Goal: Task Accomplishment & Management: Complete application form

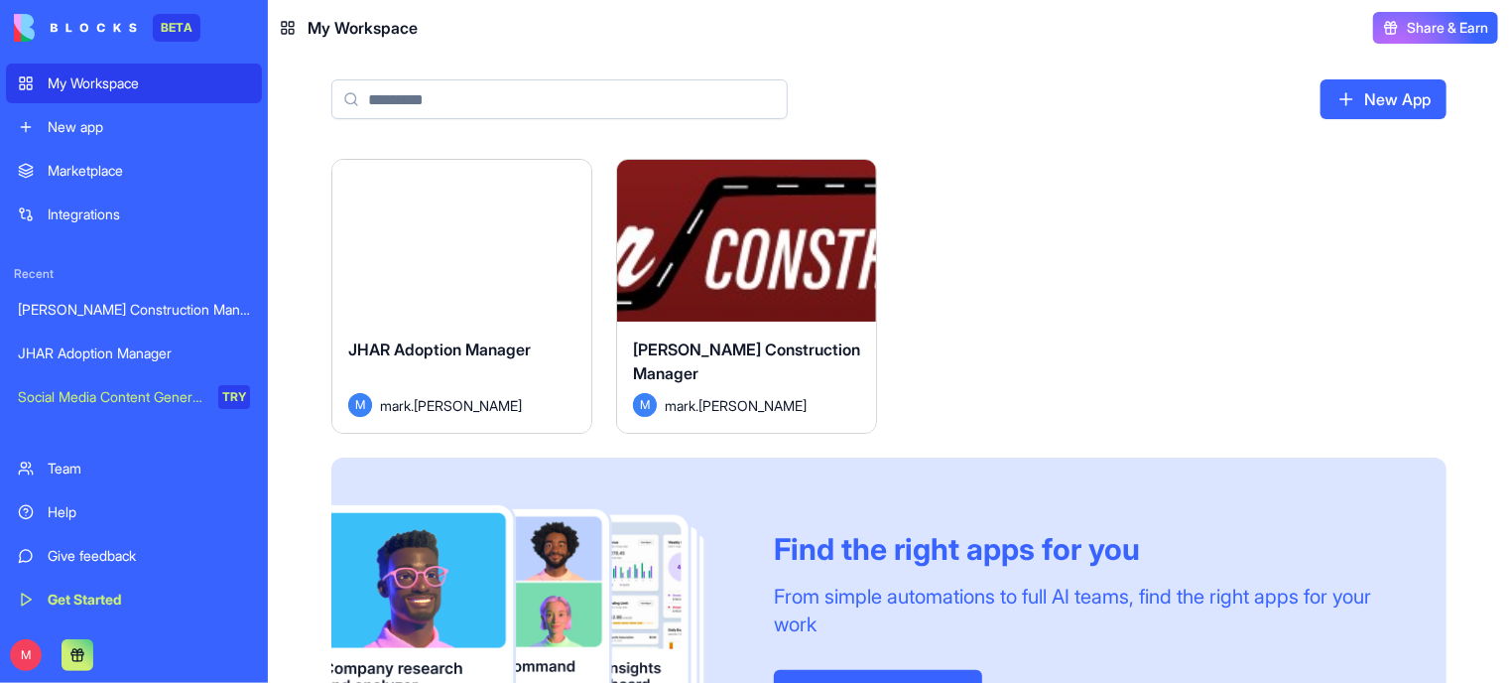
click at [786, 271] on div "Launch" at bounding box center [746, 241] width 259 height 162
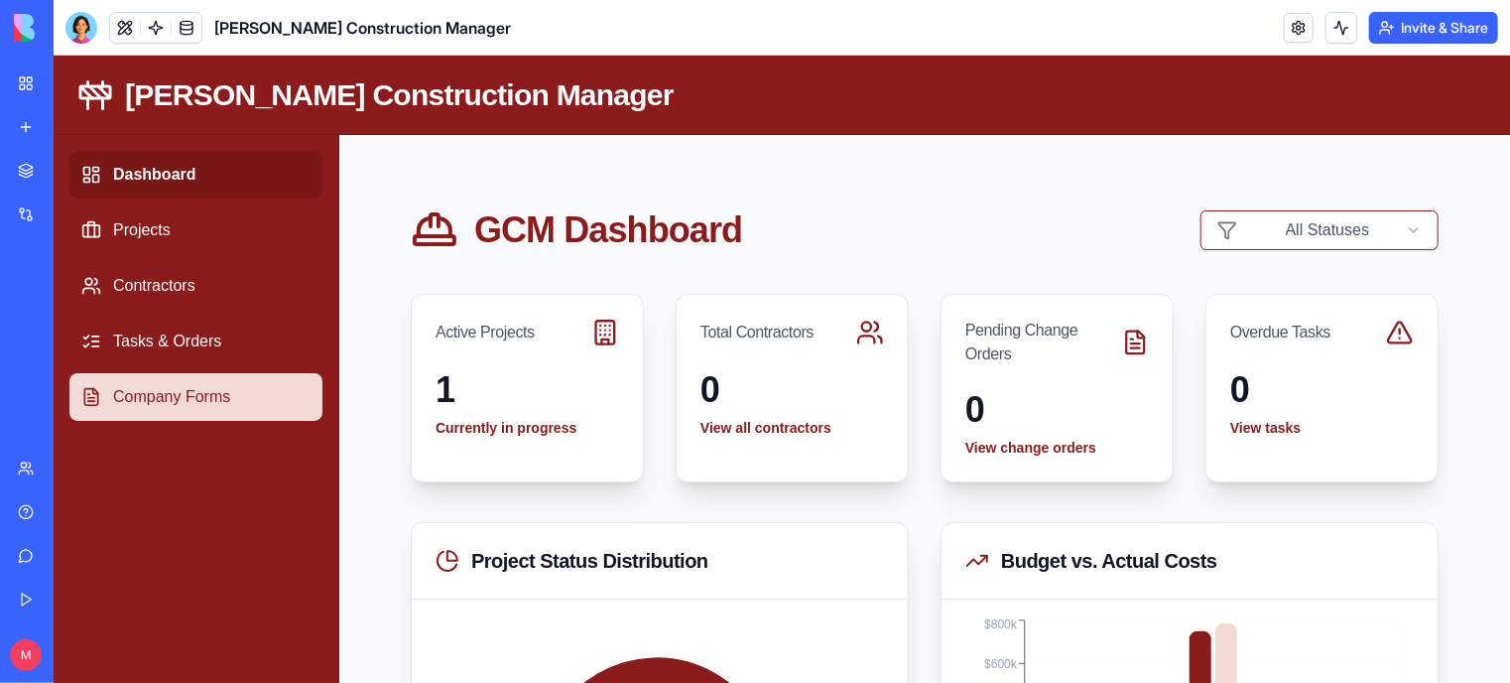
click at [163, 395] on link "Company Forms" at bounding box center [194, 396] width 253 height 48
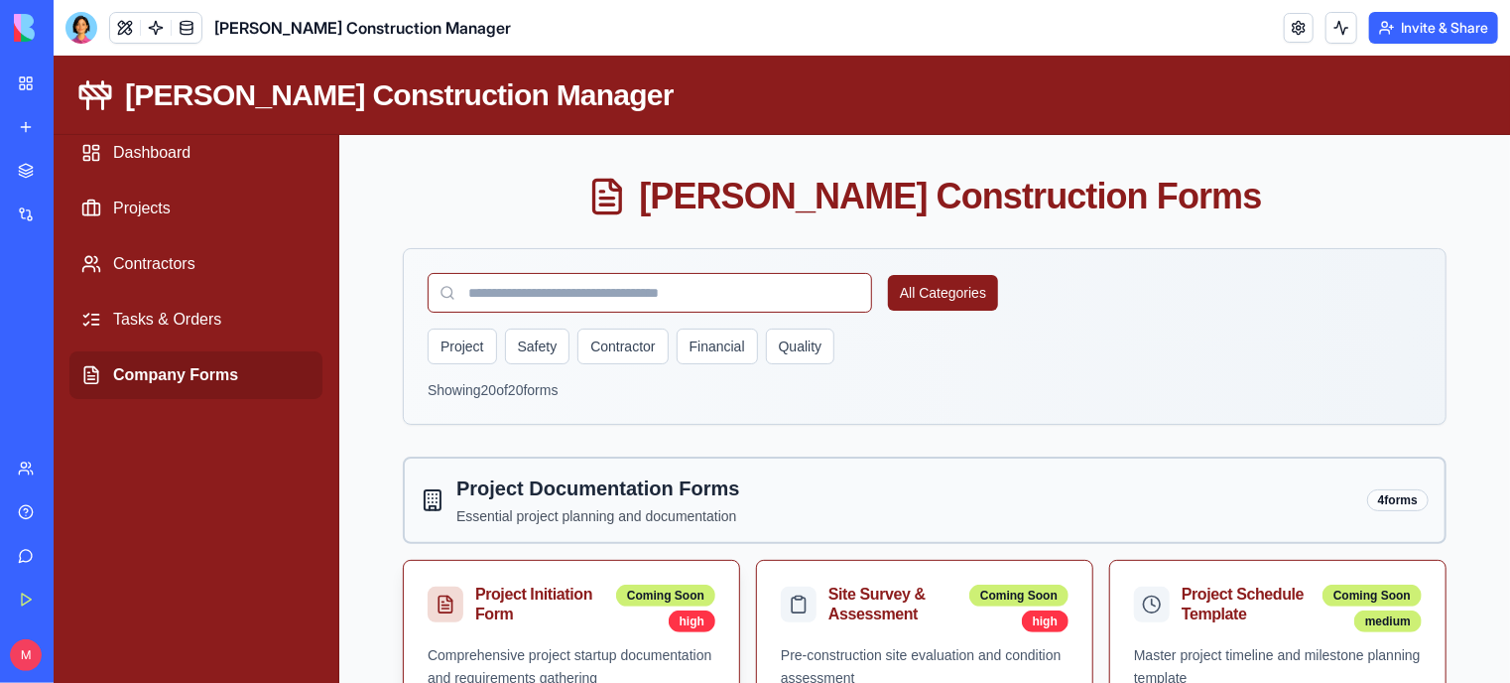
scroll to position [20, 0]
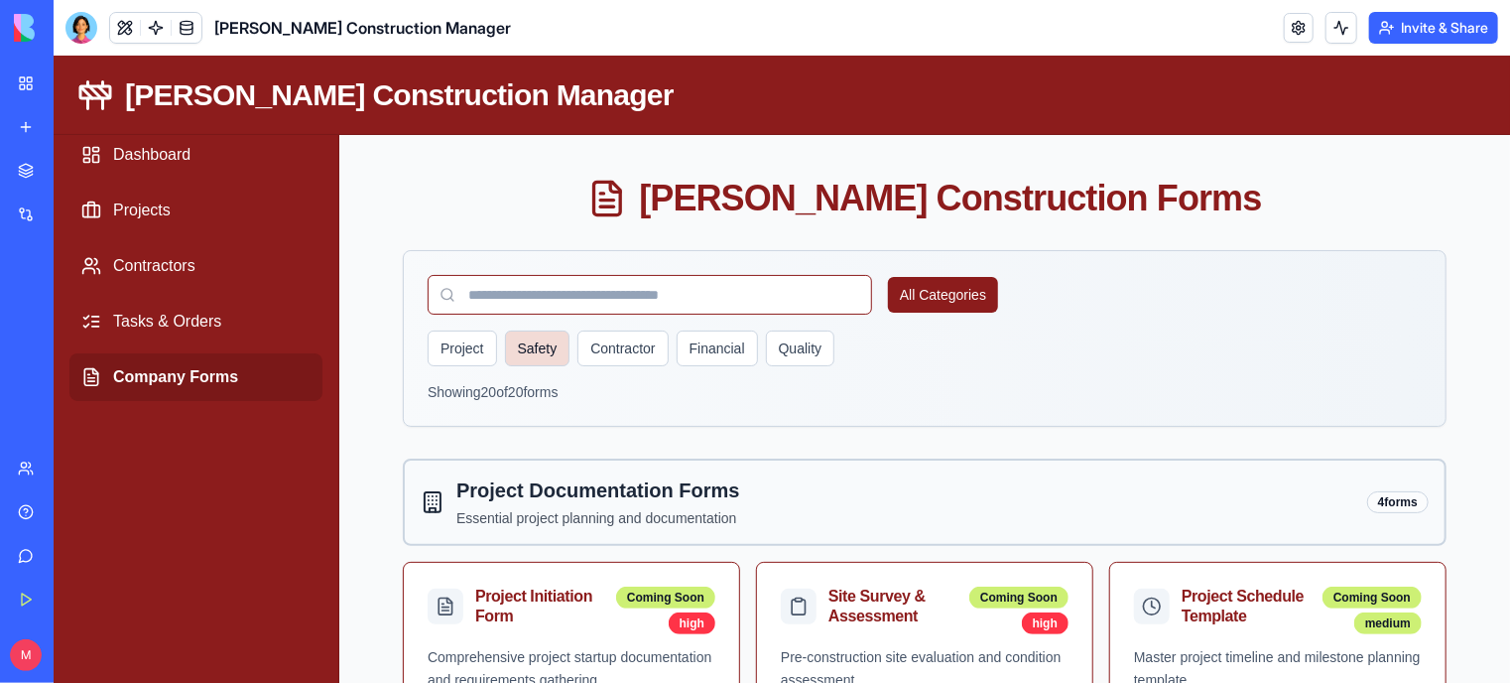
click at [540, 342] on button "Safety" at bounding box center [536, 347] width 65 height 36
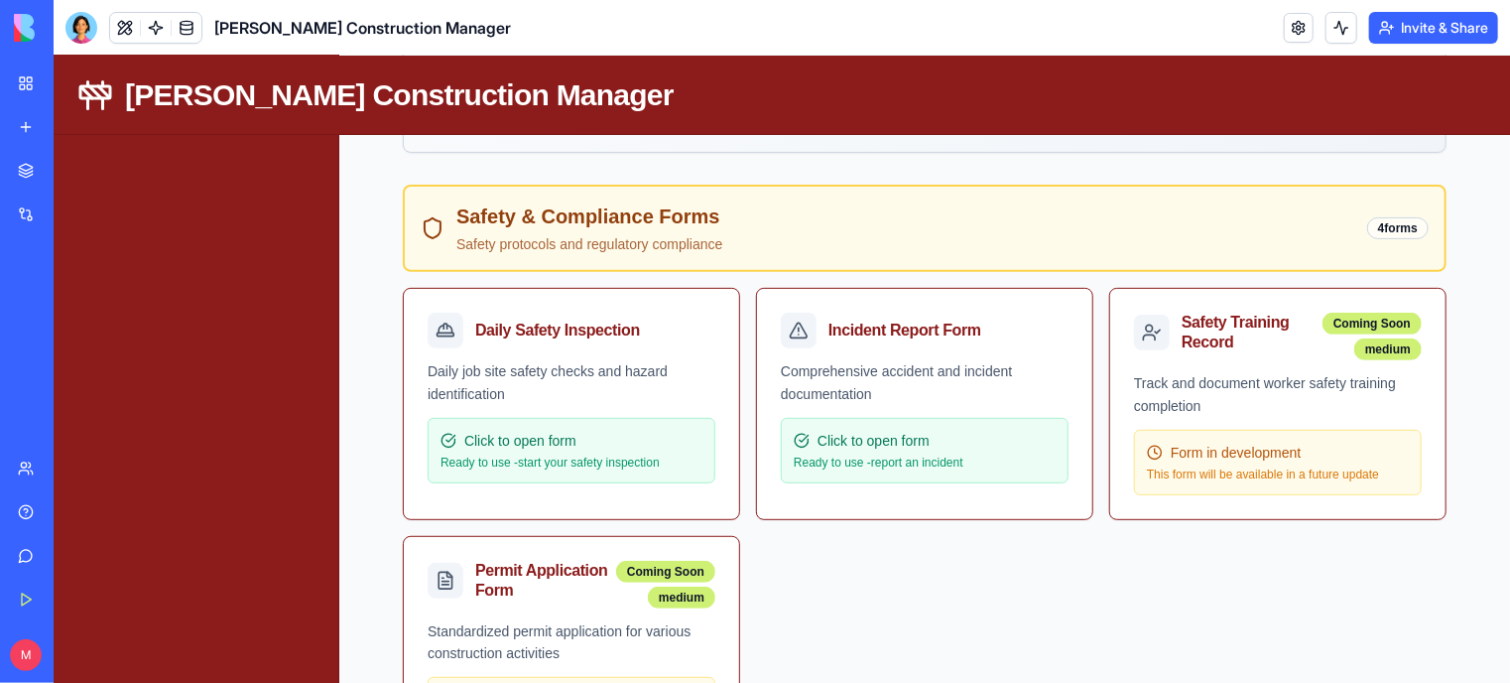
scroll to position [297, 0]
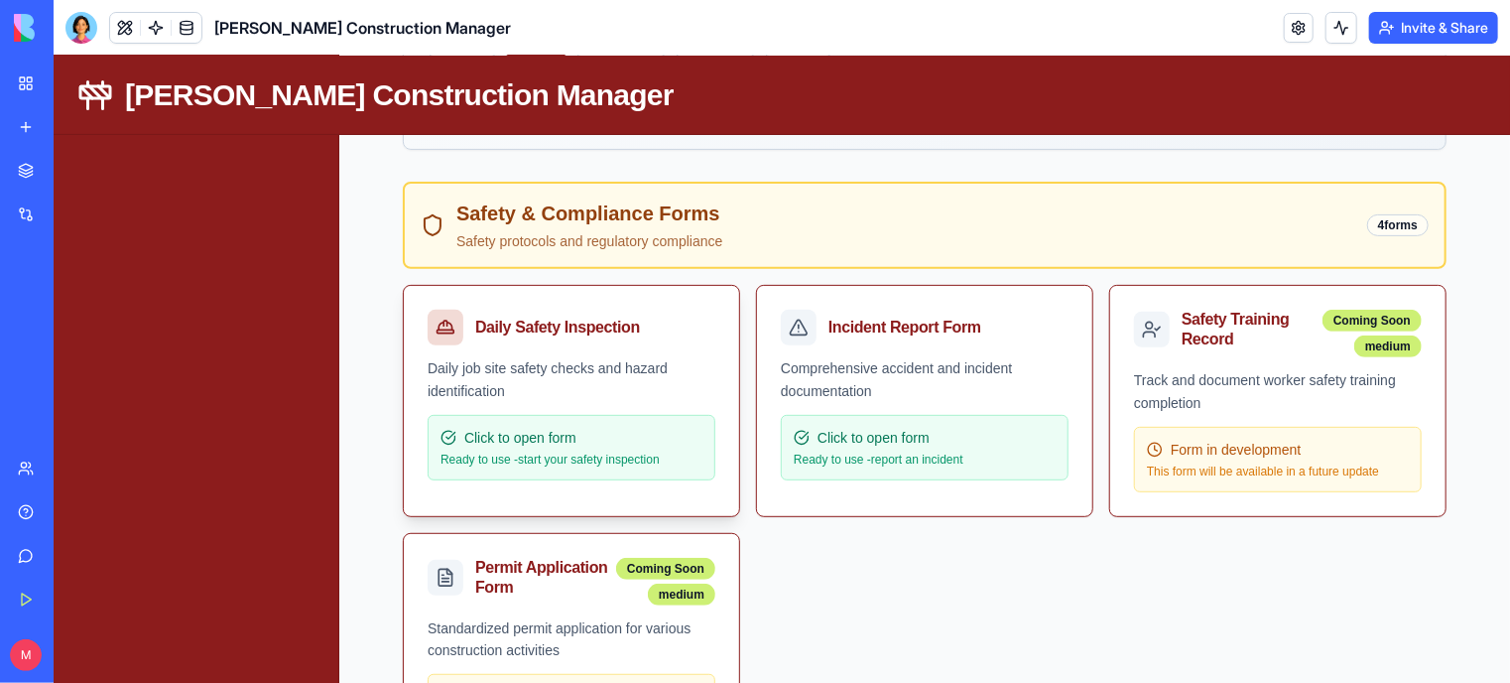
click at [513, 342] on div "Daily Safety Inspection" at bounding box center [567, 327] width 280 height 36
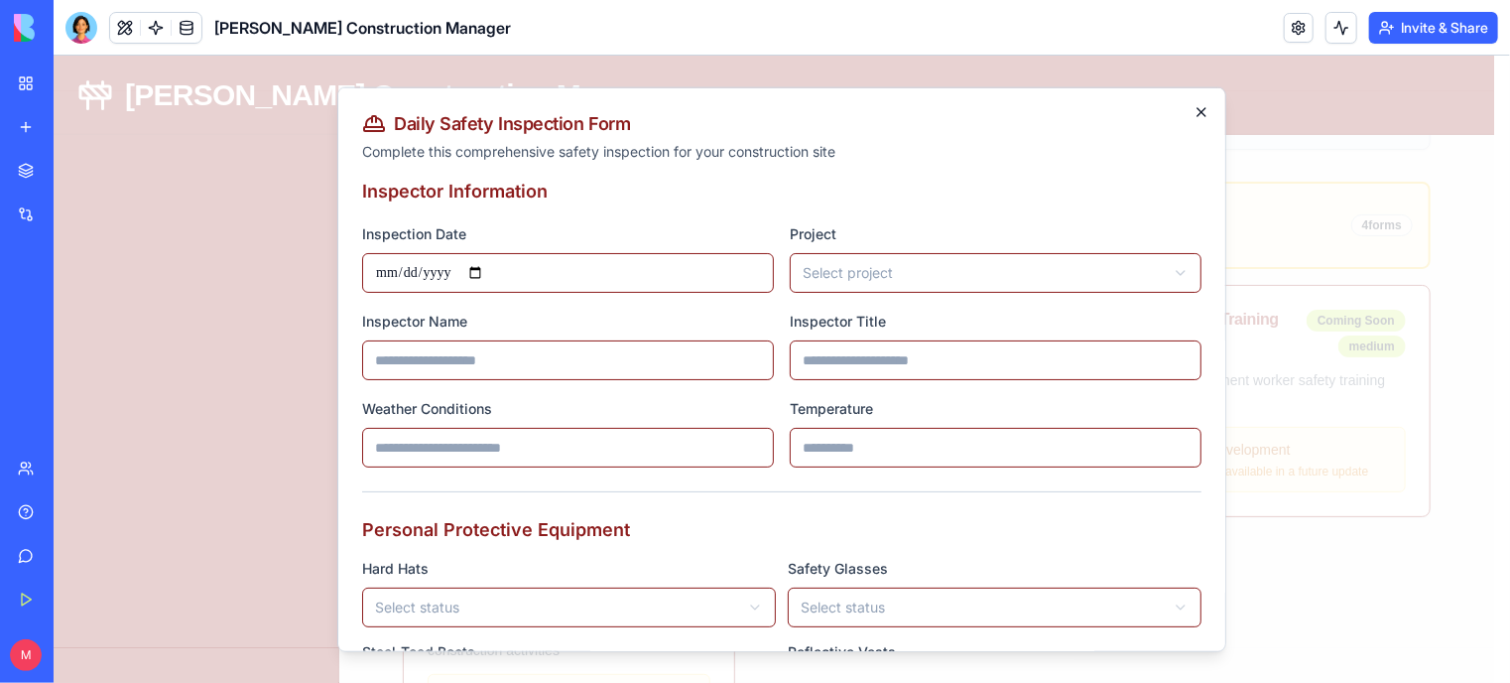
click at [1193, 107] on icon "button" at bounding box center [1201, 111] width 16 height 16
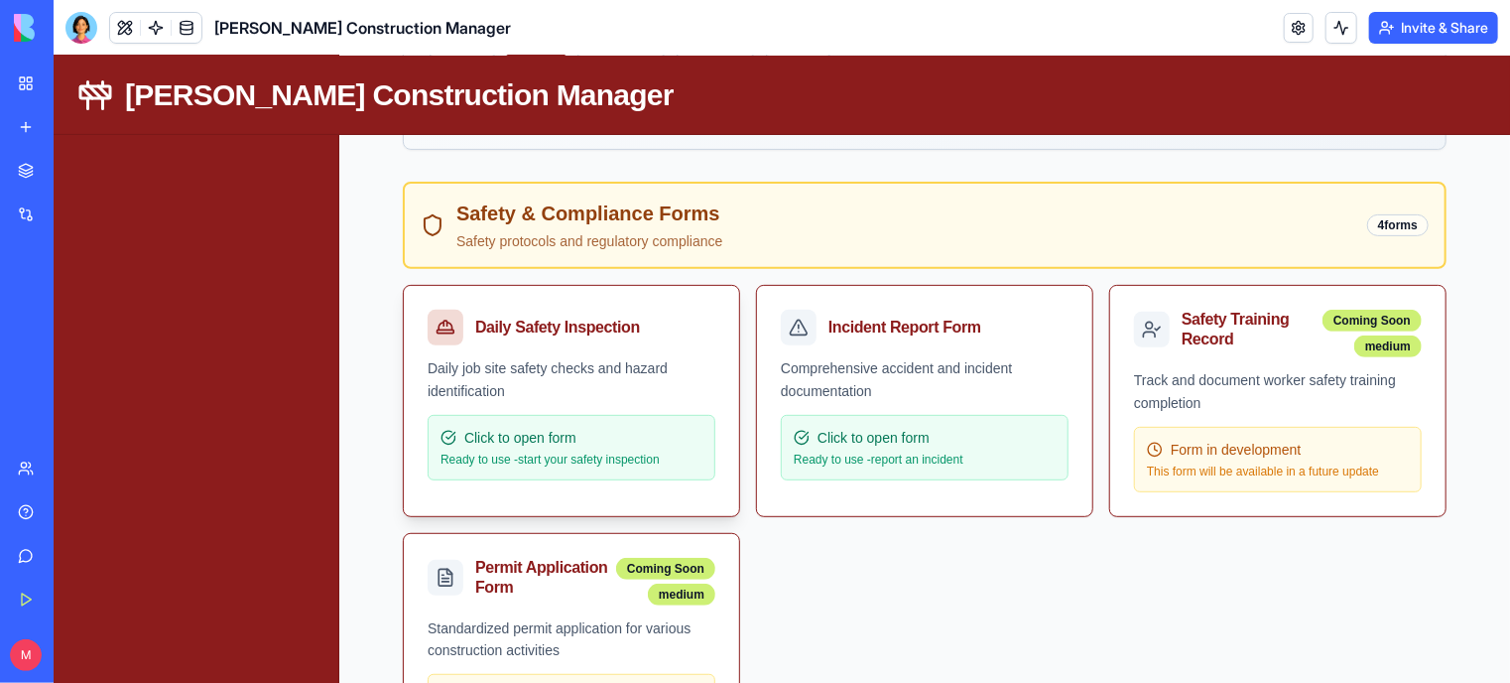
click at [513, 440] on span "Click to open form" at bounding box center [519, 437] width 112 height 20
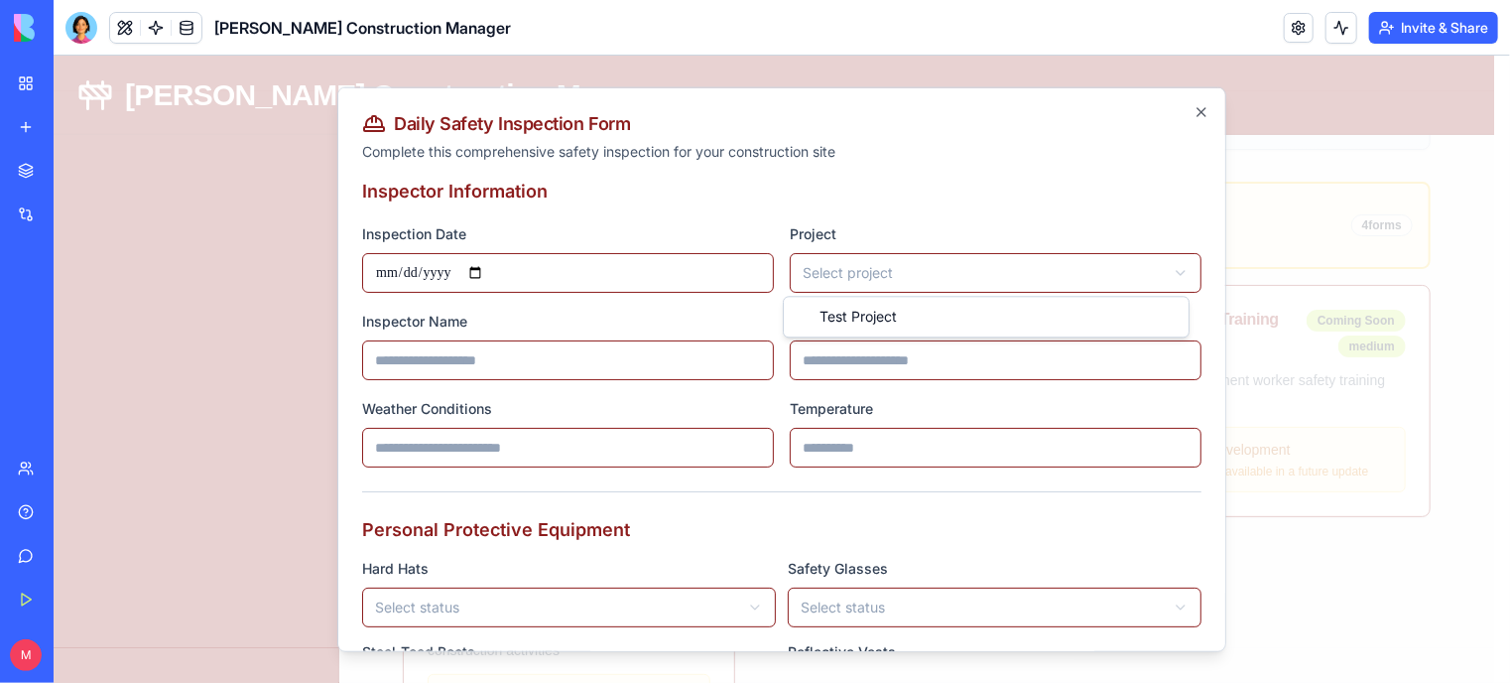
click at [834, 268] on body "Gladen Construction Manager Dashboard Projects Contractors Tasks & Orders Compa…" at bounding box center [773, 536] width 1441 height 1557
click at [699, 366] on input "Inspector Name" at bounding box center [567, 359] width 412 height 40
type input "**********"
click at [841, 367] on input "Inspector Title" at bounding box center [995, 359] width 412 height 40
type input "****"
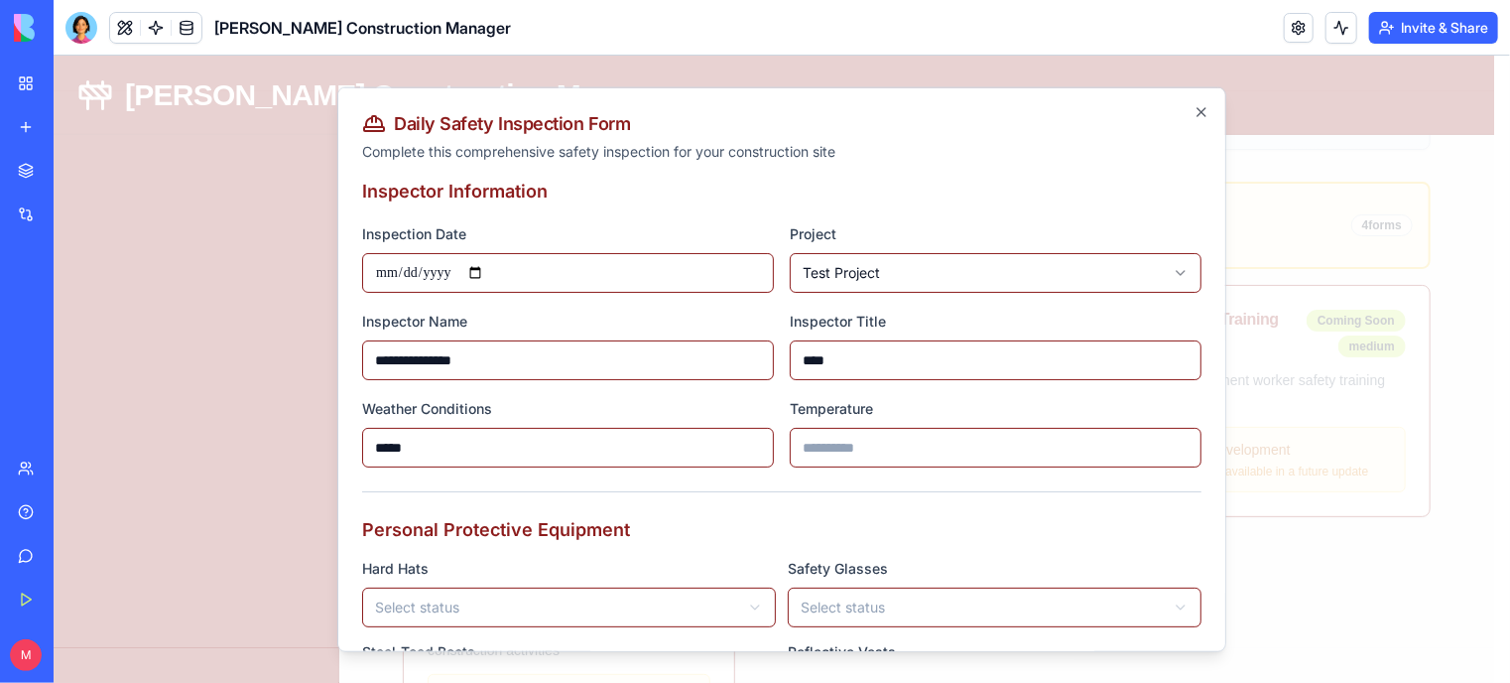
type input "*****"
click at [874, 444] on input "Temperature" at bounding box center [995, 447] width 412 height 40
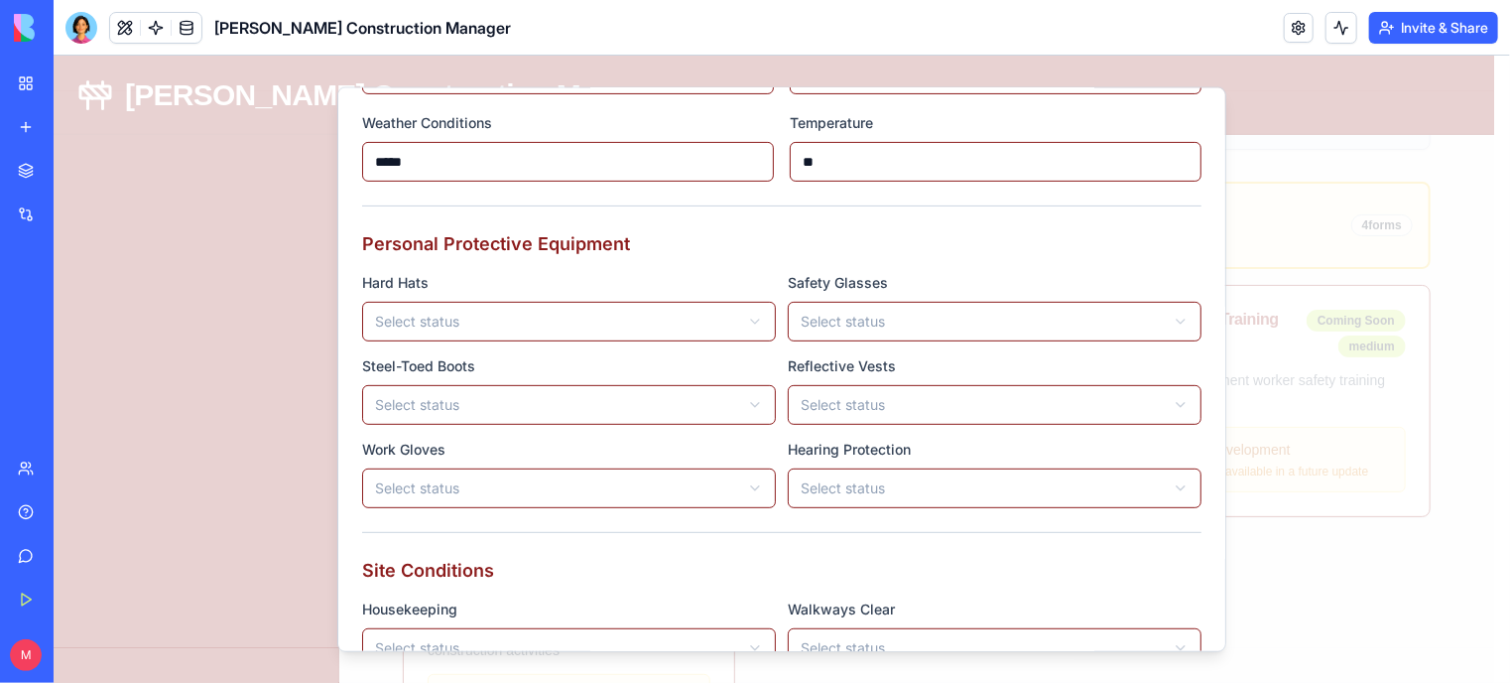
scroll to position [290, 0]
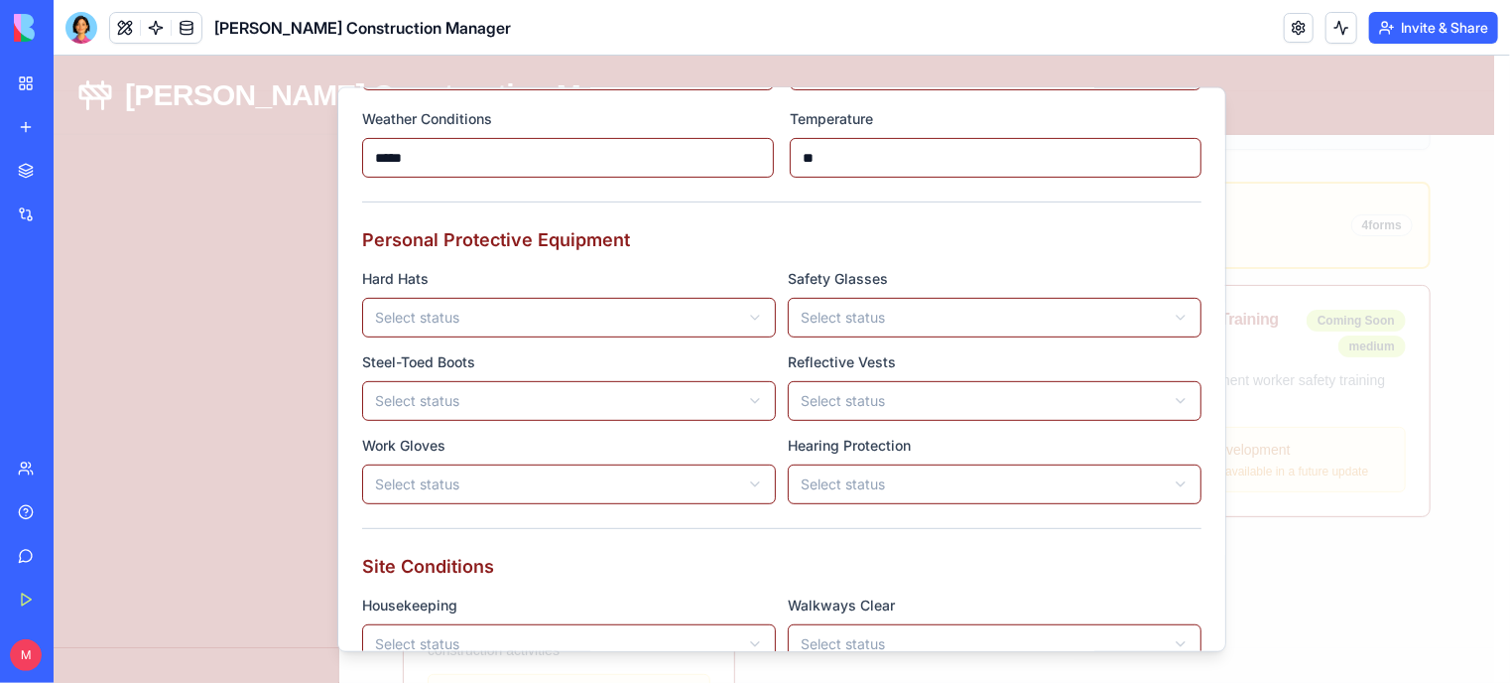
type input "**"
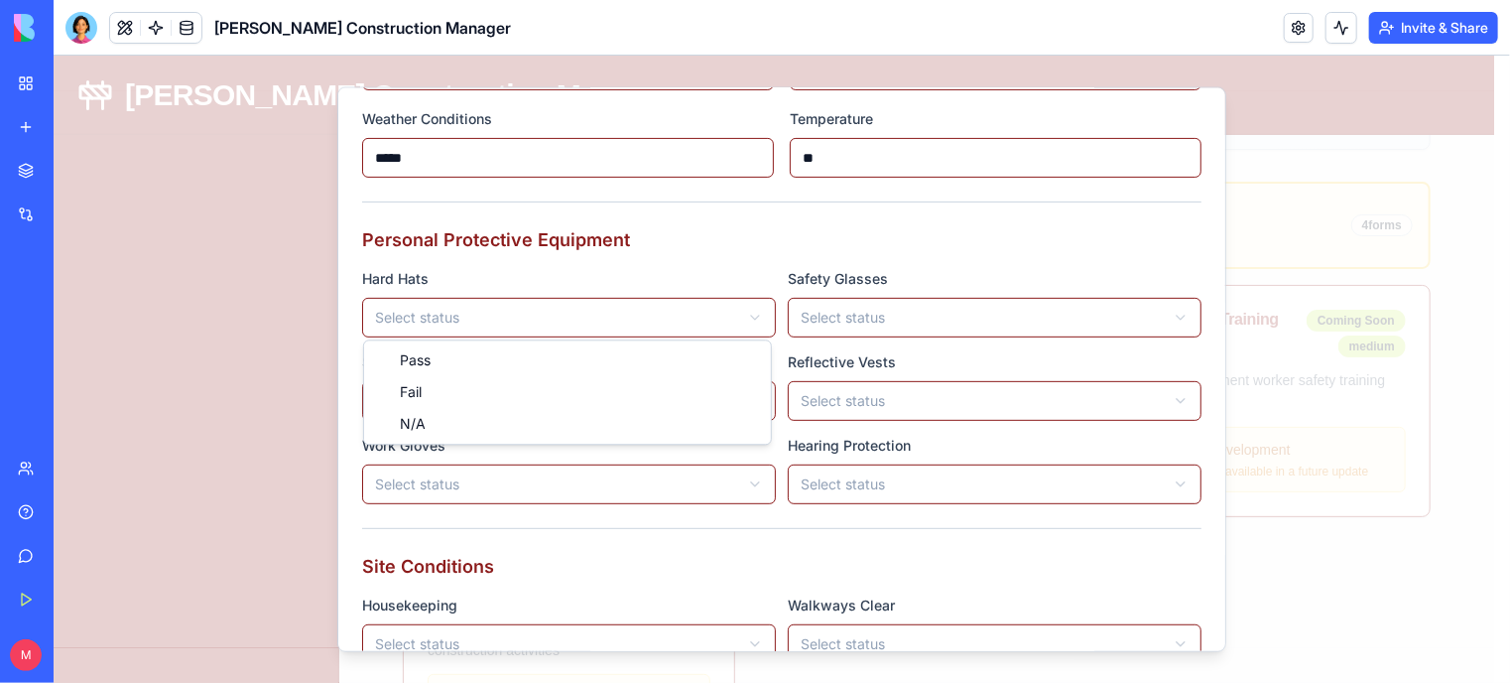
click at [659, 309] on body "Gladen Construction Manager Dashboard Projects Contractors Tasks & Orders Compa…" at bounding box center [773, 536] width 1441 height 1557
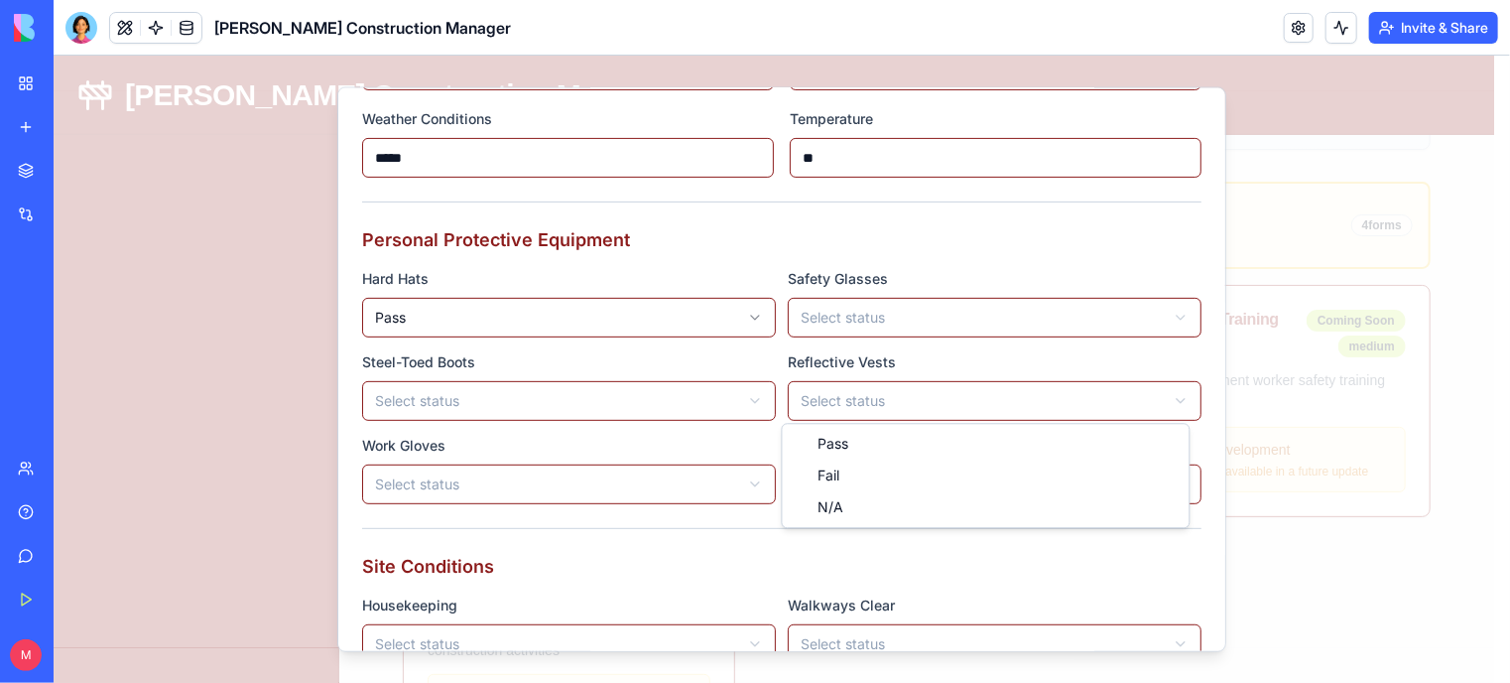
click at [835, 403] on body "Gladen Construction Manager Dashboard Projects Contractors Tasks & Orders Compa…" at bounding box center [773, 536] width 1441 height 1557
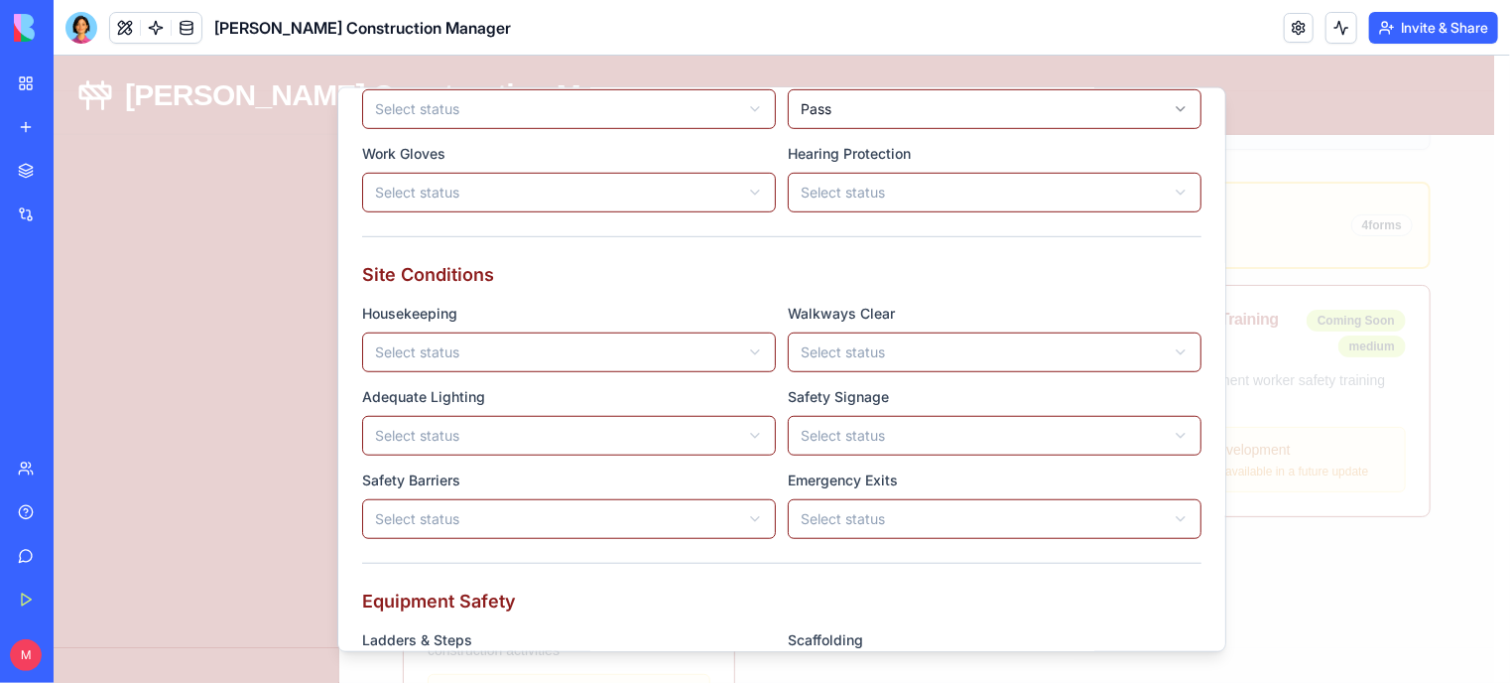
scroll to position [583, 0]
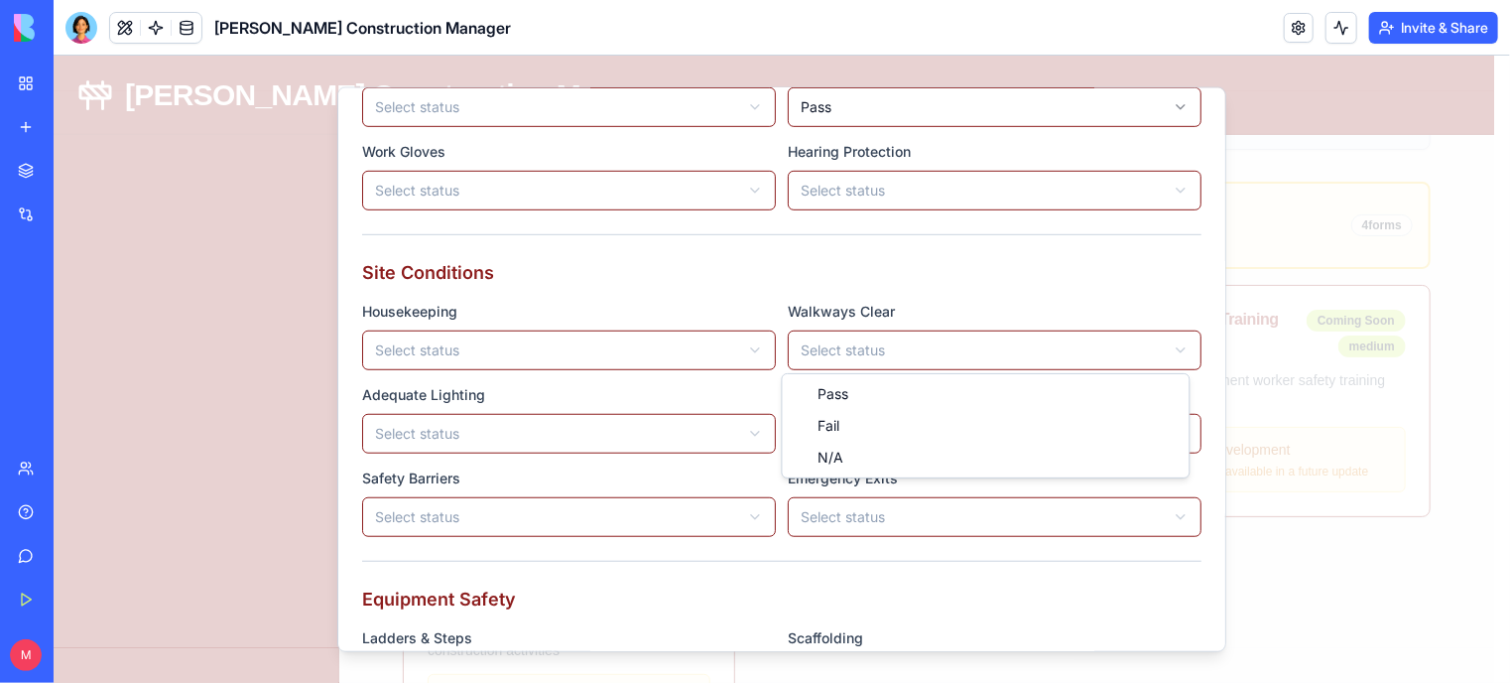
click at [850, 345] on body "Gladen Construction Manager Dashboard Projects Contractors Tasks & Orders Compa…" at bounding box center [773, 536] width 1441 height 1557
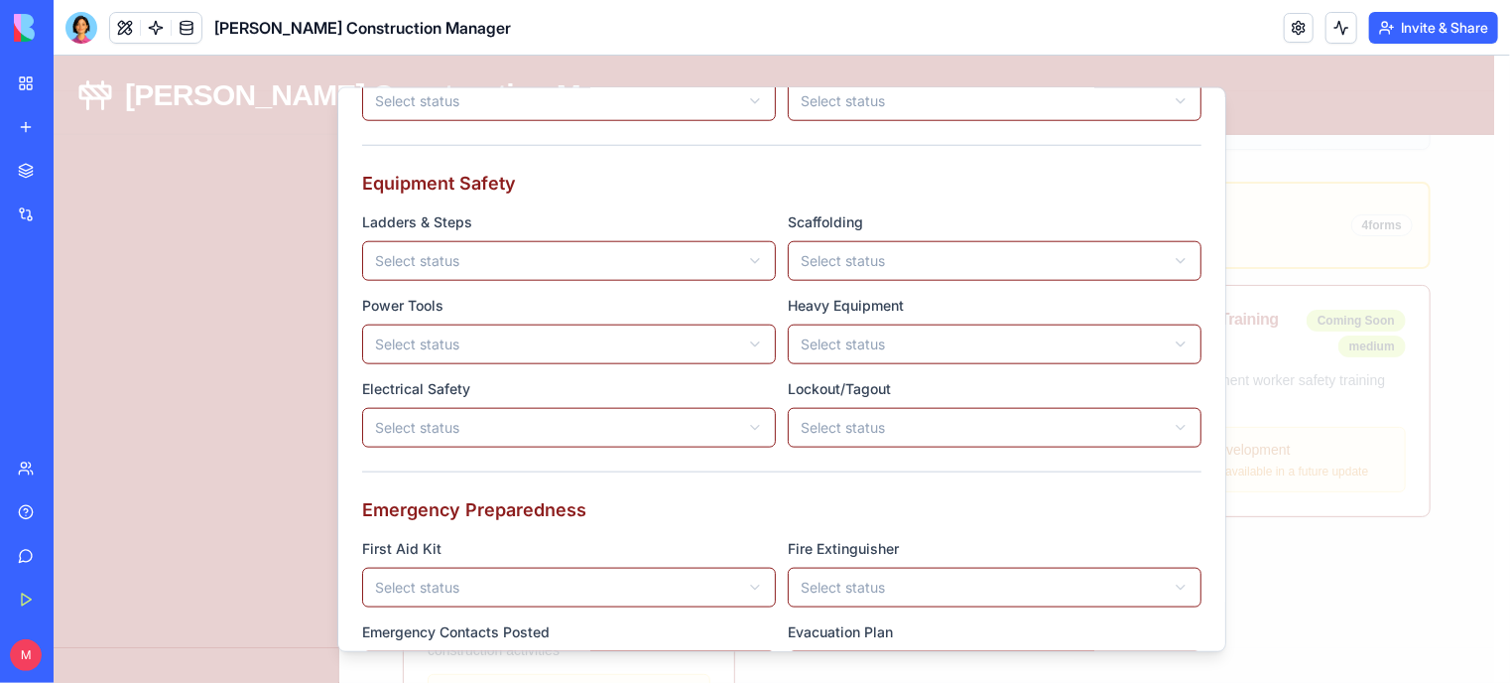
scroll to position [1000, 0]
click at [749, 343] on body "Gladen Construction Manager Dashboard Projects Contractors Tasks & Orders Compa…" at bounding box center [773, 536] width 1441 height 1557
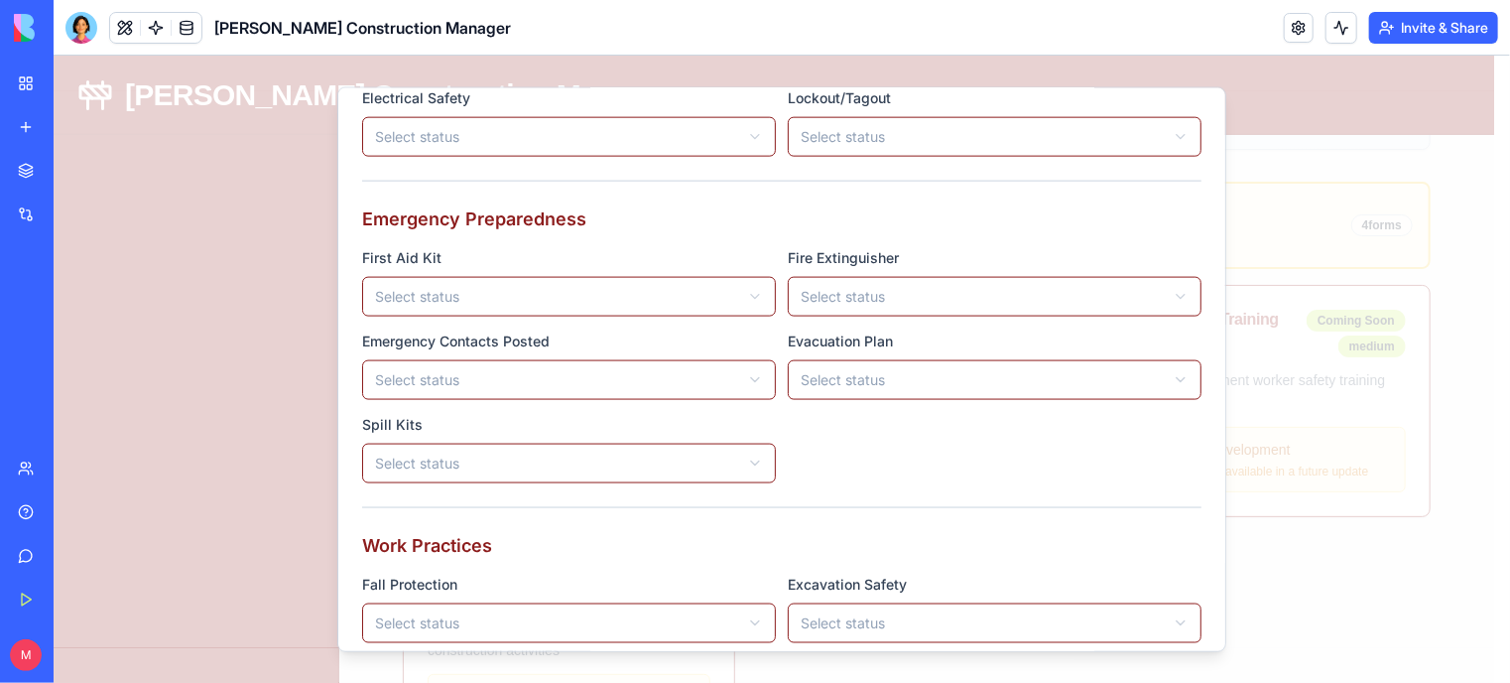
scroll to position [1290, 0]
click at [714, 372] on body "Gladen Construction Manager Dashboard Projects Contractors Tasks & Orders Compa…" at bounding box center [773, 536] width 1441 height 1557
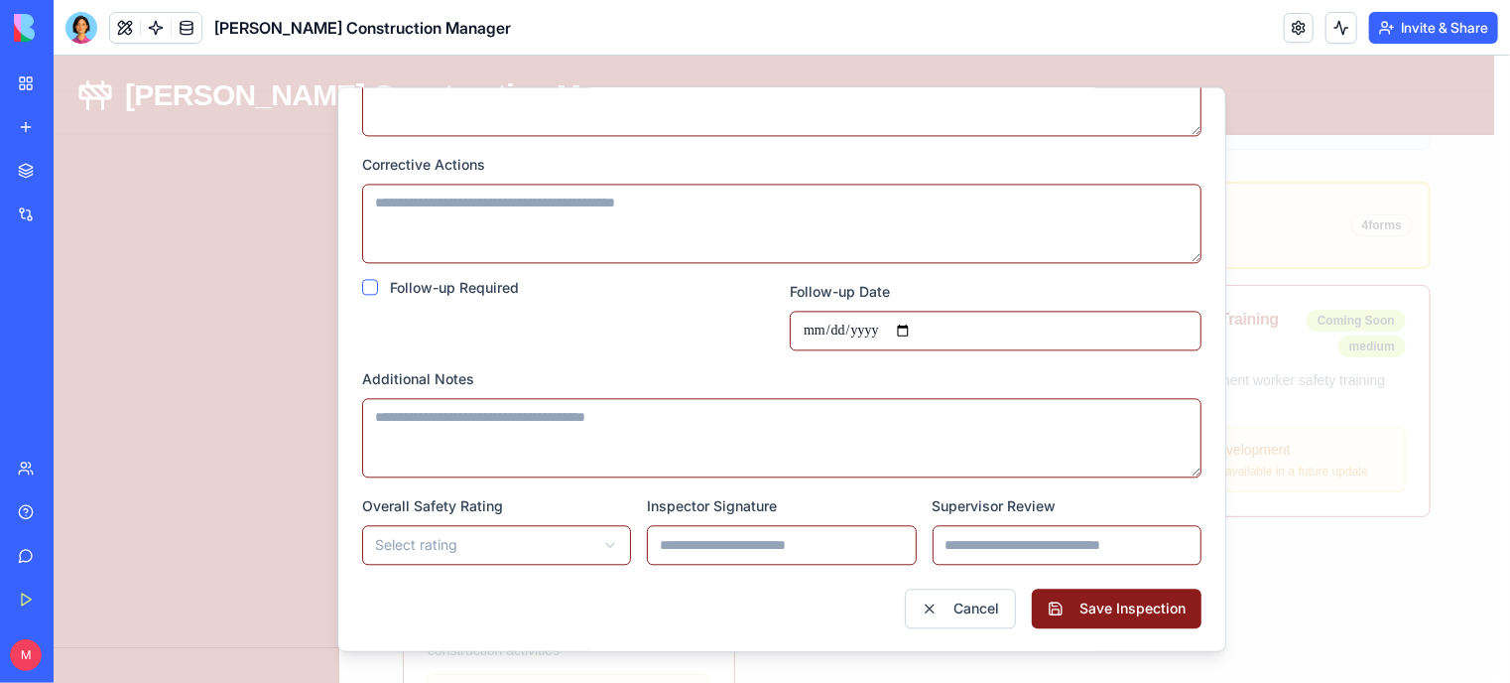
scroll to position [2167, 0]
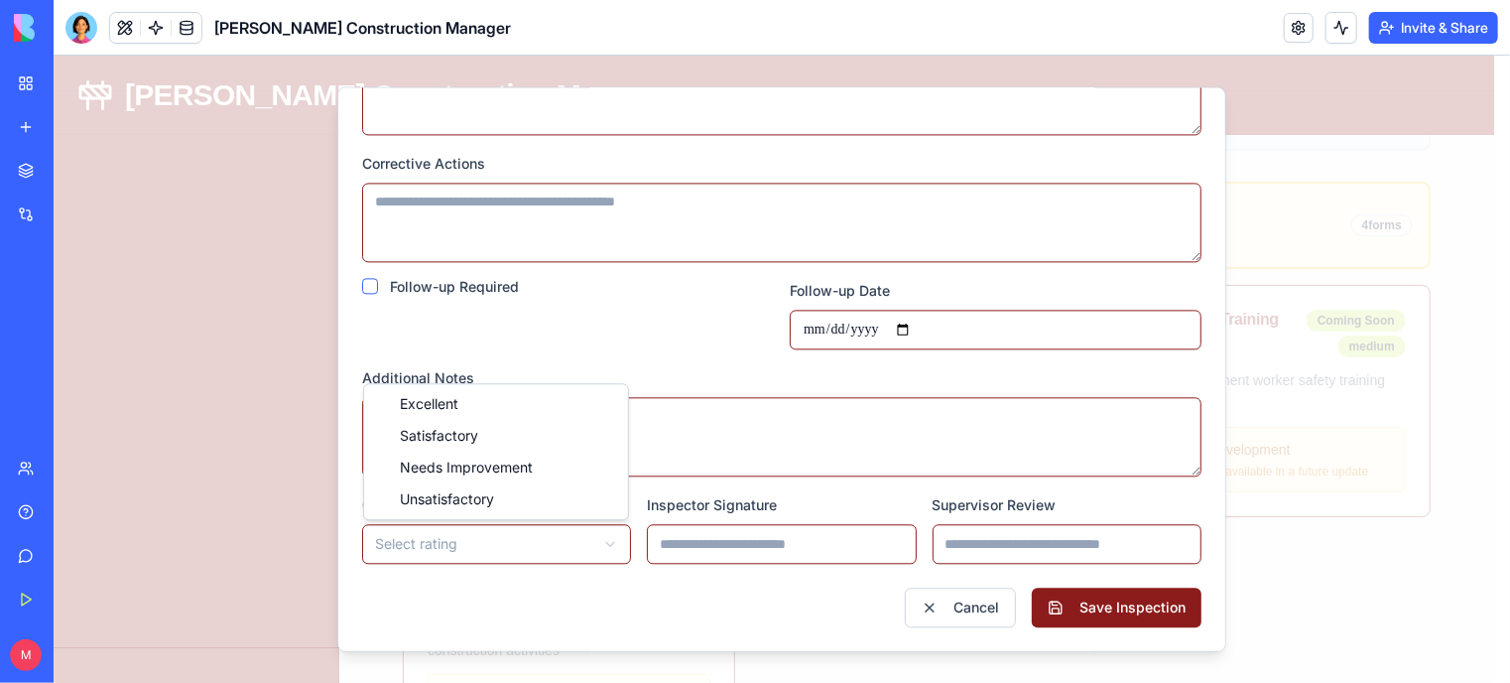
click at [601, 541] on body "Gladen Construction Manager Dashboard Projects Contractors Tasks & Orders Compa…" at bounding box center [773, 536] width 1441 height 1557
select select "**********"
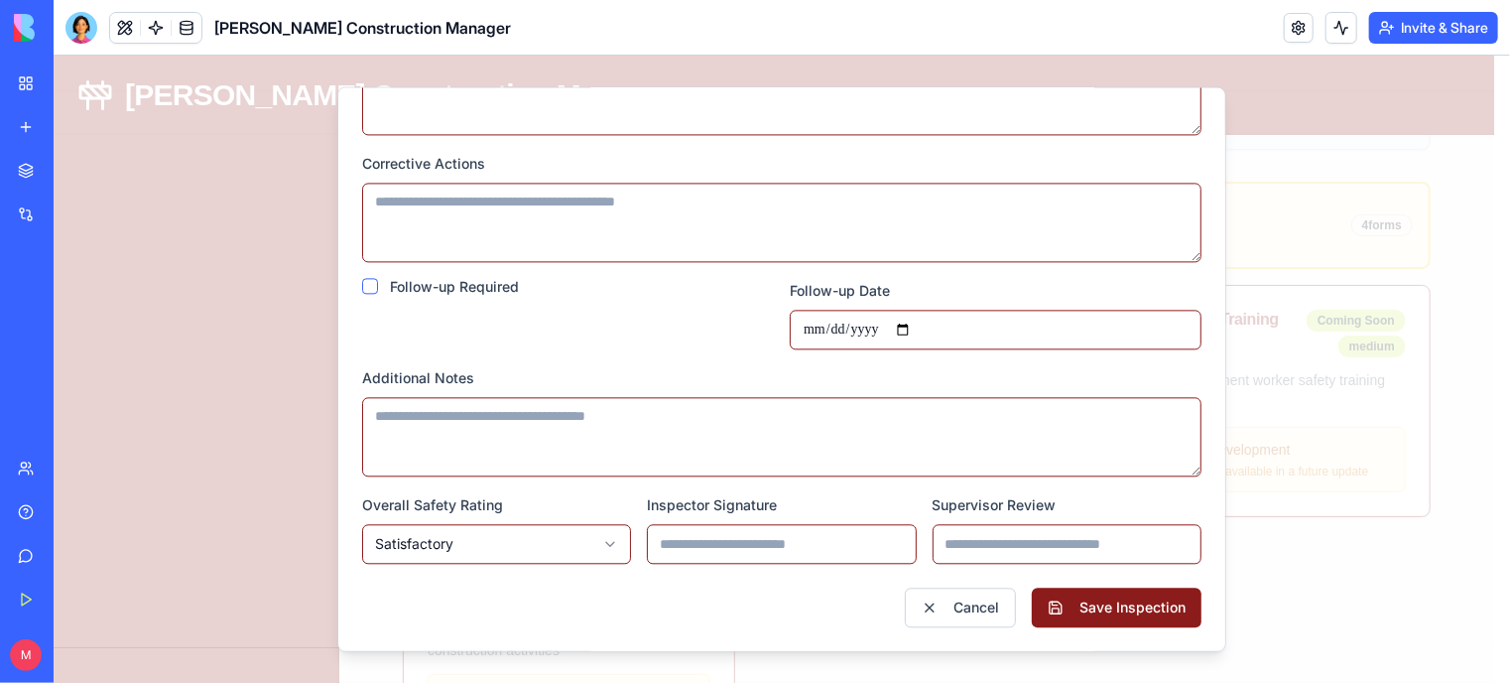
click at [753, 546] on input "Inspector Signature" at bounding box center [780, 544] width 269 height 40
click at [1091, 607] on button "Save Inspection" at bounding box center [1116, 607] width 170 height 40
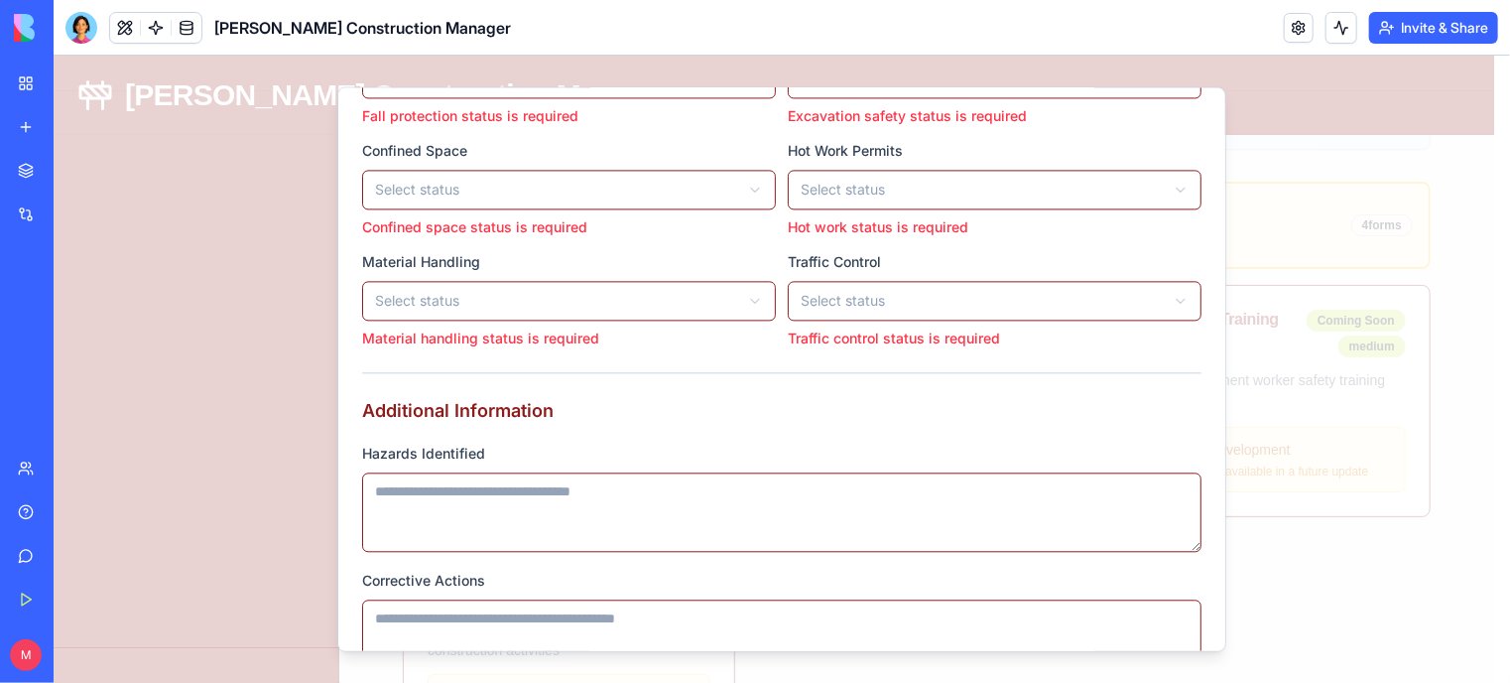
scroll to position [2583, 0]
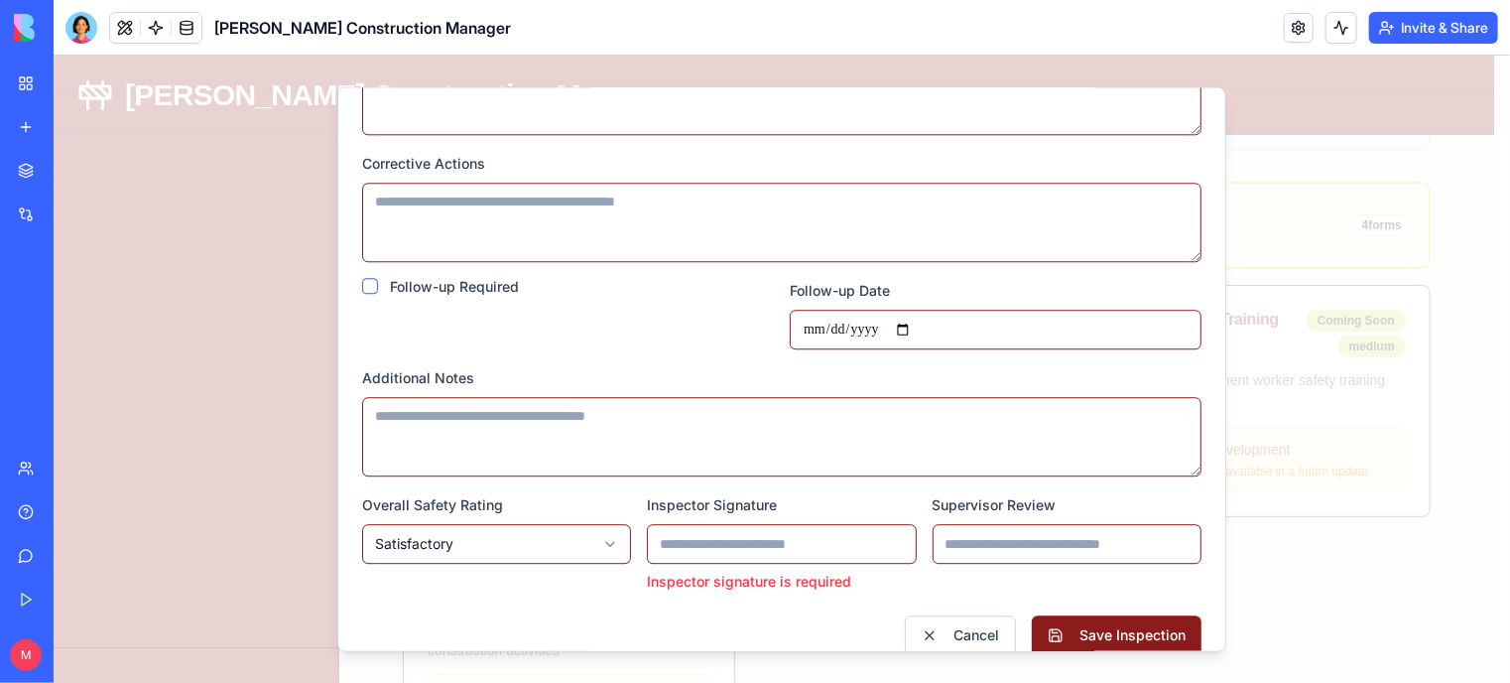
click at [789, 535] on input "Inspector Signature" at bounding box center [780, 544] width 269 height 40
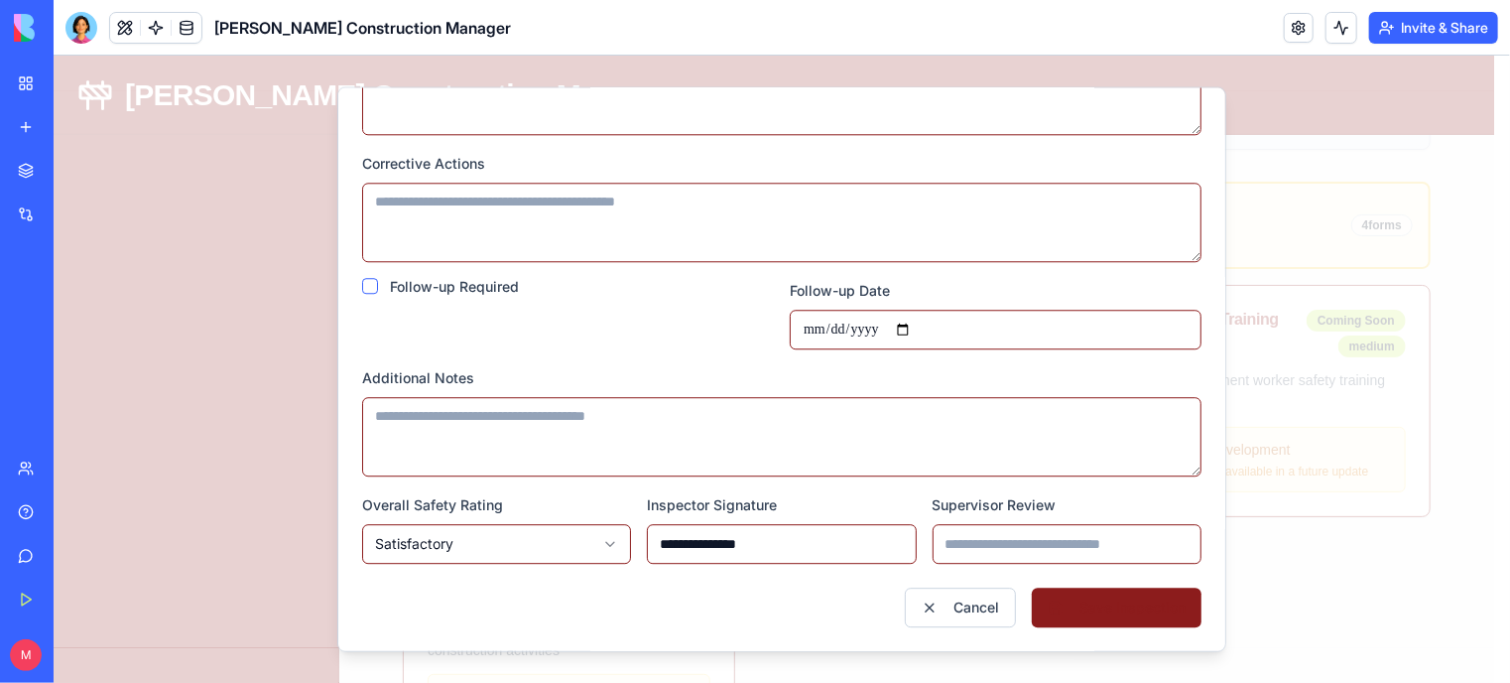
type input "**********"
click at [1072, 609] on button "Save Inspection" at bounding box center [1116, 607] width 170 height 40
click at [1086, 604] on button "Save Inspection" at bounding box center [1116, 607] width 170 height 40
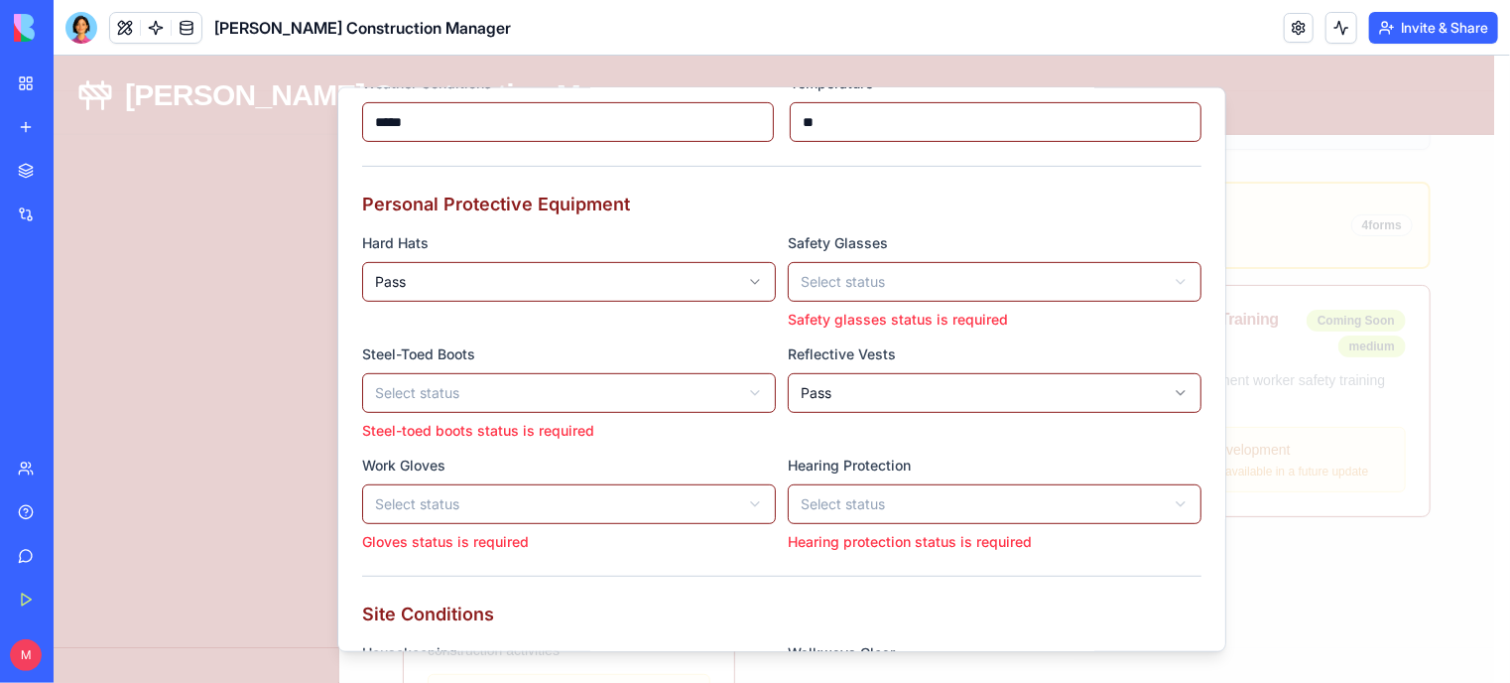
scroll to position [381, 0]
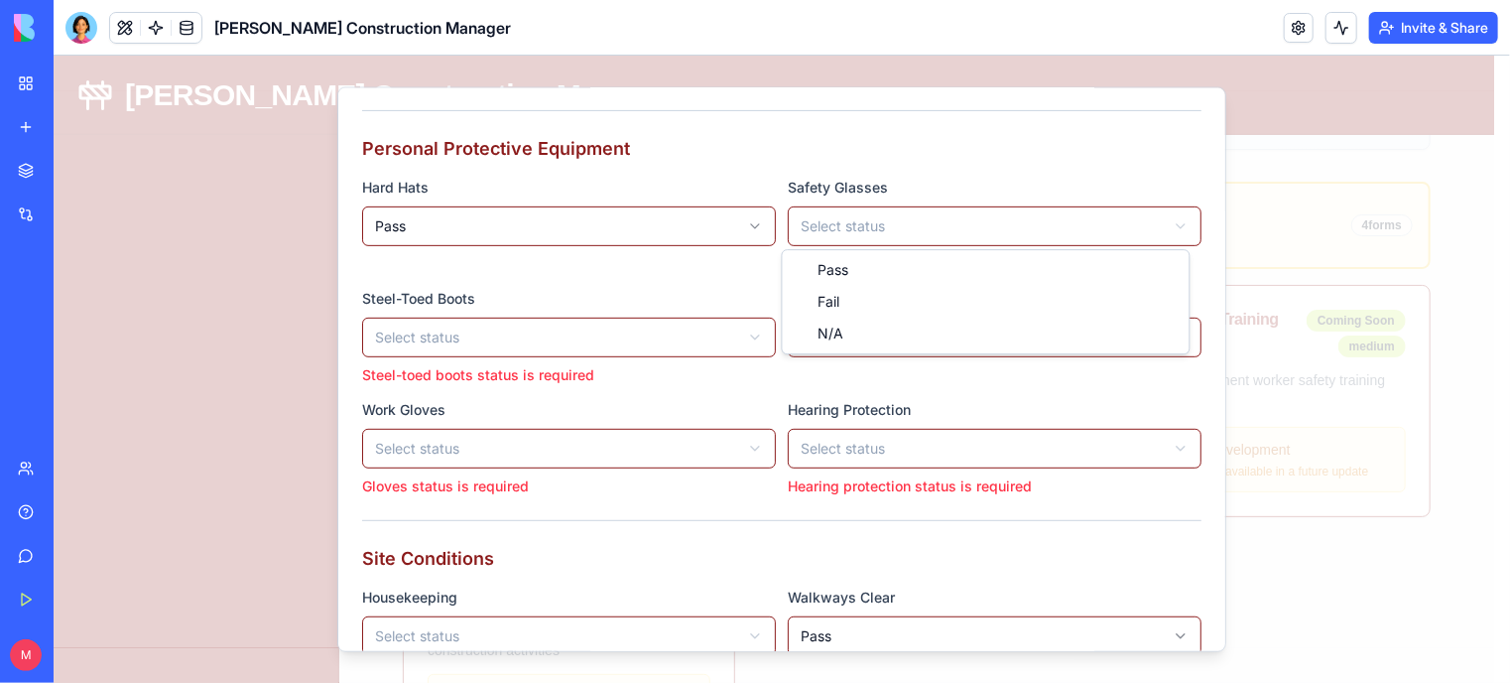
click at [897, 225] on body "Gladen Construction Manager Dashboard Projects Contractors Tasks & Orders Compa…" at bounding box center [773, 536] width 1441 height 1557
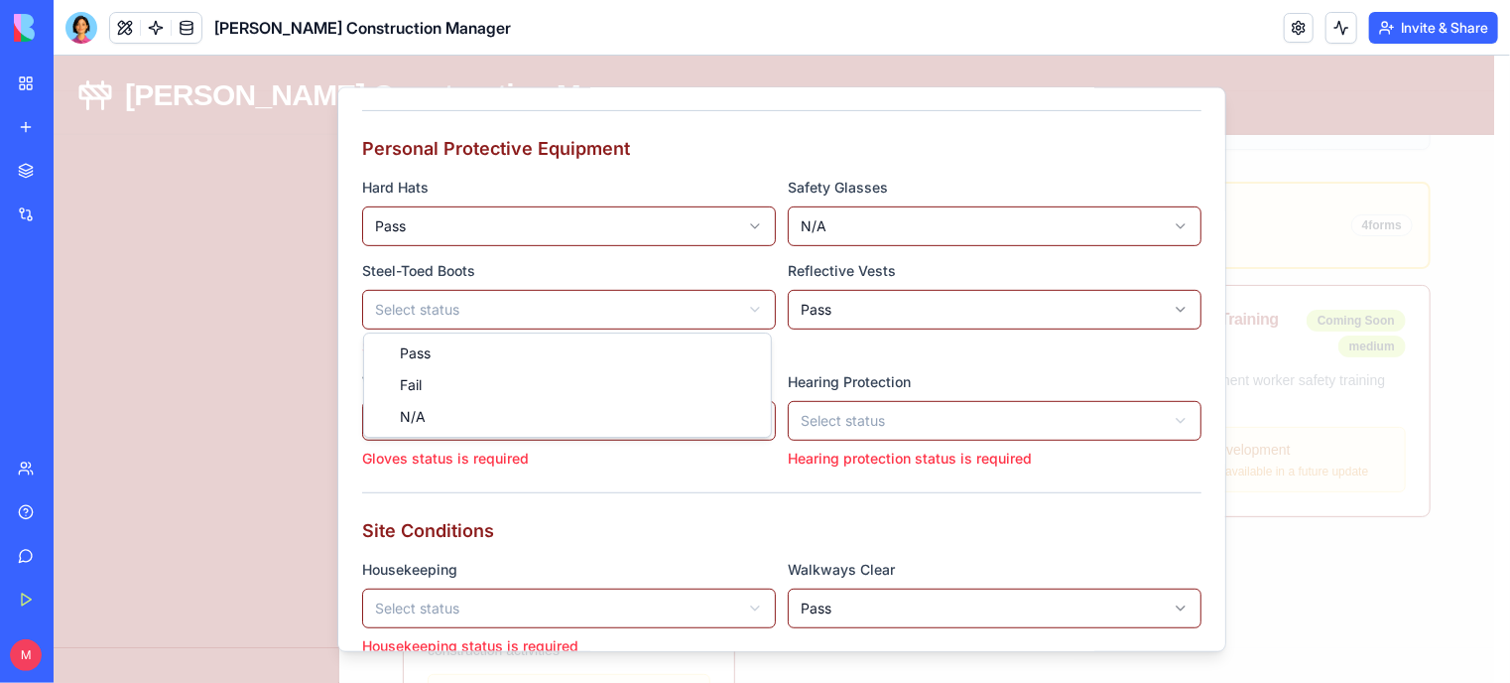
click at [584, 316] on body "Gladen Construction Manager Dashboard Projects Contractors Tasks & Orders Compa…" at bounding box center [773, 536] width 1441 height 1557
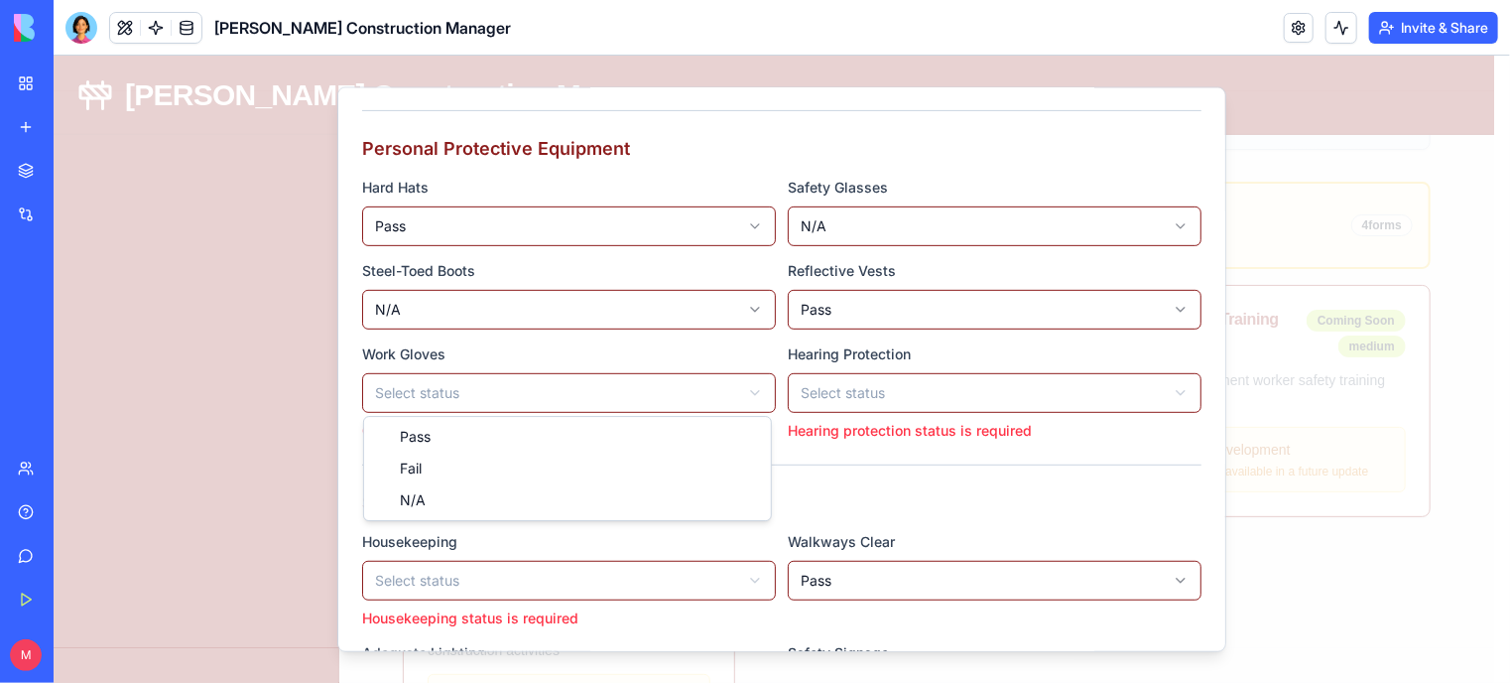
click at [461, 391] on body "Gladen Construction Manager Dashboard Projects Contractors Tasks & Orders Compa…" at bounding box center [773, 536] width 1441 height 1557
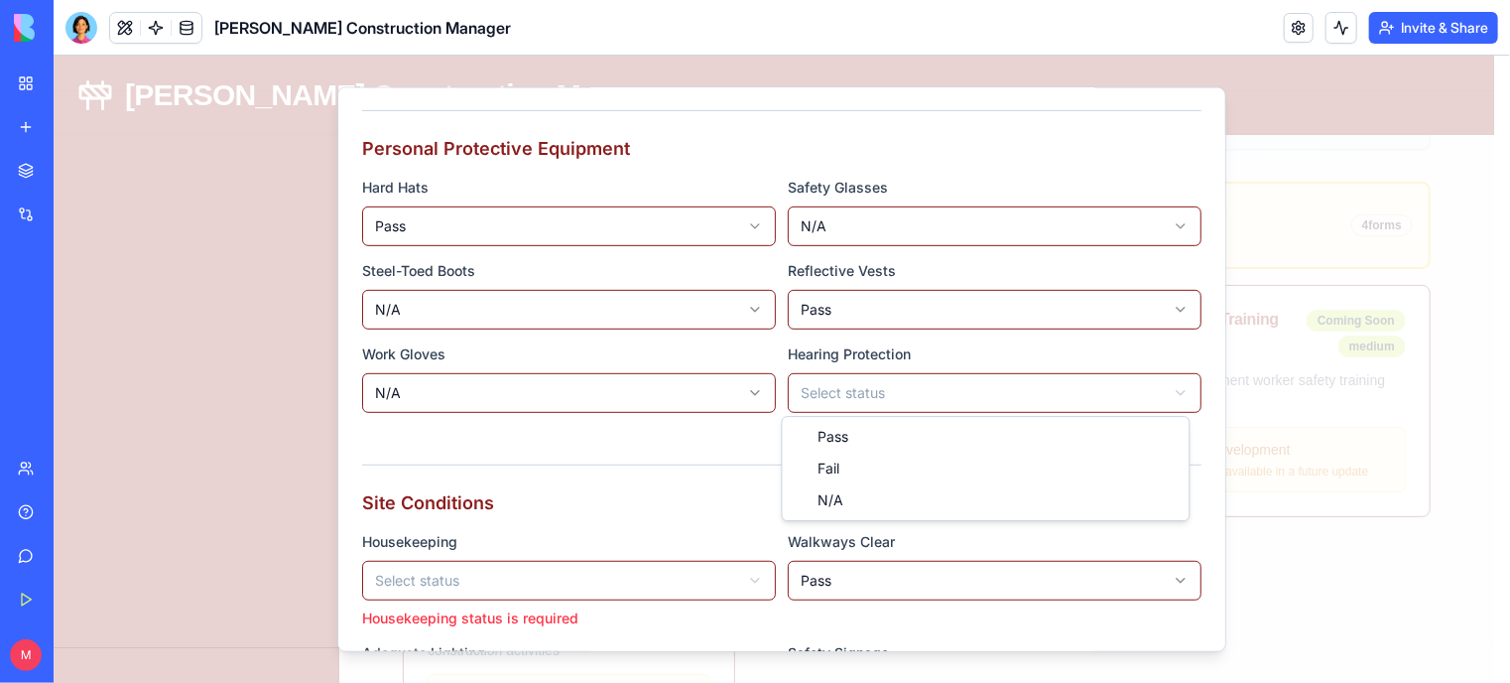
click at [821, 381] on body "Gladen Construction Manager Dashboard Projects Contractors Tasks & Orders Compa…" at bounding box center [773, 536] width 1441 height 1557
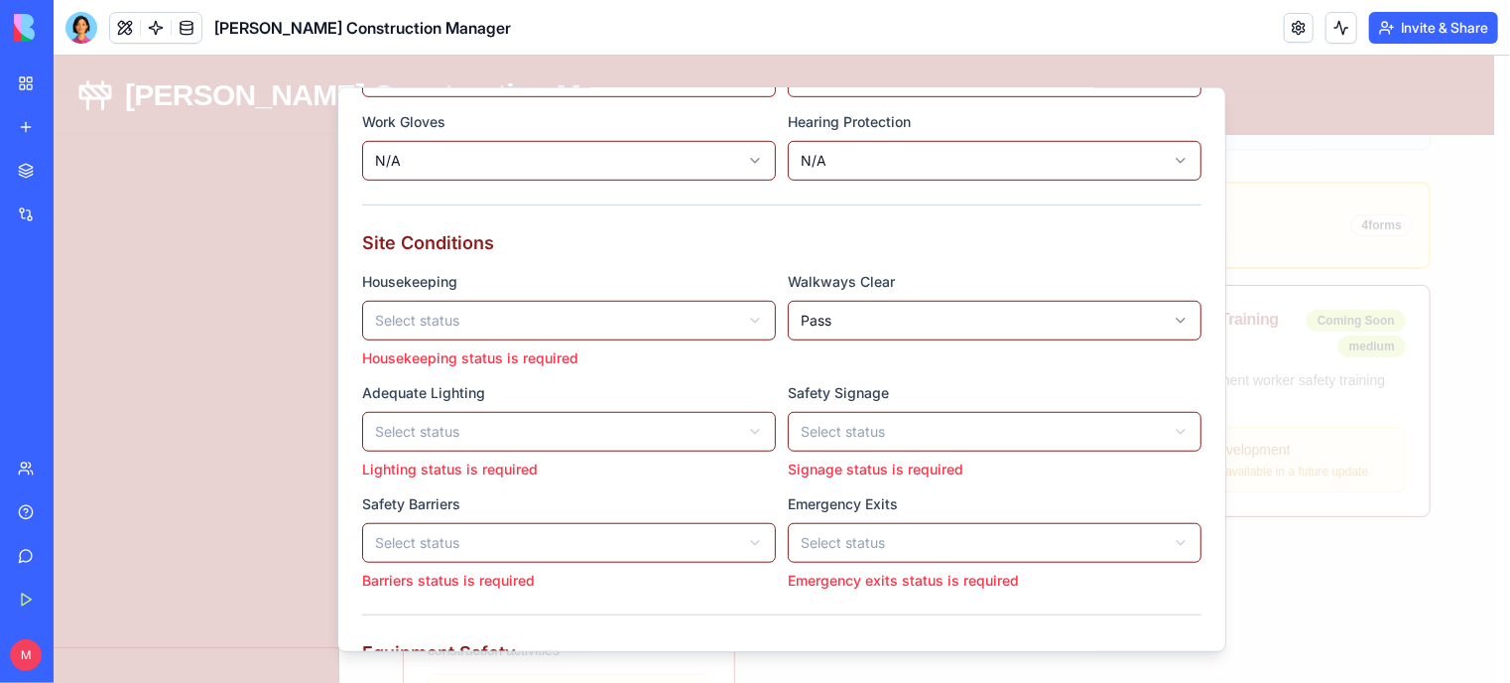
scroll to position [618, 0]
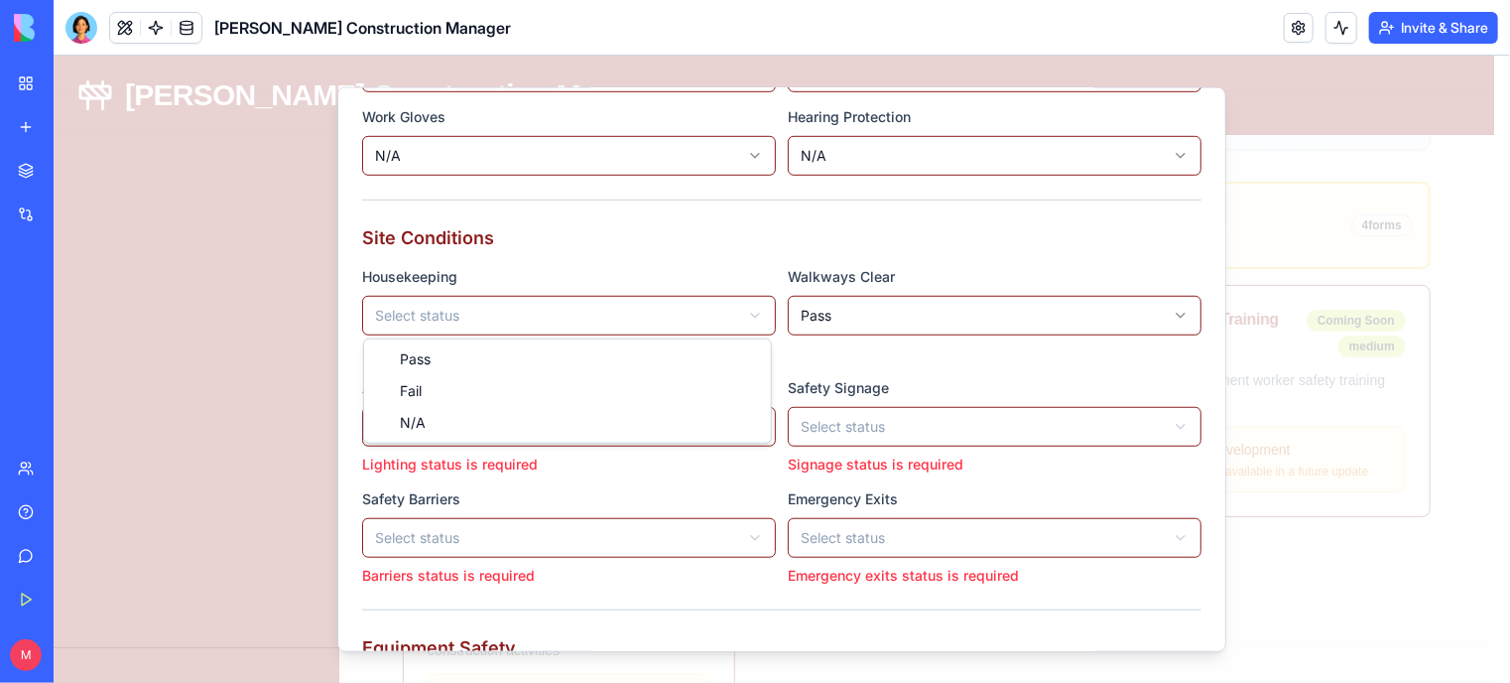
click at [523, 312] on body "Gladen Construction Manager Dashboard Projects Contractors Tasks & Orders Compa…" at bounding box center [773, 536] width 1441 height 1557
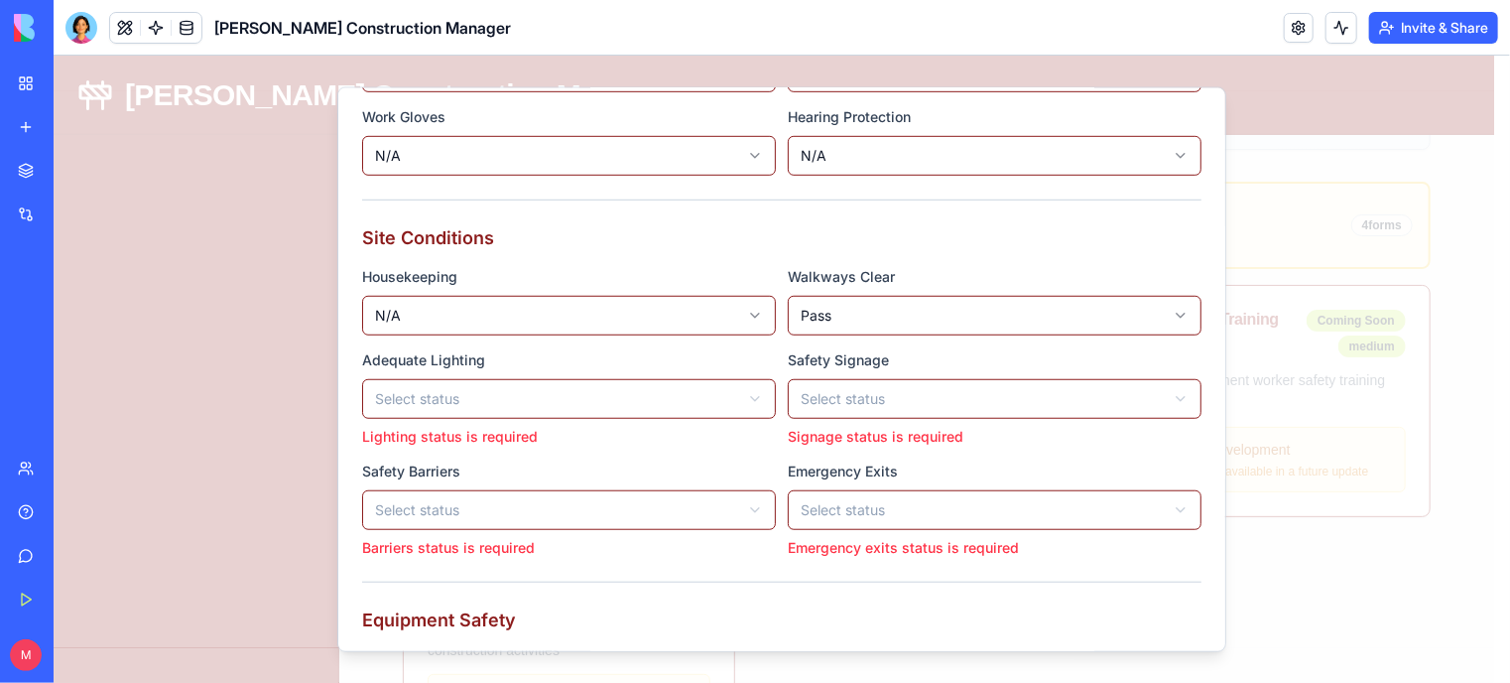
click at [525, 419] on div "Adequate Lighting Select status **** **** *** Lighting status is required" at bounding box center [568, 395] width 414 height 99
click at [512, 391] on body "Gladen Construction Manager Dashboard Projects Contractors Tasks & Orders Compa…" at bounding box center [773, 536] width 1441 height 1557
click at [590, 460] on body "Gladen Construction Manager Dashboard Projects Contractors Tasks & Orders Compa…" at bounding box center [773, 536] width 1441 height 1557
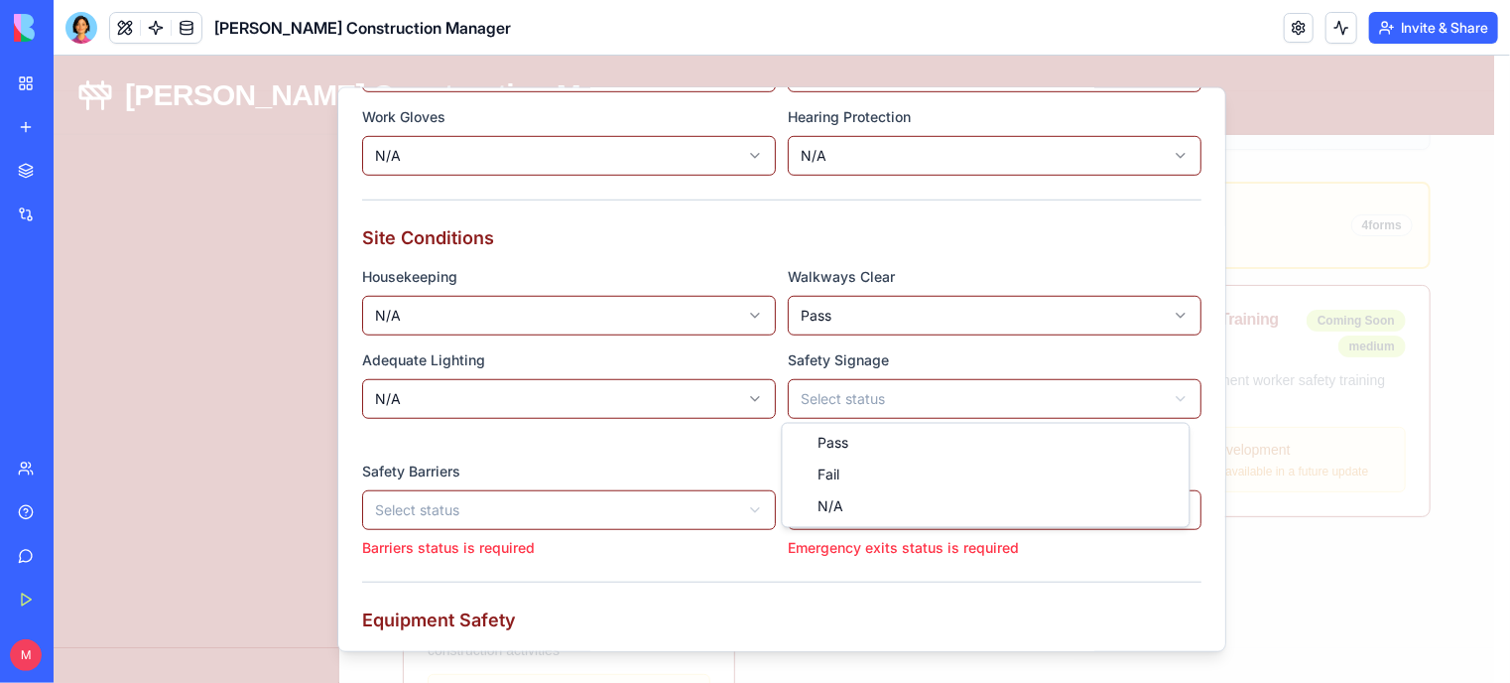
click at [859, 391] on body "Gladen Construction Manager Dashboard Projects Contractors Tasks & Orders Compa…" at bounding box center [773, 536] width 1441 height 1557
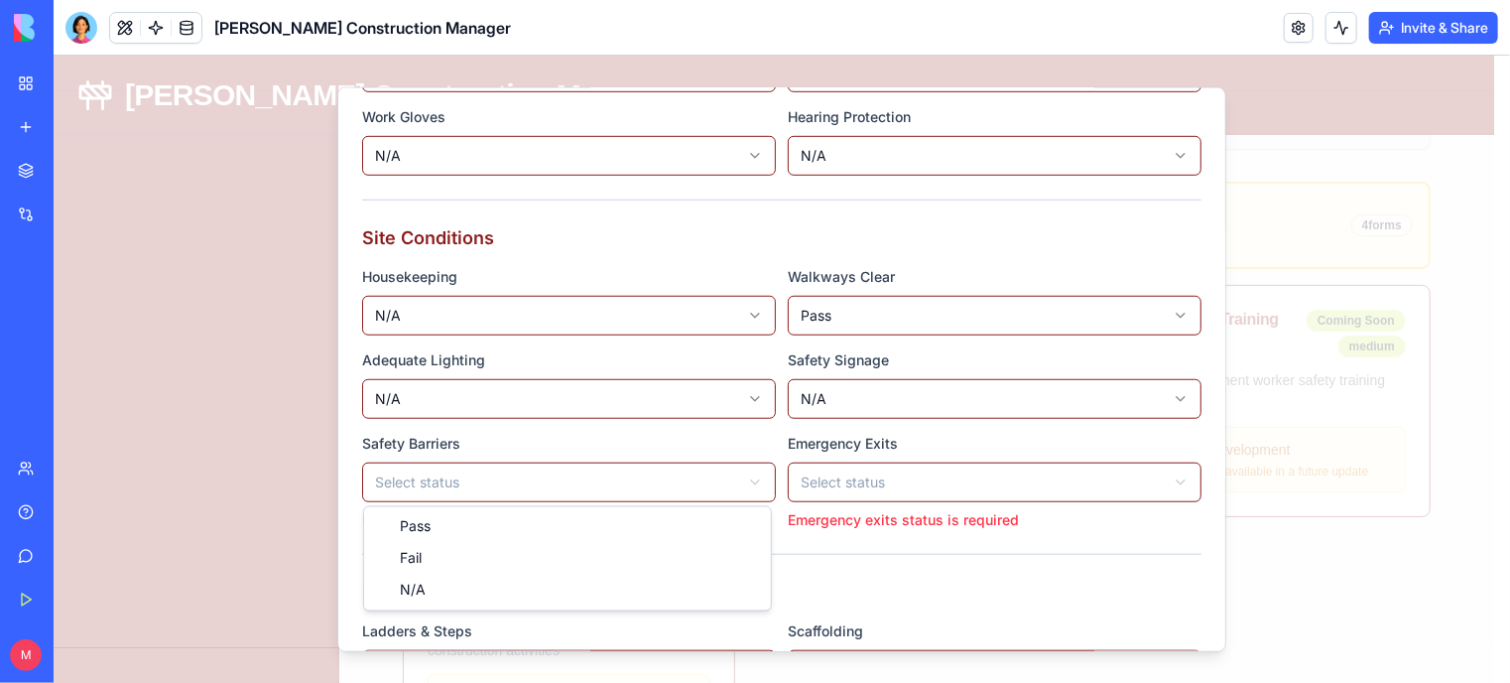
click at [698, 494] on body "Gladen Construction Manager Dashboard Projects Contractors Tasks & Orders Compa…" at bounding box center [773, 536] width 1441 height 1557
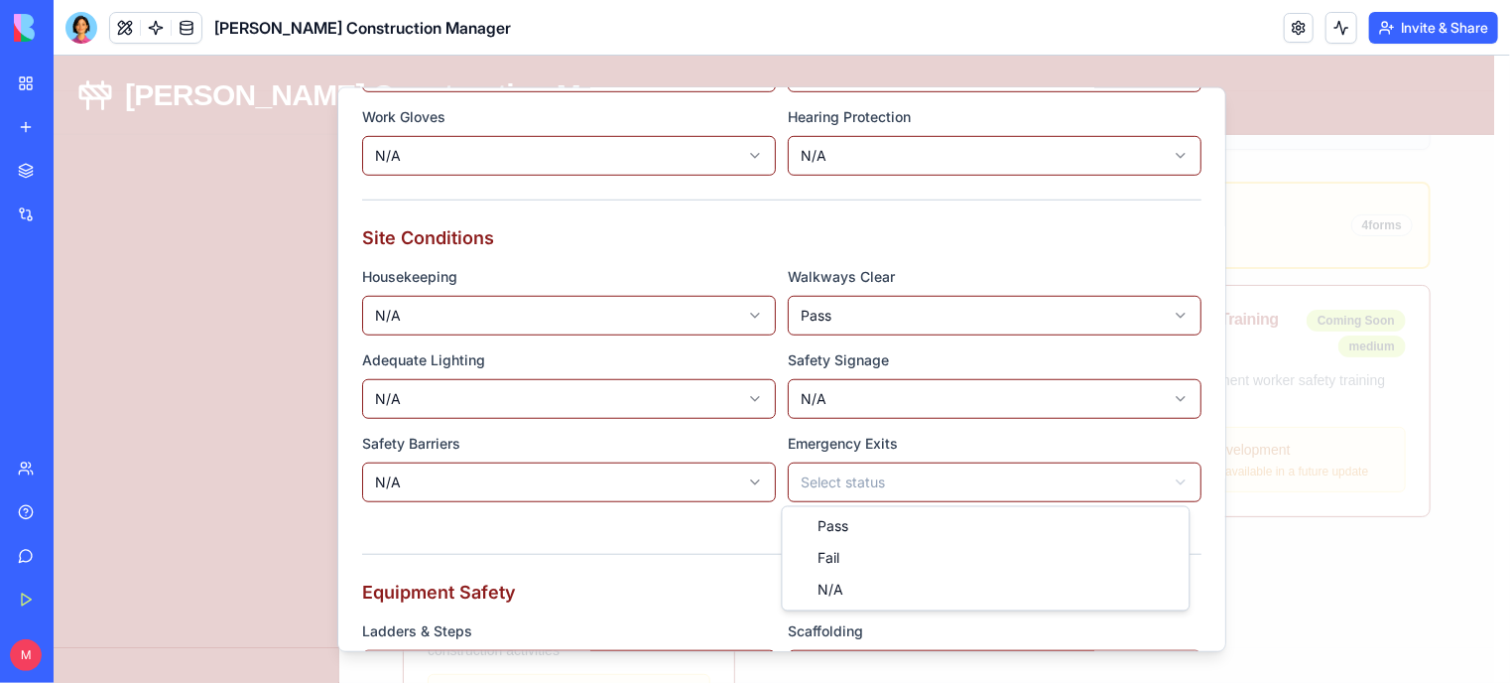
click at [866, 471] on body "Gladen Construction Manager Dashboard Projects Contractors Tasks & Orders Compa…" at bounding box center [773, 536] width 1441 height 1557
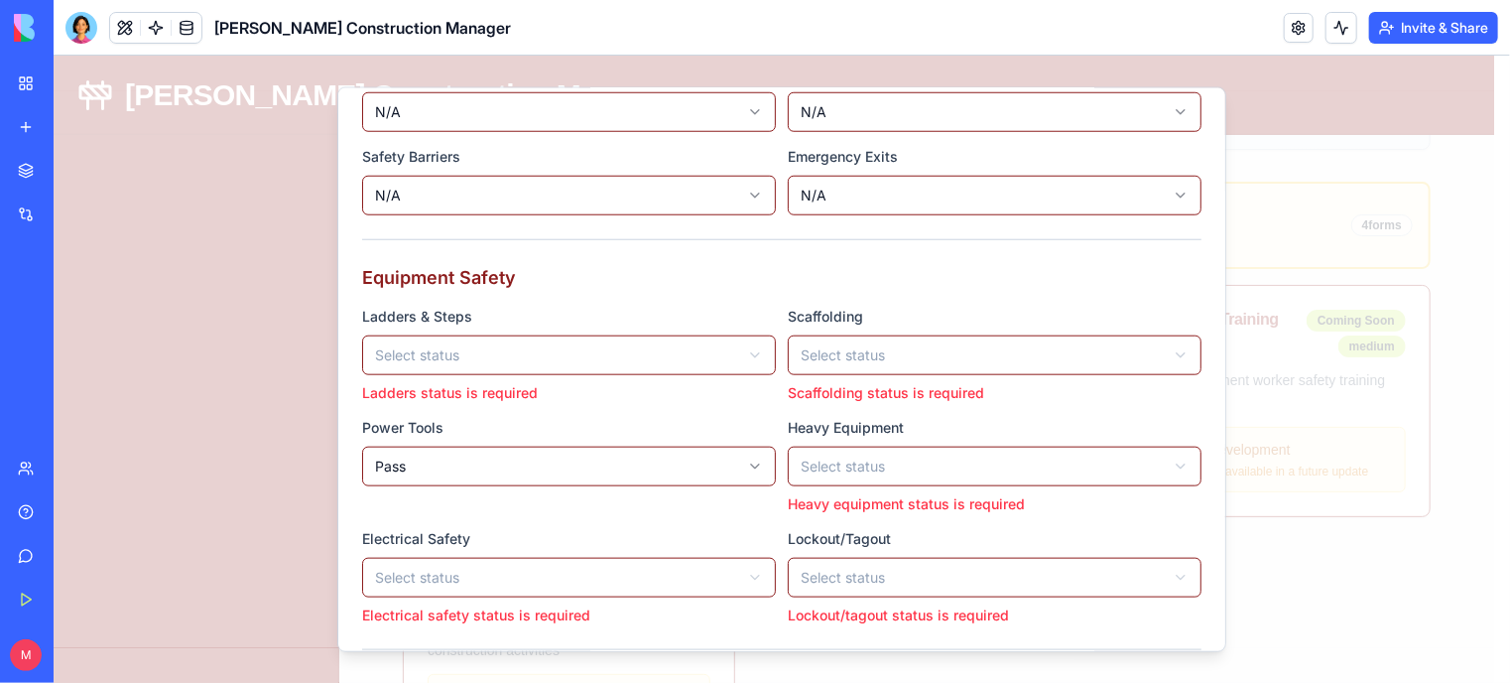
scroll to position [933, 0]
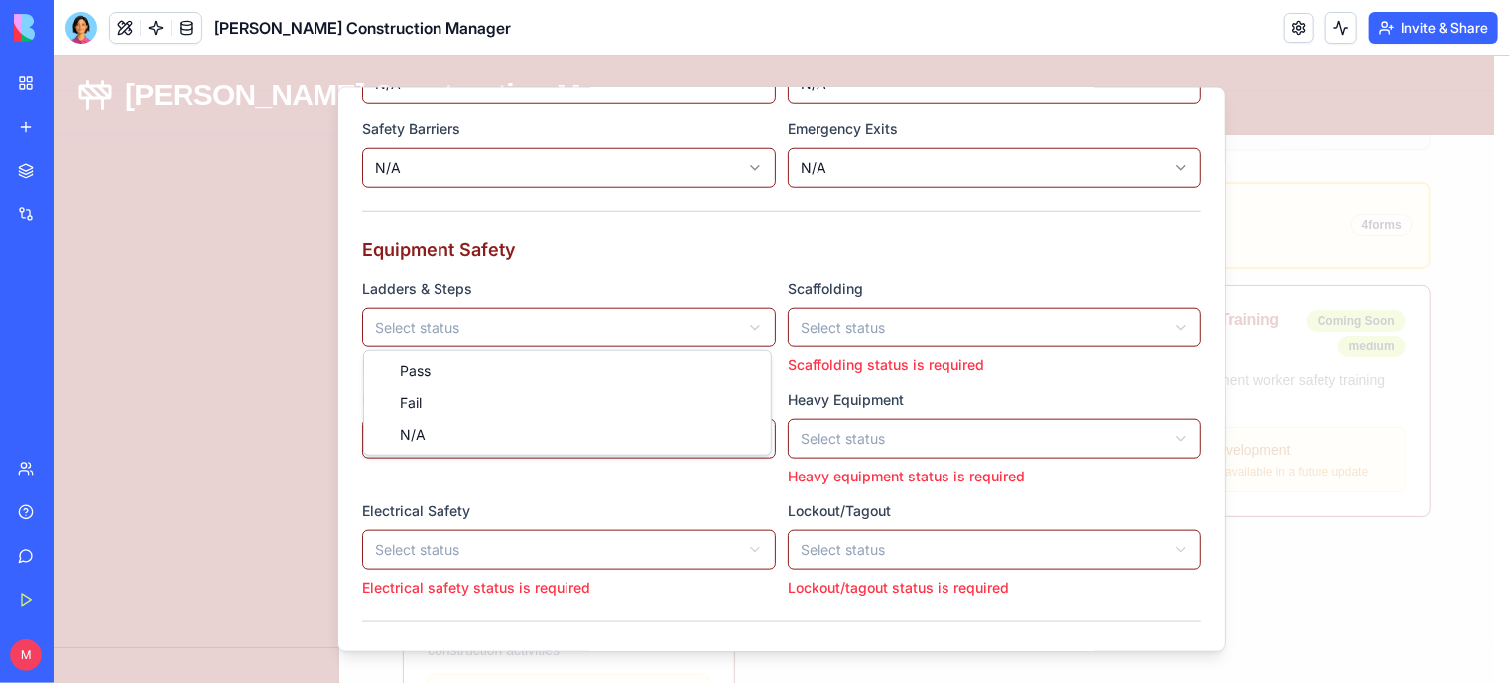
click at [631, 319] on body "Gladen Construction Manager Dashboard Projects Contractors Tasks & Orders Compa…" at bounding box center [773, 536] width 1441 height 1557
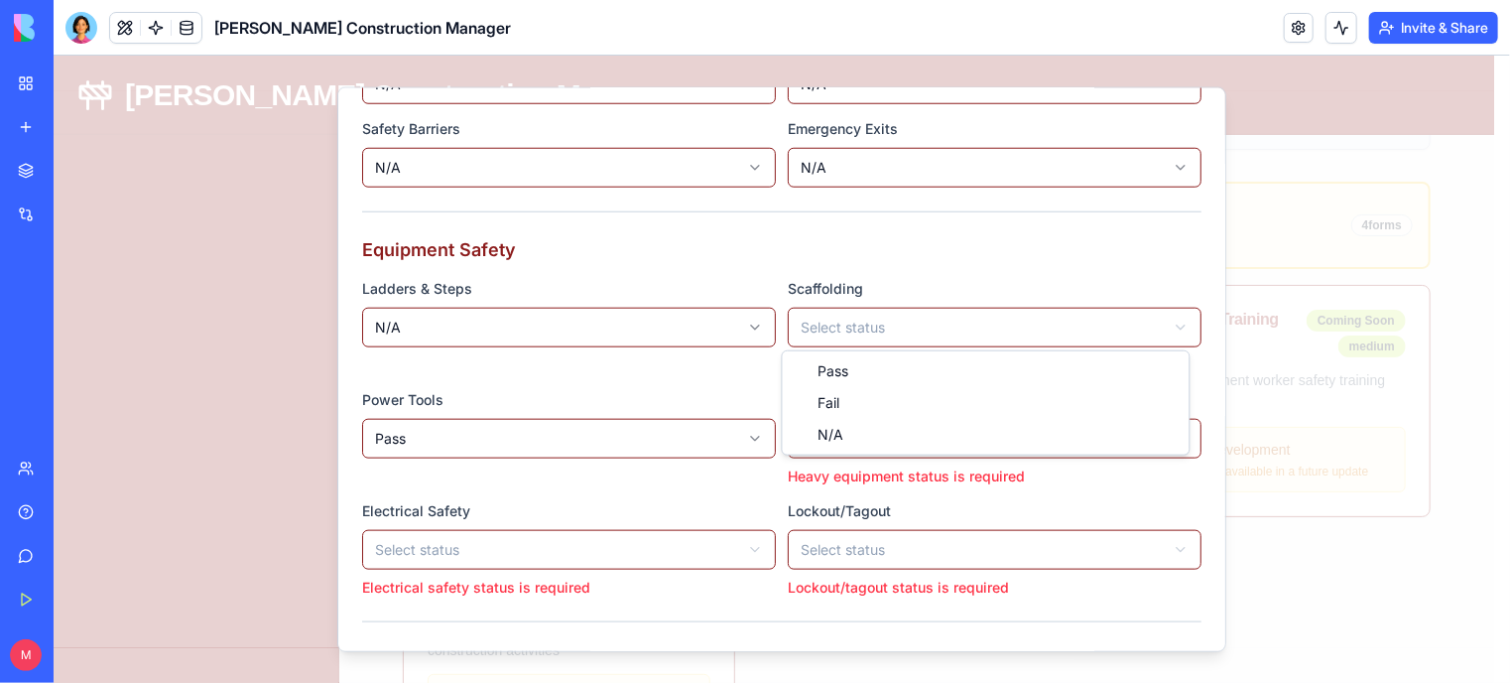
click at [829, 319] on body "Gladen Construction Manager Dashboard Projects Contractors Tasks & Orders Compa…" at bounding box center [773, 536] width 1441 height 1557
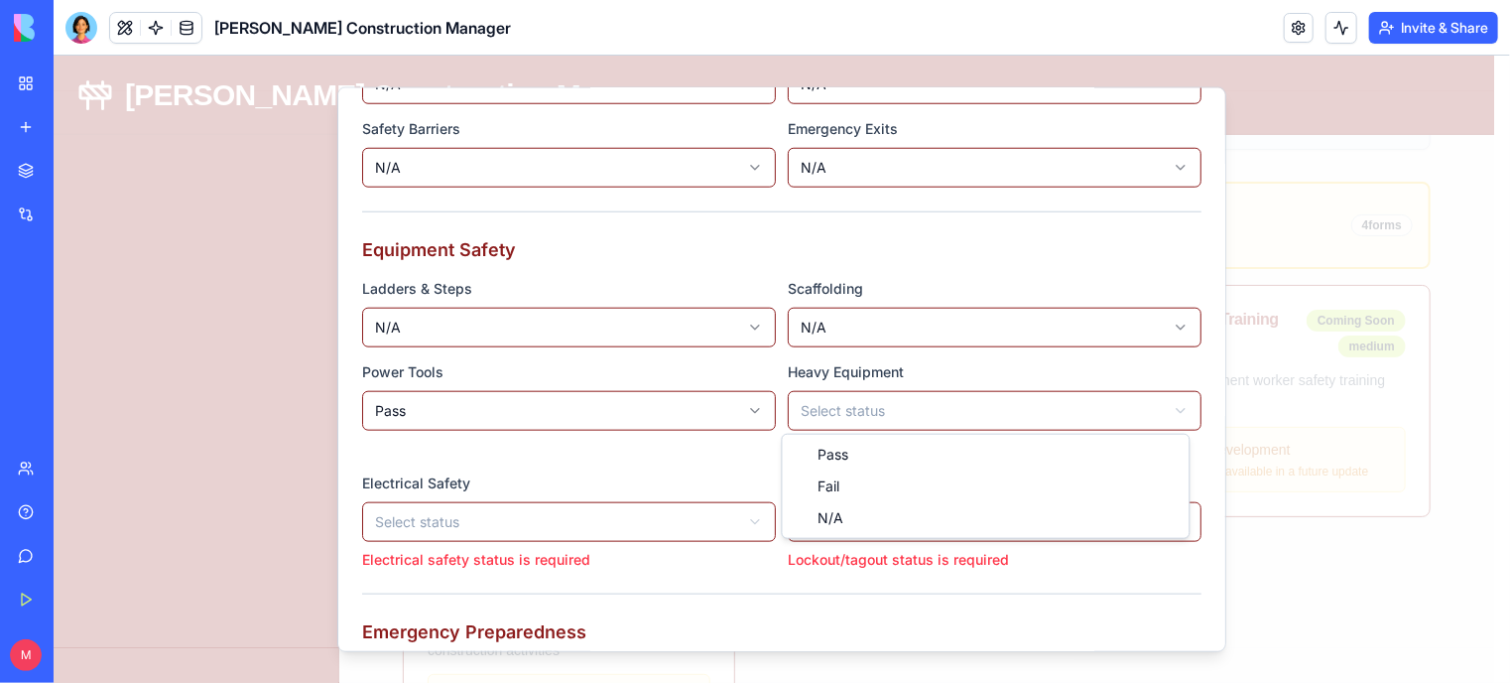
click at [829, 410] on body "Gladen Construction Manager Dashboard Projects Contractors Tasks & Orders Compa…" at bounding box center [773, 536] width 1441 height 1557
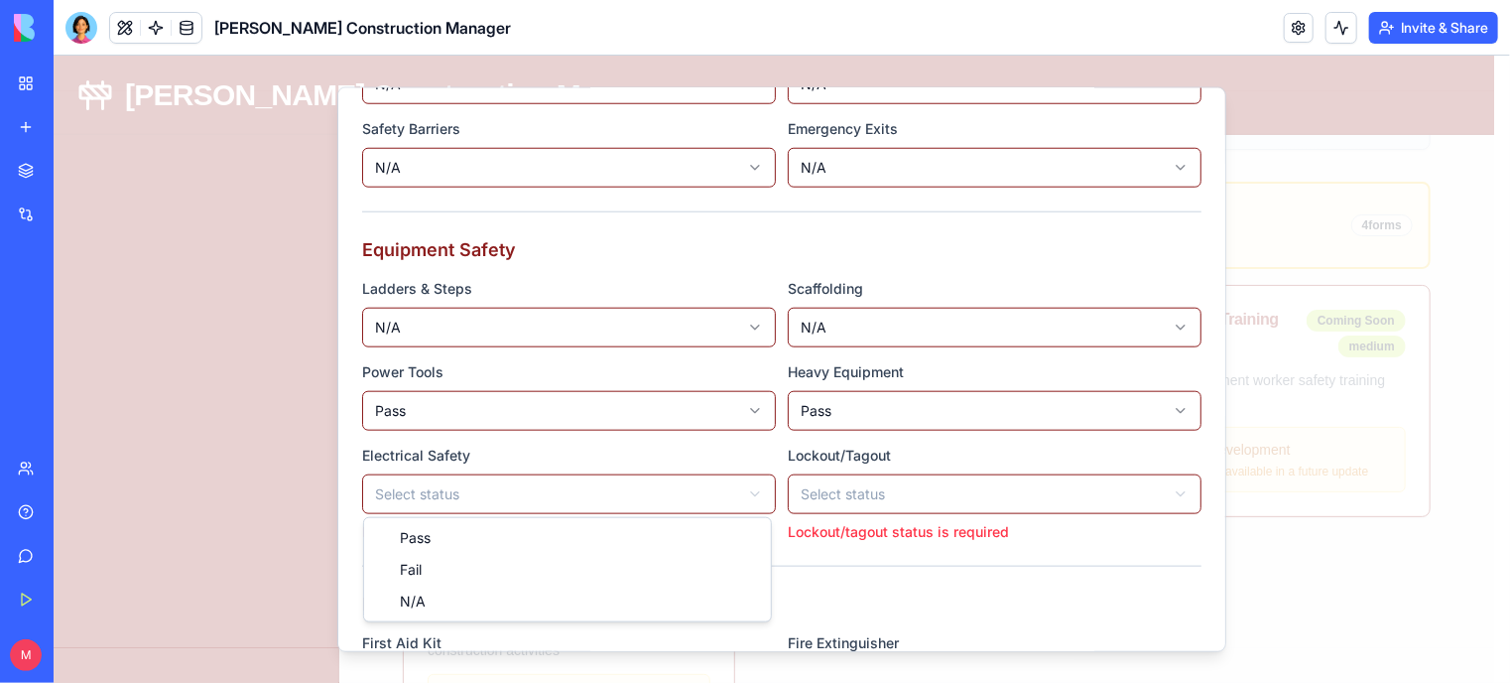
click at [647, 495] on body "Gladen Construction Manager Dashboard Projects Contractors Tasks & Orders Compa…" at bounding box center [773, 536] width 1441 height 1557
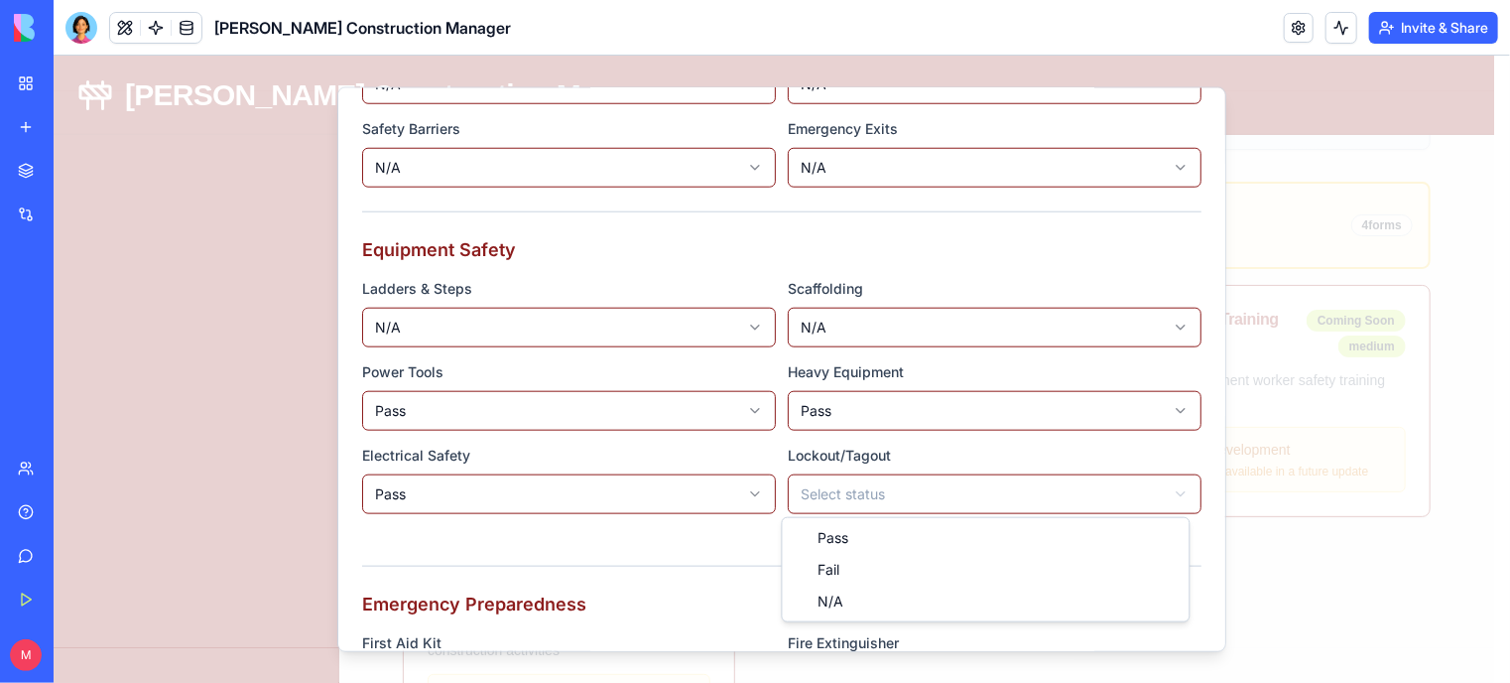
click at [833, 490] on body "Gladen Construction Manager Dashboard Projects Contractors Tasks & Orders Compa…" at bounding box center [773, 536] width 1441 height 1557
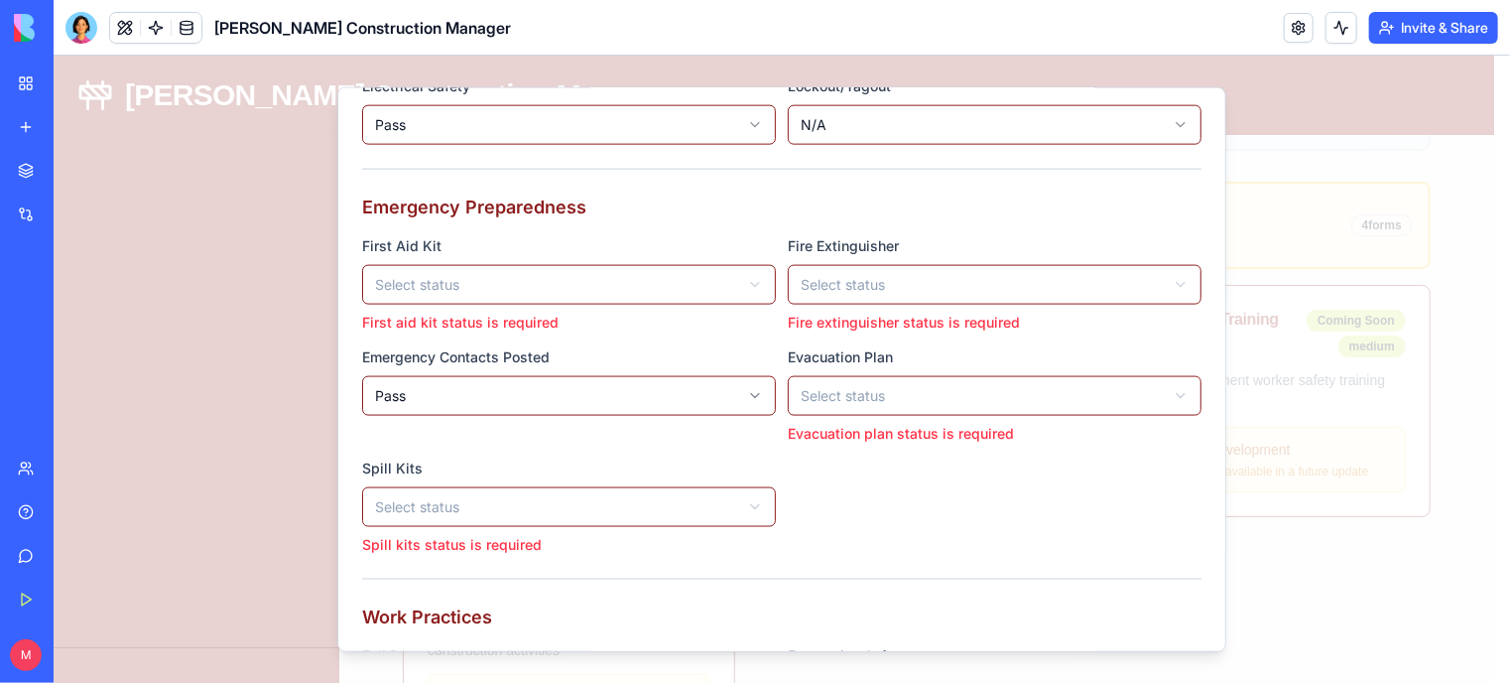
scroll to position [1304, 0]
click at [655, 292] on body "Gladen Construction Manager Dashboard Projects Contractors Tasks & Orders Compa…" at bounding box center [773, 536] width 1441 height 1557
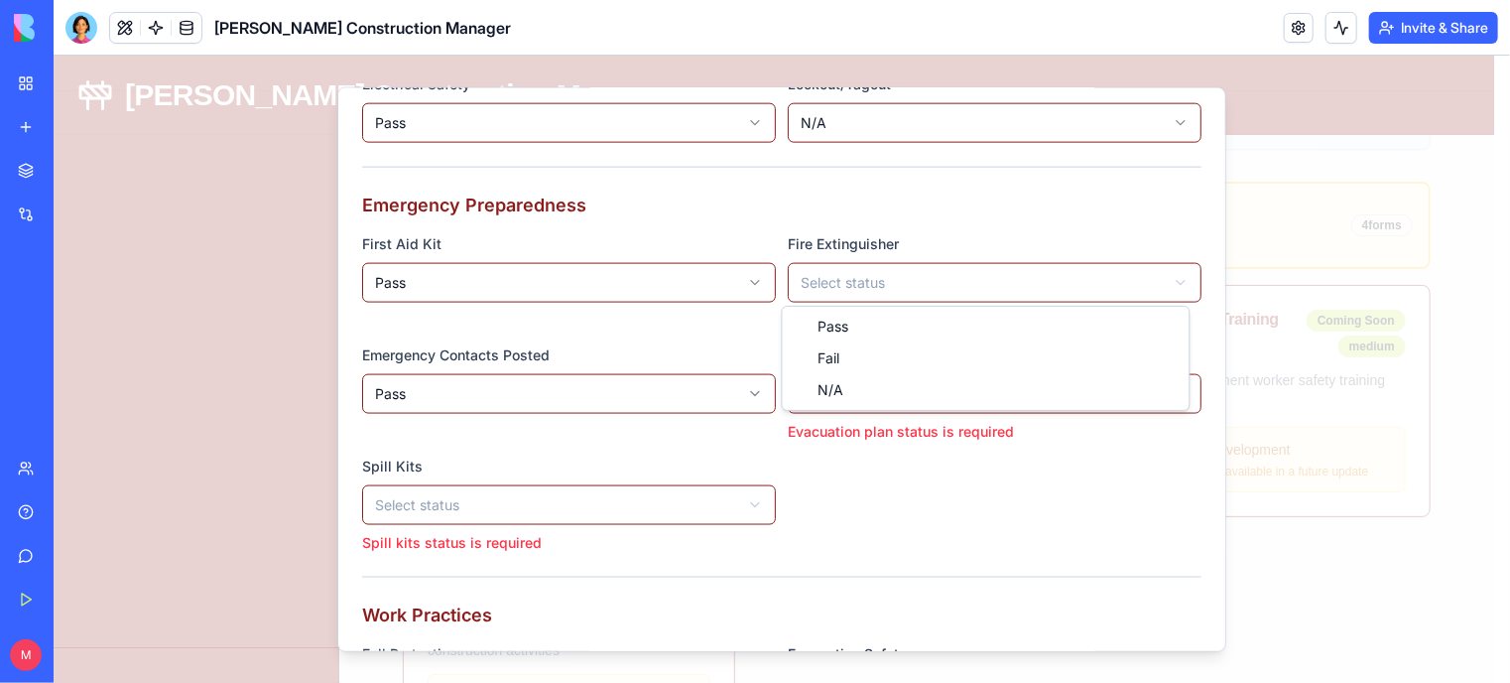
click at [827, 272] on body "Gladen Construction Manager Dashboard Projects Contractors Tasks & Orders Compa…" at bounding box center [773, 536] width 1441 height 1557
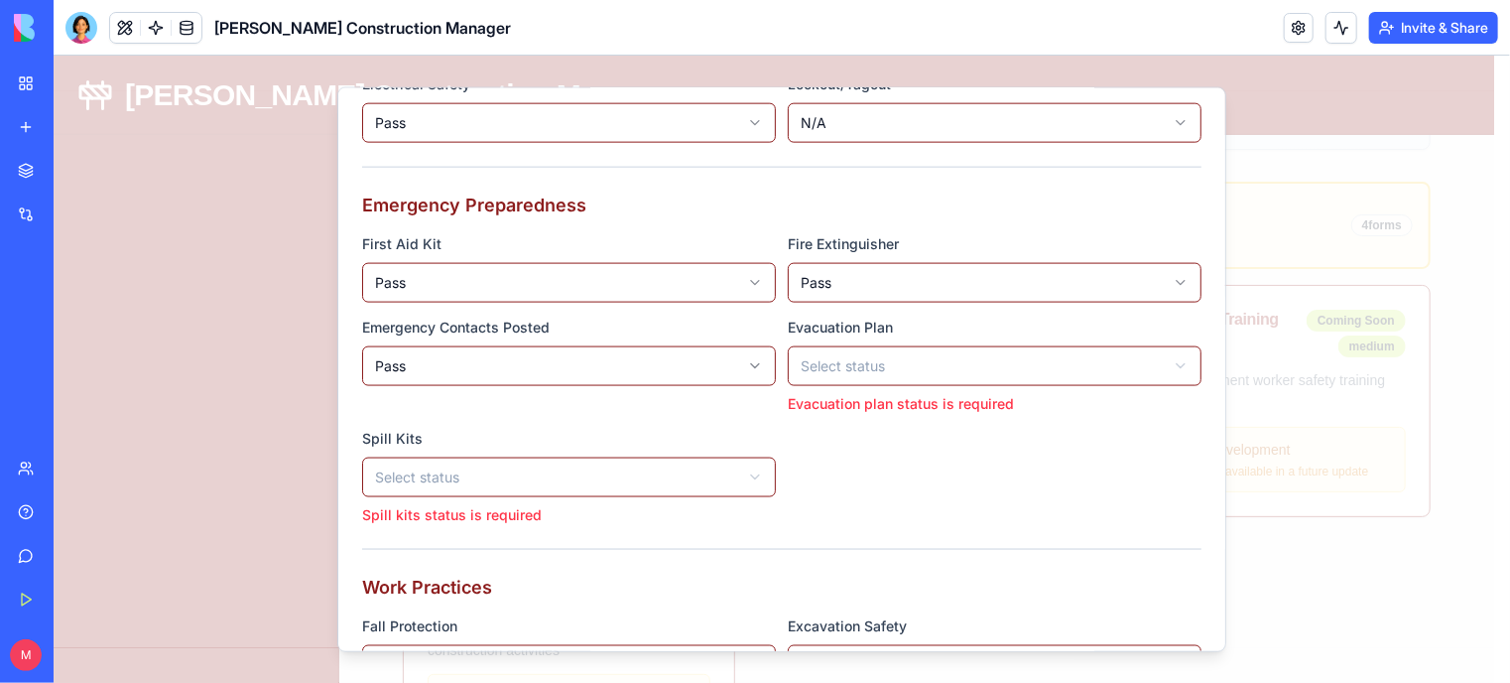
click at [852, 356] on body "Gladen Construction Manager Dashboard Projects Contractors Tasks & Orders Compa…" at bounding box center [773, 536] width 1441 height 1557
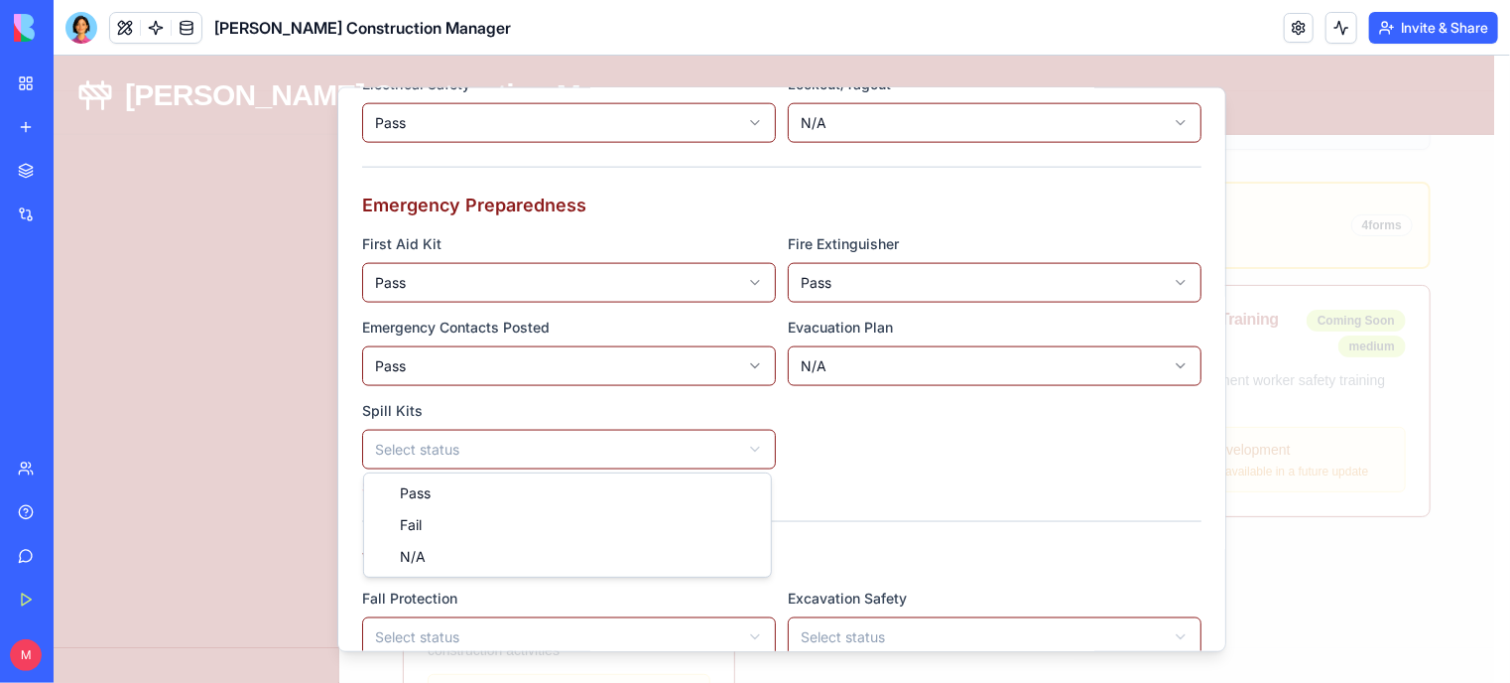
click at [691, 440] on body "Gladen Construction Manager Dashboard Projects Contractors Tasks & Orders Compa…" at bounding box center [773, 536] width 1441 height 1557
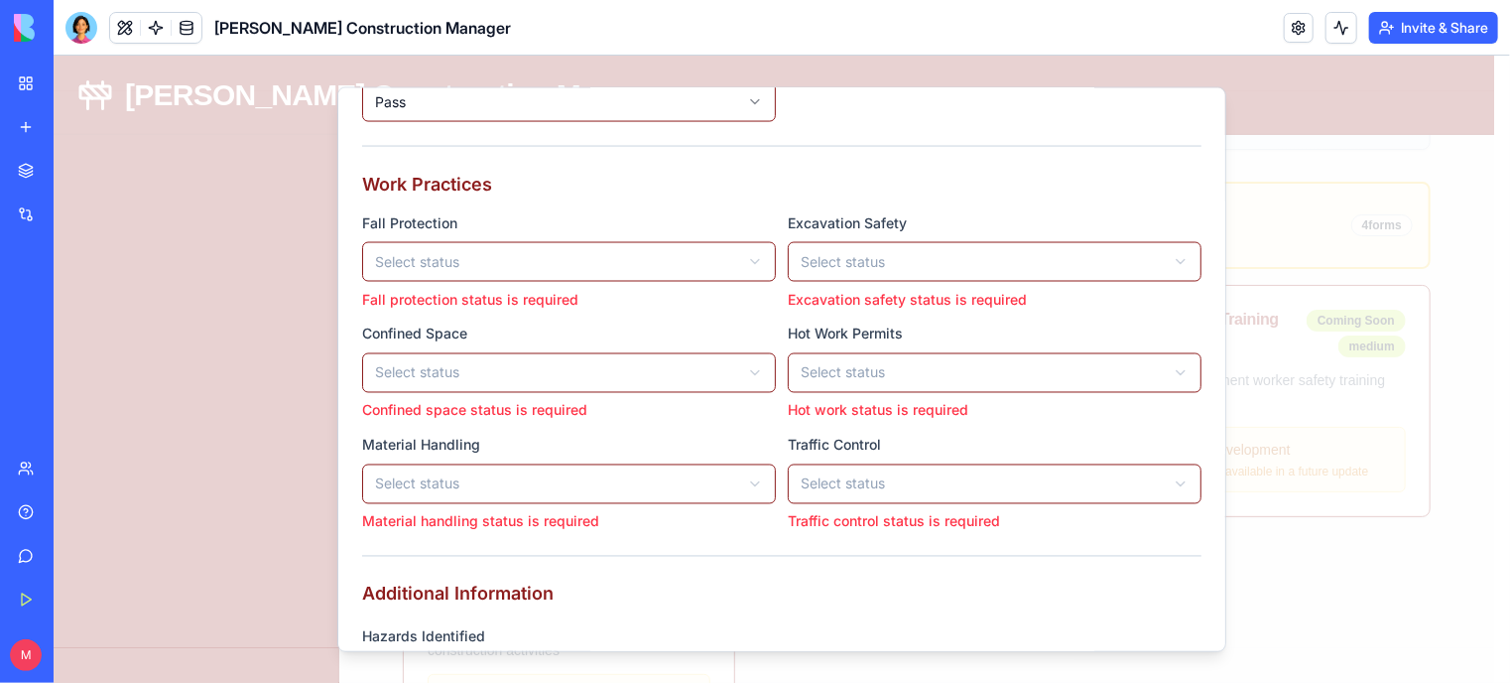
scroll to position [1651, 0]
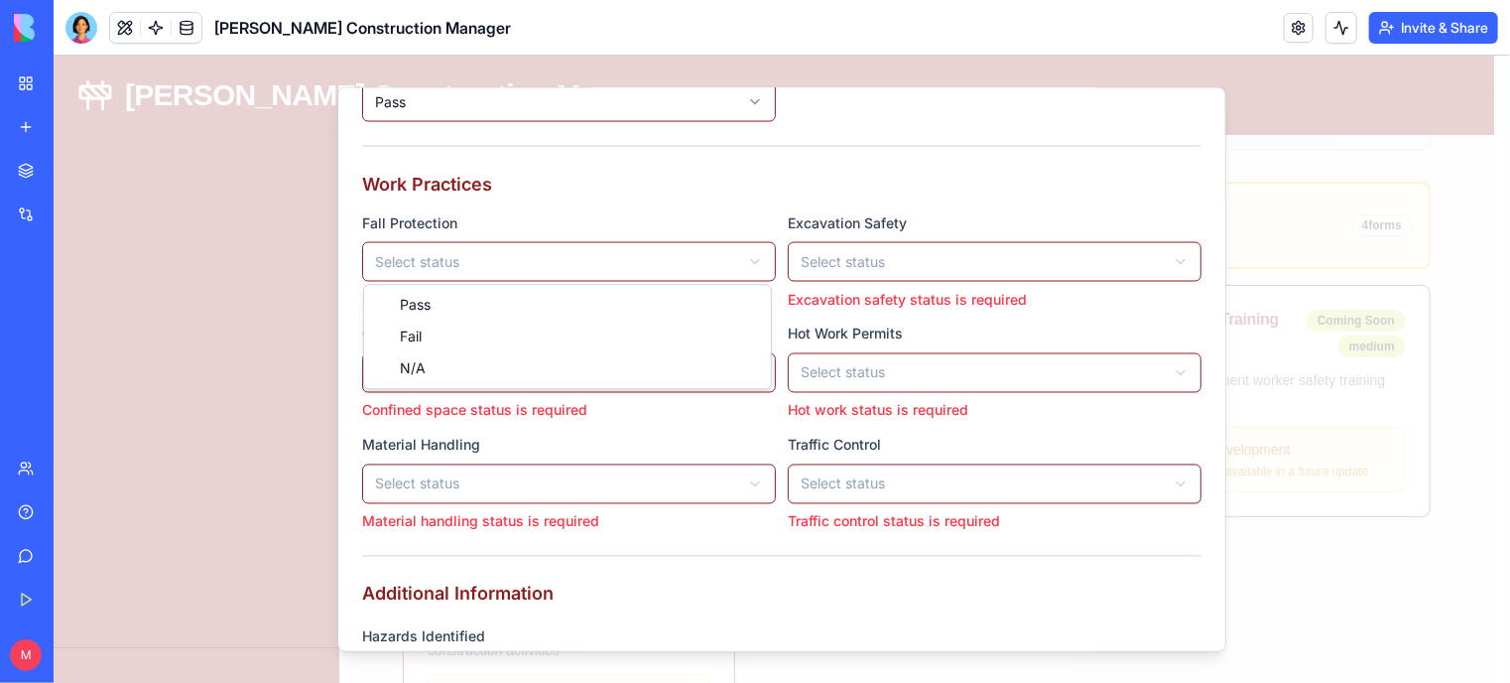
click at [560, 256] on body "Gladen Construction Manager Dashboard Projects Contractors Tasks & Orders Compa…" at bounding box center [773, 536] width 1441 height 1557
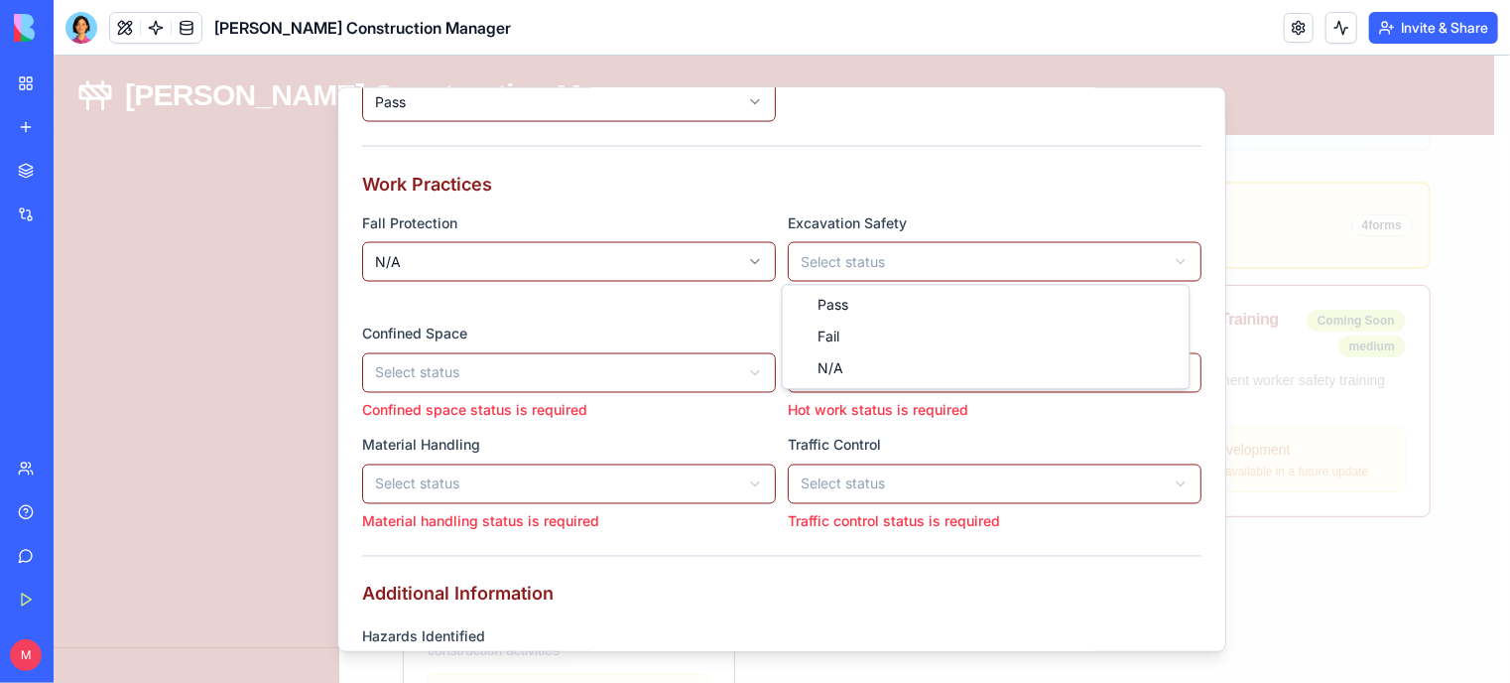
click at [830, 269] on body "Gladen Construction Manager Dashboard Projects Contractors Tasks & Orders Compa…" at bounding box center [773, 536] width 1441 height 1557
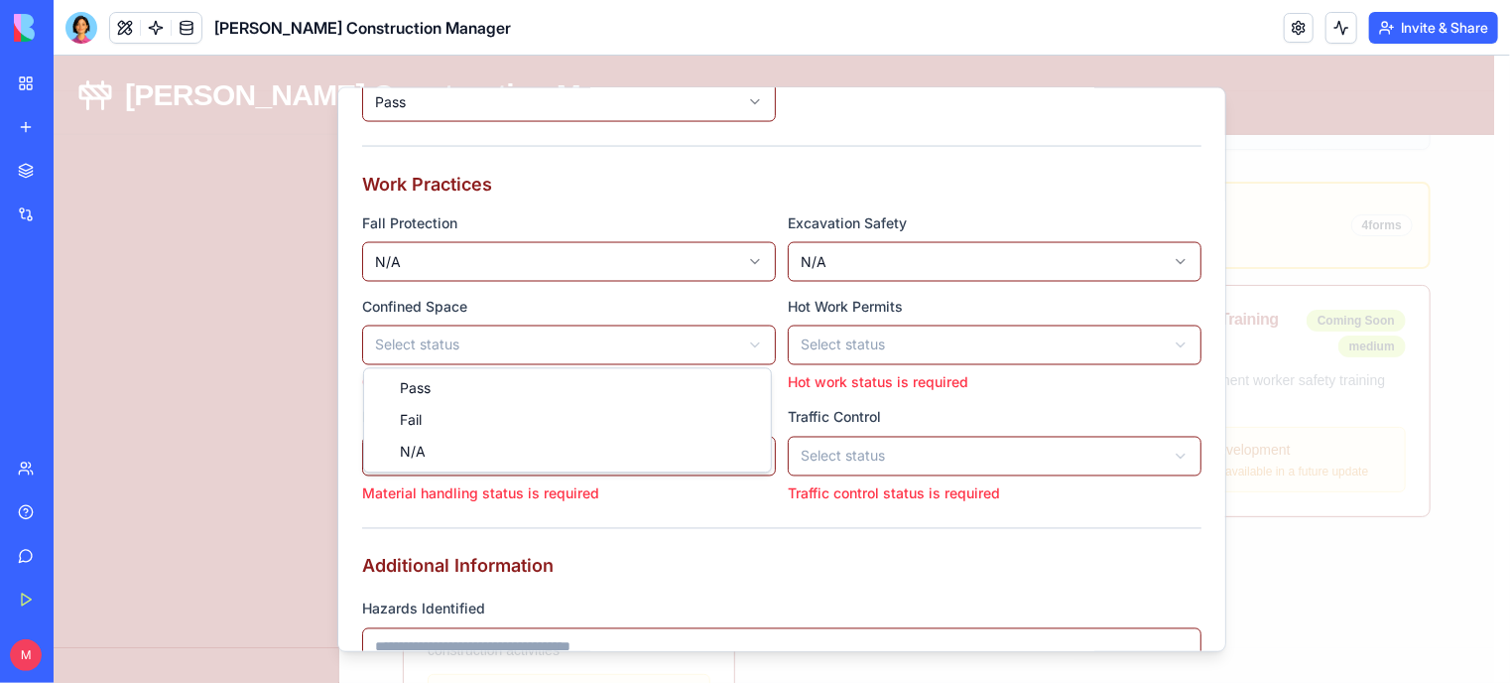
click at [640, 341] on body "Gladen Construction Manager Dashboard Projects Contractors Tasks & Orders Compa…" at bounding box center [773, 536] width 1441 height 1557
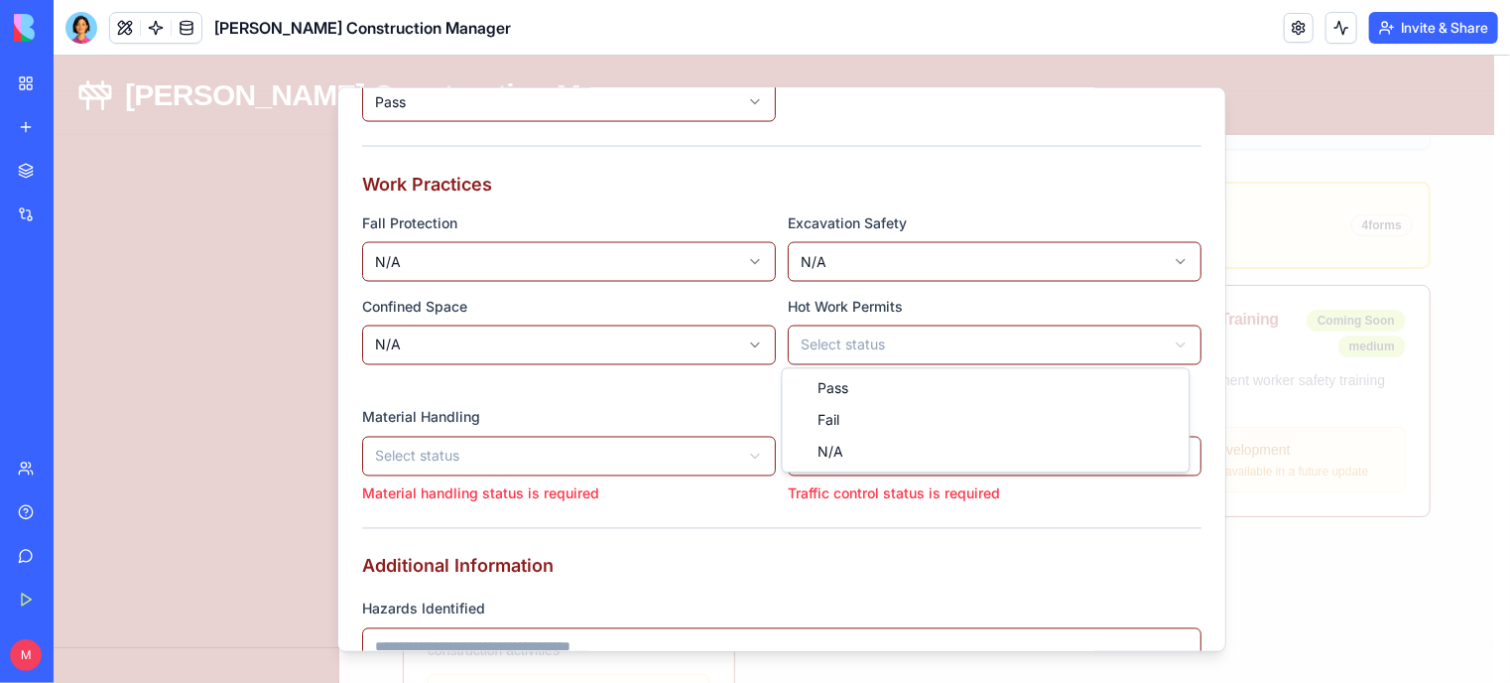
click at [834, 341] on body "Gladen Construction Manager Dashboard Projects Contractors Tasks & Orders Compa…" at bounding box center [773, 536] width 1441 height 1557
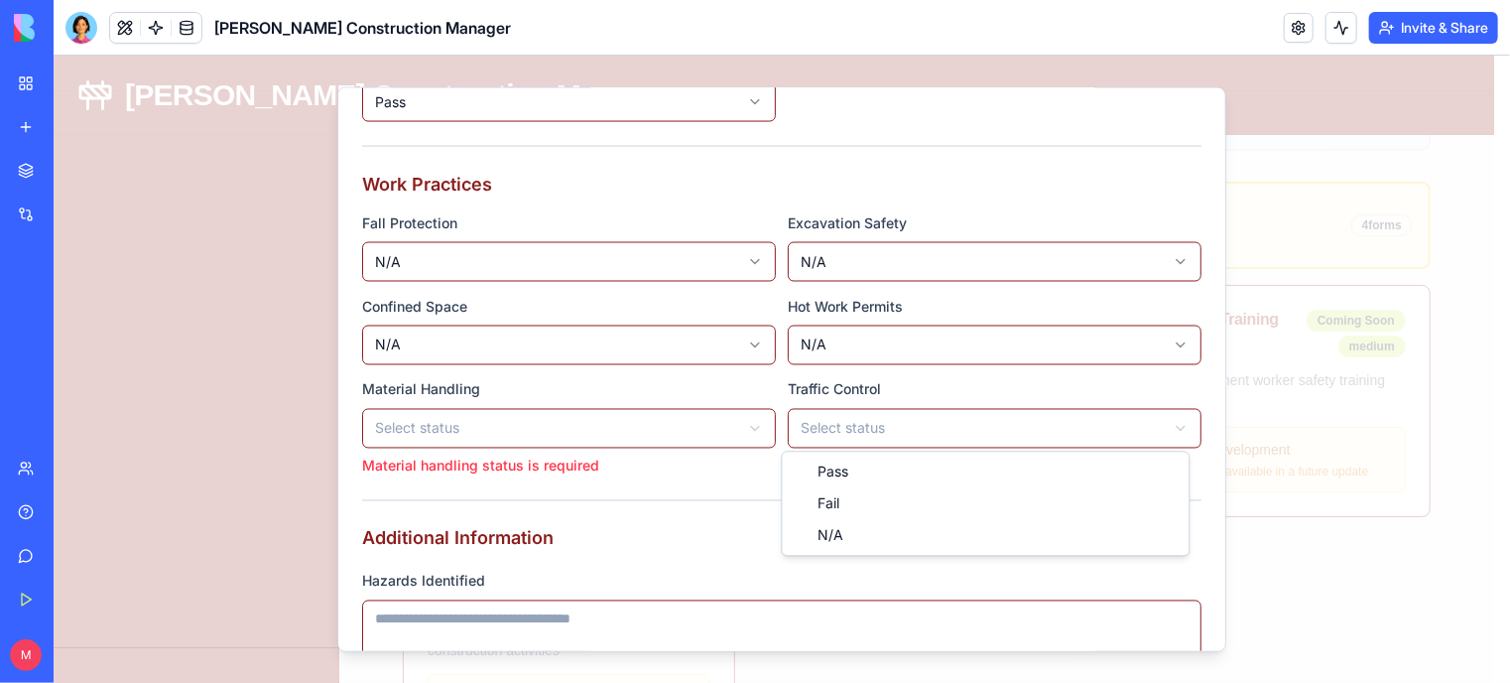
click at [822, 427] on body "Gladen Construction Manager Dashboard Projects Contractors Tasks & Orders Compa…" at bounding box center [773, 536] width 1441 height 1557
click at [649, 427] on body "Gladen Construction Manager Dashboard Projects Contractors Tasks & Orders Compa…" at bounding box center [773, 536] width 1441 height 1557
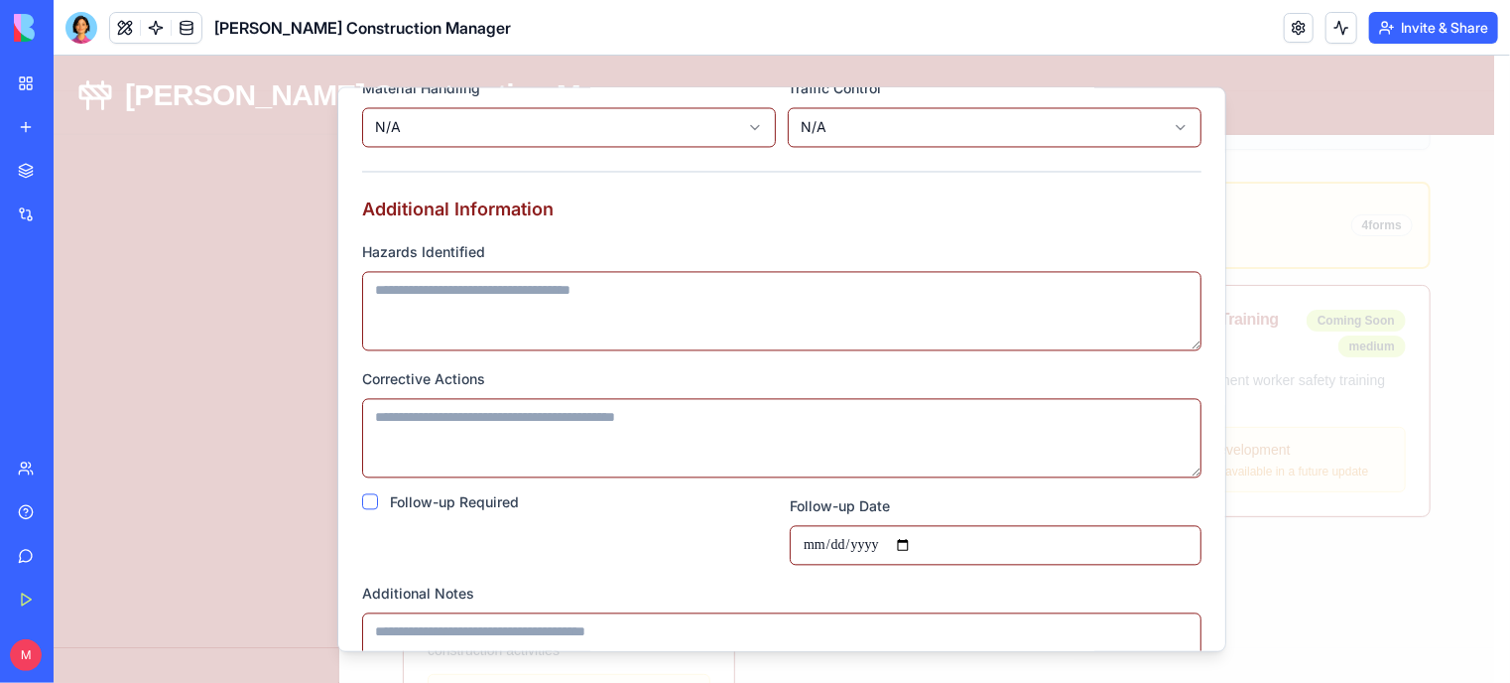
scroll to position [2167, 0]
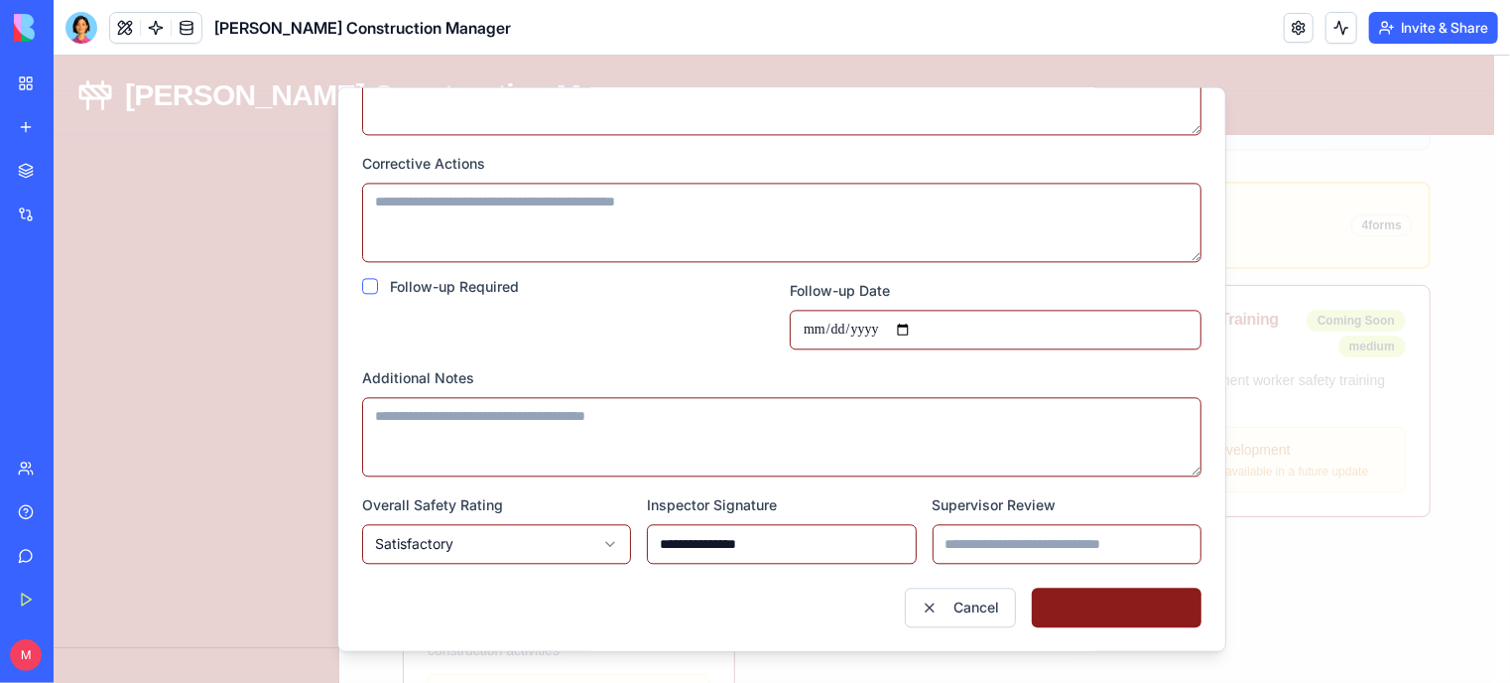
click at [1071, 613] on button "Save Inspection" at bounding box center [1116, 607] width 170 height 40
select select
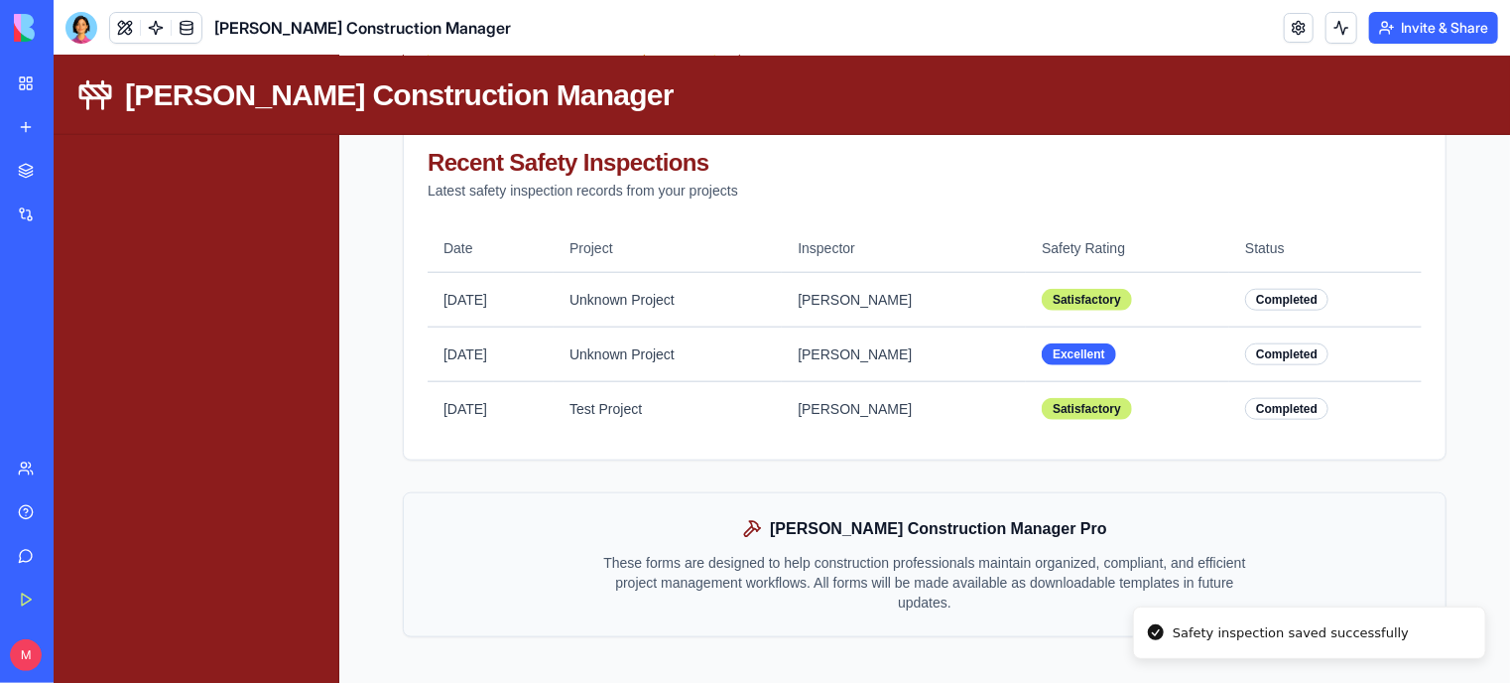
scroll to position [976, 0]
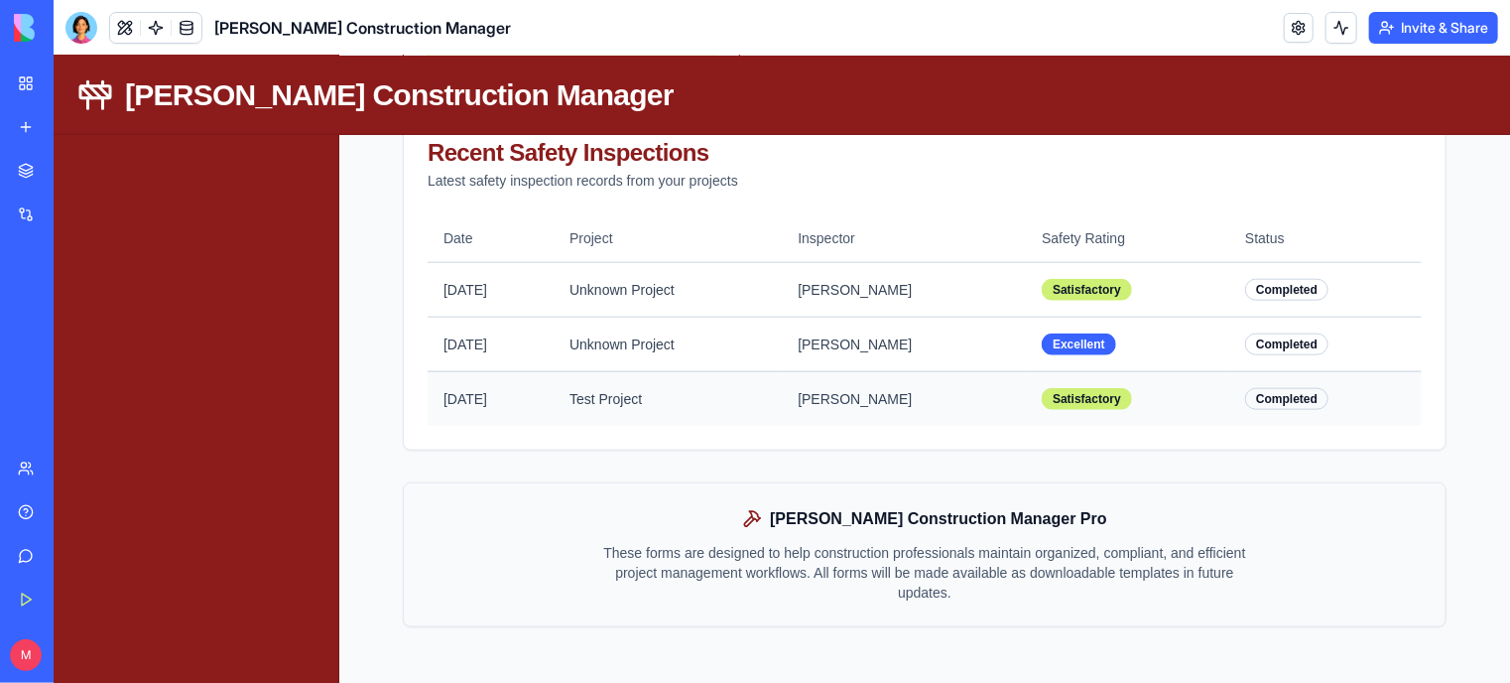
click at [487, 391] on td "Sep 8, 2025" at bounding box center [490, 397] width 126 height 55
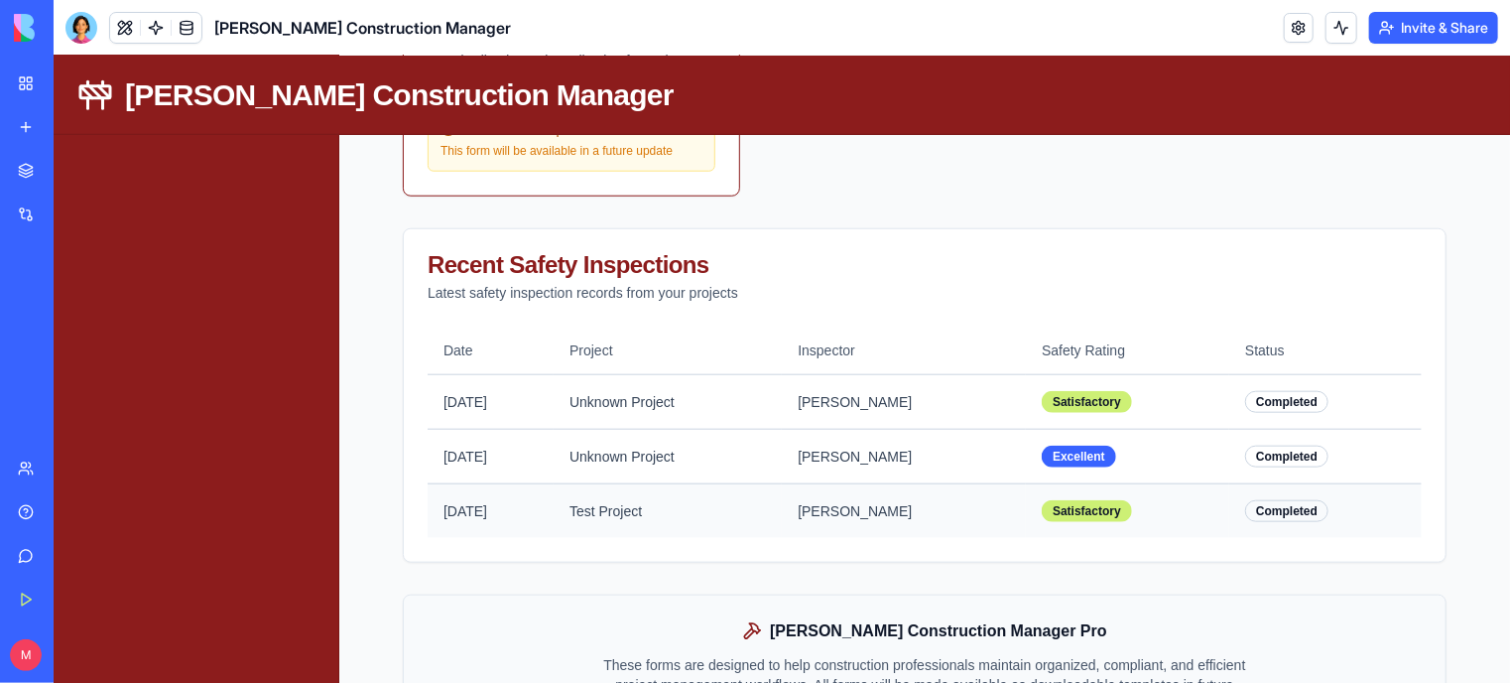
scroll to position [865, 0]
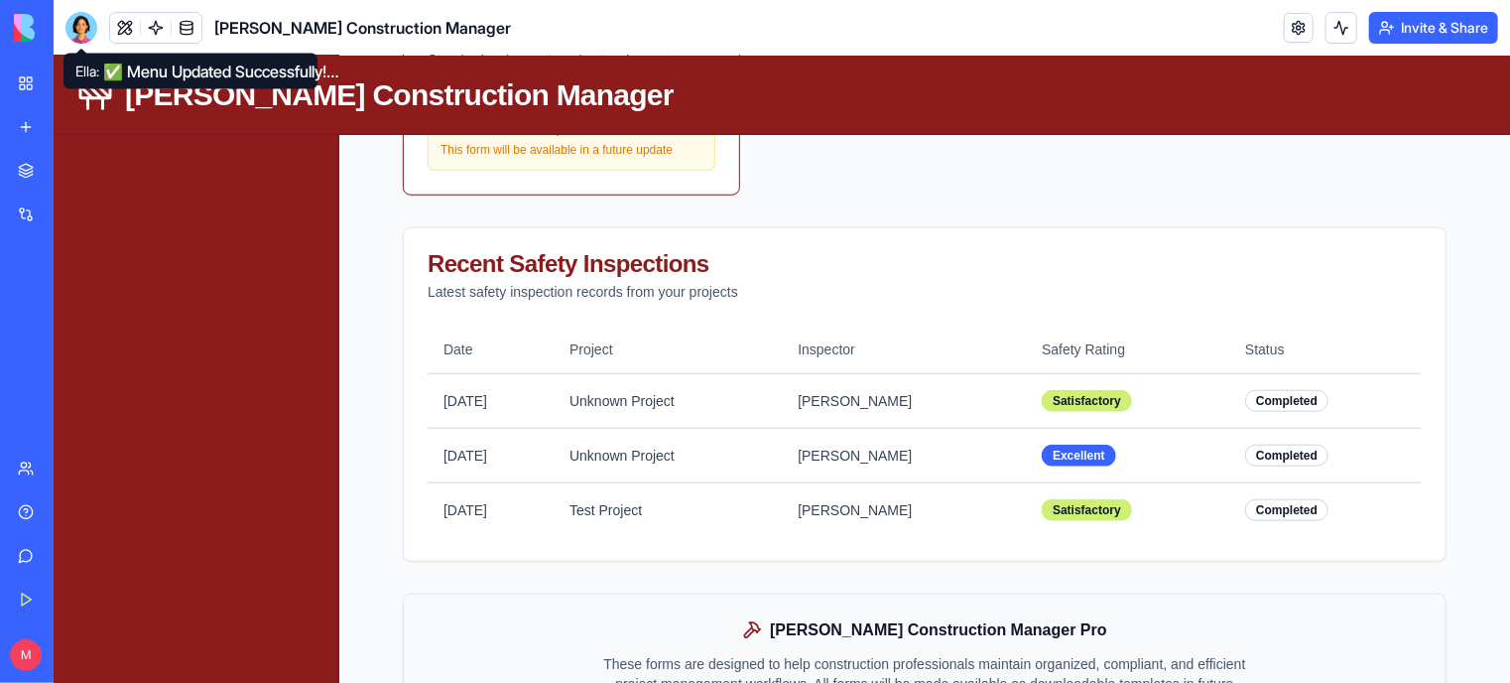
click at [79, 31] on div at bounding box center [81, 28] width 32 height 32
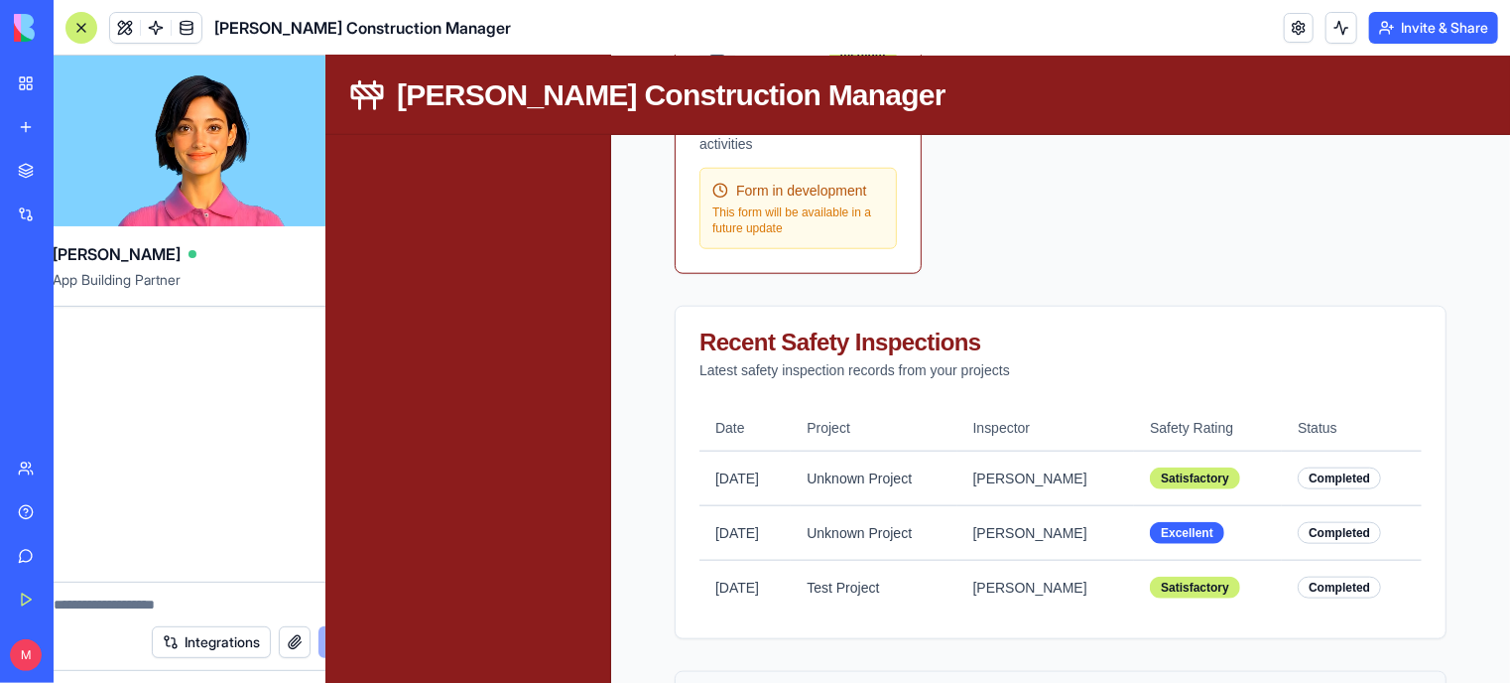
scroll to position [0, 0]
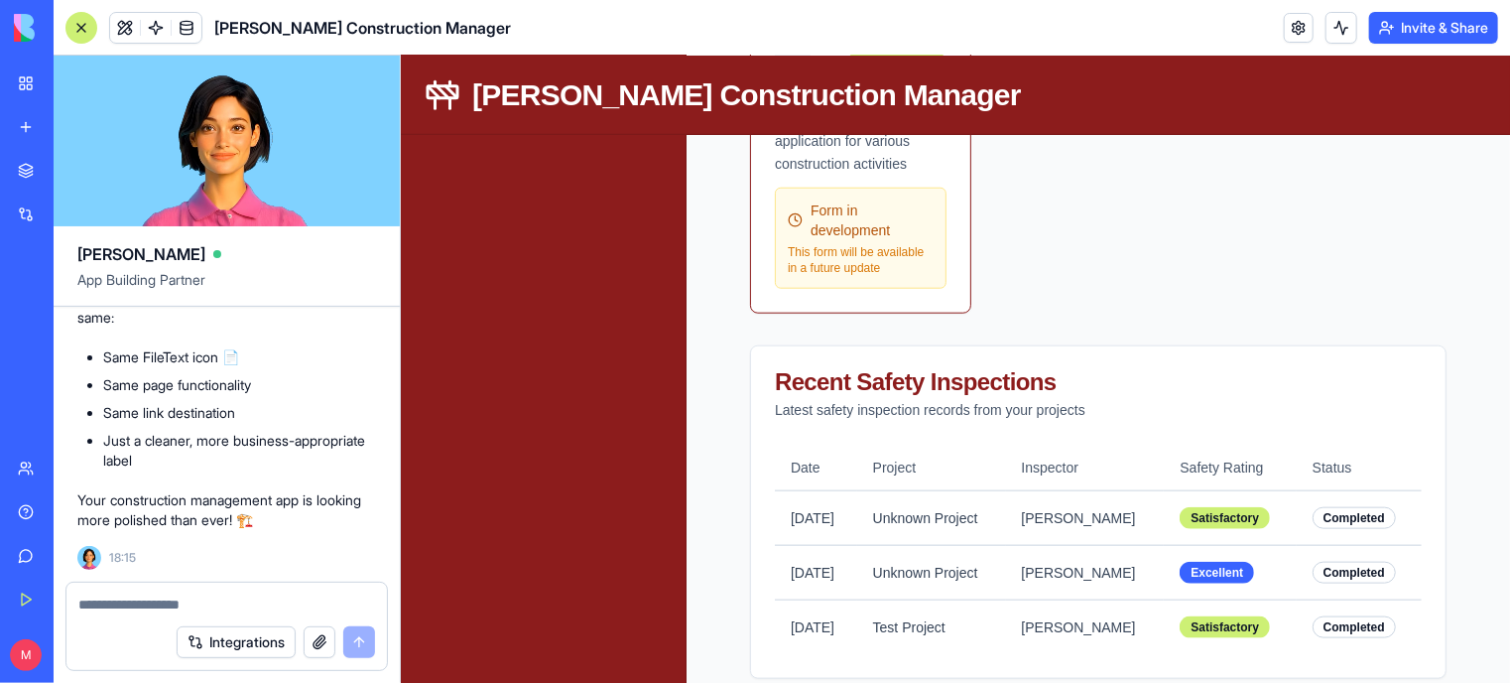
click at [136, 598] on textarea at bounding box center [226, 604] width 297 height 20
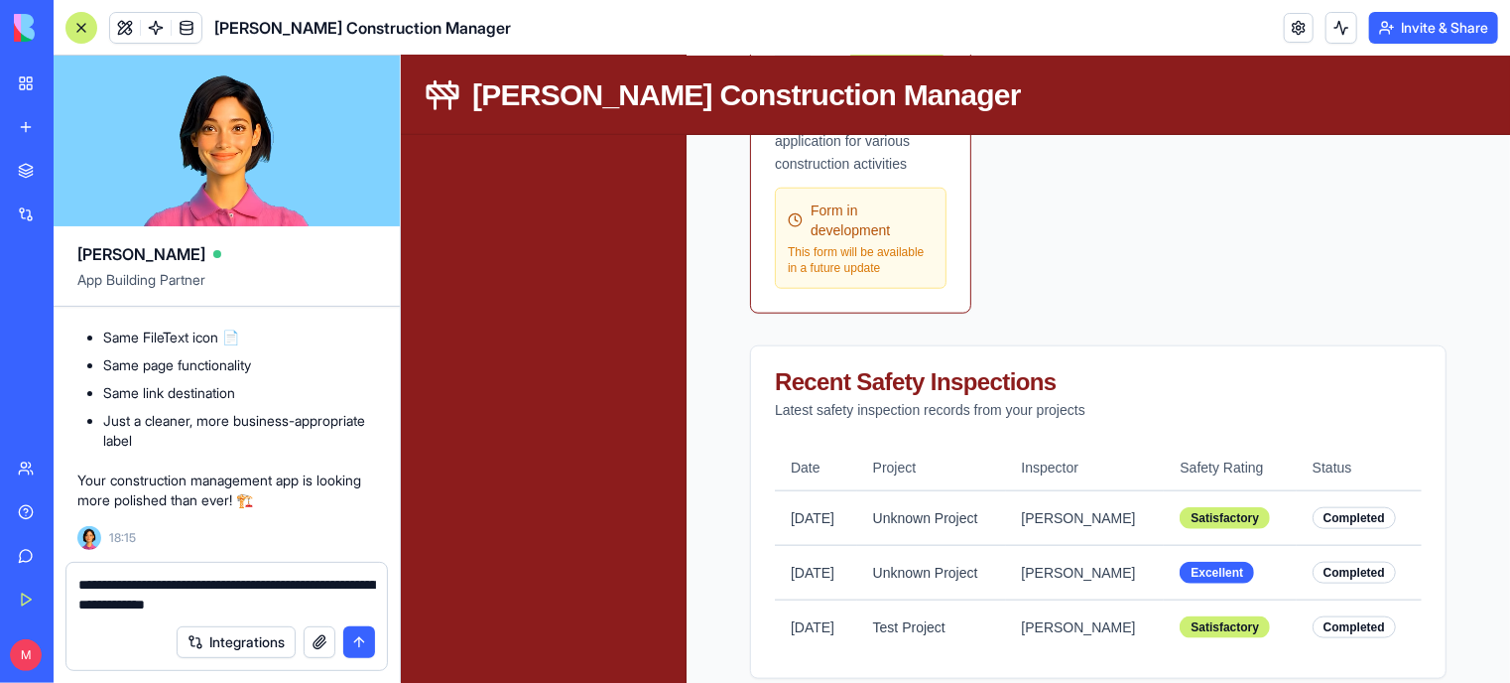
click at [366, 584] on textarea "**********" at bounding box center [227, 594] width 298 height 40
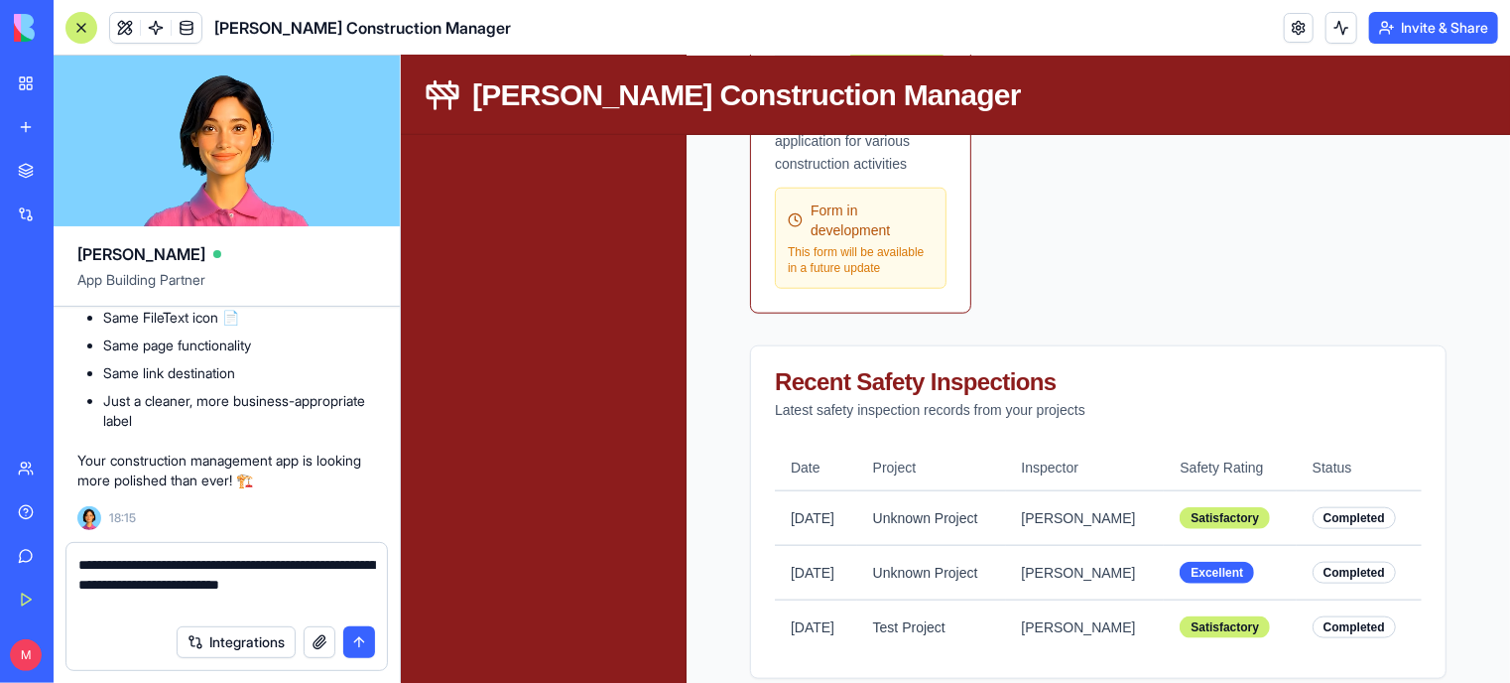
click at [194, 608] on textarea "**********" at bounding box center [227, 585] width 298 height 60
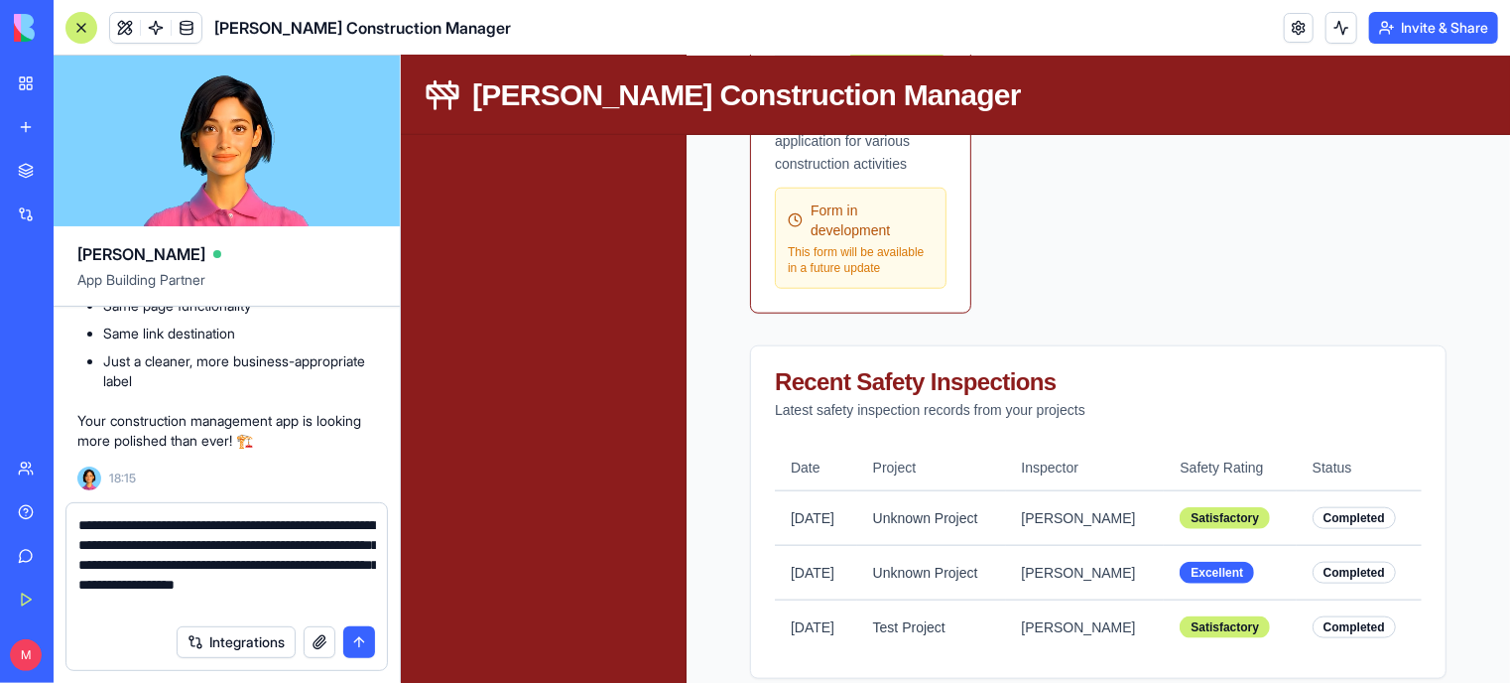
type textarea "**********"
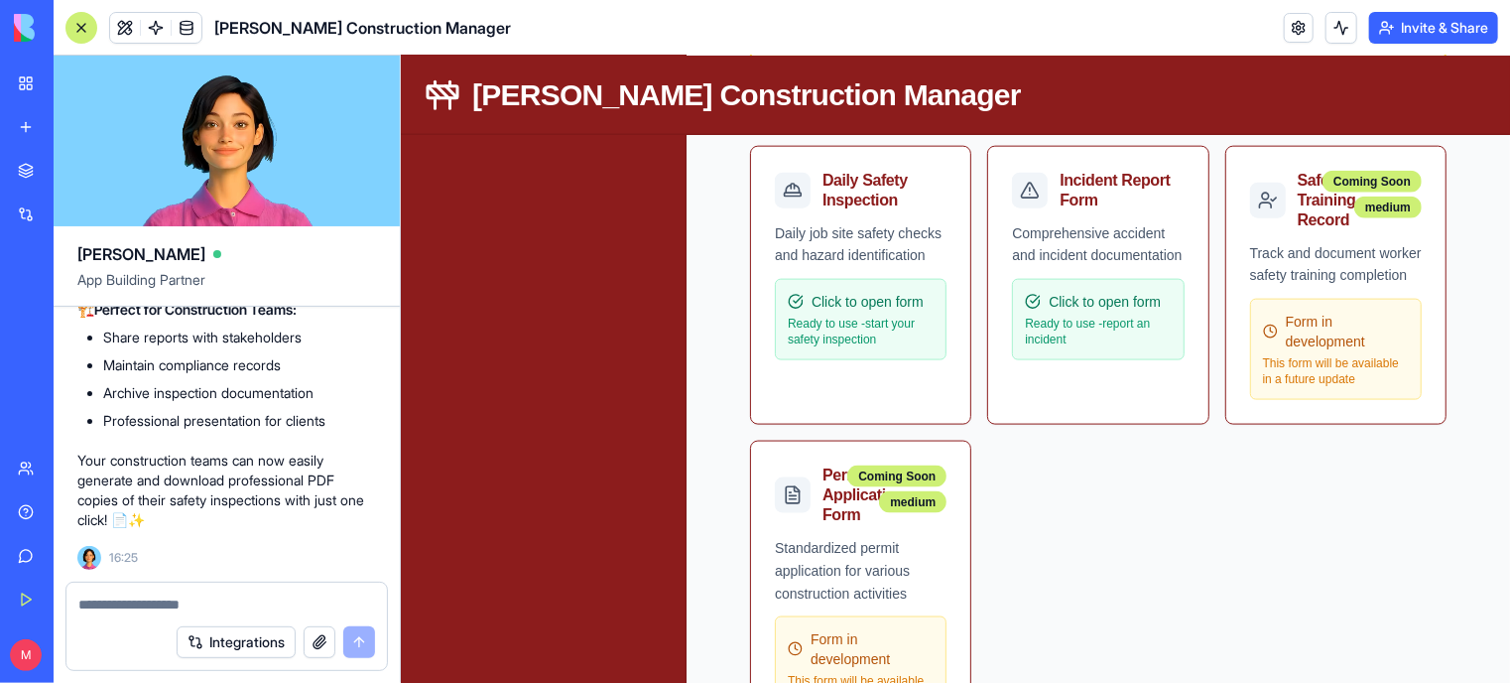
scroll to position [1226, 0]
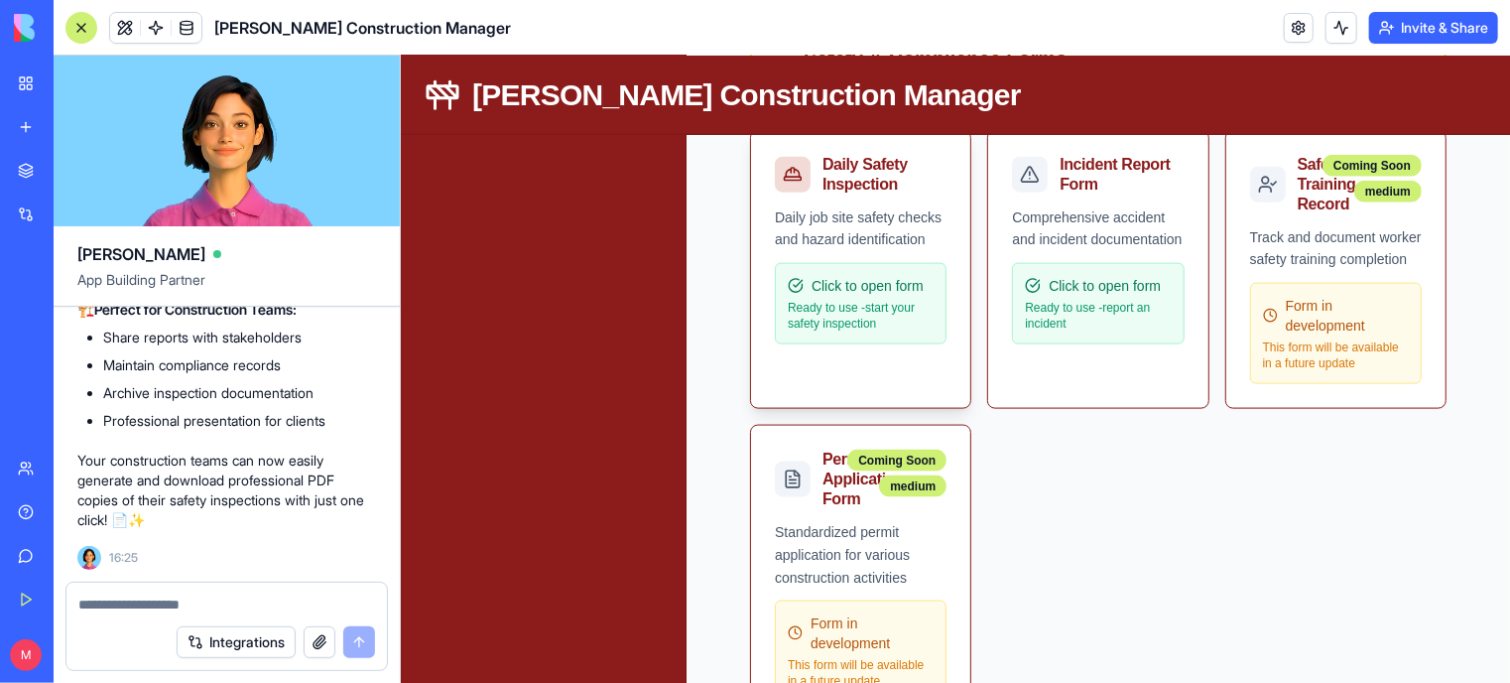
click at [837, 276] on span "Click to open form" at bounding box center [867, 285] width 112 height 20
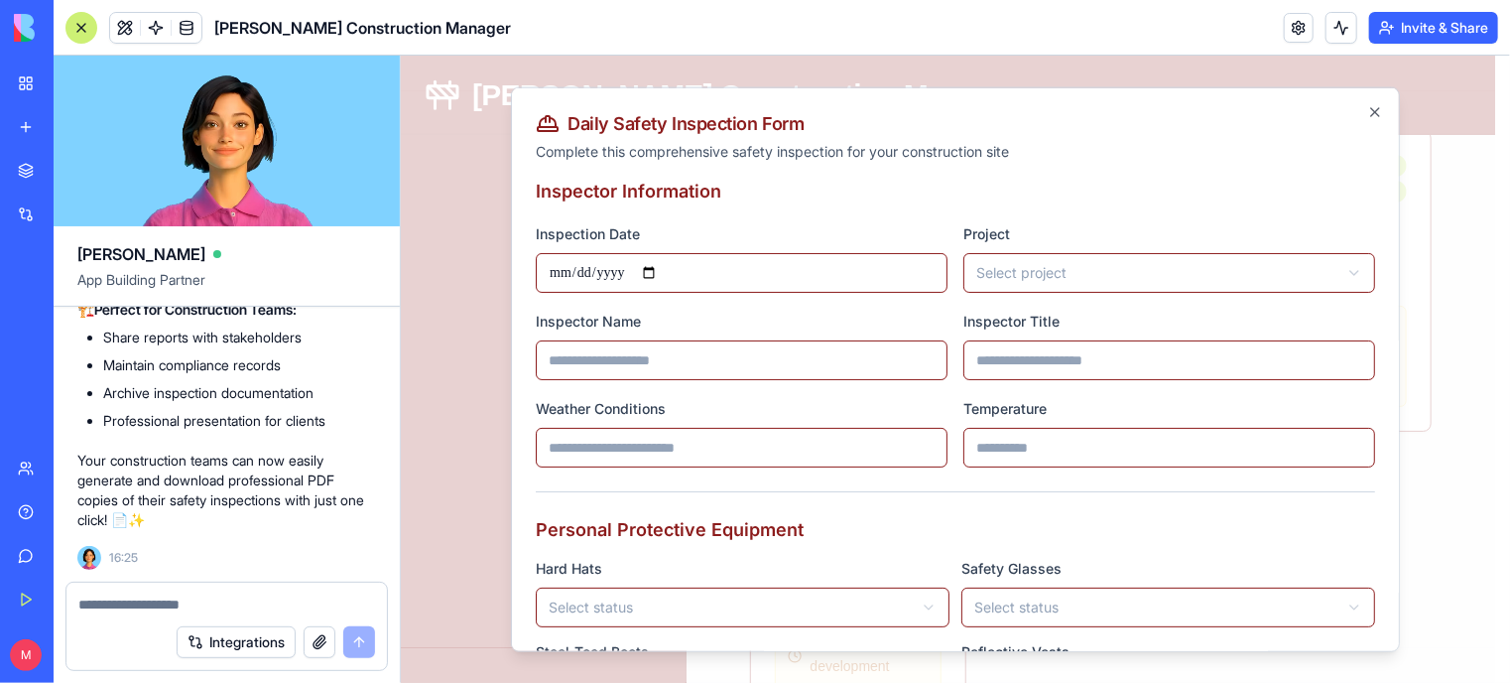
click at [1360, 98] on div "**********" at bounding box center [954, 368] width 889 height 565
click at [1370, 111] on icon "button" at bounding box center [1374, 111] width 8 height 8
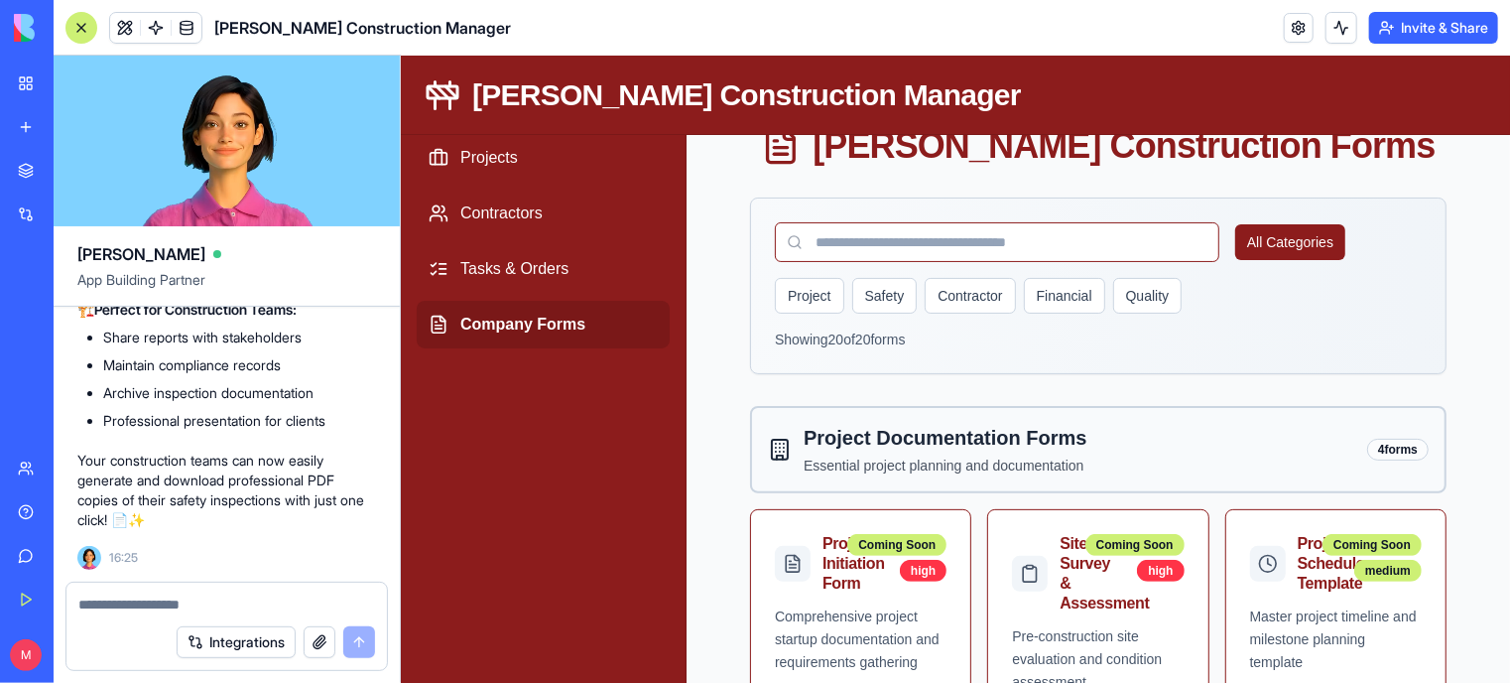
scroll to position [0, 0]
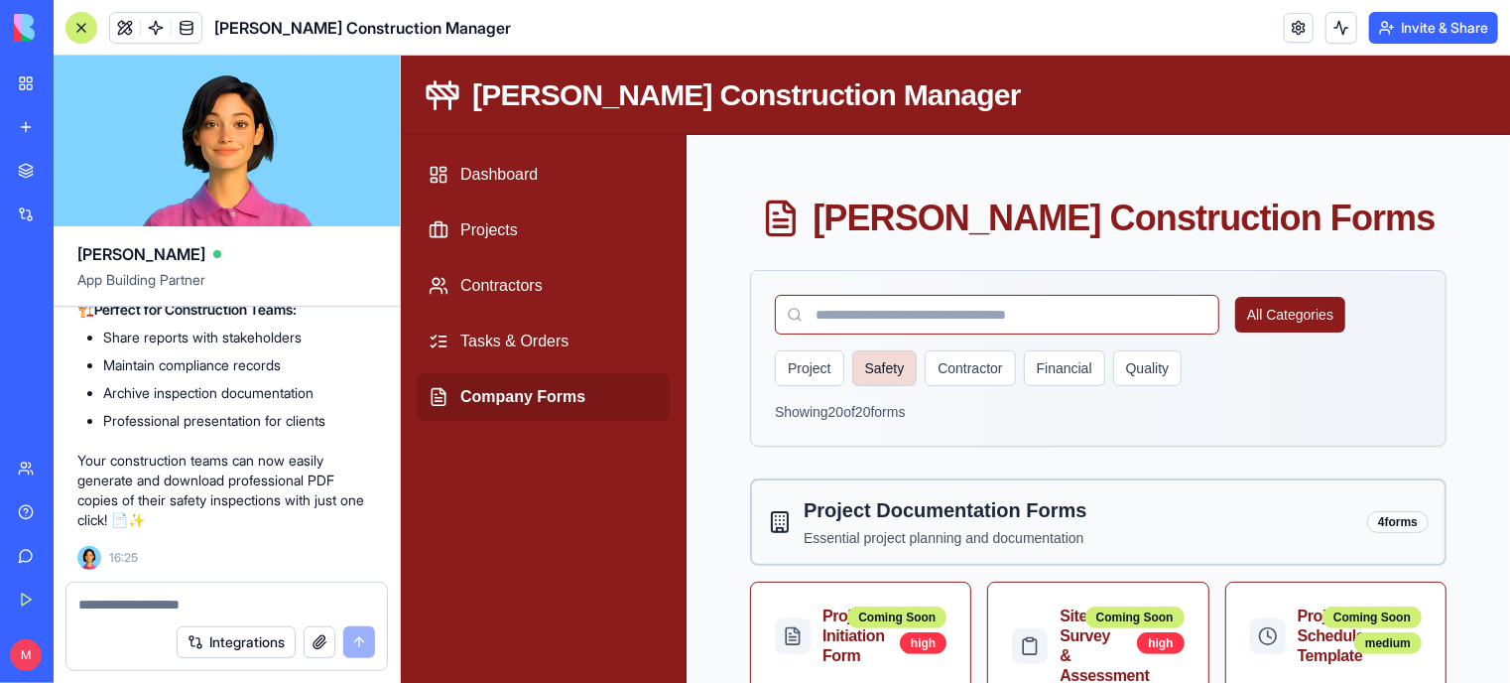
click at [860, 375] on button "Safety" at bounding box center [883, 367] width 65 height 36
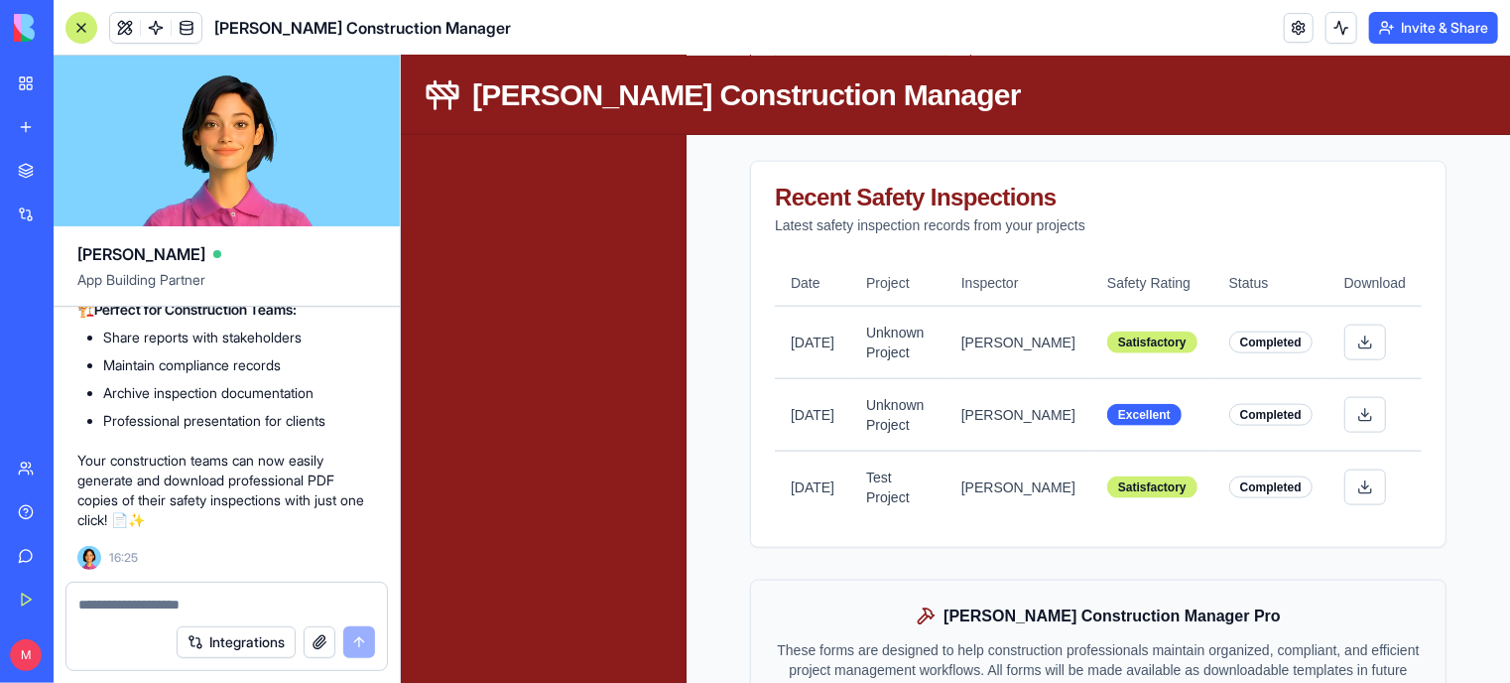
scroll to position [1051, 0]
click at [1348, 503] on button at bounding box center [1364, 485] width 42 height 36
click at [262, 597] on textarea at bounding box center [227, 604] width 298 height 20
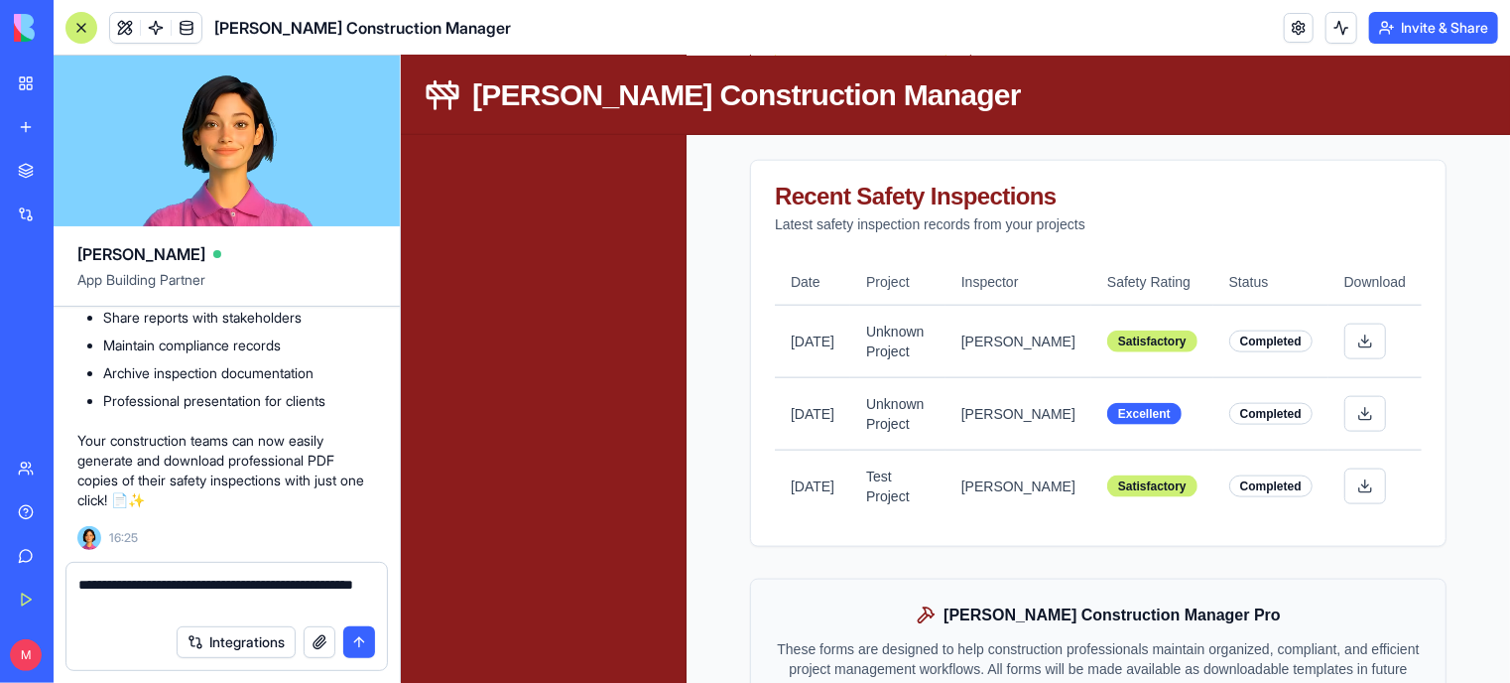
type textarea "**********"
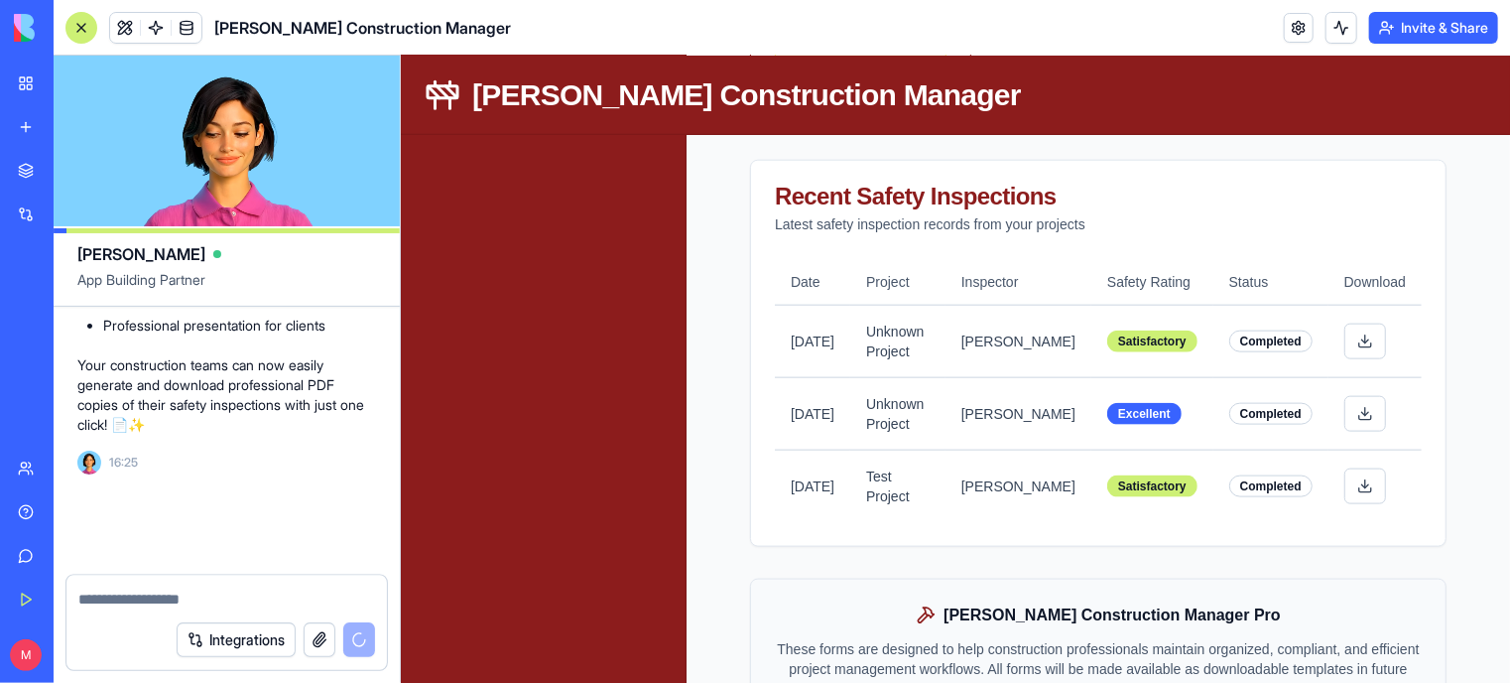
scroll to position [16106, 0]
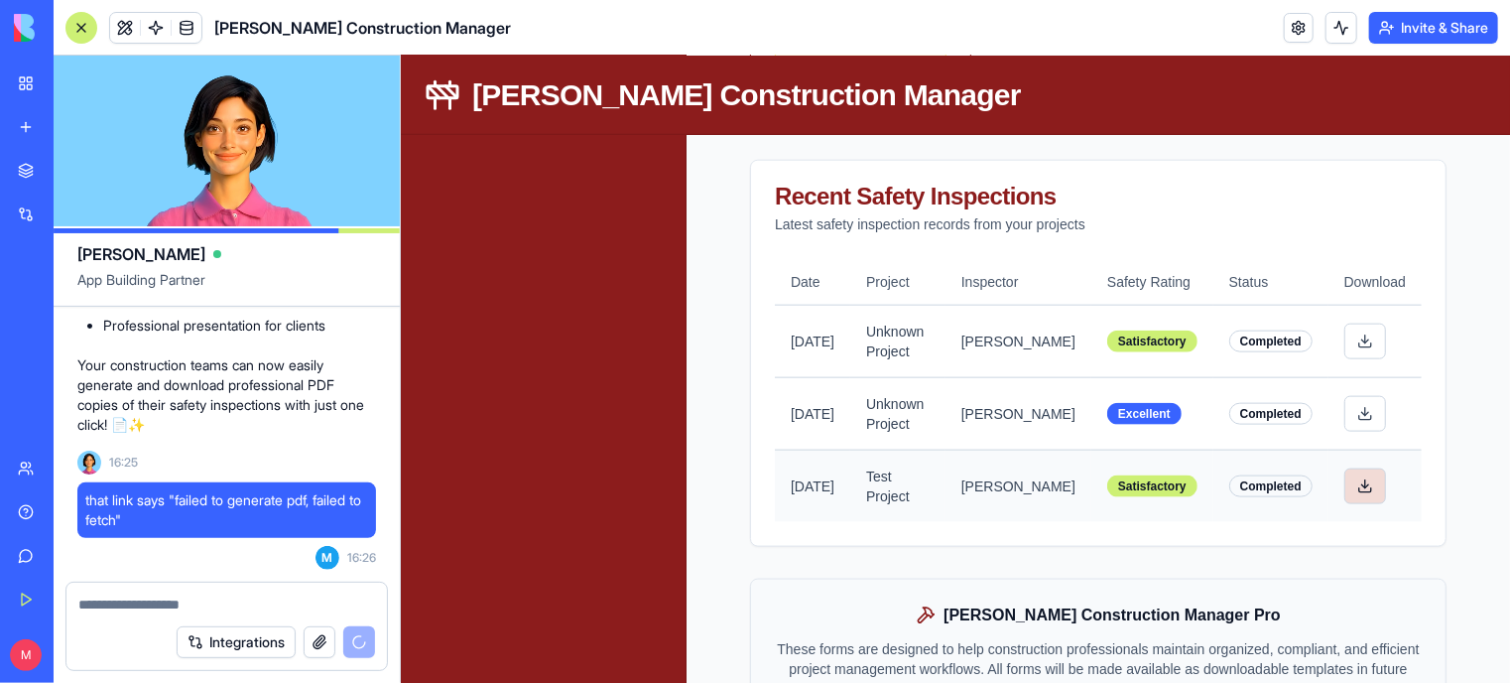
click at [1362, 503] on button at bounding box center [1364, 485] width 42 height 36
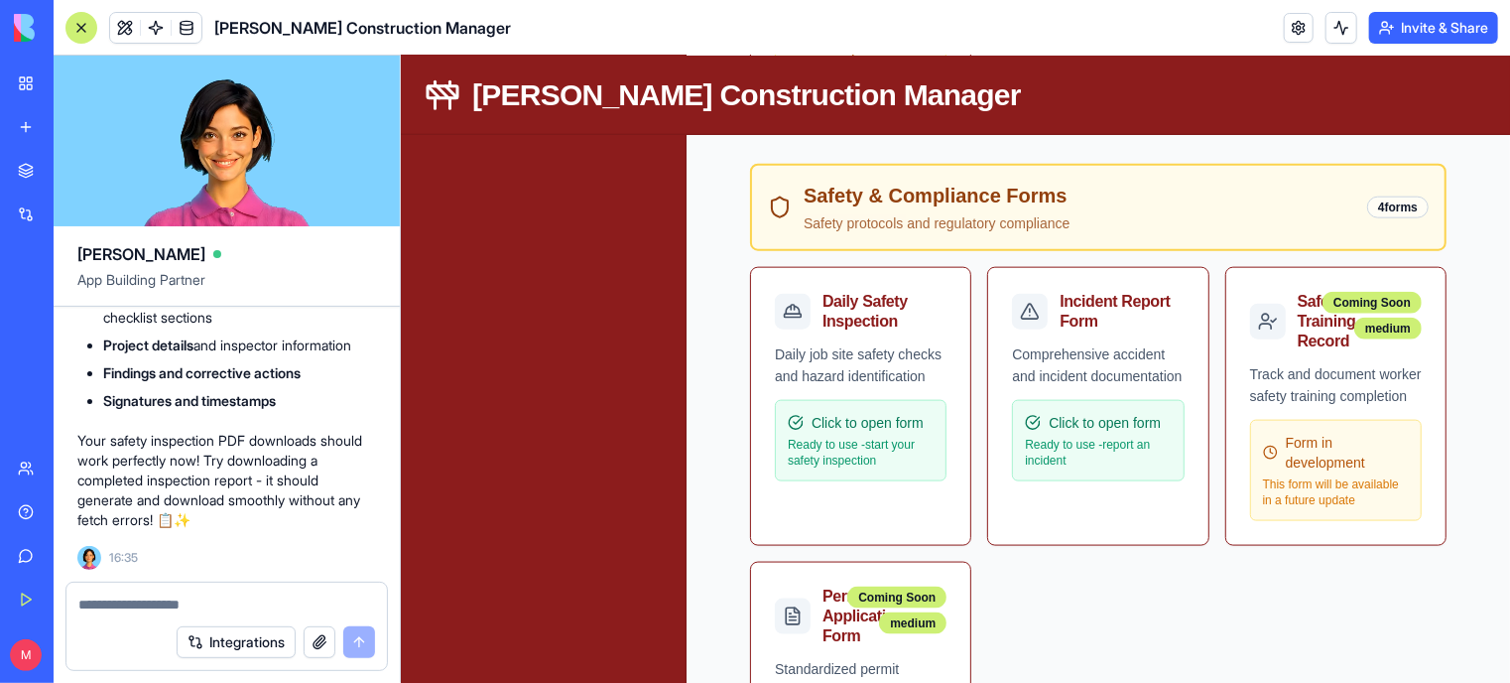
scroll to position [17717, 0]
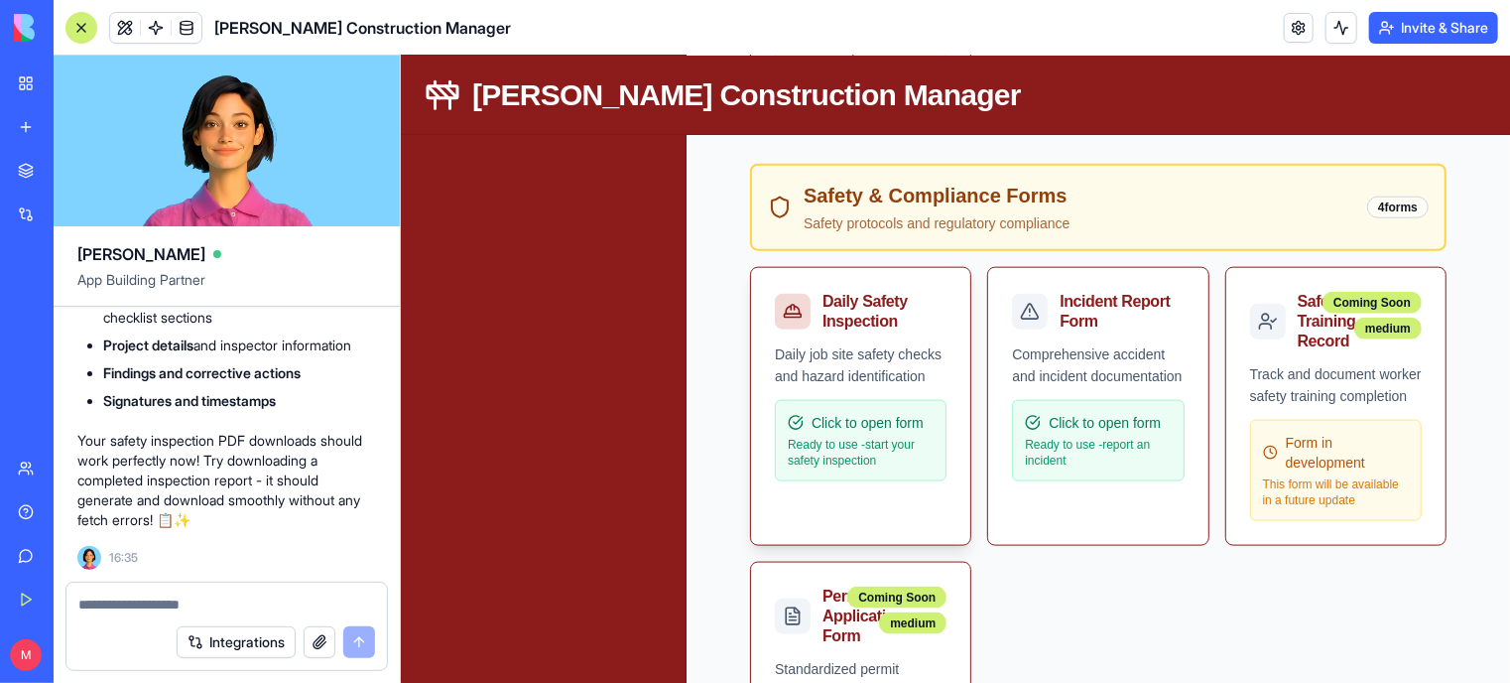
click at [853, 430] on div "Click to open form Ready to use - start your safety inspection" at bounding box center [860, 439] width 172 height 81
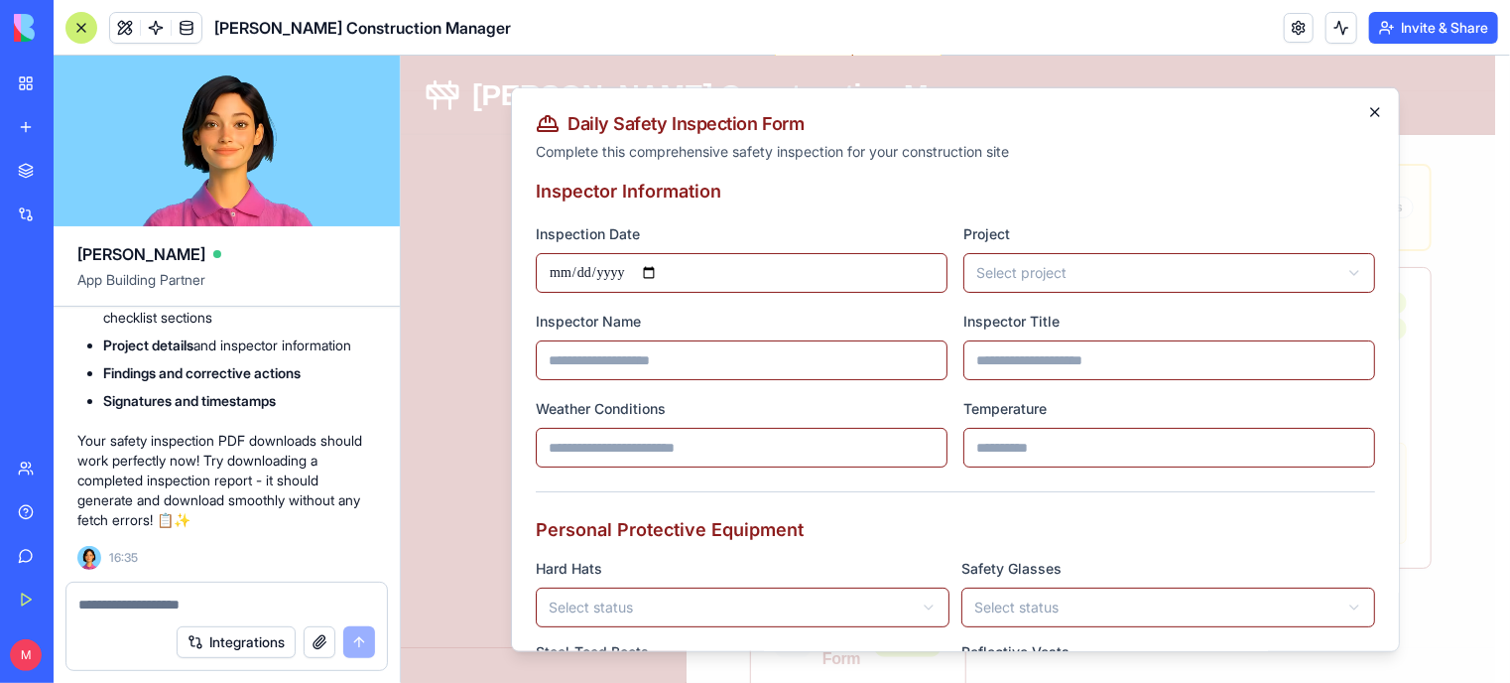
click at [1366, 110] on icon "button" at bounding box center [1374, 111] width 16 height 16
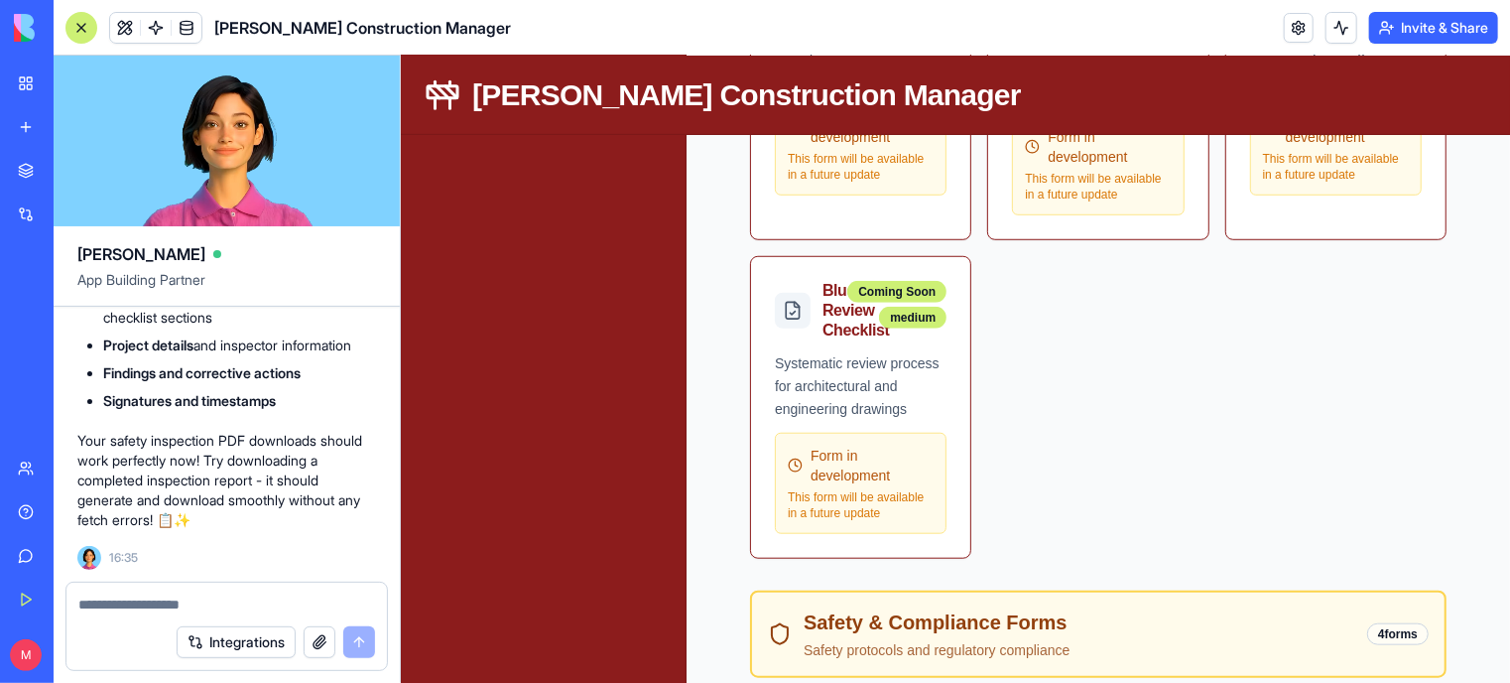
scroll to position [665, 0]
click at [1376, 629] on div "4 forms" at bounding box center [1397, 631] width 62 height 22
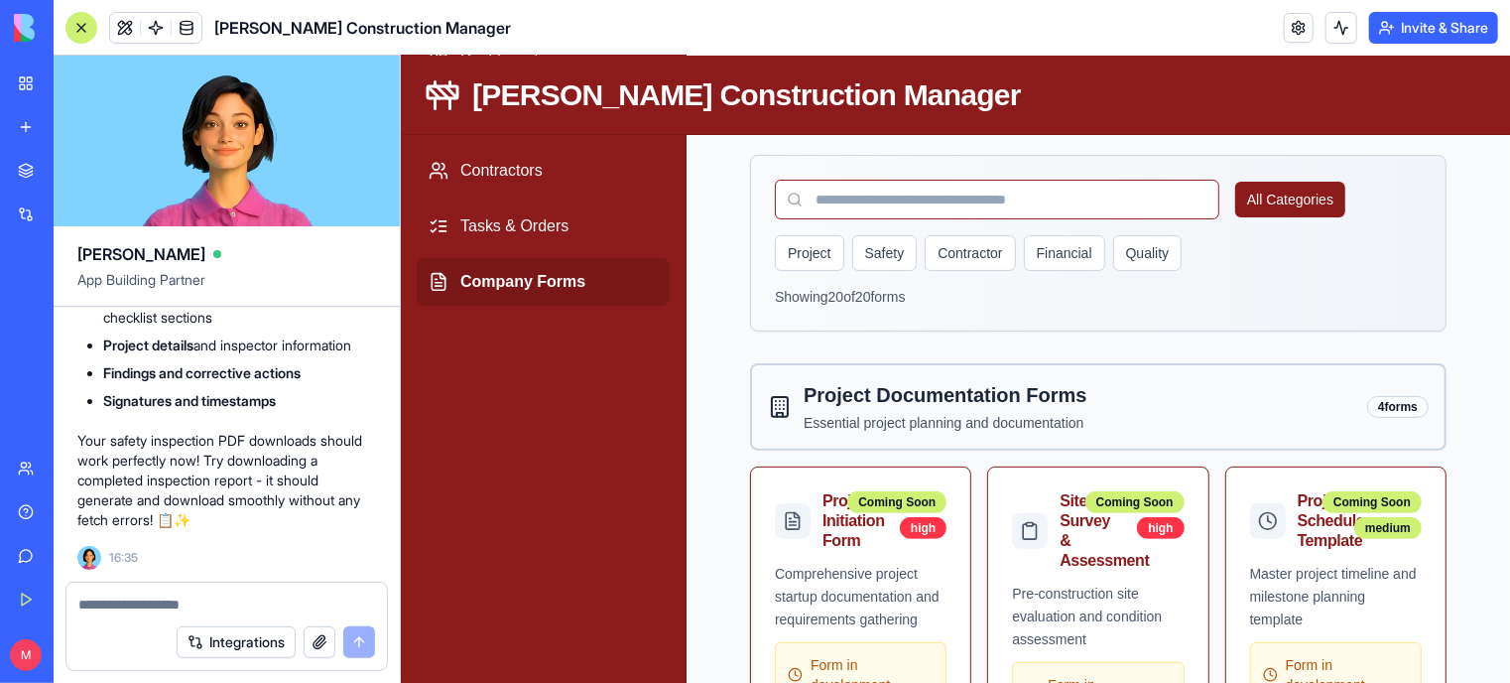
scroll to position [0, 0]
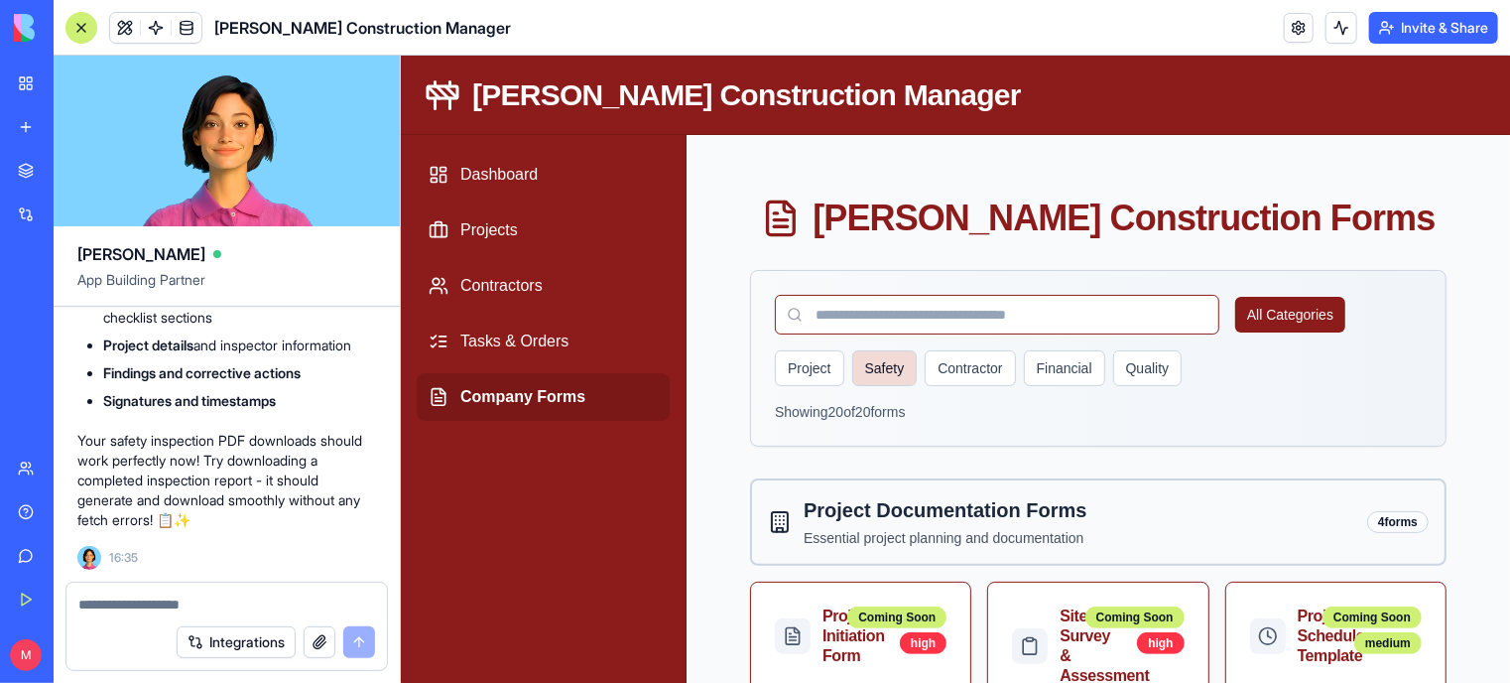
click at [888, 367] on button "Safety" at bounding box center [883, 367] width 65 height 36
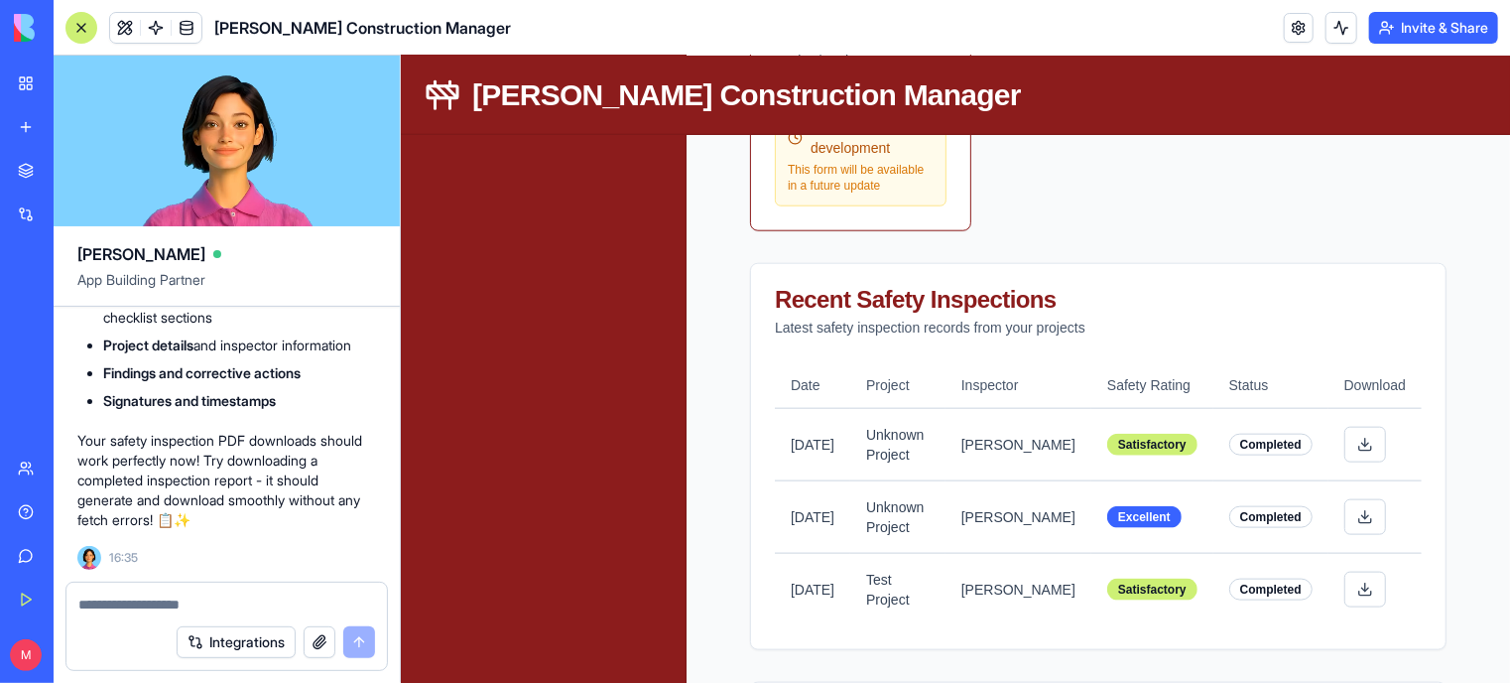
scroll to position [1213, 0]
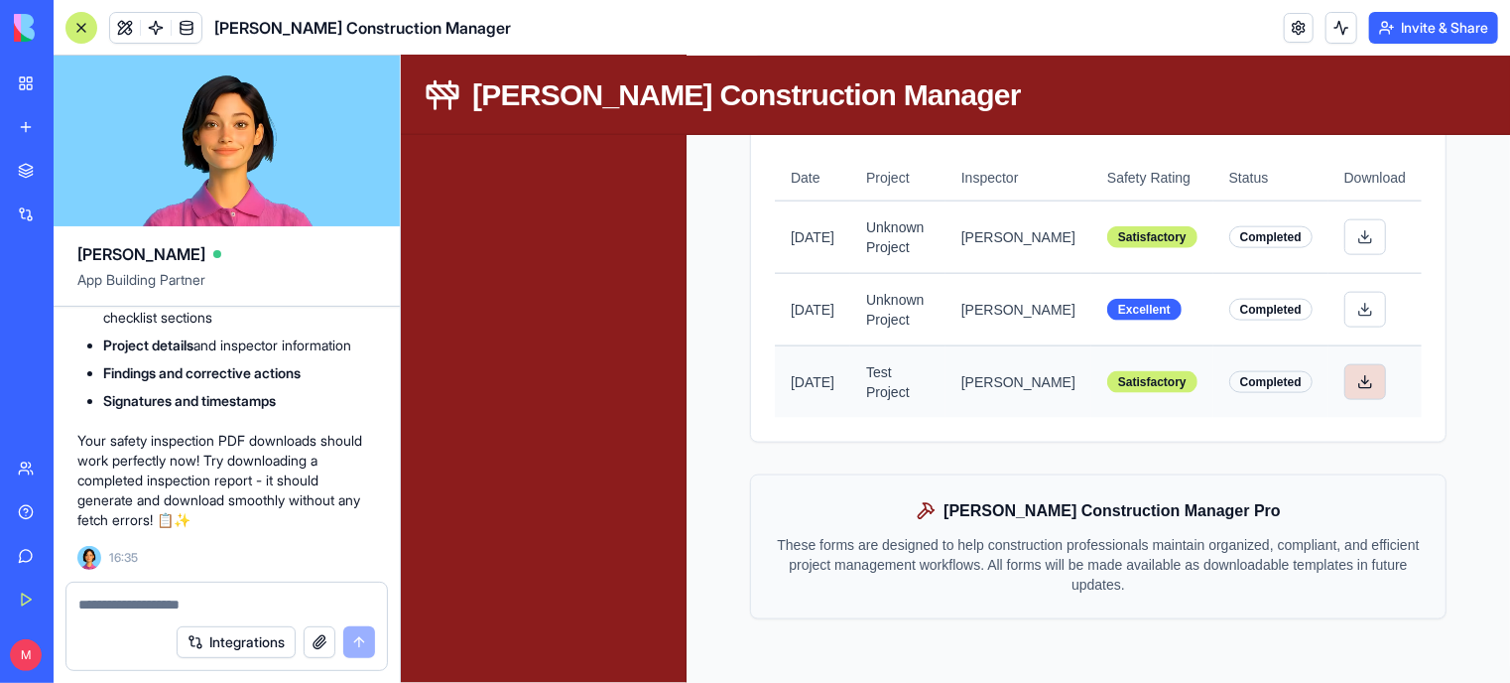
click at [1351, 382] on button at bounding box center [1364, 381] width 42 height 36
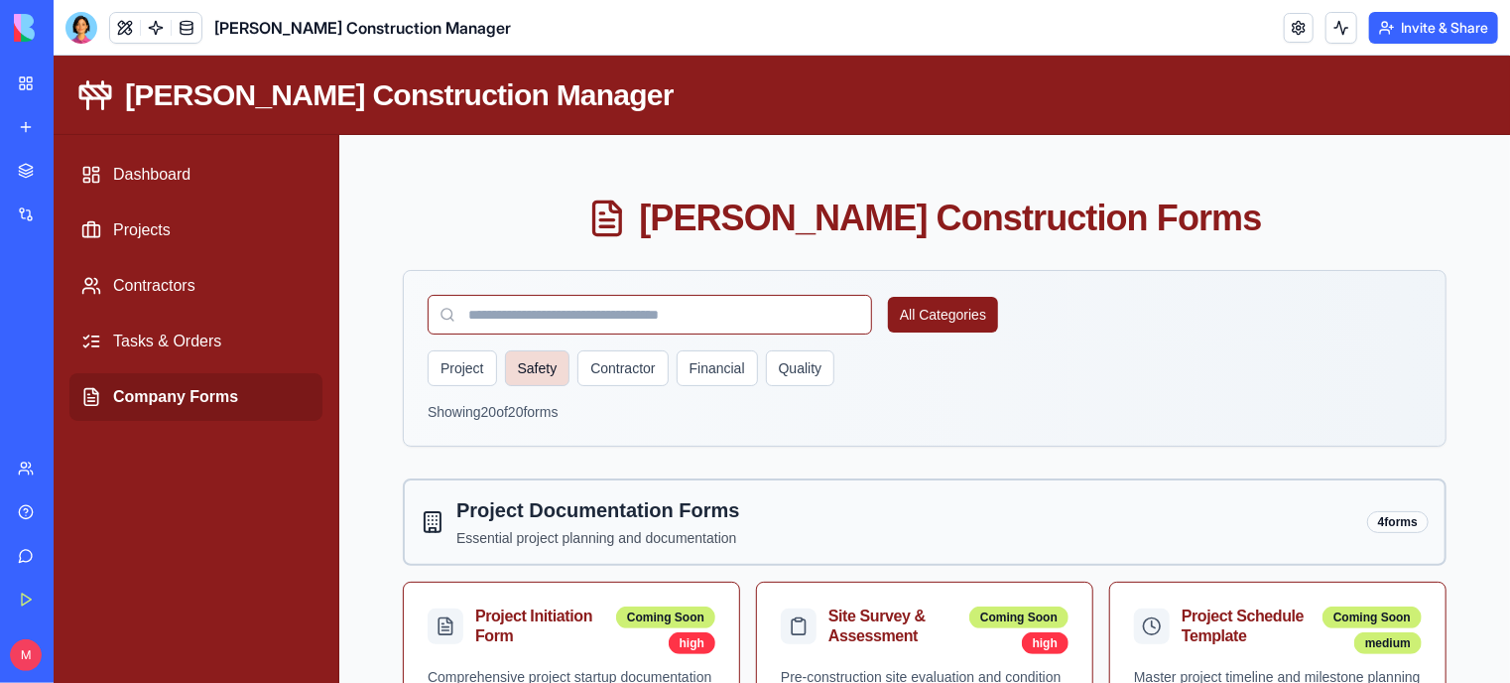
click at [533, 350] on button "Safety" at bounding box center [536, 367] width 65 height 36
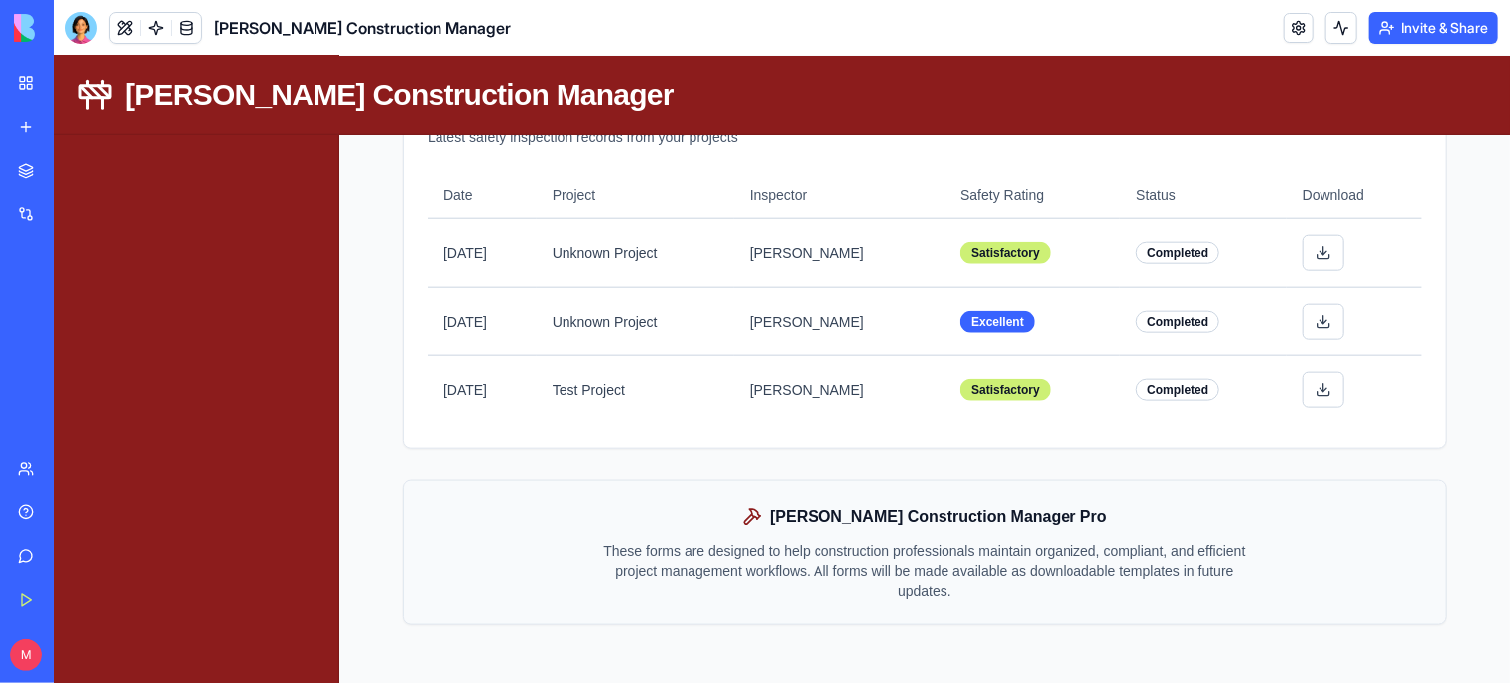
scroll to position [1019, 0]
click at [1337, 389] on button at bounding box center [1323, 390] width 42 height 36
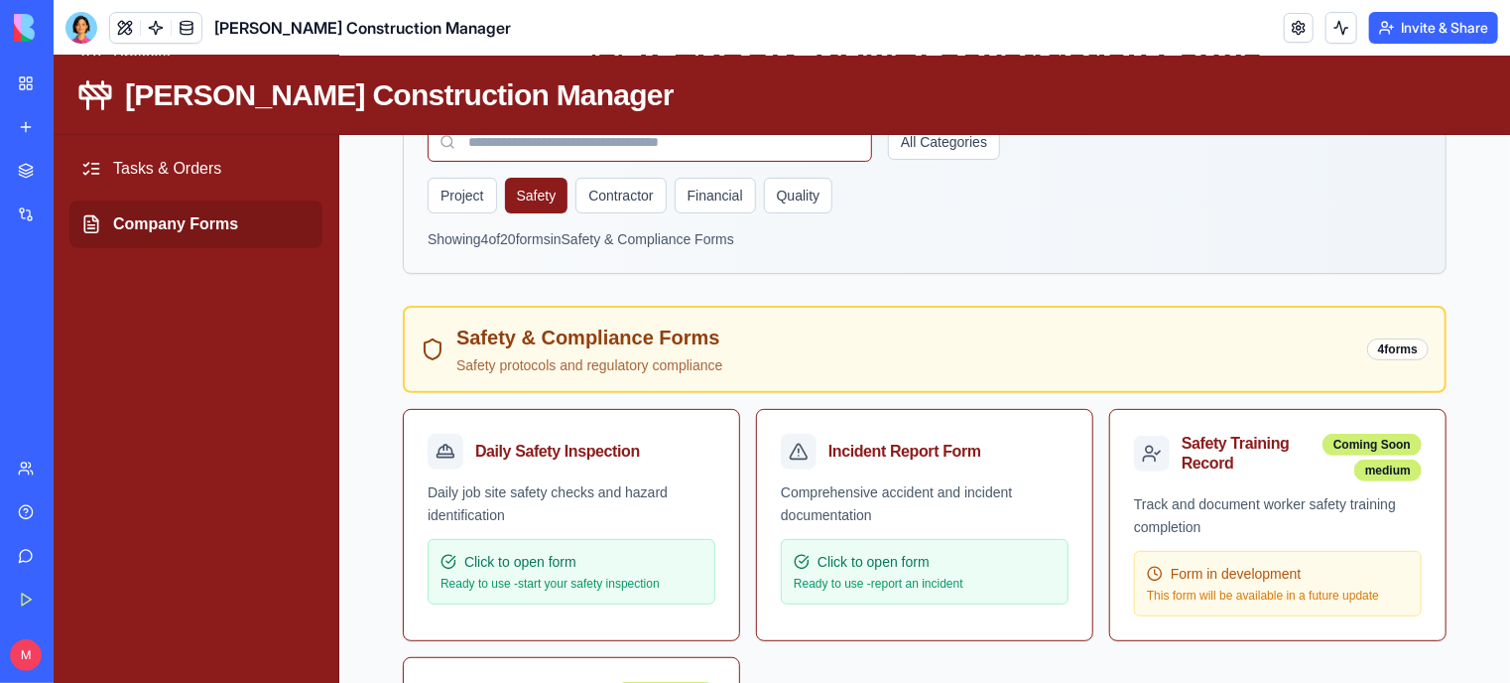
scroll to position [0, 0]
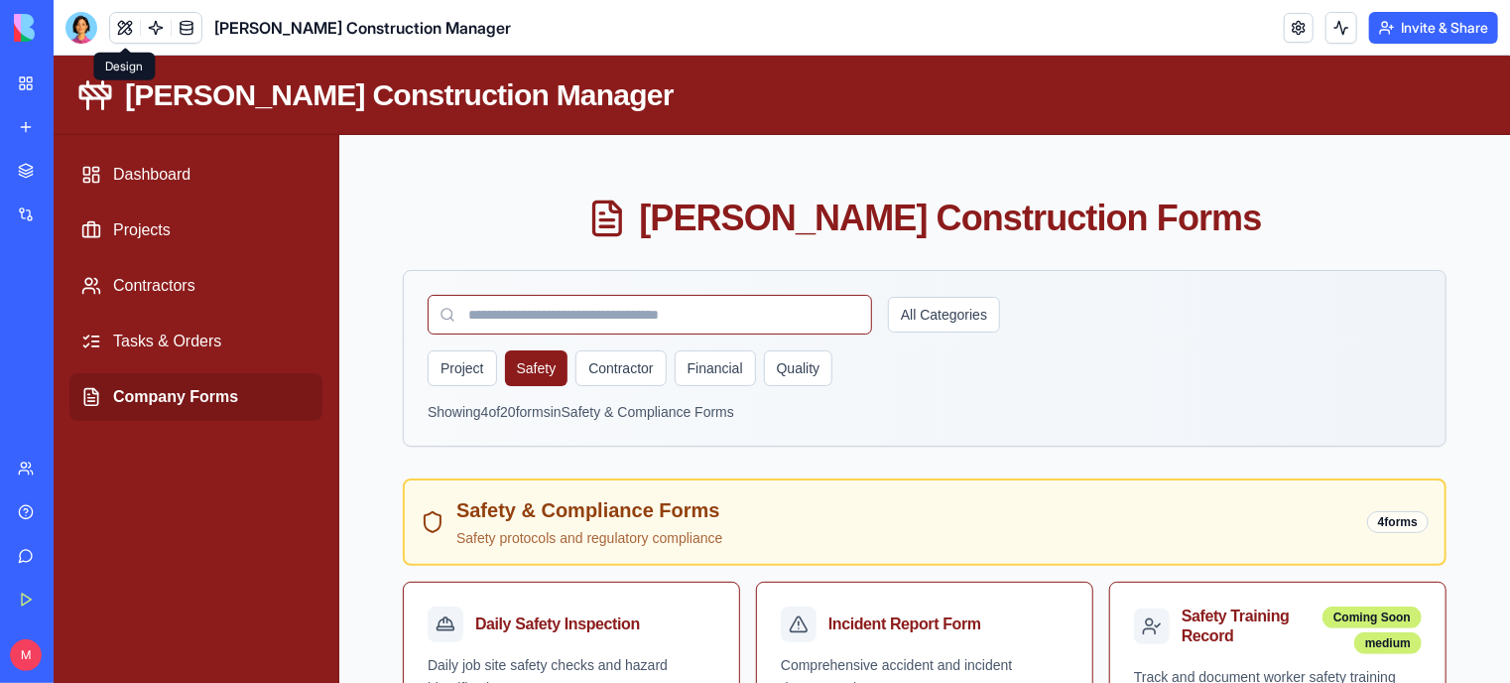
click at [116, 32] on button at bounding box center [125, 28] width 30 height 30
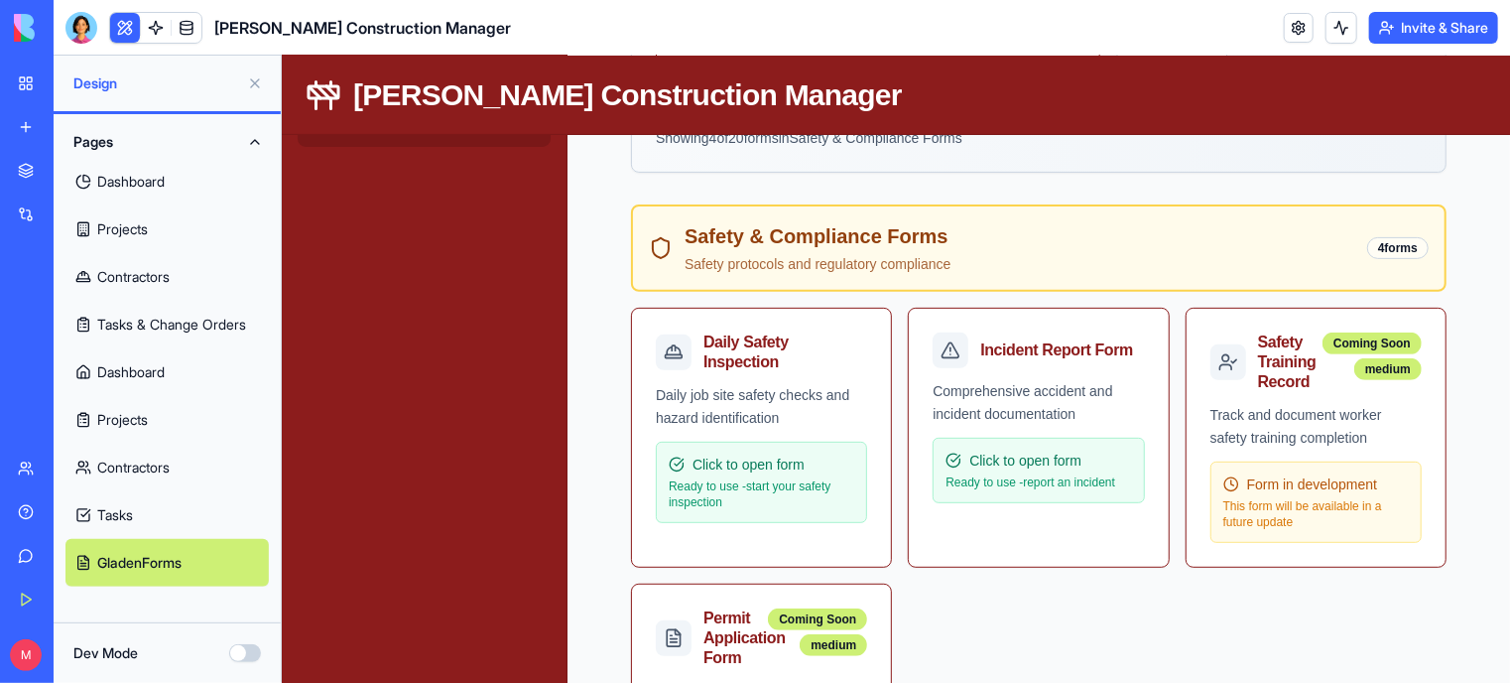
scroll to position [292, 0]
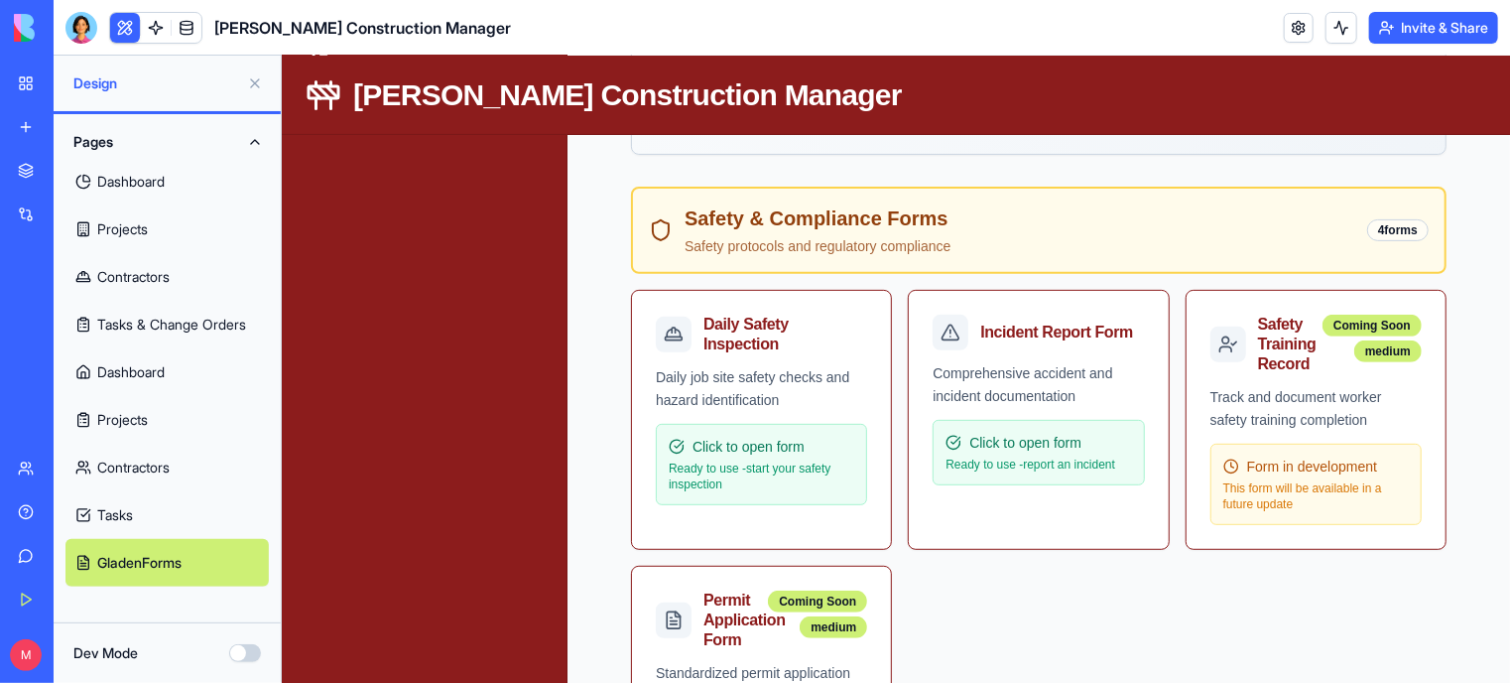
click at [238, 652] on button "Dev Mode" at bounding box center [245, 653] width 32 height 18
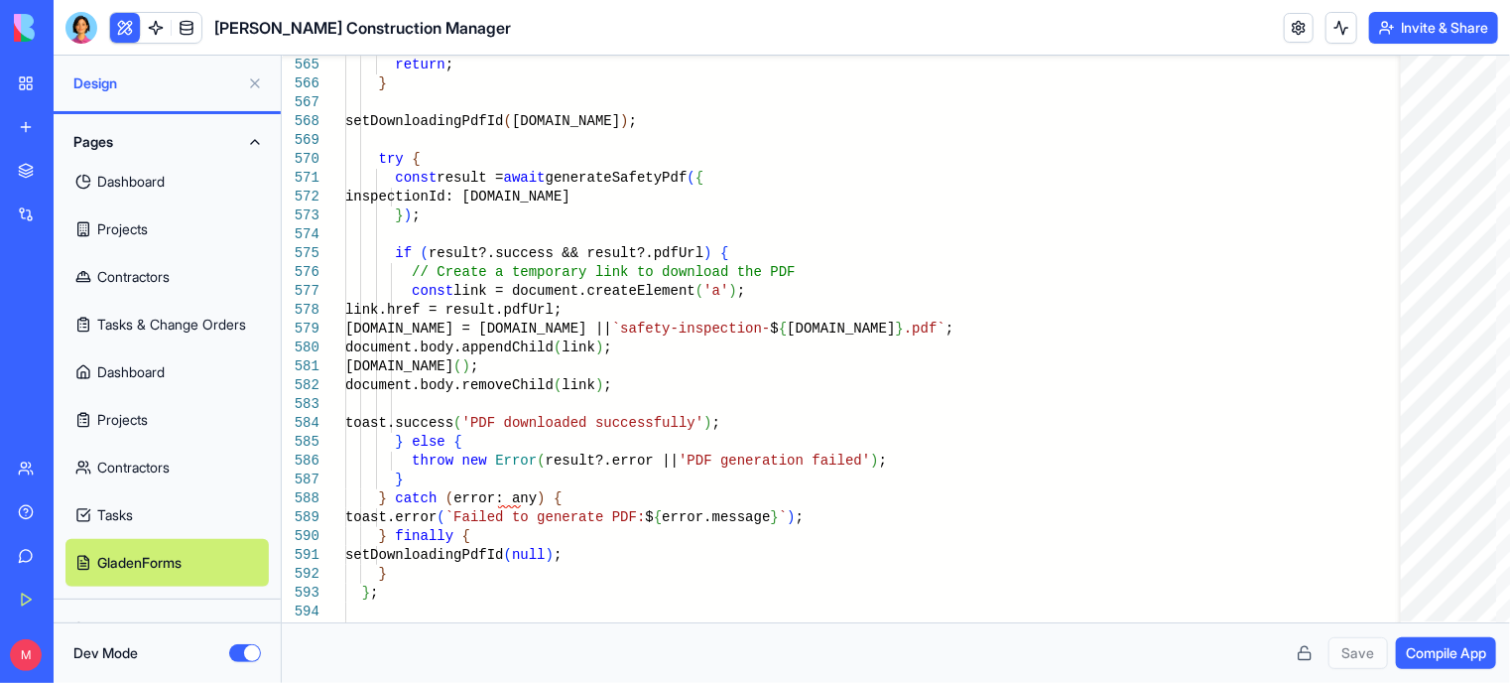
click at [233, 652] on button "Dev Mode" at bounding box center [245, 653] width 32 height 18
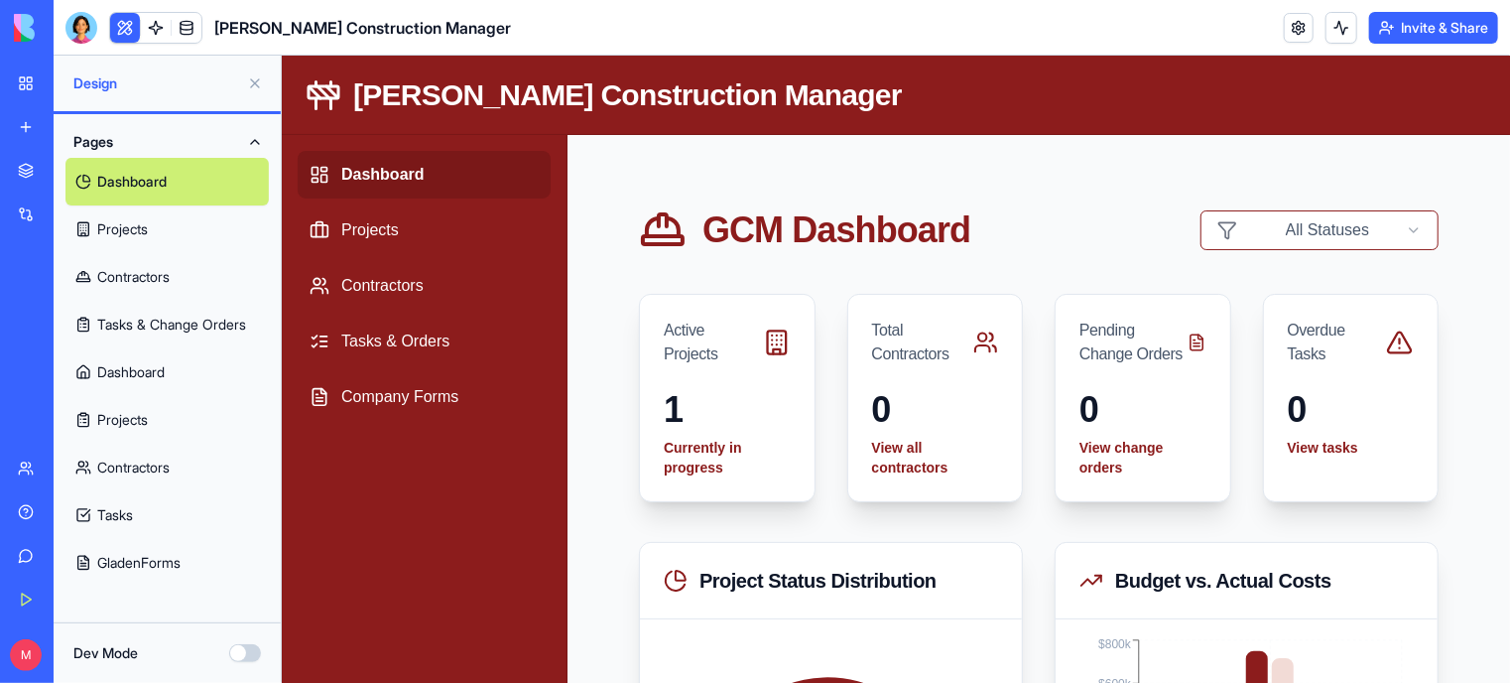
click at [150, 27] on link at bounding box center [156, 28] width 30 height 30
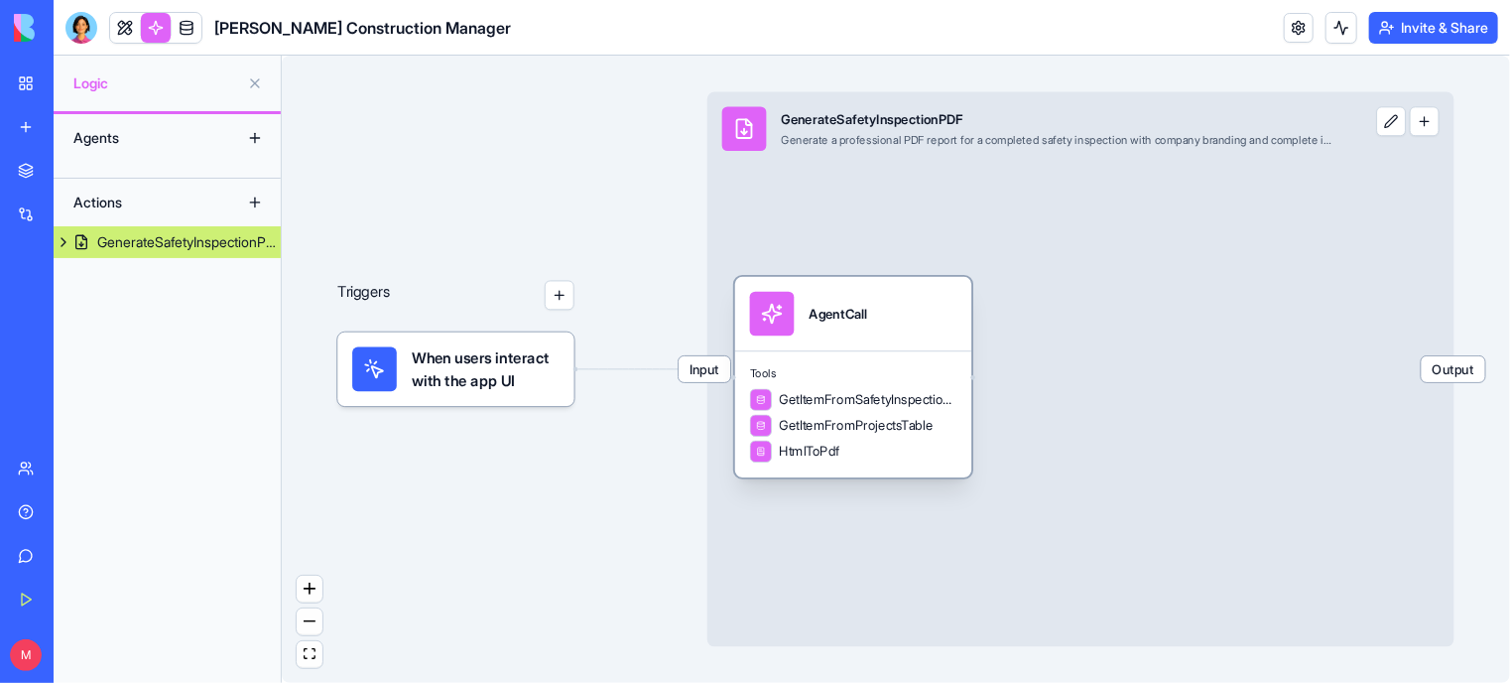
click at [818, 459] on span "HtmlToPdf" at bounding box center [810, 451] width 61 height 19
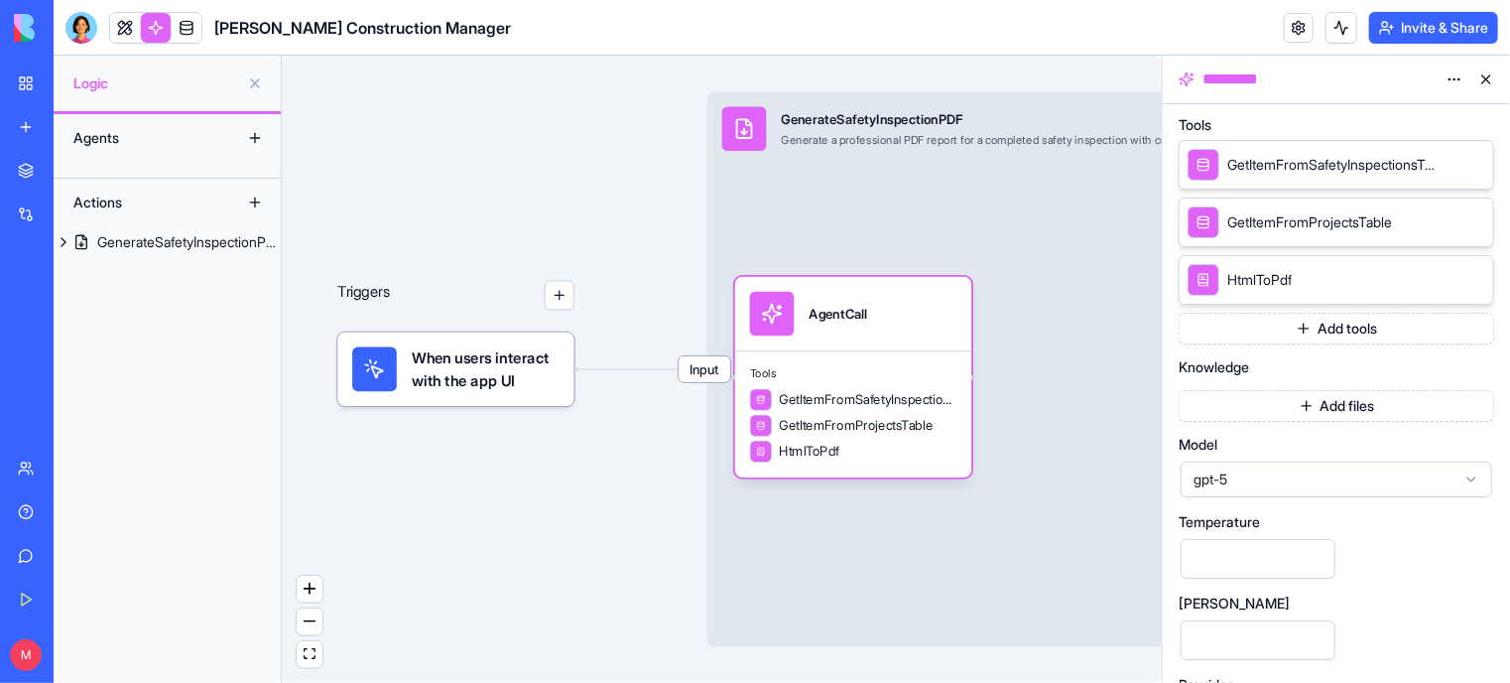
scroll to position [421, 0]
click at [1471, 475] on icon at bounding box center [1471, 479] width 16 height 16
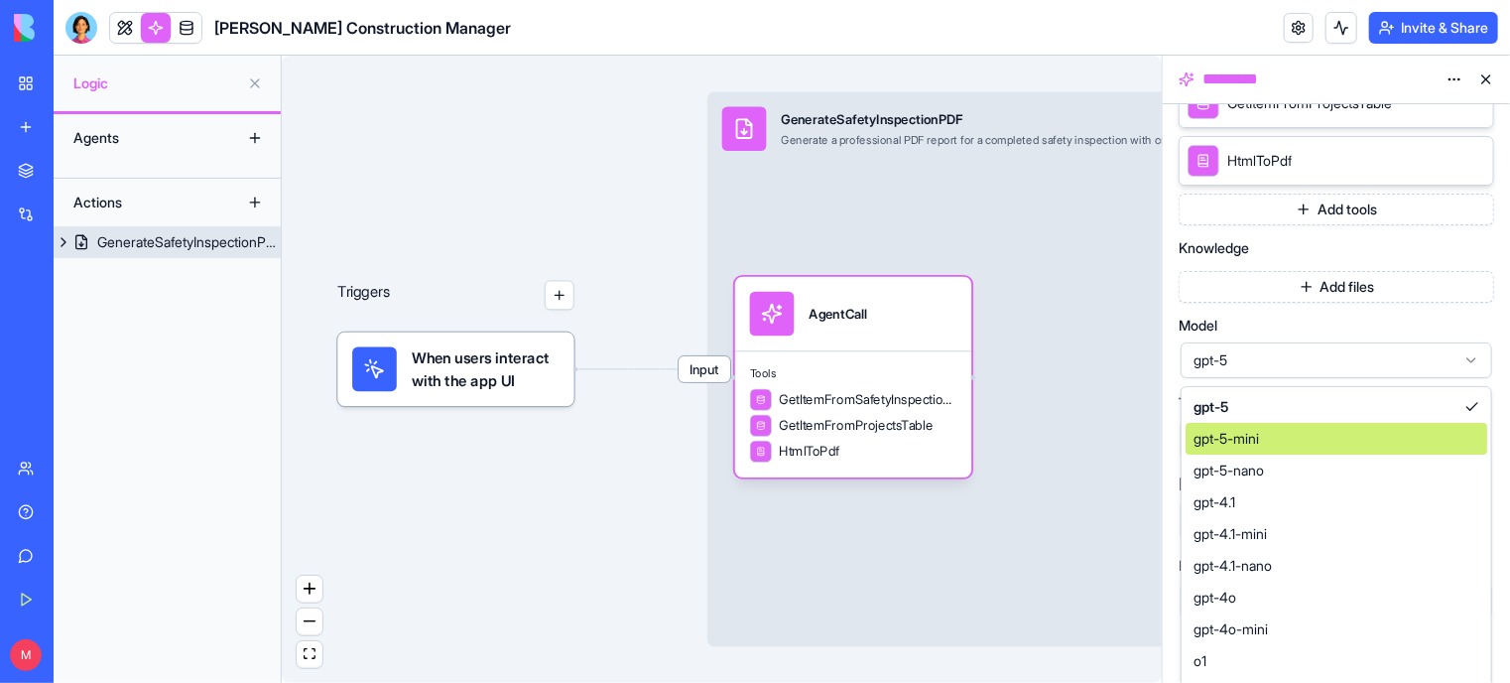
scroll to position [492, 0]
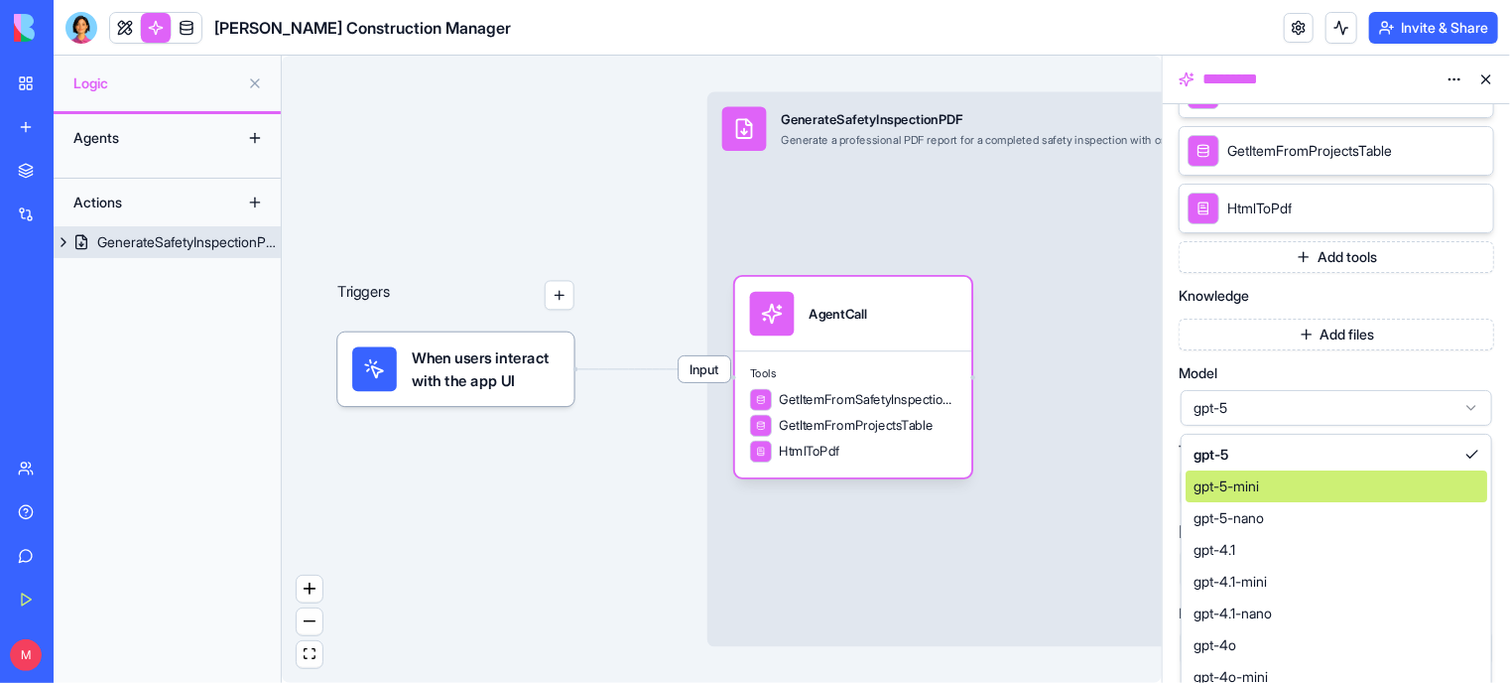
click at [1154, 367] on div "Input GenerateSafetyInspectionPDF Generate a professional PDF report for a comp…" at bounding box center [1080, 368] width 747 height 555
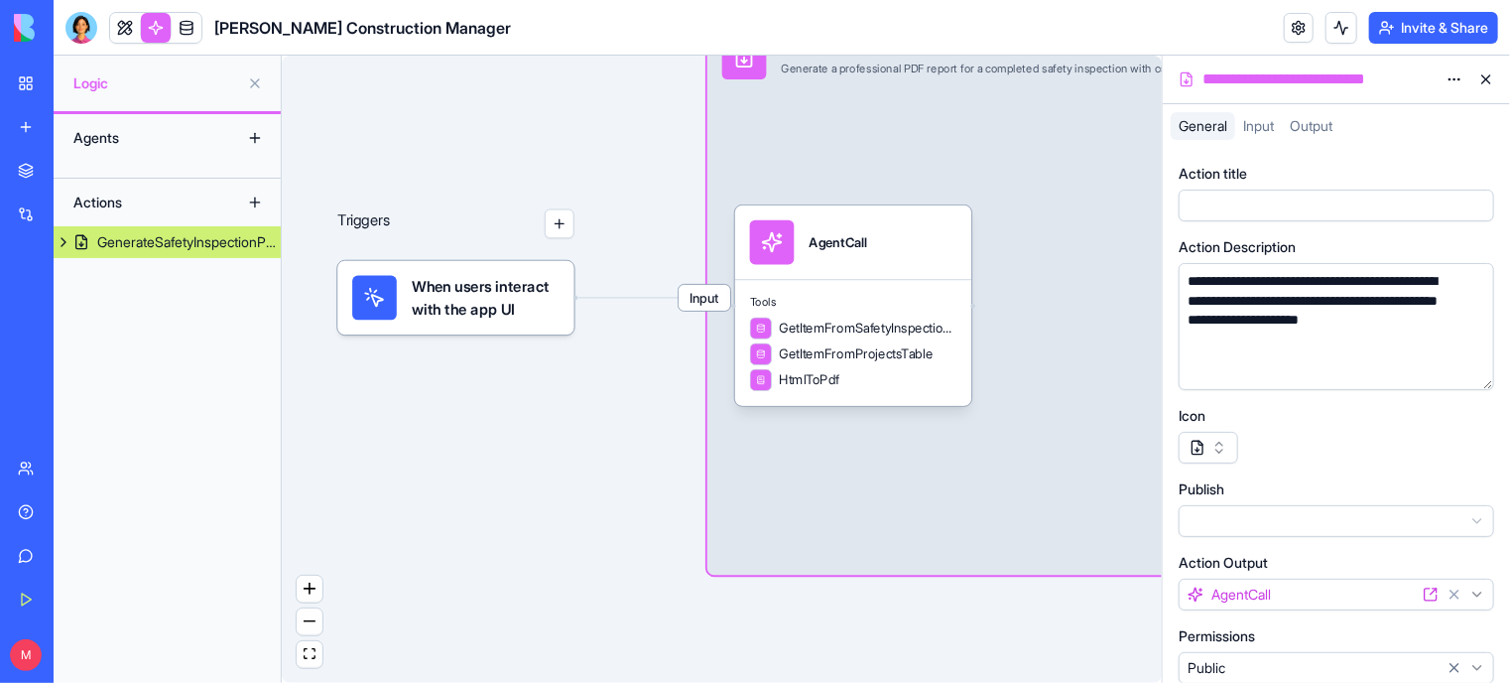
click at [1436, 503] on div "Publish" at bounding box center [1336, 508] width 315 height 58
click at [1446, 518] on html "**********" at bounding box center [755, 341] width 1510 height 683
click at [1393, 446] on html "**********" at bounding box center [755, 341] width 1510 height 683
click at [1257, 126] on span "Input" at bounding box center [1258, 125] width 31 height 17
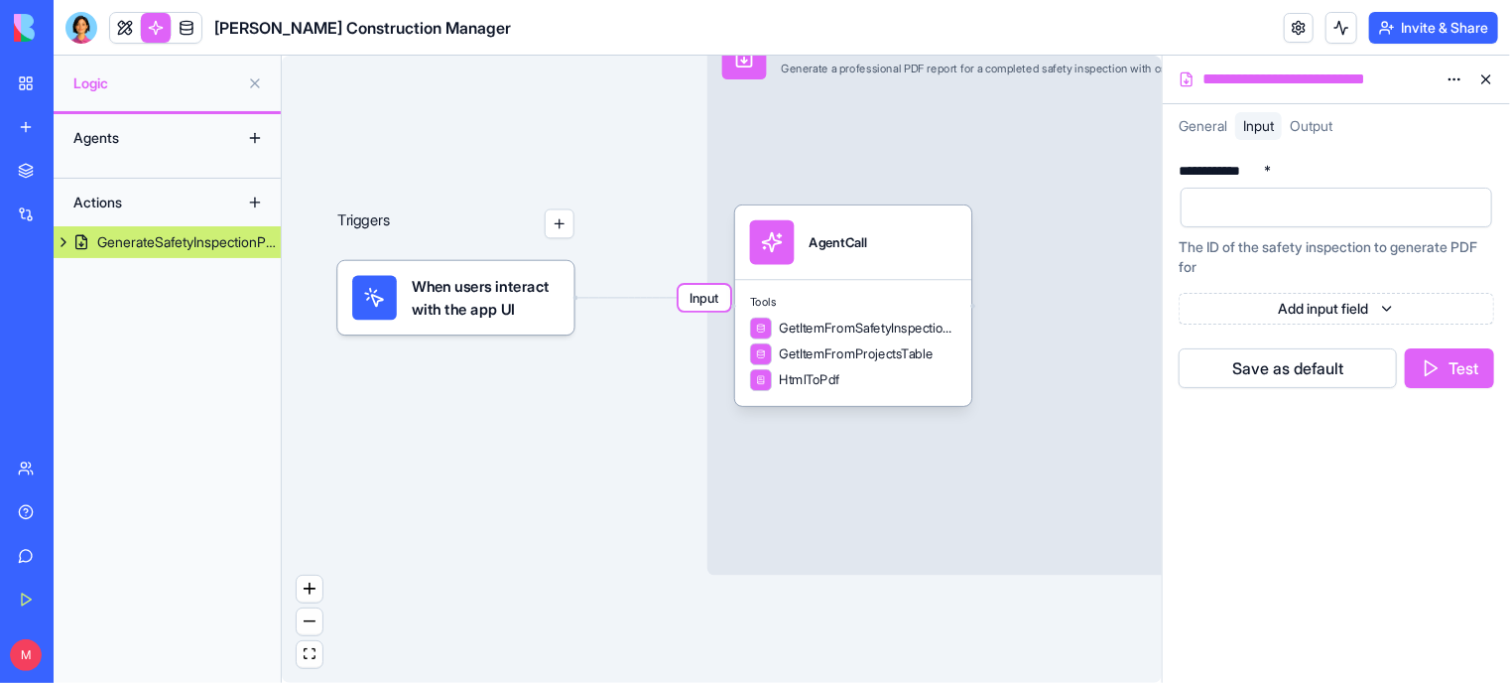
click at [1323, 122] on span "Output" at bounding box center [1311, 125] width 43 height 17
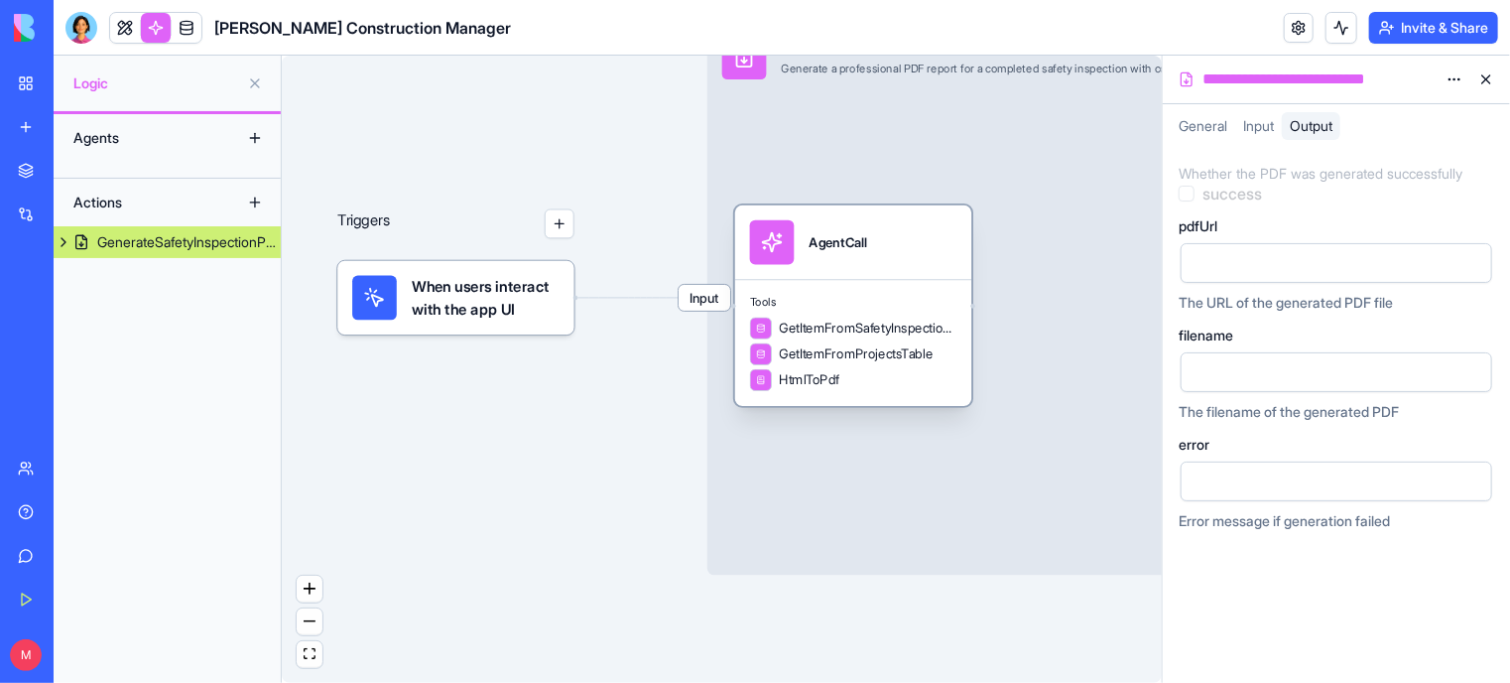
click at [803, 392] on div "Tools GetItemFromSafetyInspectionsTable GetItemFromProjectsTable HtmlToPdf" at bounding box center [853, 342] width 237 height 127
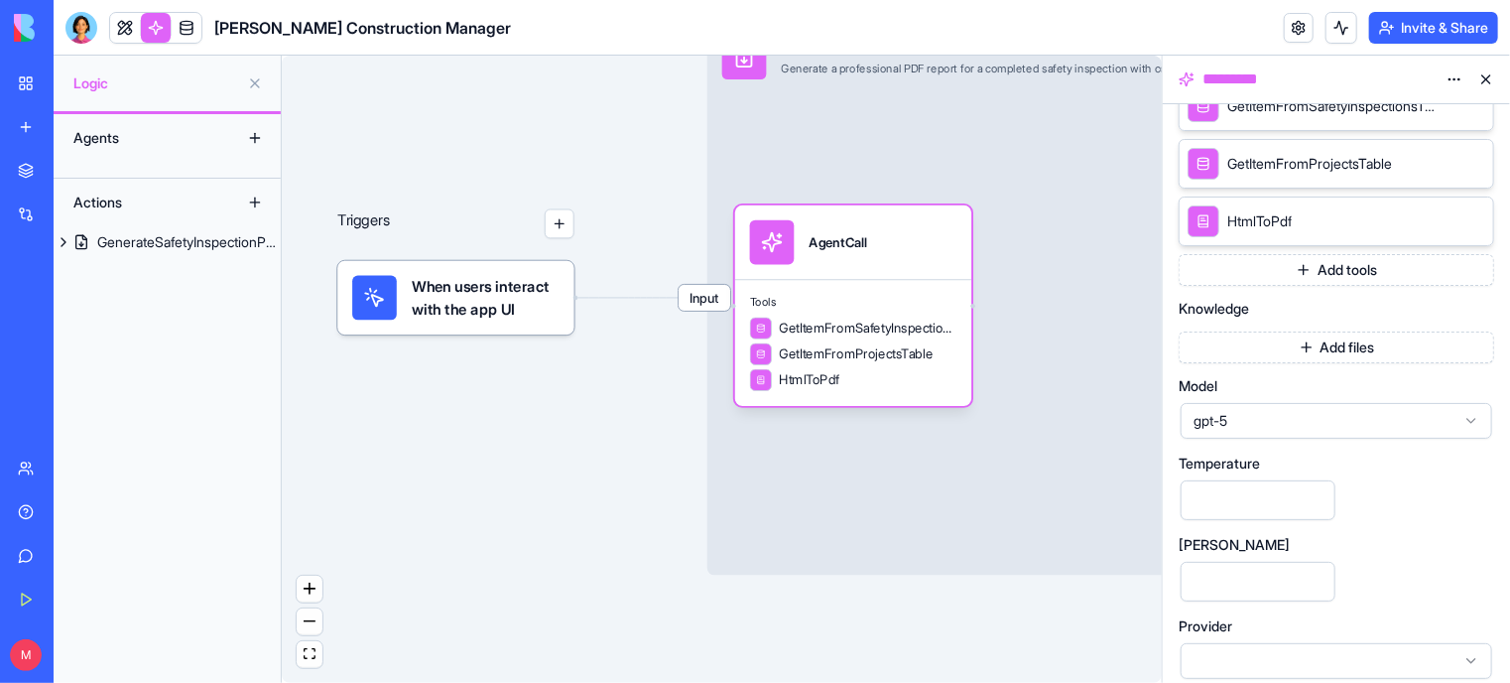
scroll to position [492, 0]
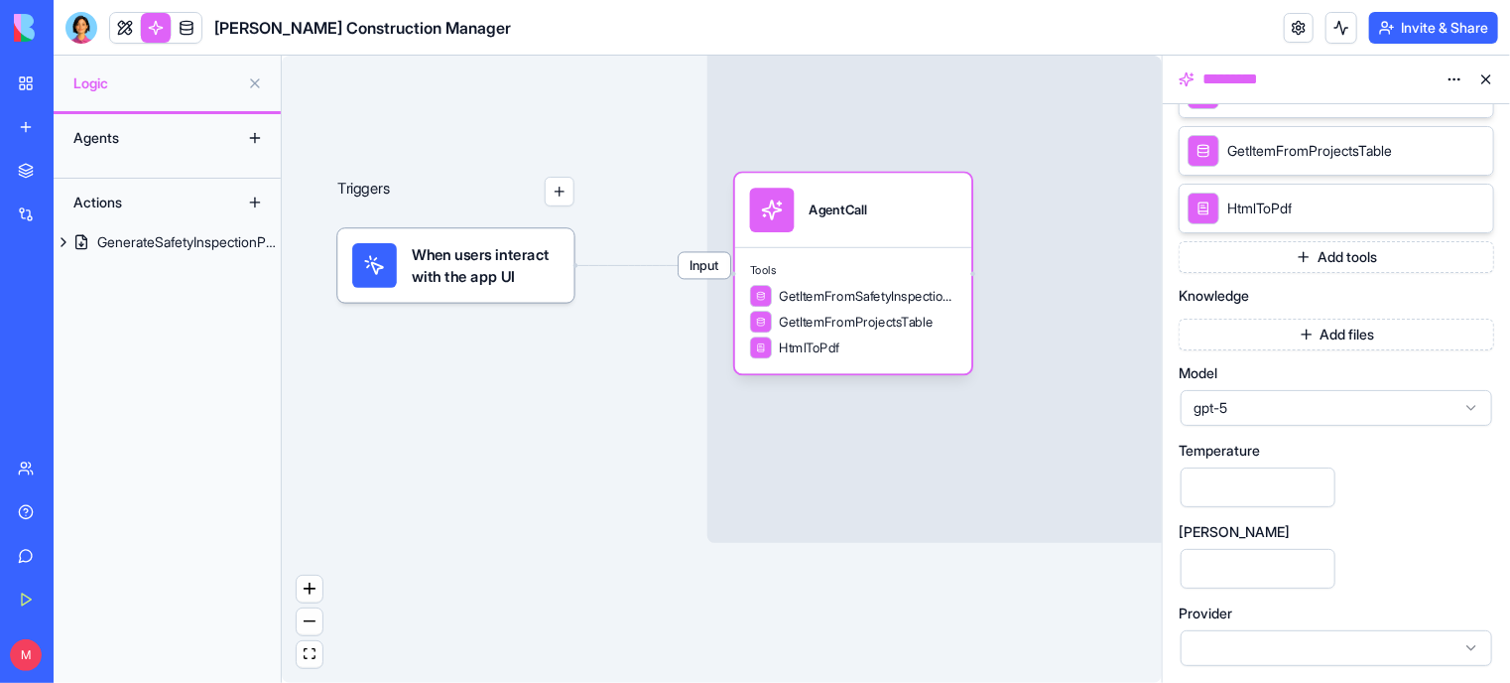
click at [1487, 646] on div at bounding box center [1337, 648] width 312 height 36
click at [1057, 601] on div "Triggers When users interact with the app UI Input GenerateSafetyInspectionPDF …" at bounding box center [722, 369] width 880 height 627
click at [811, 323] on span "GetItemFromProjectsTable" at bounding box center [857, 322] width 154 height 19
click at [817, 303] on span "GetItemFromSafetyInspectionsTable" at bounding box center [869, 296] width 178 height 19
click at [822, 229] on div "AgentCall" at bounding box center [838, 210] width 59 height 45
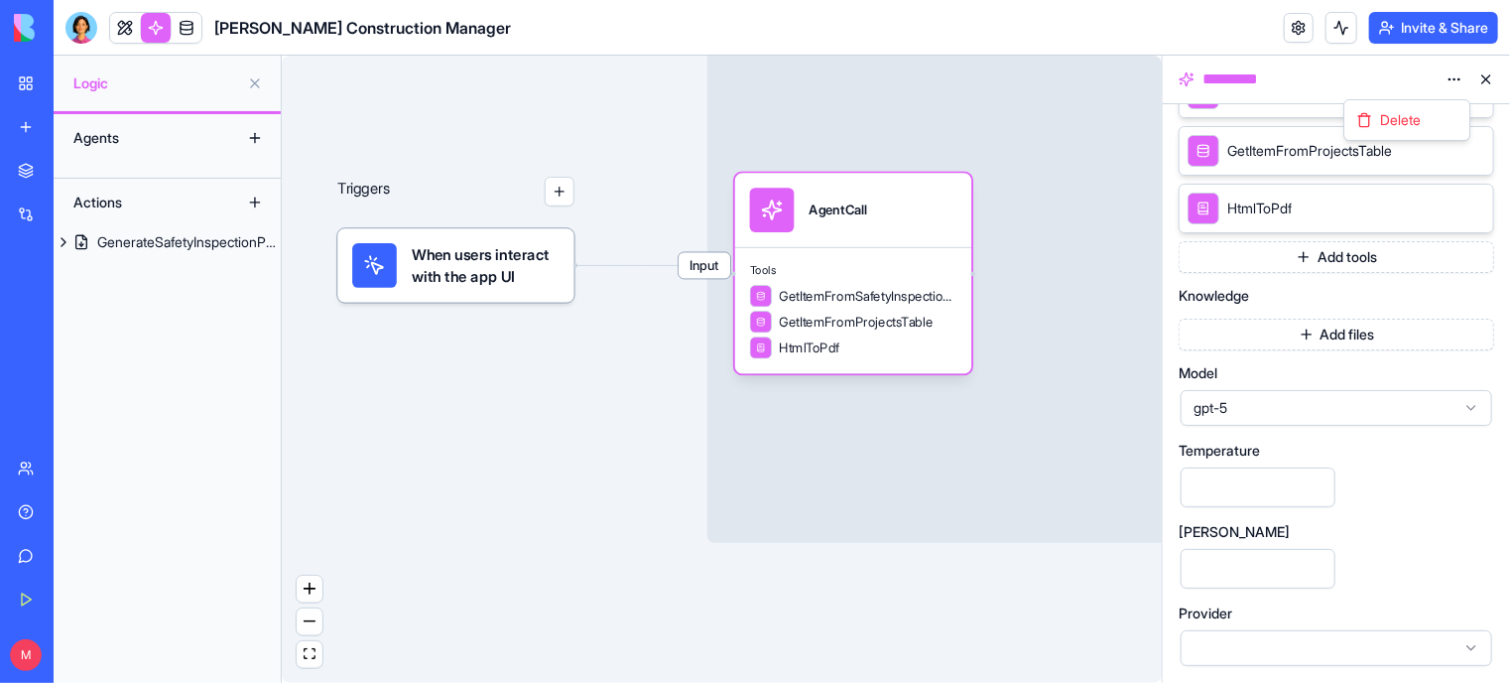
click at [1456, 70] on html "**********" at bounding box center [755, 341] width 1510 height 683
click at [1494, 78] on html "**********" at bounding box center [755, 341] width 1510 height 683
click at [1485, 76] on button at bounding box center [1486, 79] width 32 height 32
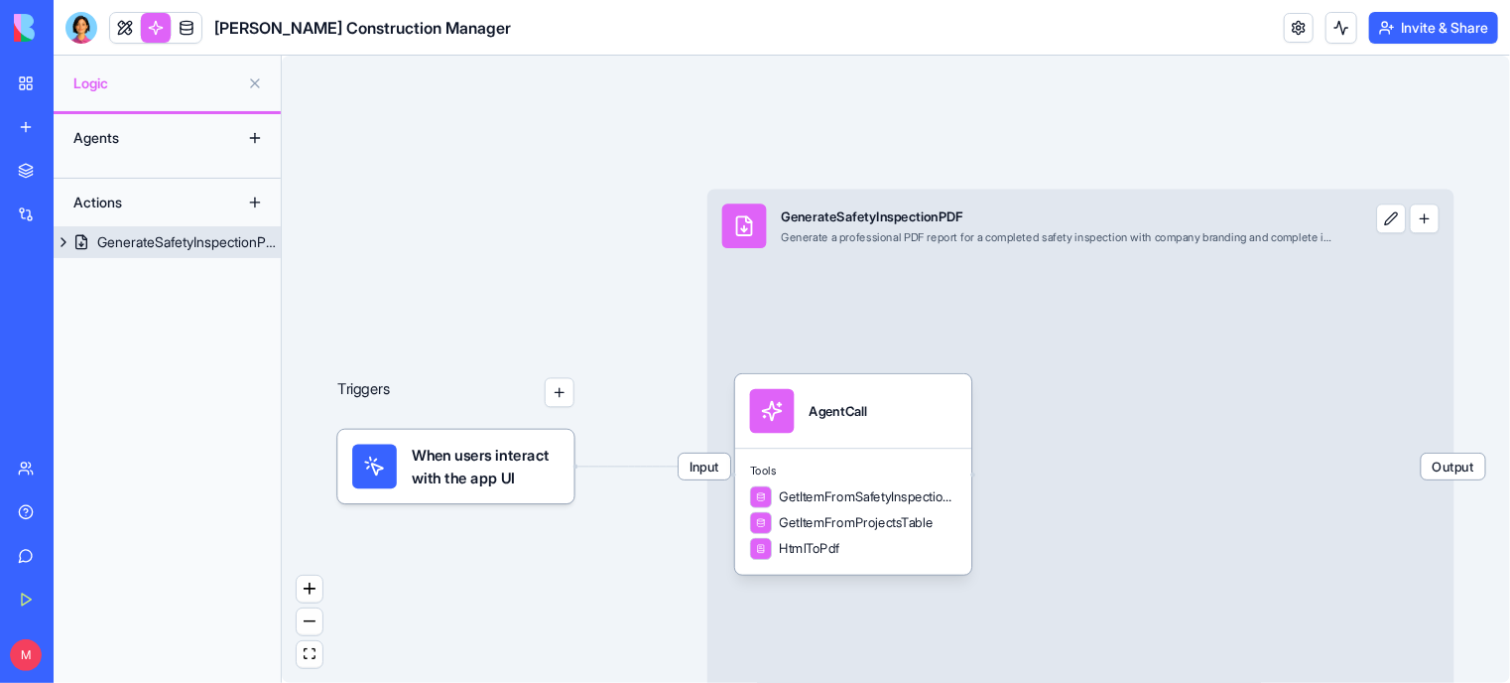
click at [1393, 224] on button at bounding box center [1391, 218] width 30 height 30
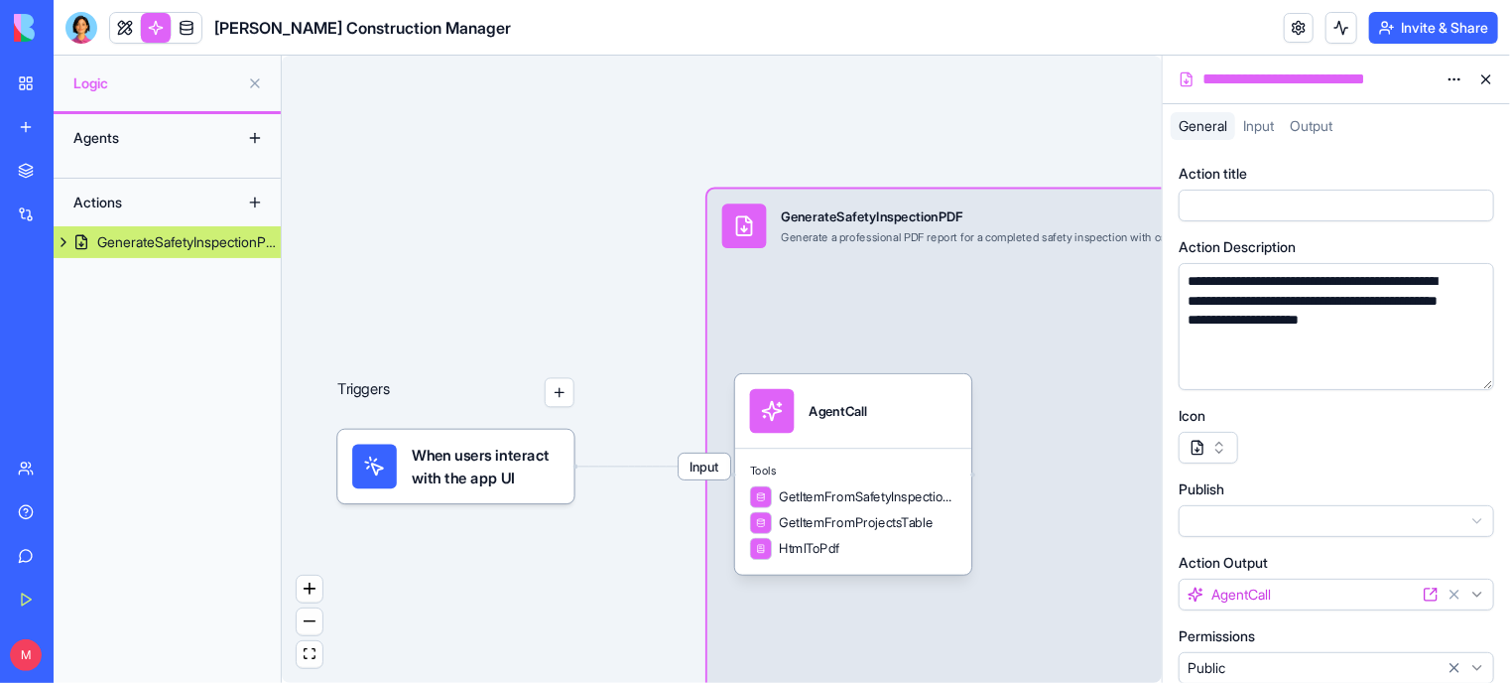
click at [1433, 591] on icon at bounding box center [1434, 591] width 6 height 6
click at [1491, 77] on button at bounding box center [1486, 79] width 32 height 32
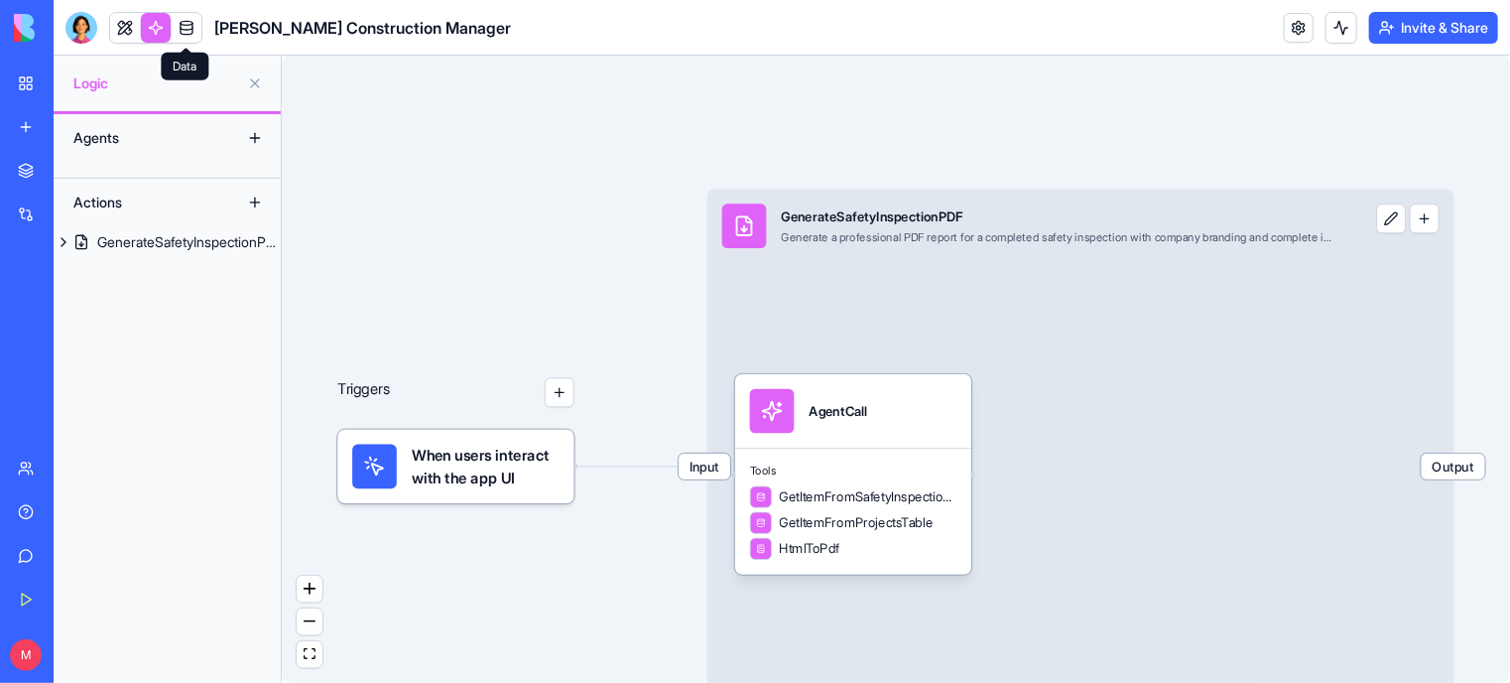
click at [187, 23] on span at bounding box center [187, 28] width 56 height 56
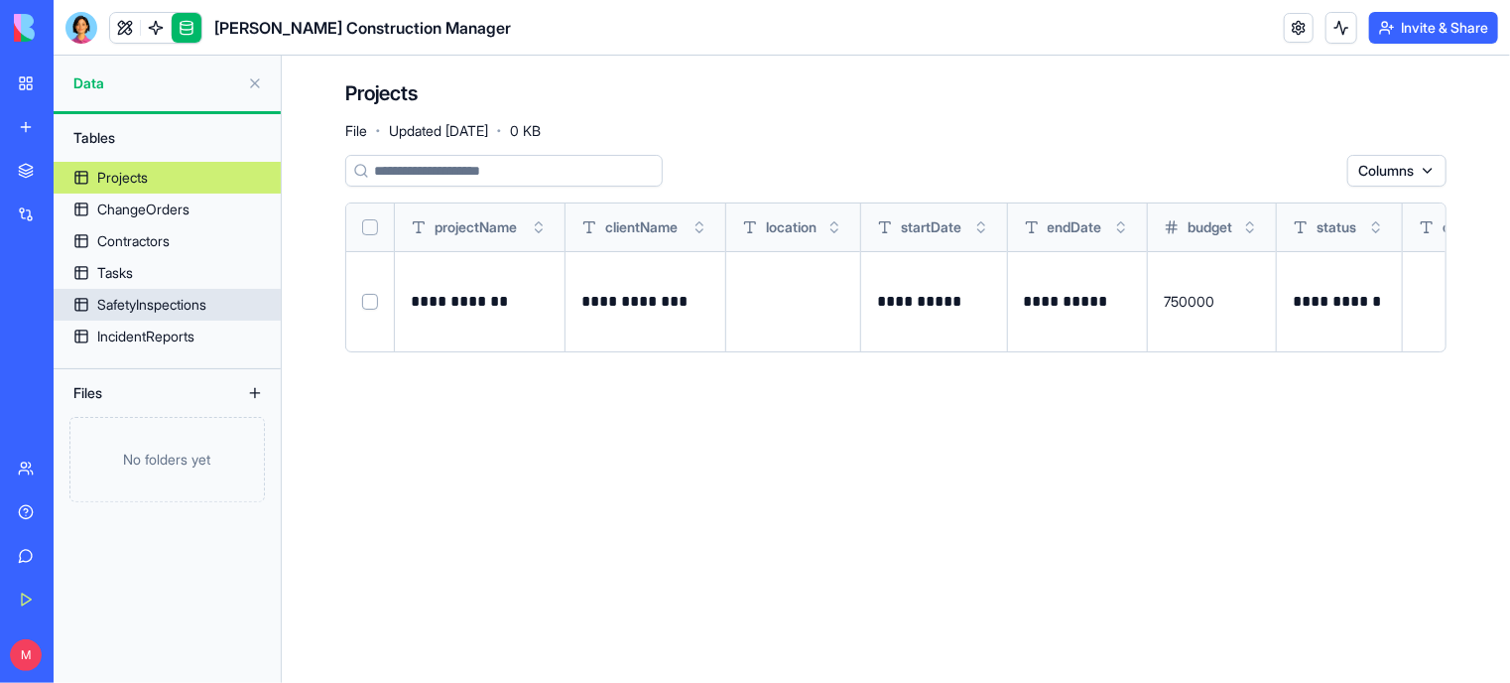
click at [159, 306] on div "SafetyInspections" at bounding box center [151, 305] width 109 height 20
click at [152, 166] on link "Projects" at bounding box center [167, 178] width 227 height 32
click at [151, 311] on div "SafetyInspections" at bounding box center [151, 305] width 109 height 20
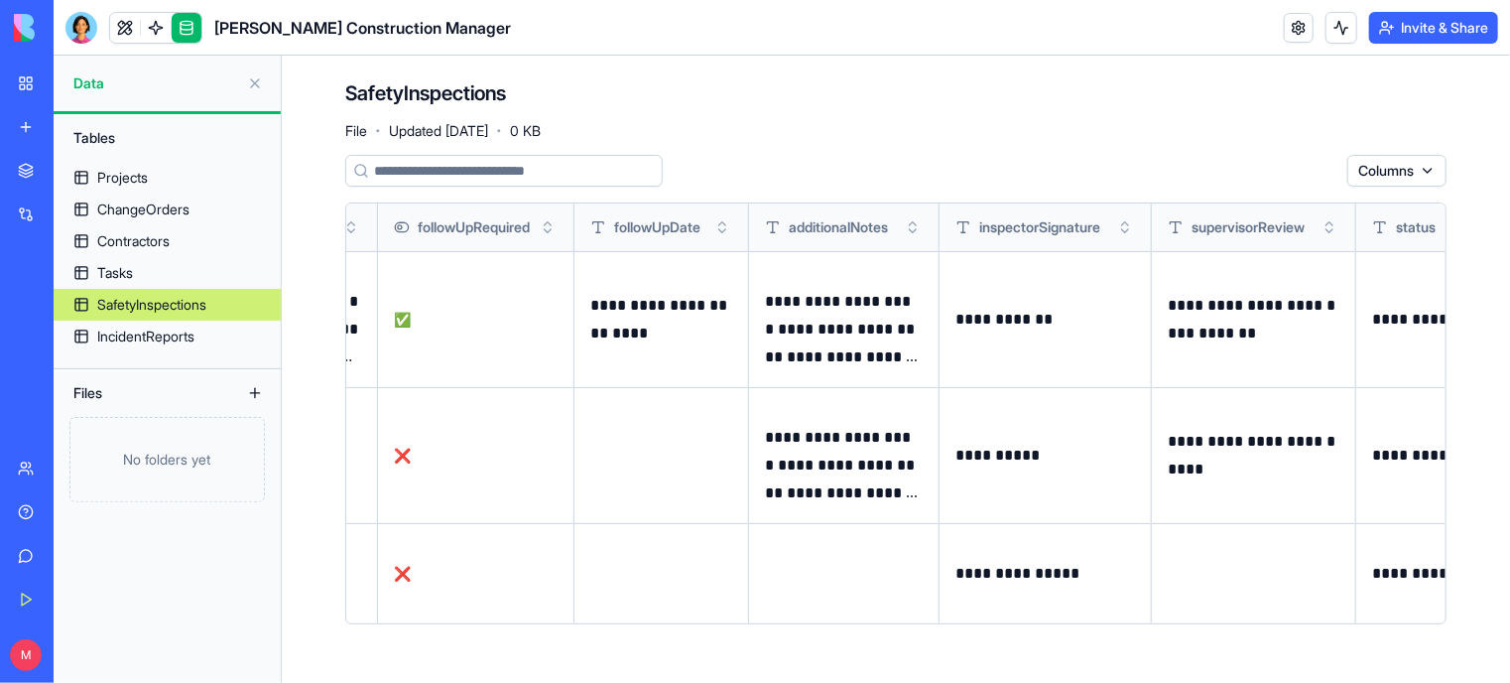
scroll to position [0, 2879]
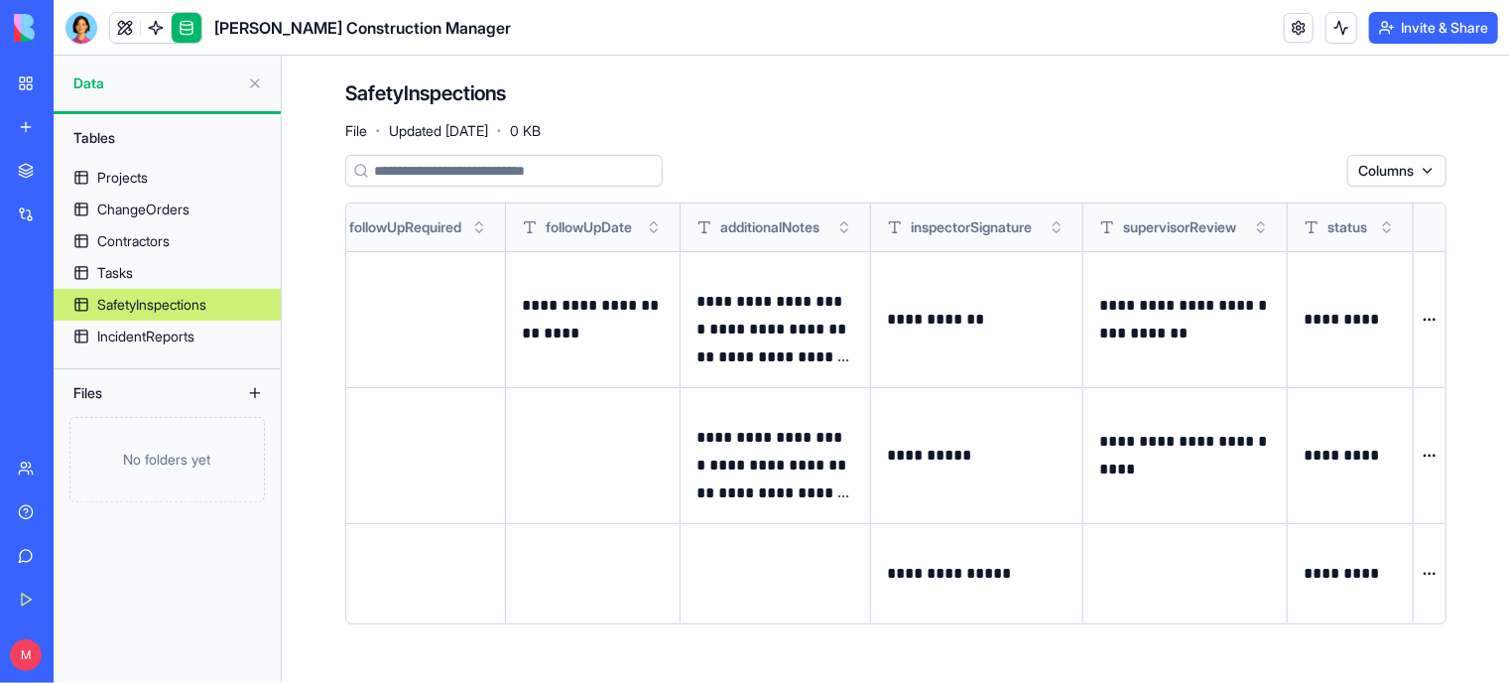
click at [1430, 180] on html "**********" at bounding box center [755, 341] width 1510 height 683
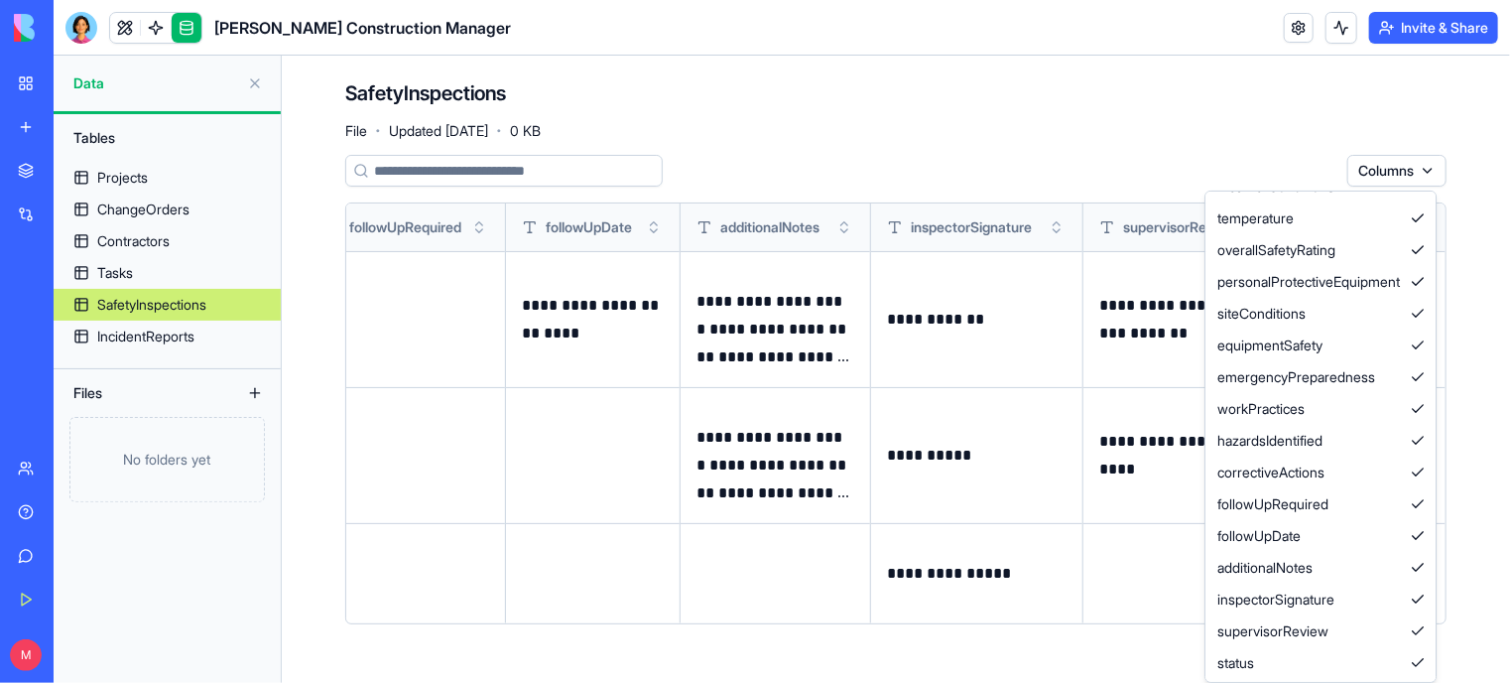
scroll to position [0, 0]
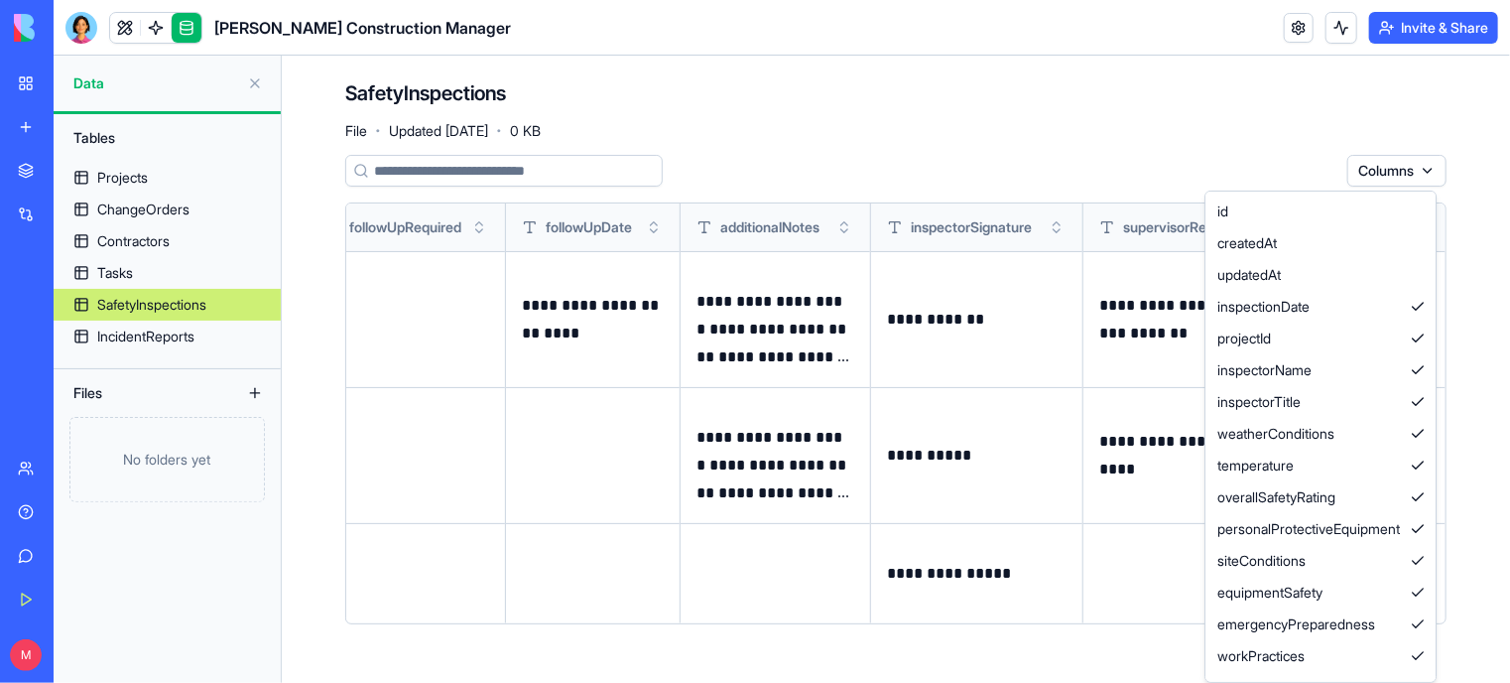
click at [1107, 143] on html "**********" at bounding box center [755, 341] width 1510 height 683
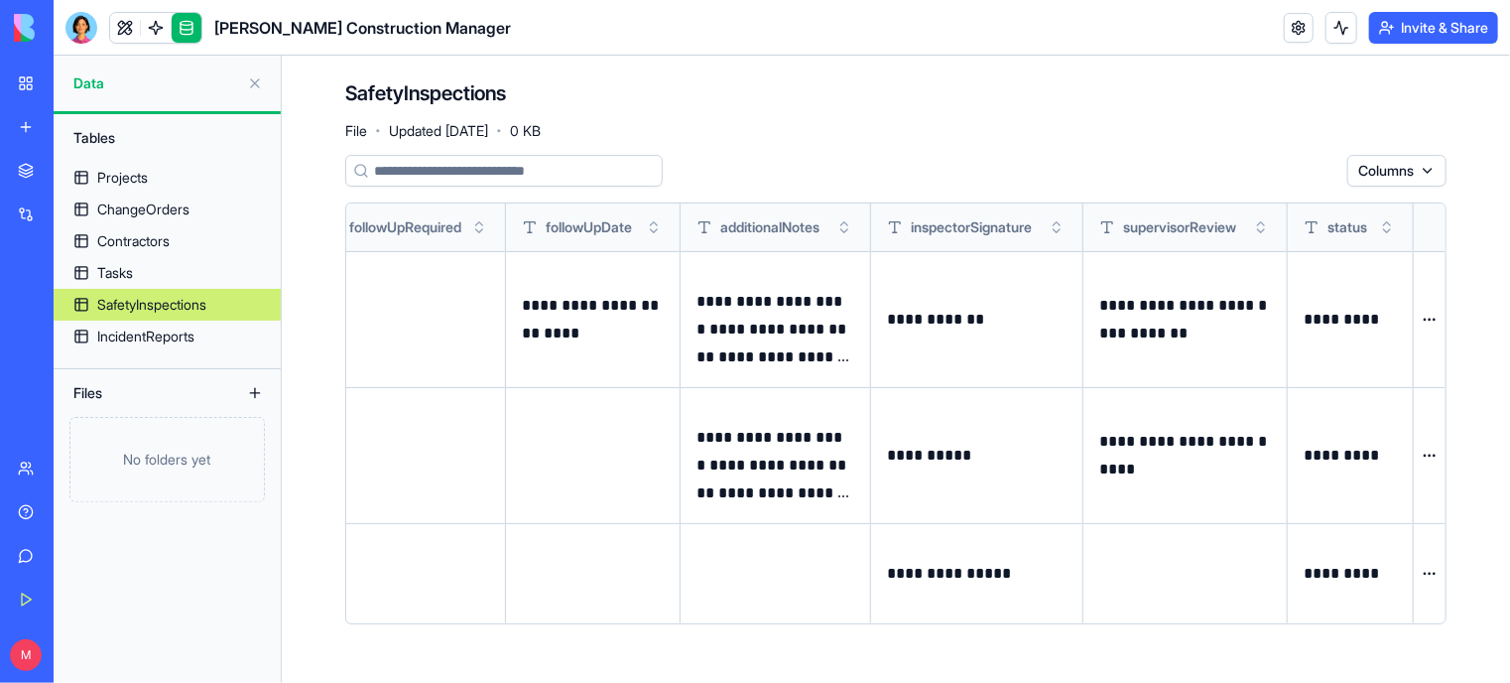
click at [18, 79] on link "My Workspace" at bounding box center [45, 83] width 79 height 40
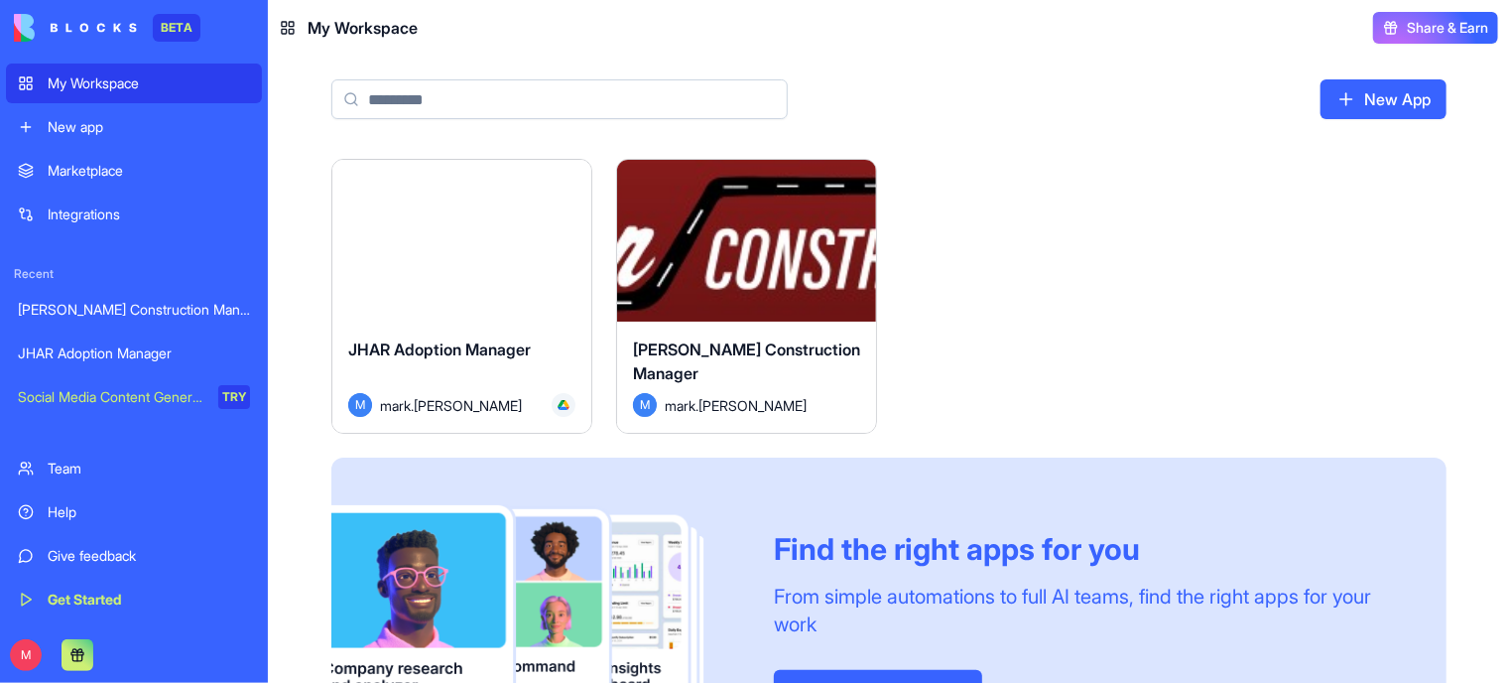
click at [116, 315] on div "[PERSON_NAME] Construction Manager" at bounding box center [134, 310] width 232 height 20
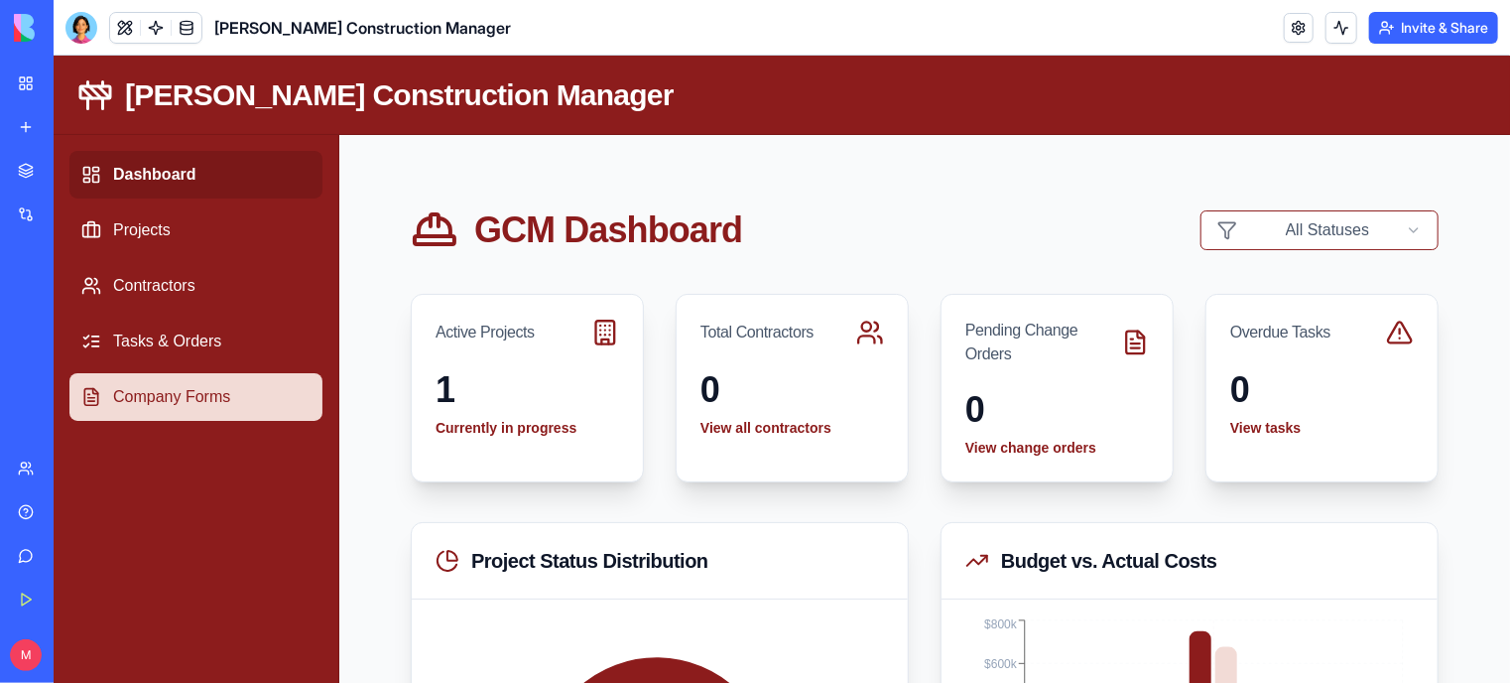
click at [175, 400] on link "Company Forms" at bounding box center [194, 396] width 253 height 48
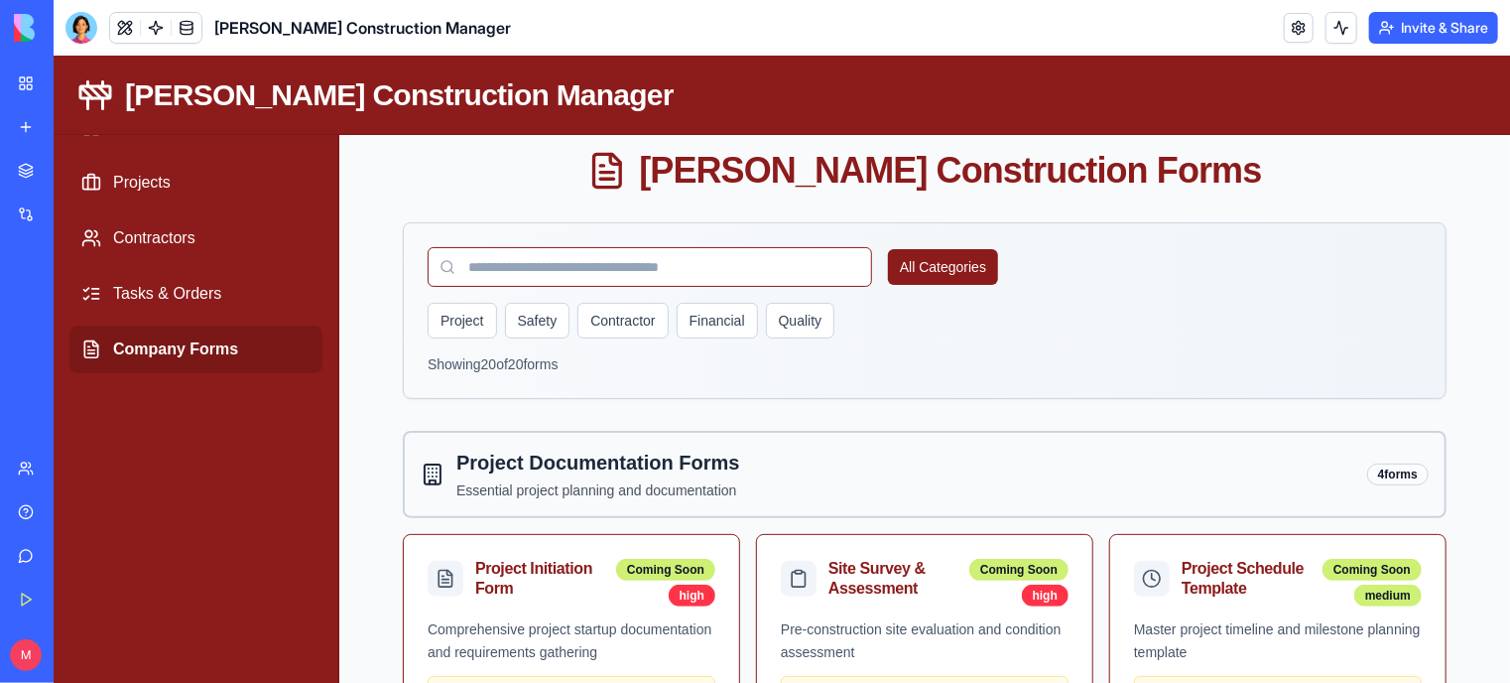
scroll to position [48, 0]
click at [521, 313] on button "Safety" at bounding box center [536, 320] width 65 height 36
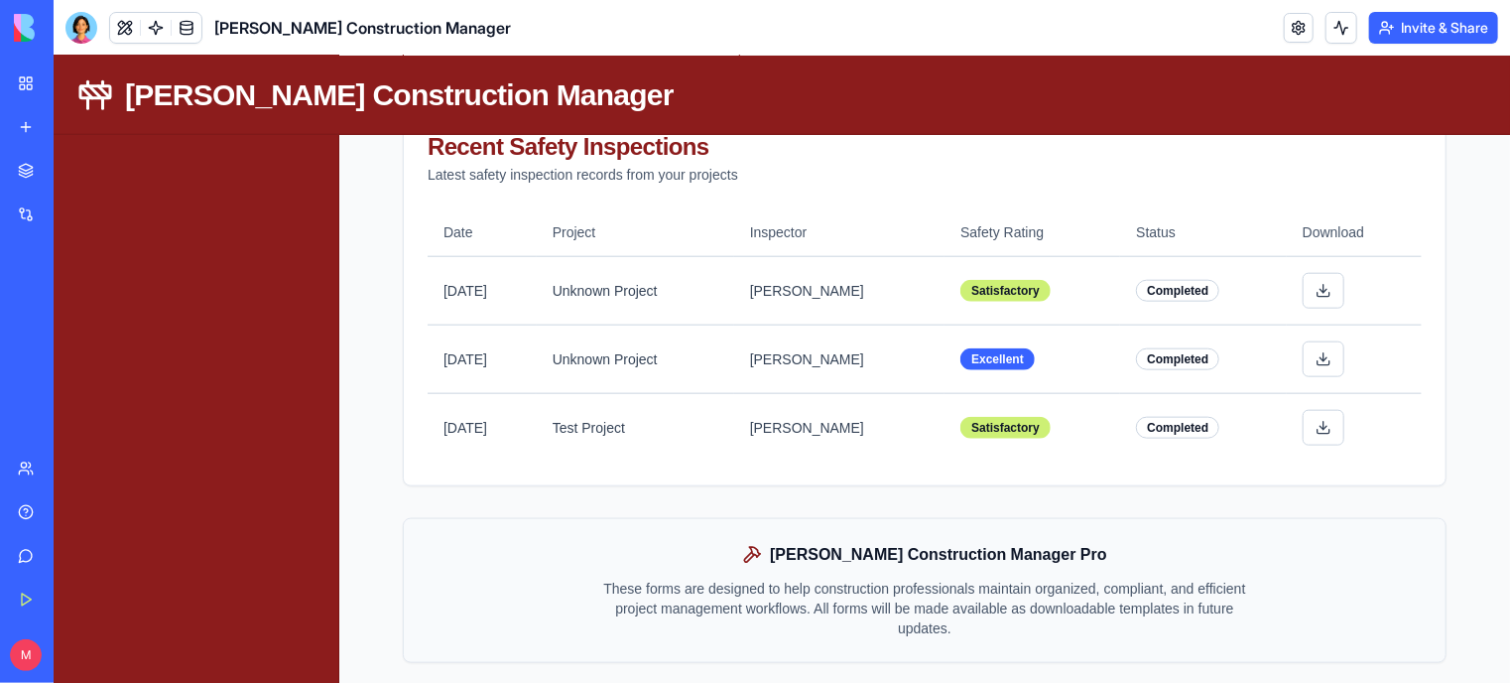
scroll to position [983, 0]
click at [1322, 421] on button at bounding box center [1323, 426] width 42 height 36
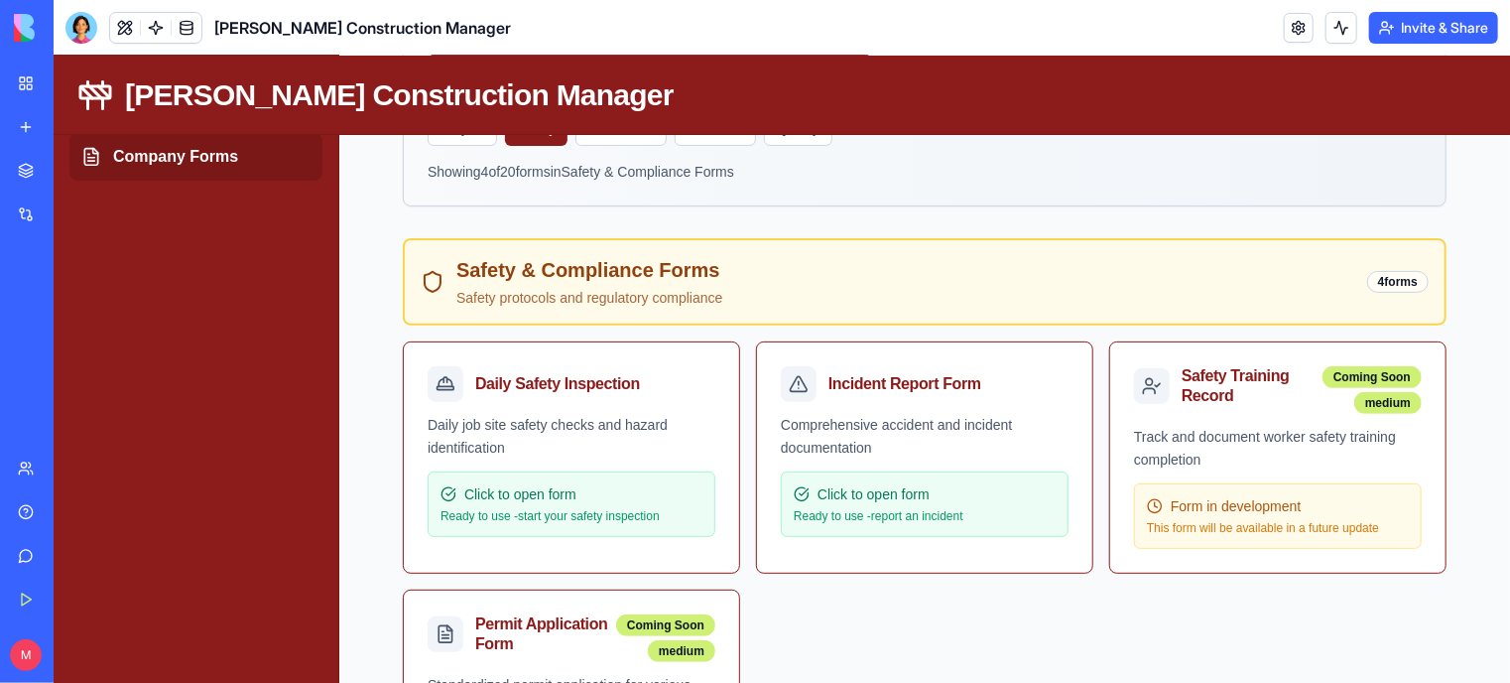
scroll to position [236, 0]
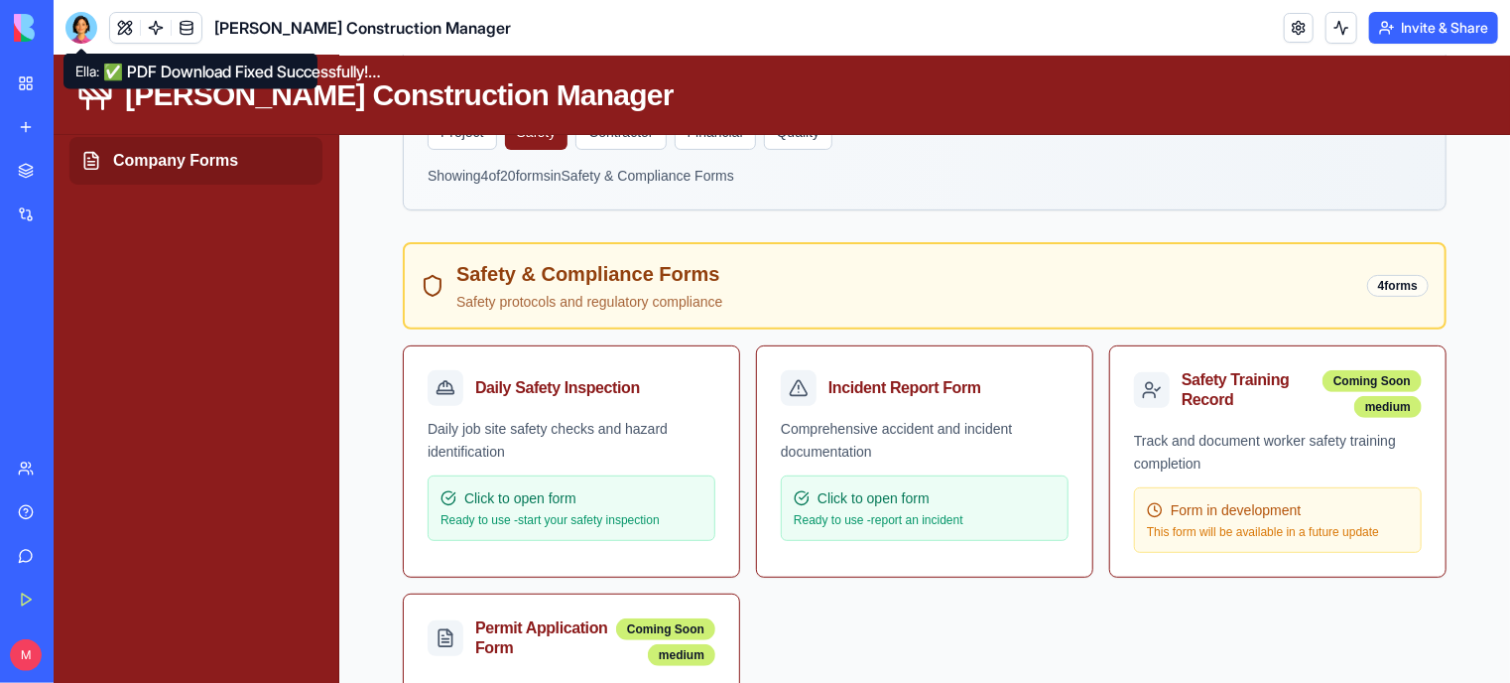
click at [75, 32] on div at bounding box center [81, 28] width 32 height 32
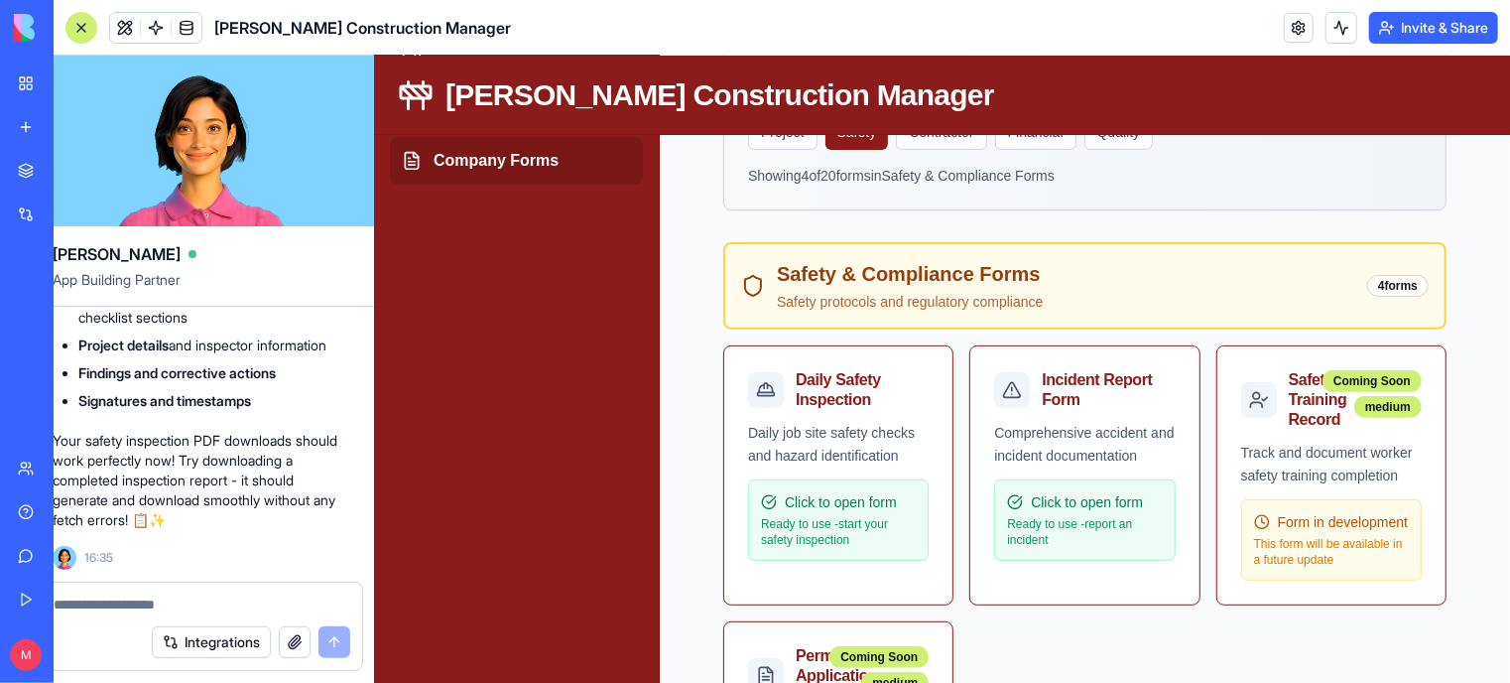
scroll to position [0, 0]
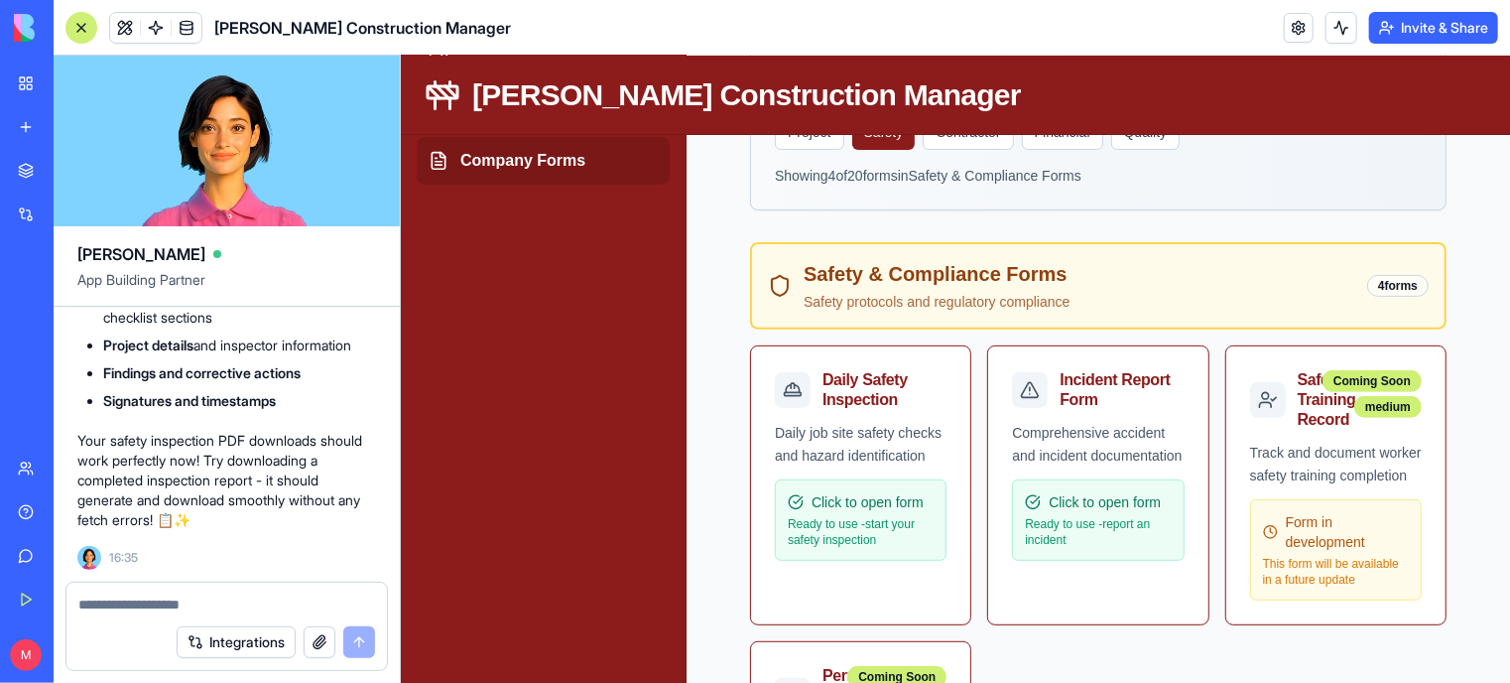
click at [167, 590] on div at bounding box center [226, 598] width 320 height 32
click at [167, 611] on textarea at bounding box center [226, 604] width 297 height 20
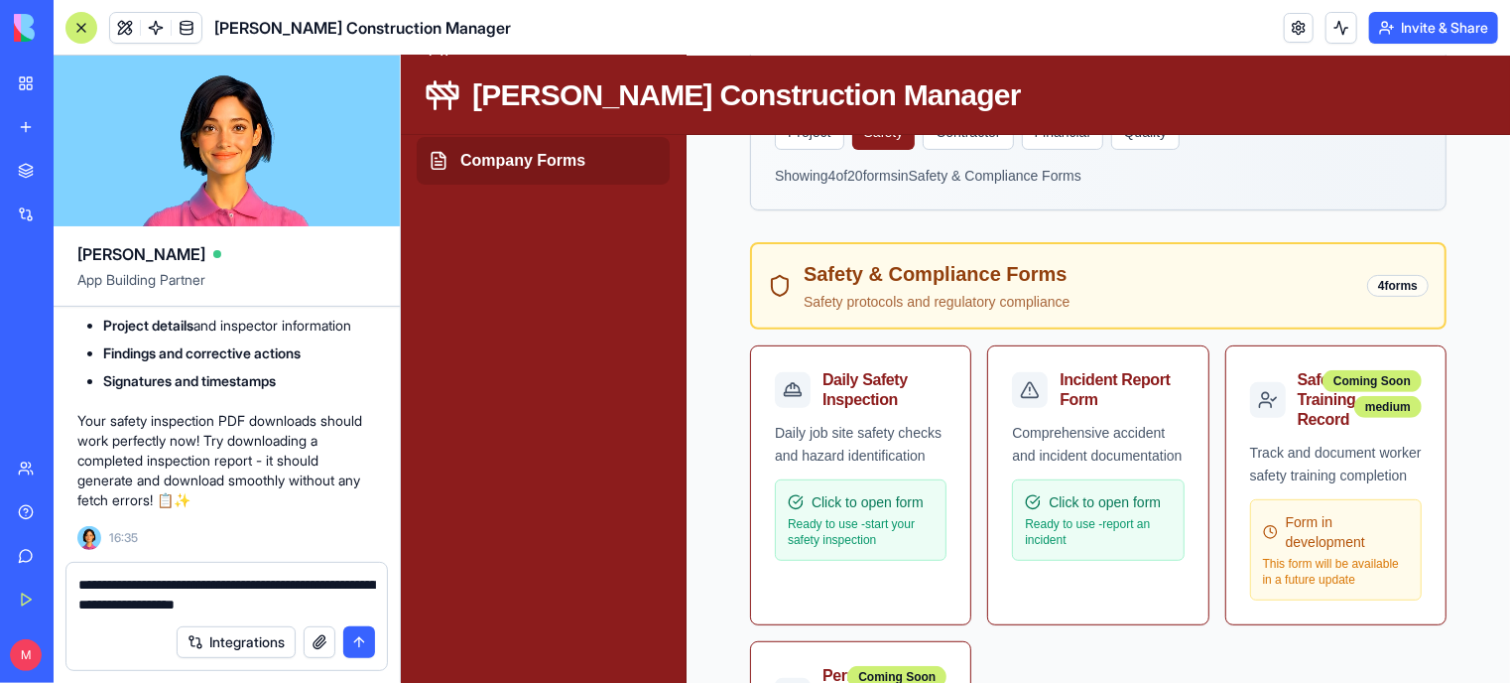
type textarea "**********"
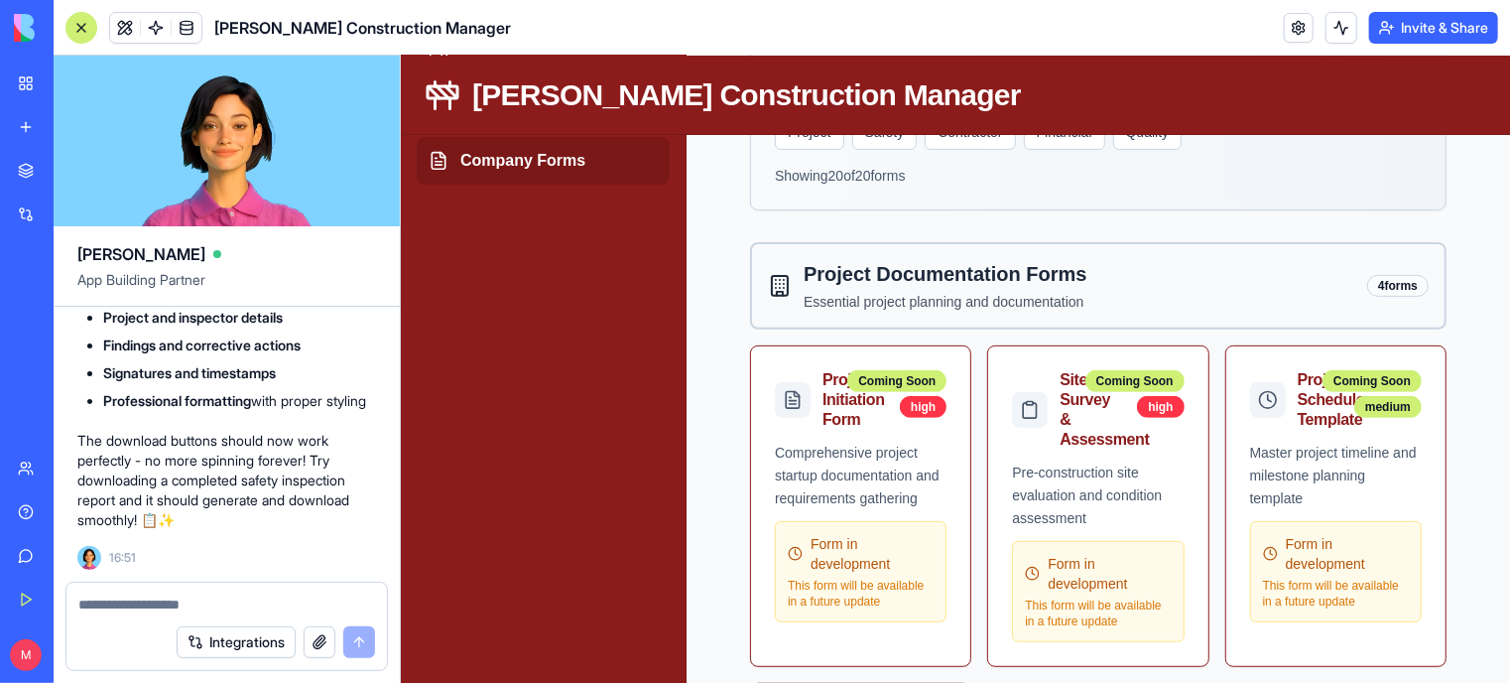
scroll to position [19551, 0]
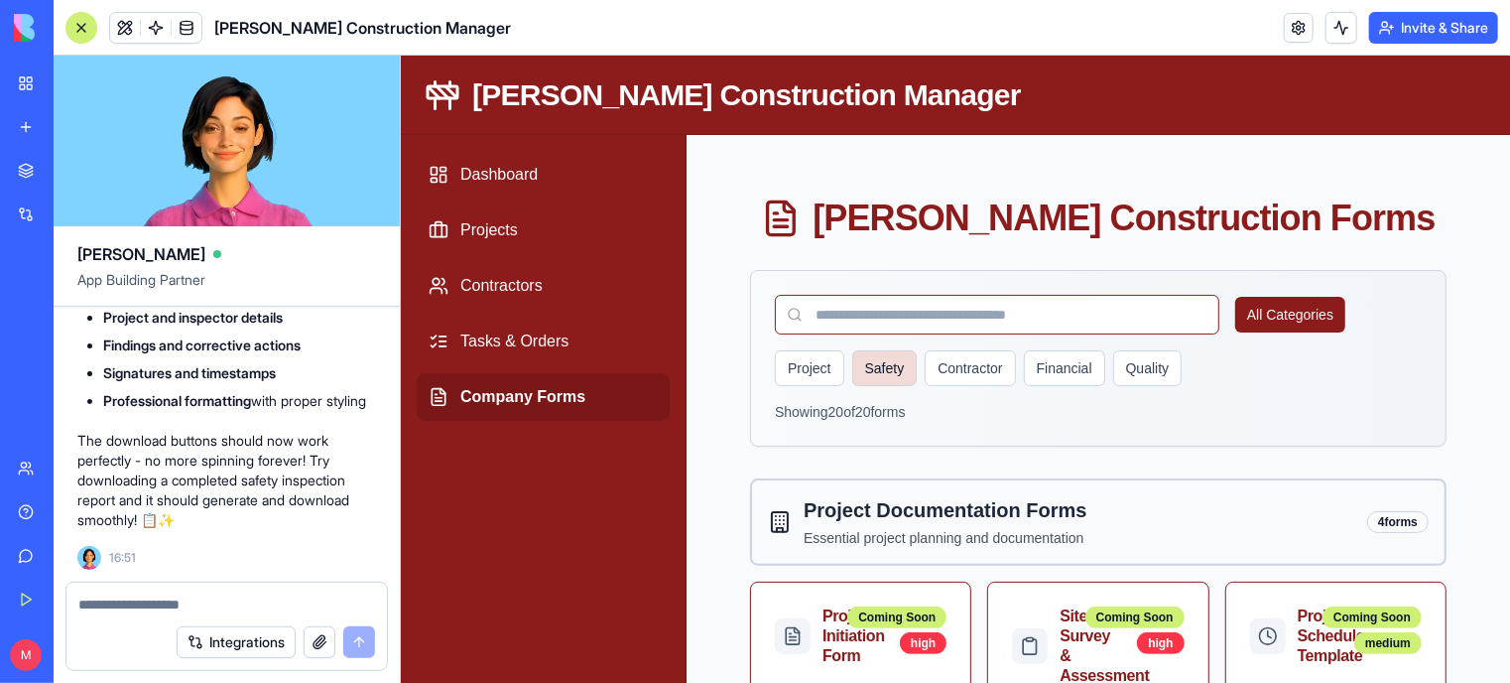
click at [906, 358] on button "Safety" at bounding box center [883, 367] width 65 height 36
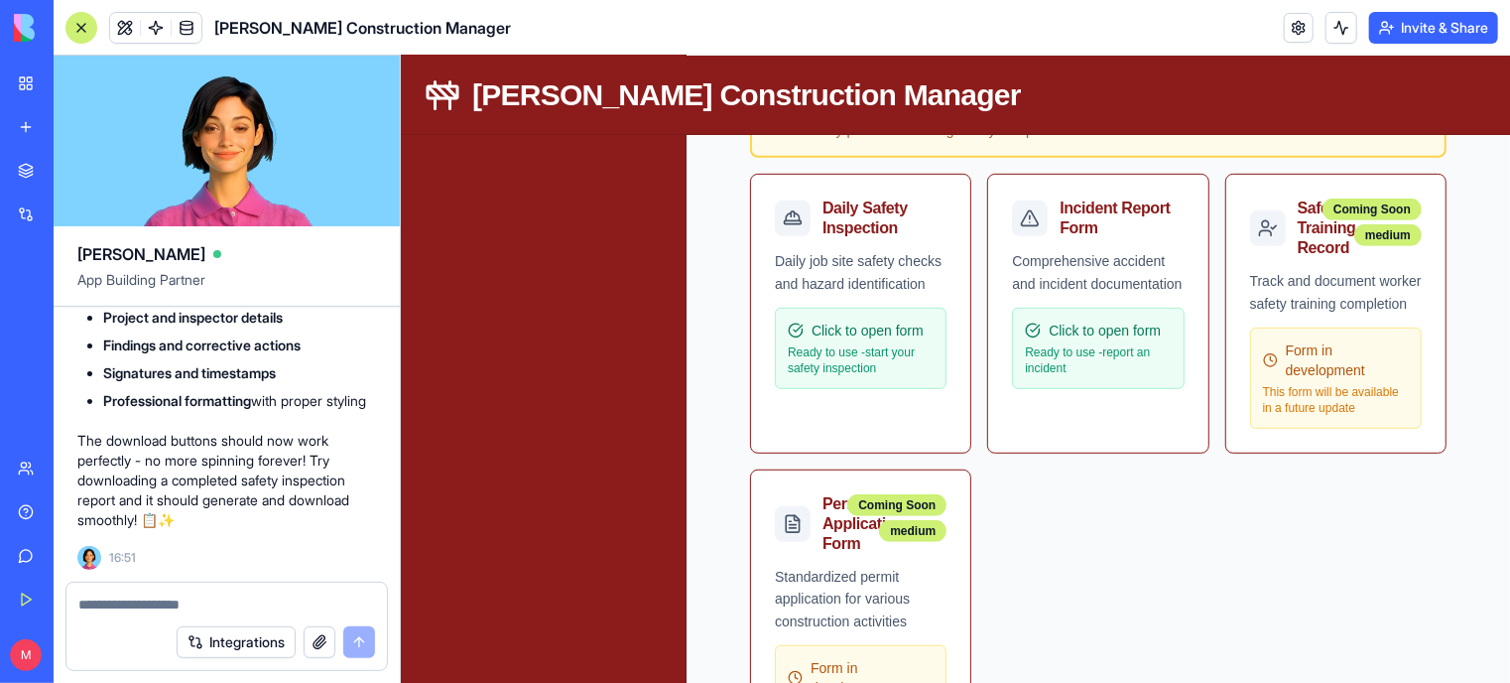
scroll to position [409, 0]
click at [845, 237] on div "Daily Safety Inspection" at bounding box center [859, 210] width 219 height 75
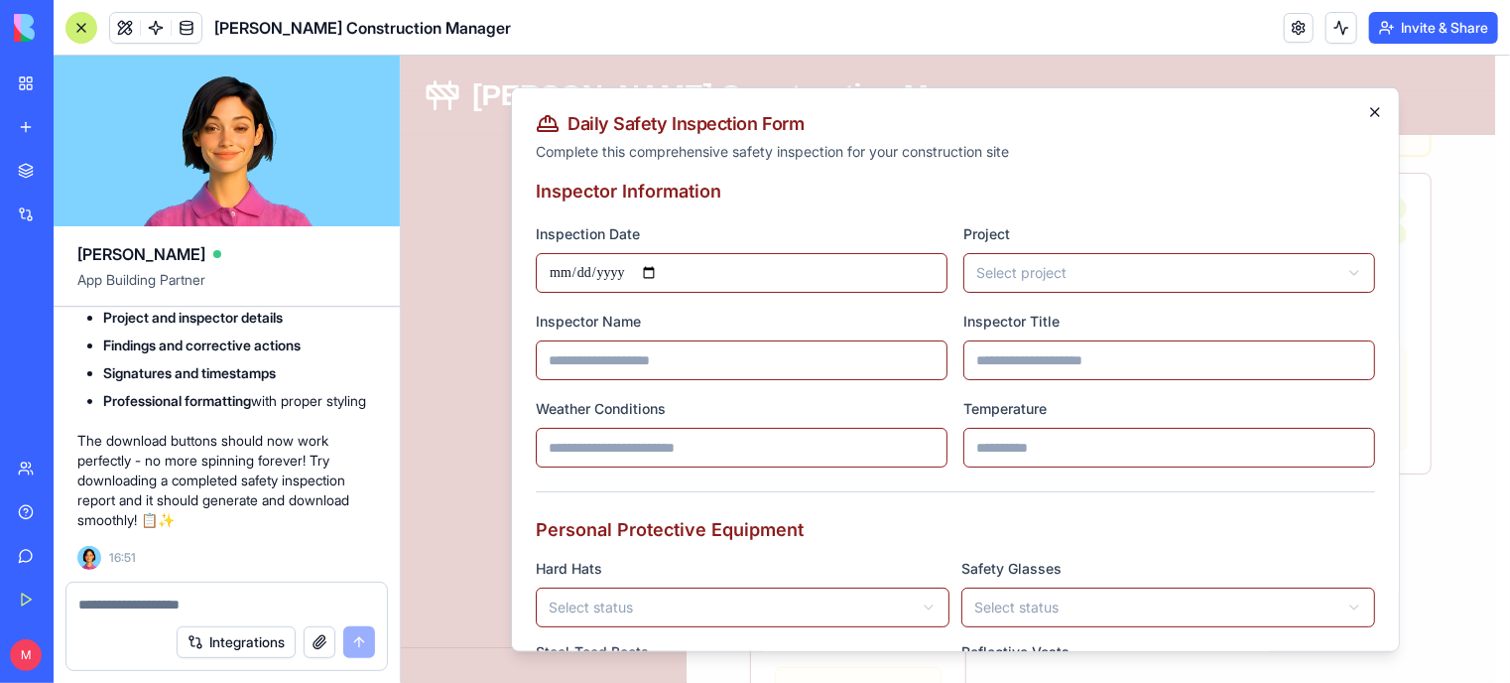
click at [1370, 109] on icon "button" at bounding box center [1374, 111] width 8 height 8
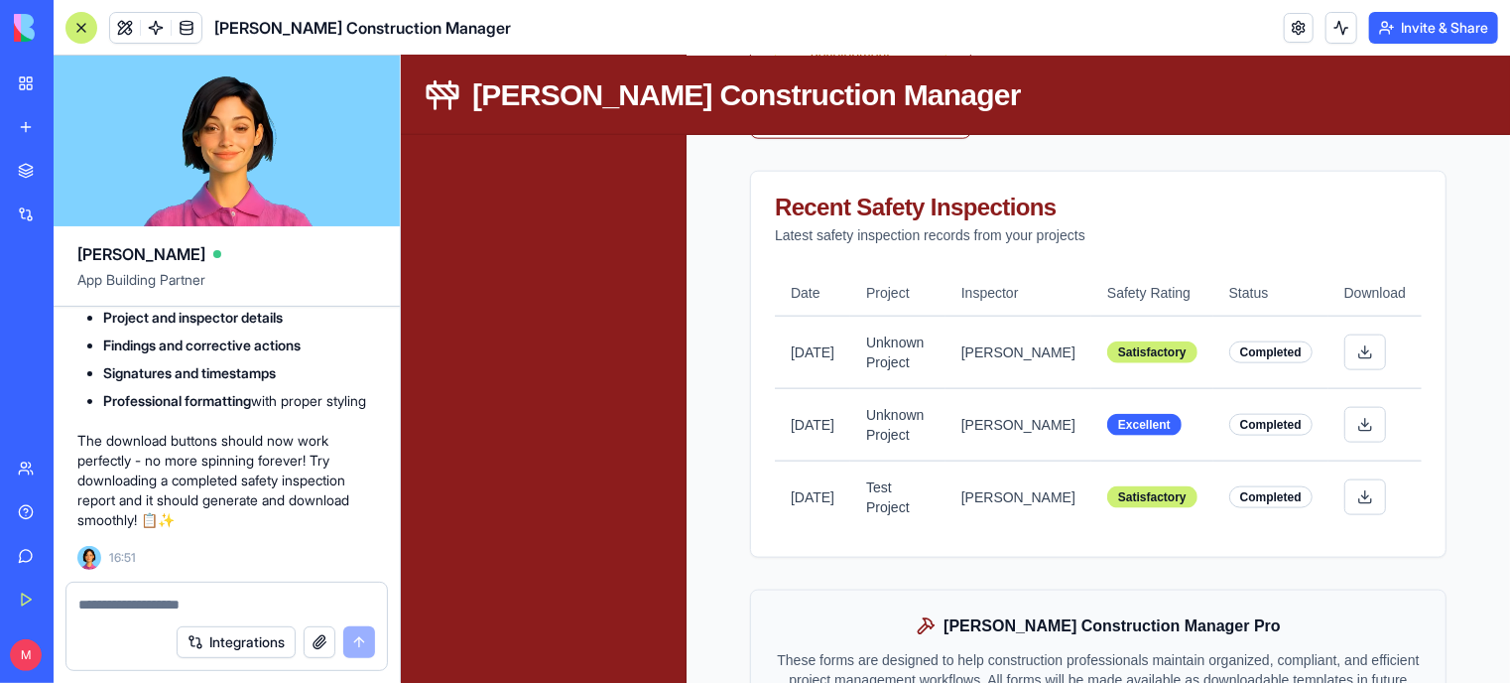
scroll to position [1040, 0]
click at [1362, 514] on button at bounding box center [1364, 496] width 42 height 36
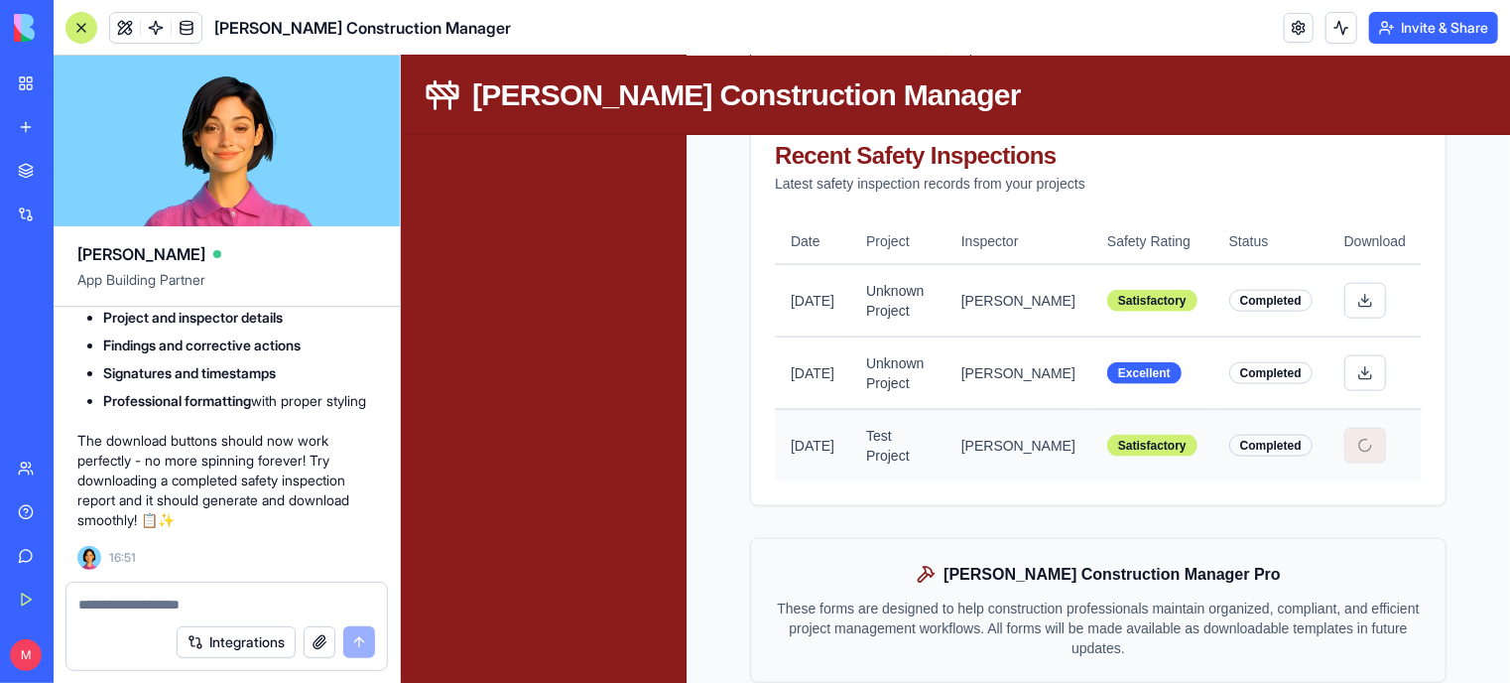
scroll to position [1095, 0]
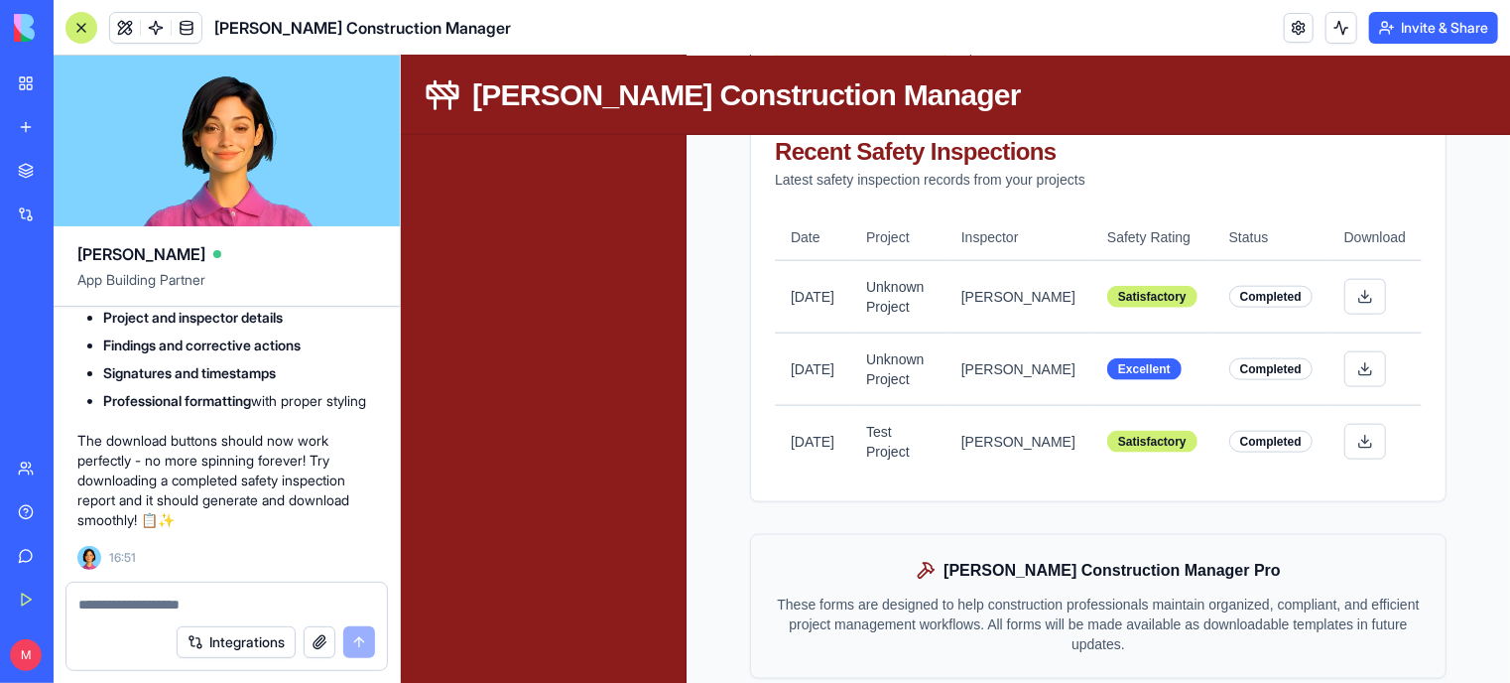
click at [146, 601] on textarea at bounding box center [227, 604] width 298 height 20
type textarea "**********"
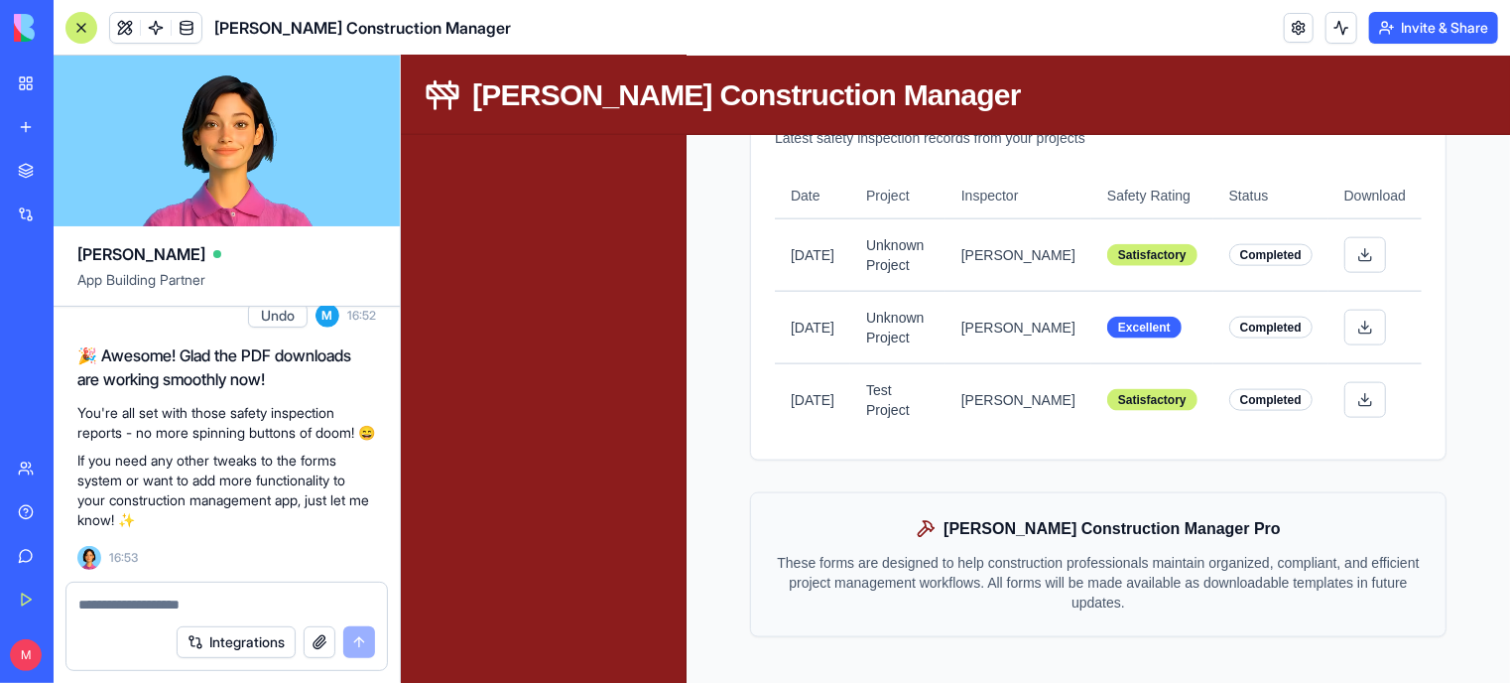
scroll to position [20086, 0]
click at [159, 603] on textarea at bounding box center [227, 604] width 298 height 20
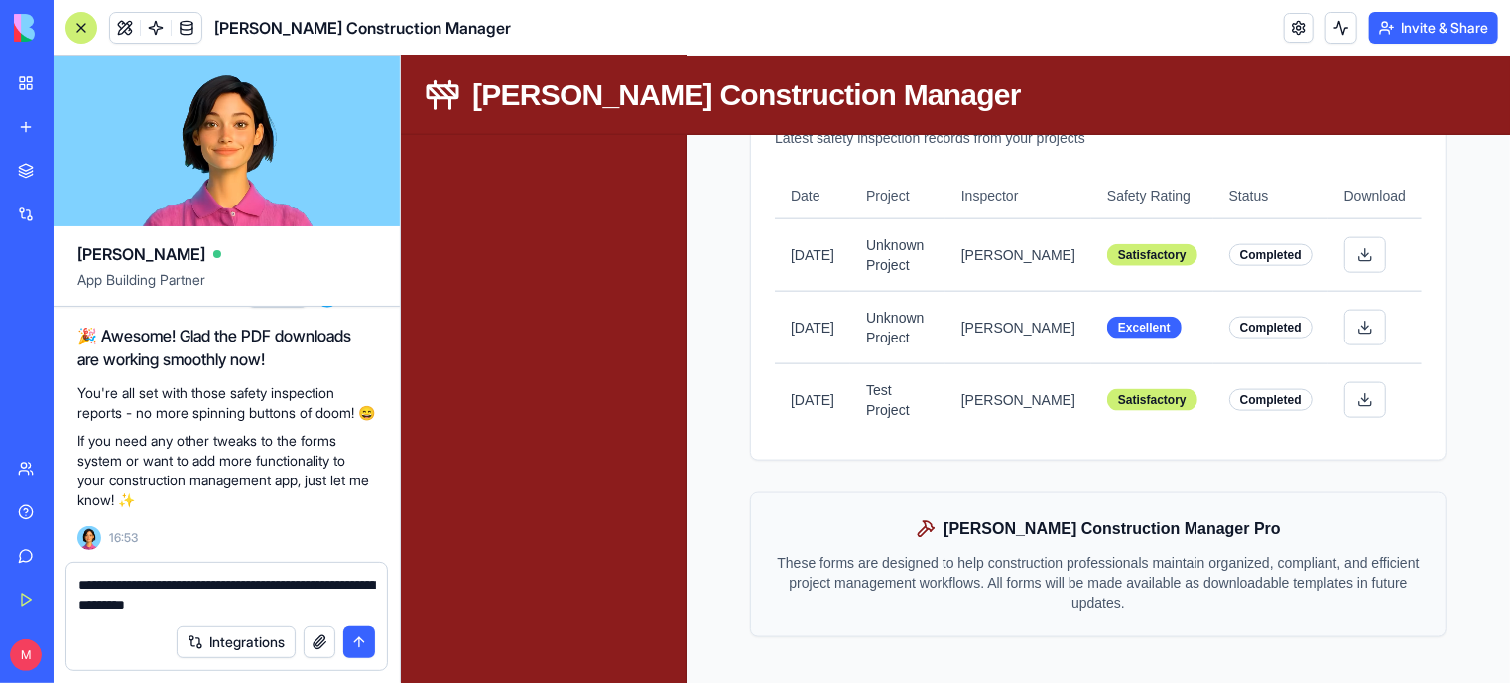
type textarea "**********"
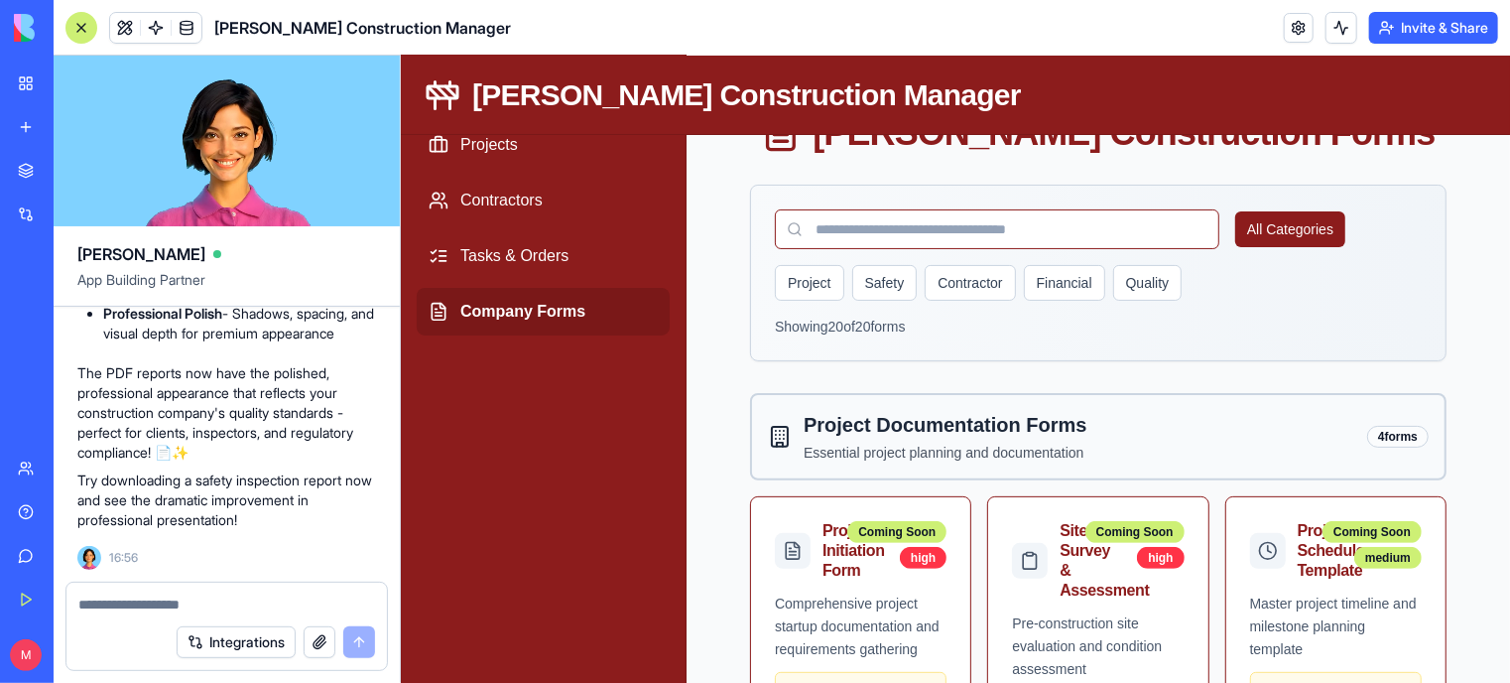
scroll to position [0, 0]
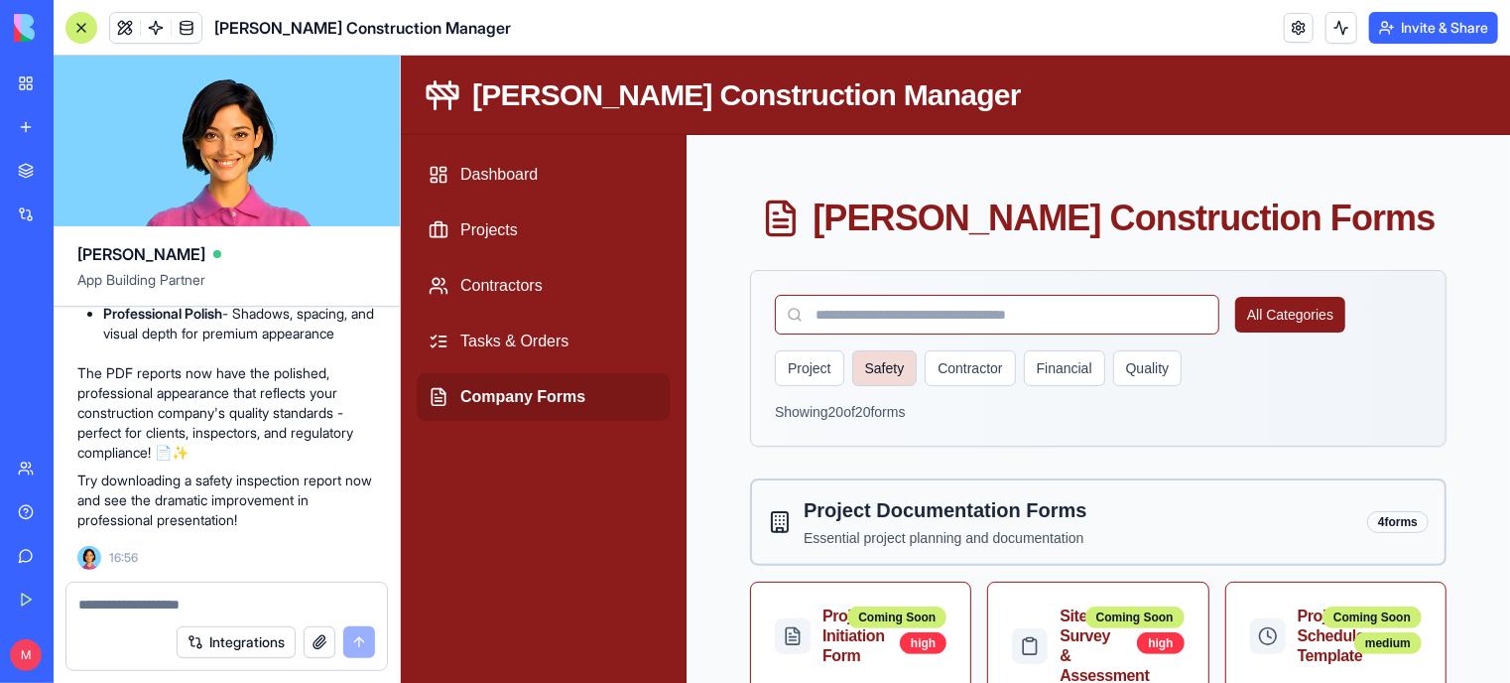
click at [864, 372] on button "Safety" at bounding box center [883, 367] width 65 height 36
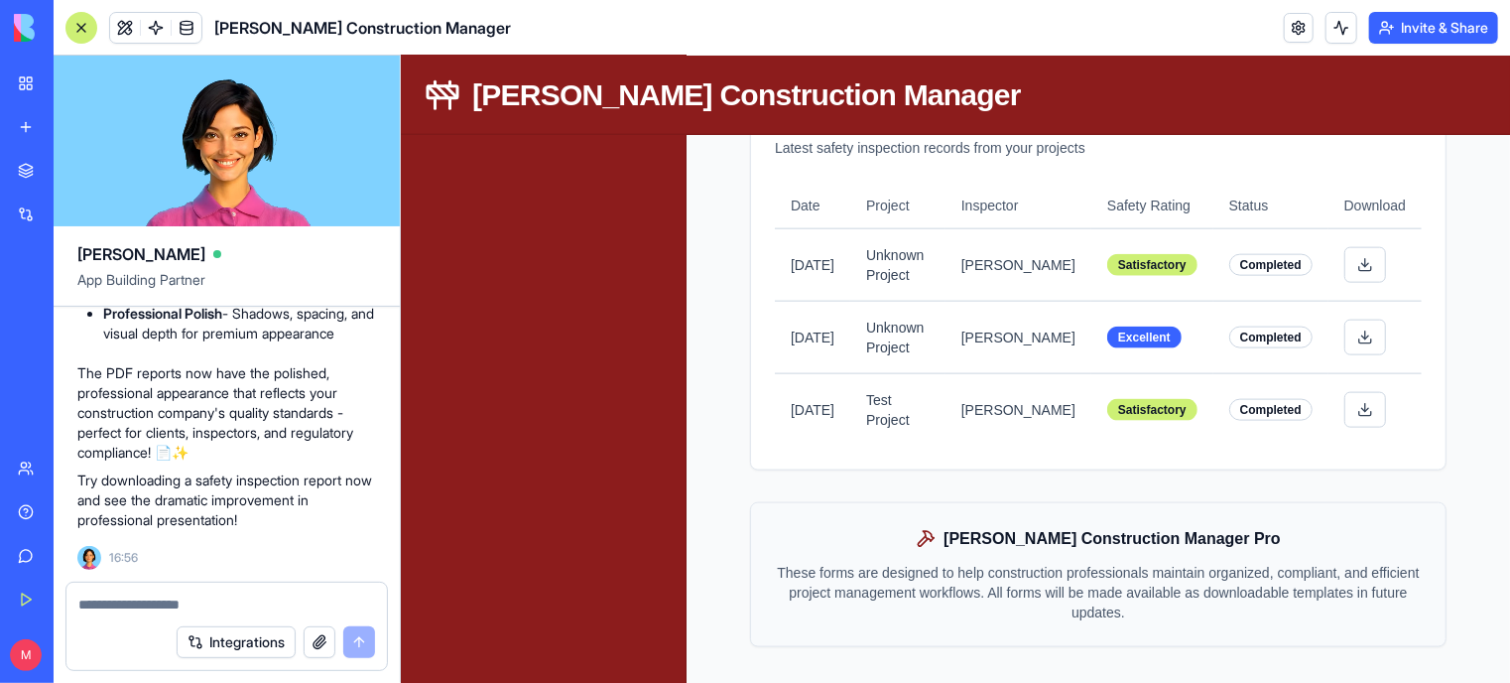
scroll to position [1213, 0]
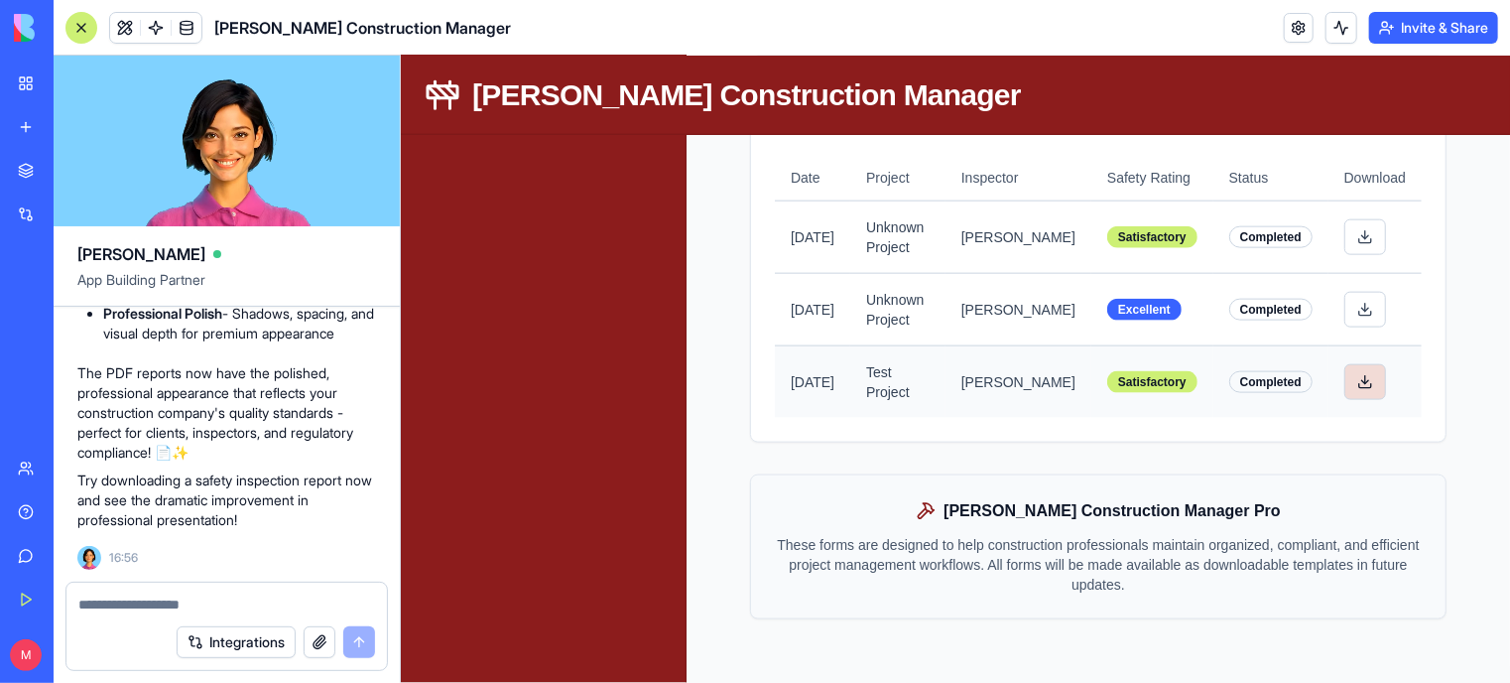
click at [1353, 381] on button at bounding box center [1364, 381] width 42 height 36
click at [294, 599] on textarea at bounding box center [227, 604] width 298 height 20
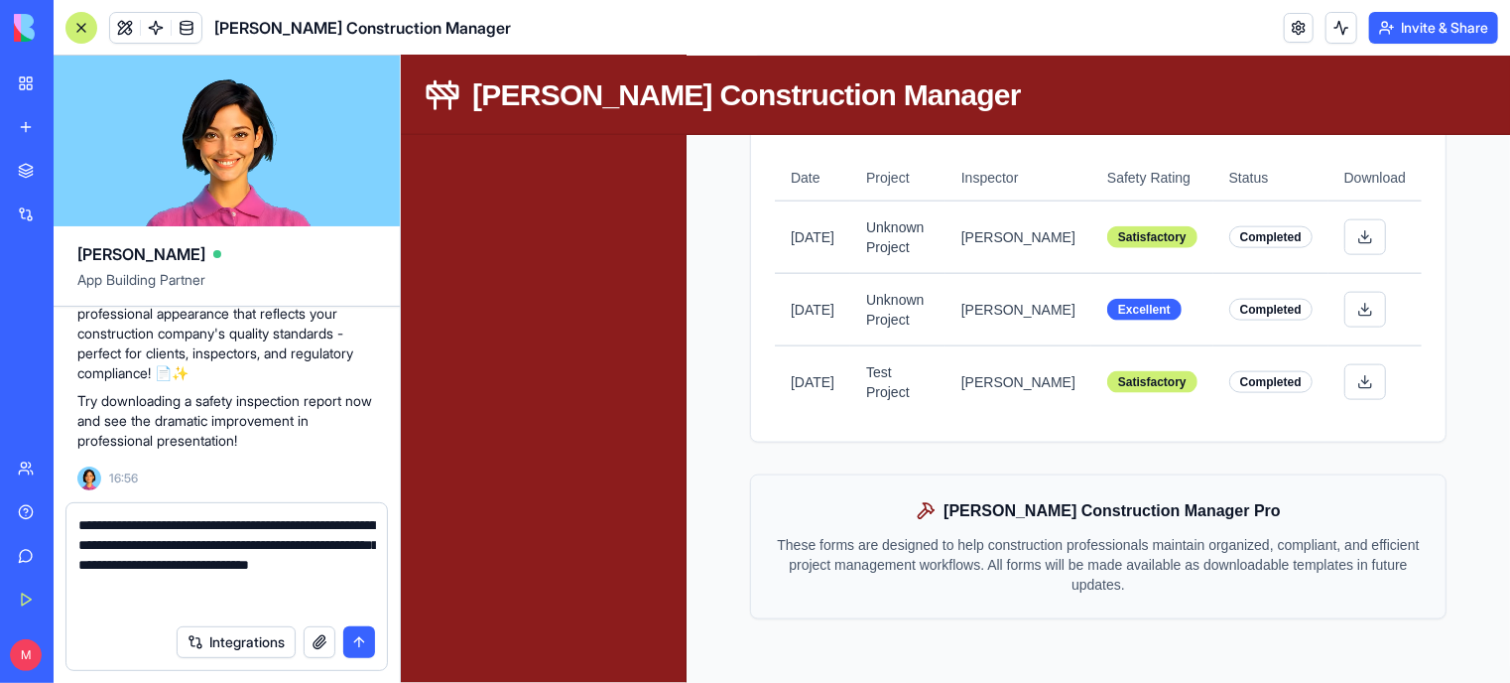
type textarea "**********"
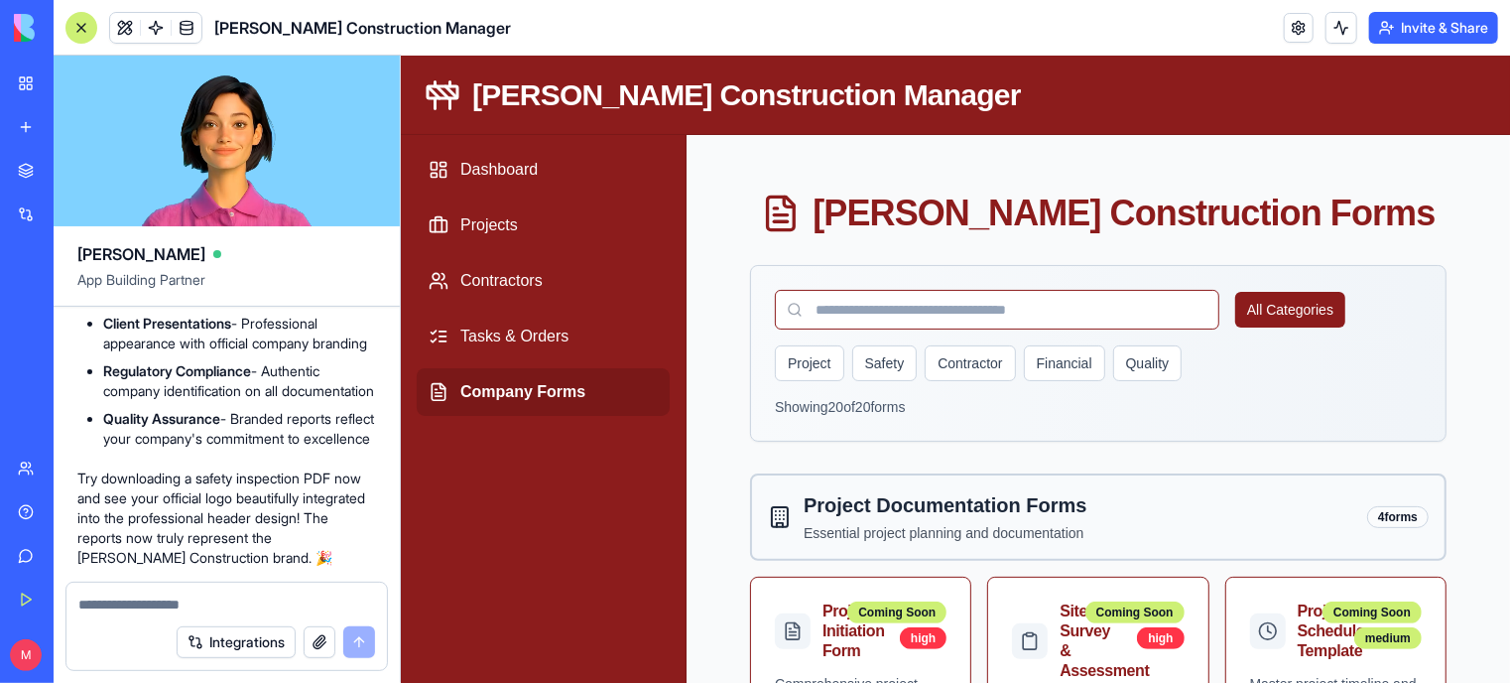
scroll to position [0, 0]
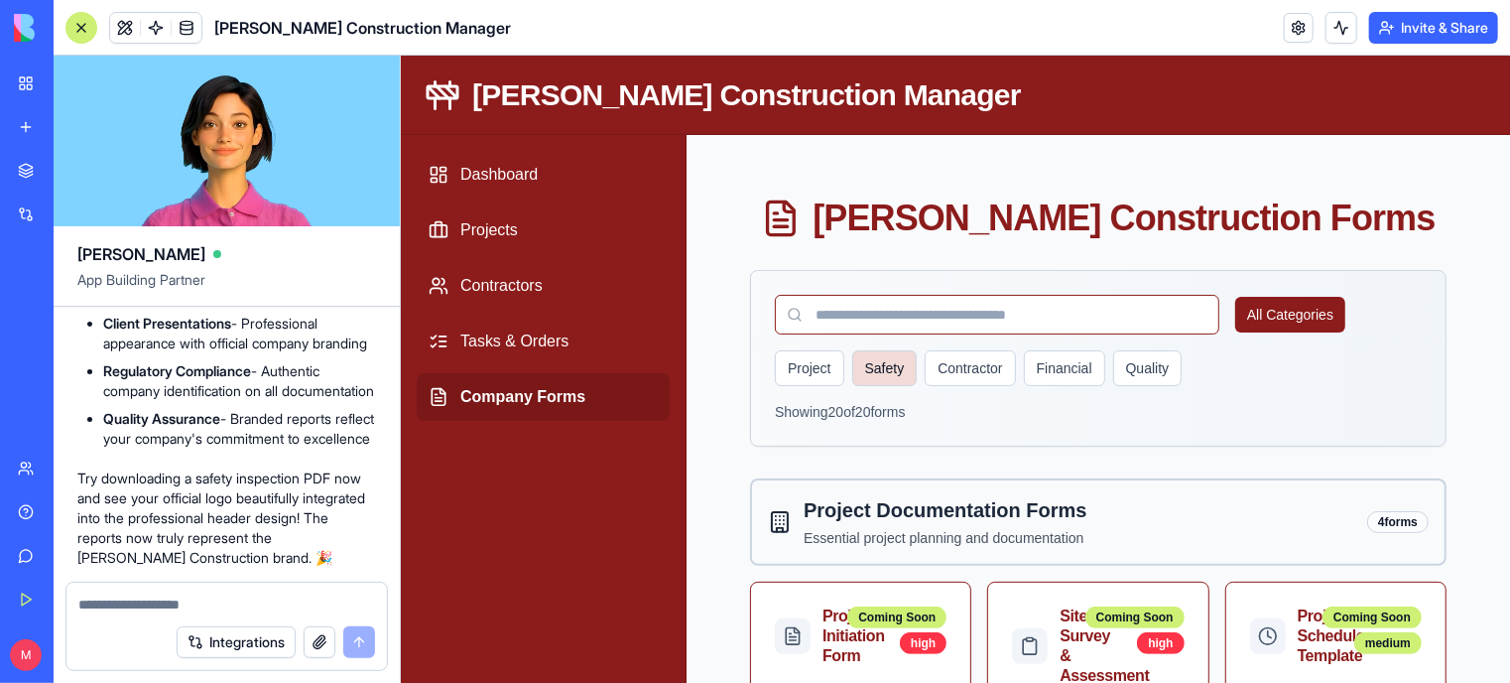
click at [868, 364] on button "Safety" at bounding box center [883, 367] width 65 height 36
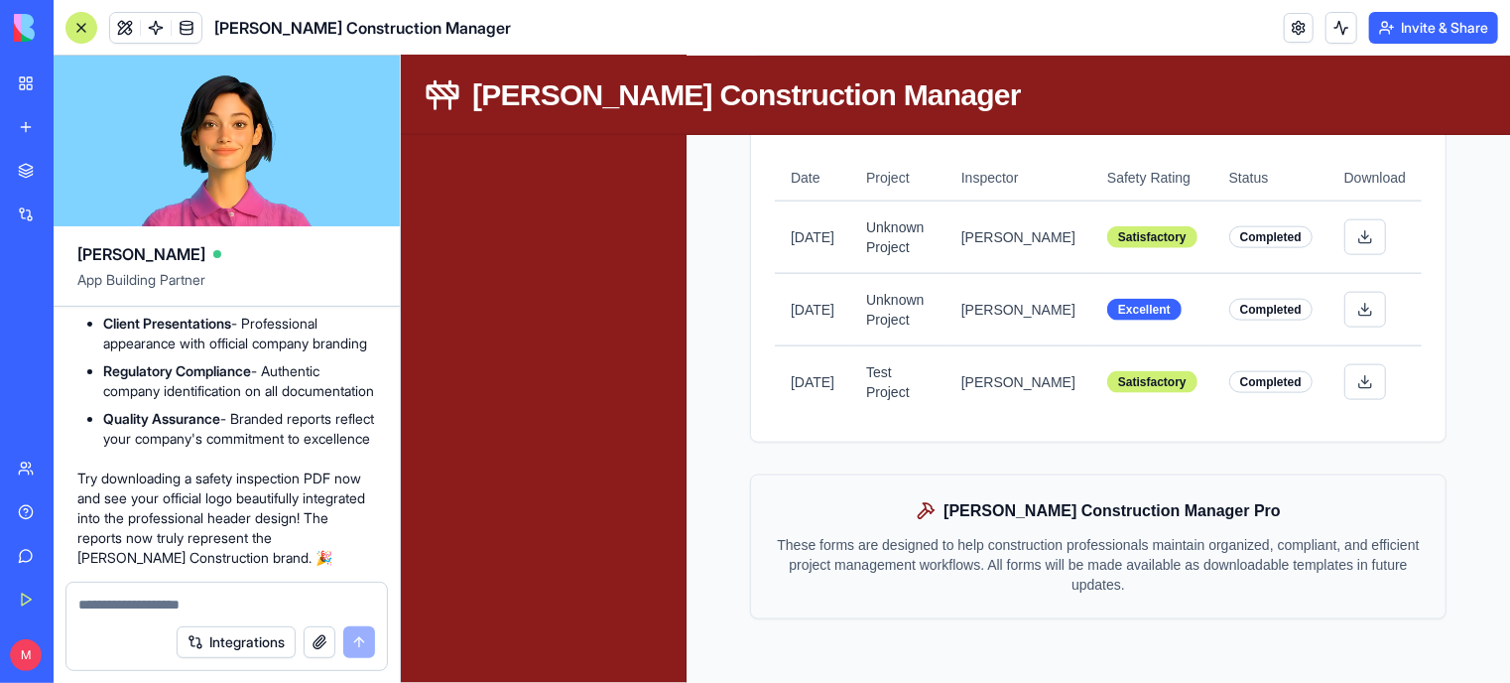
scroll to position [1213, 0]
click at [1343, 390] on button at bounding box center [1364, 381] width 42 height 36
click at [190, 604] on textarea at bounding box center [227, 604] width 298 height 20
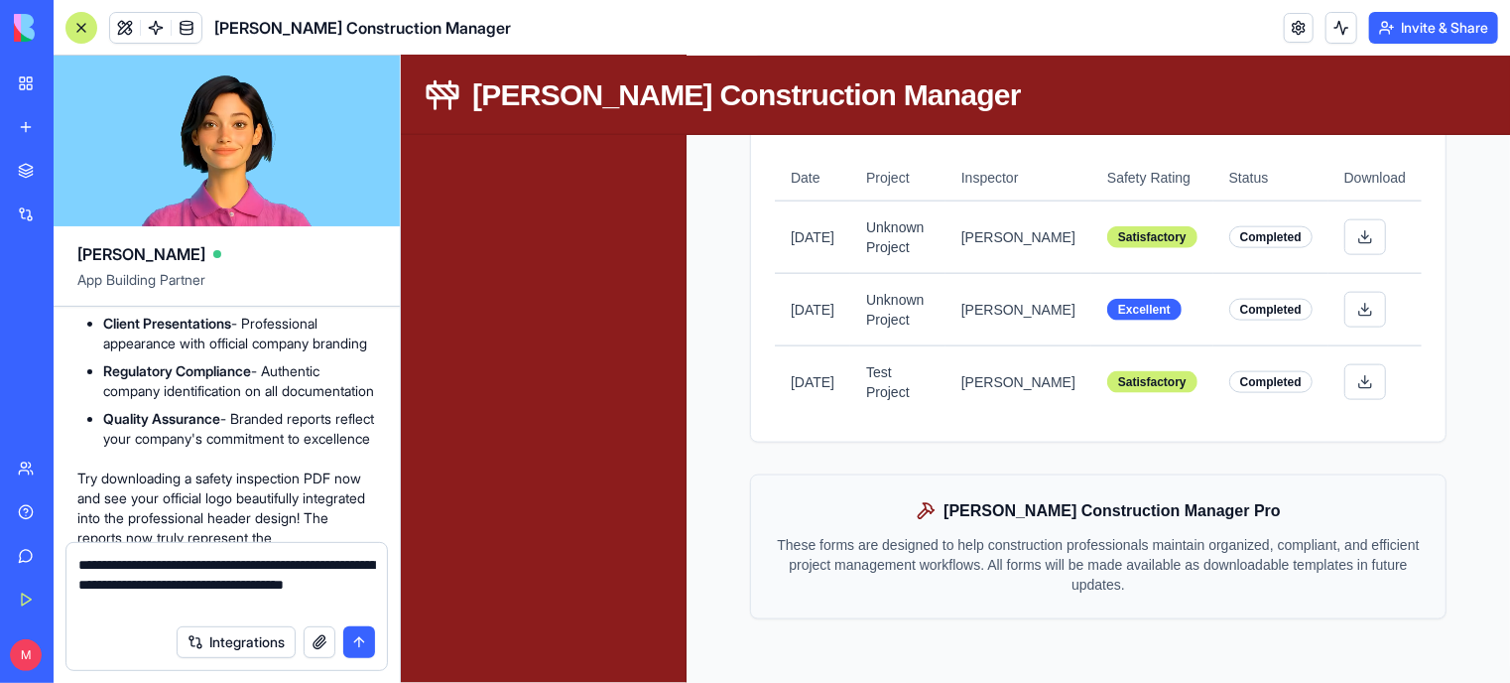
type textarea "**********"
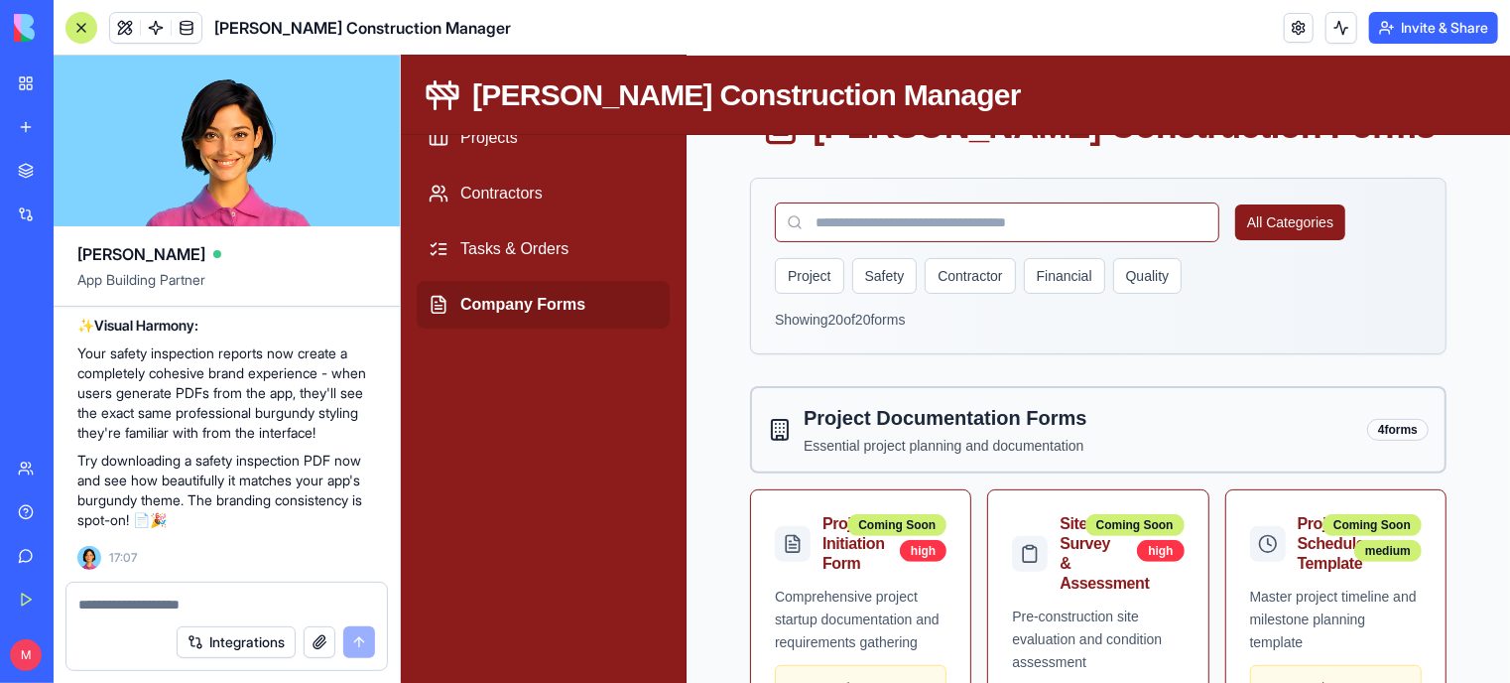
scroll to position [68, 0]
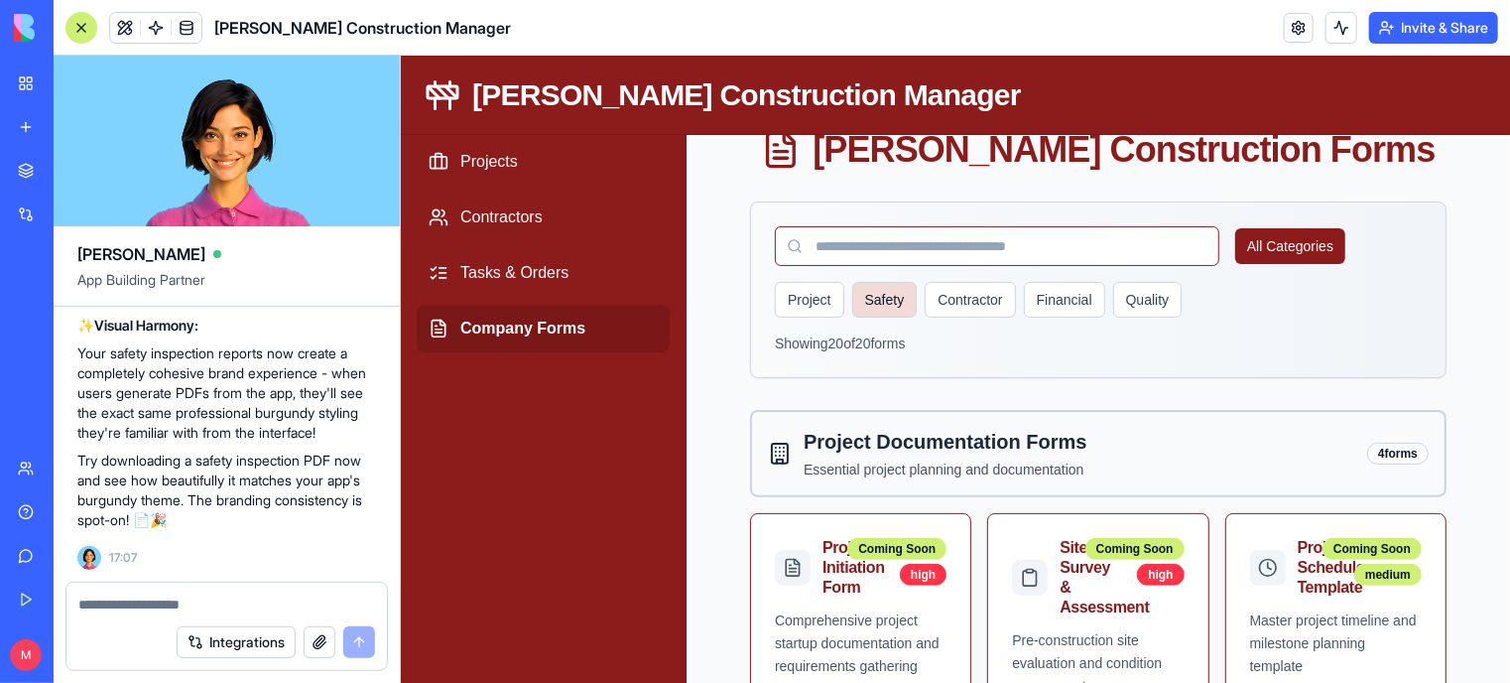
click at [889, 301] on button "Safety" at bounding box center [883, 299] width 65 height 36
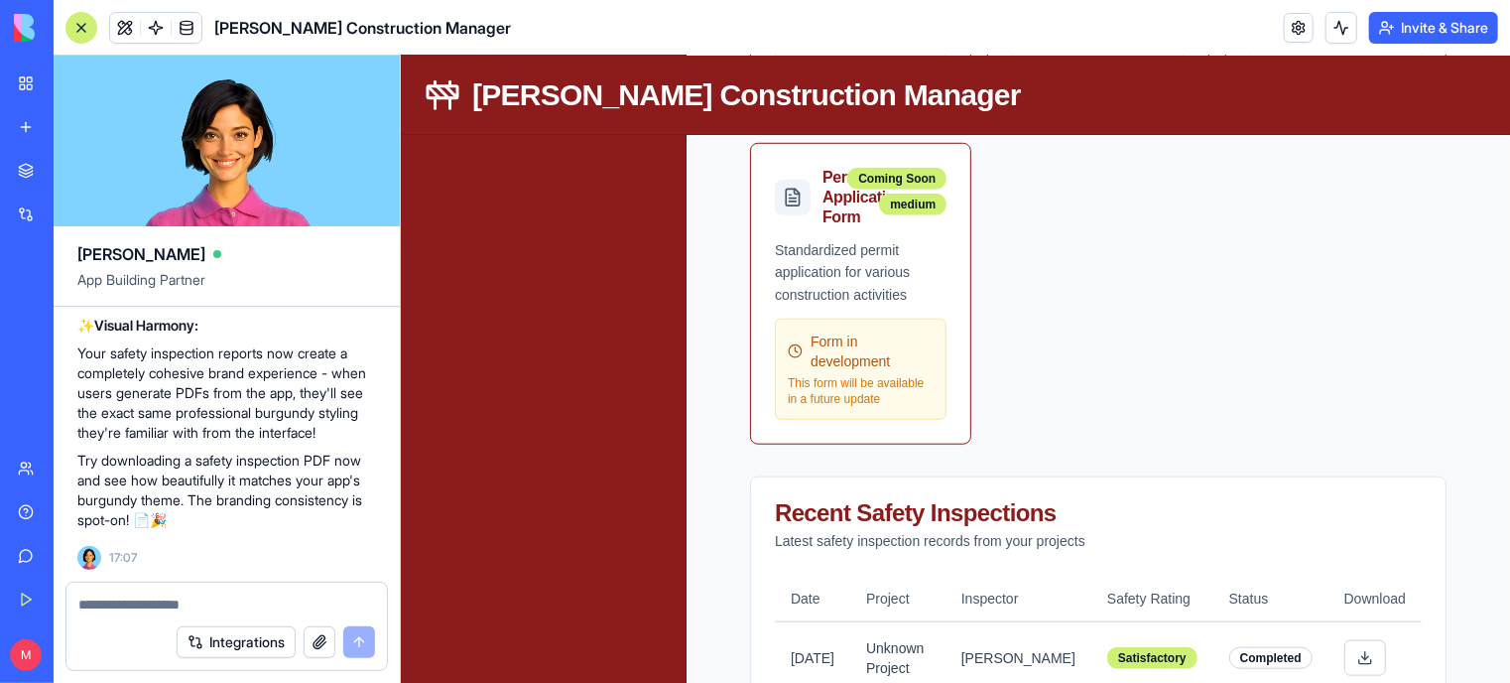
scroll to position [1213, 0]
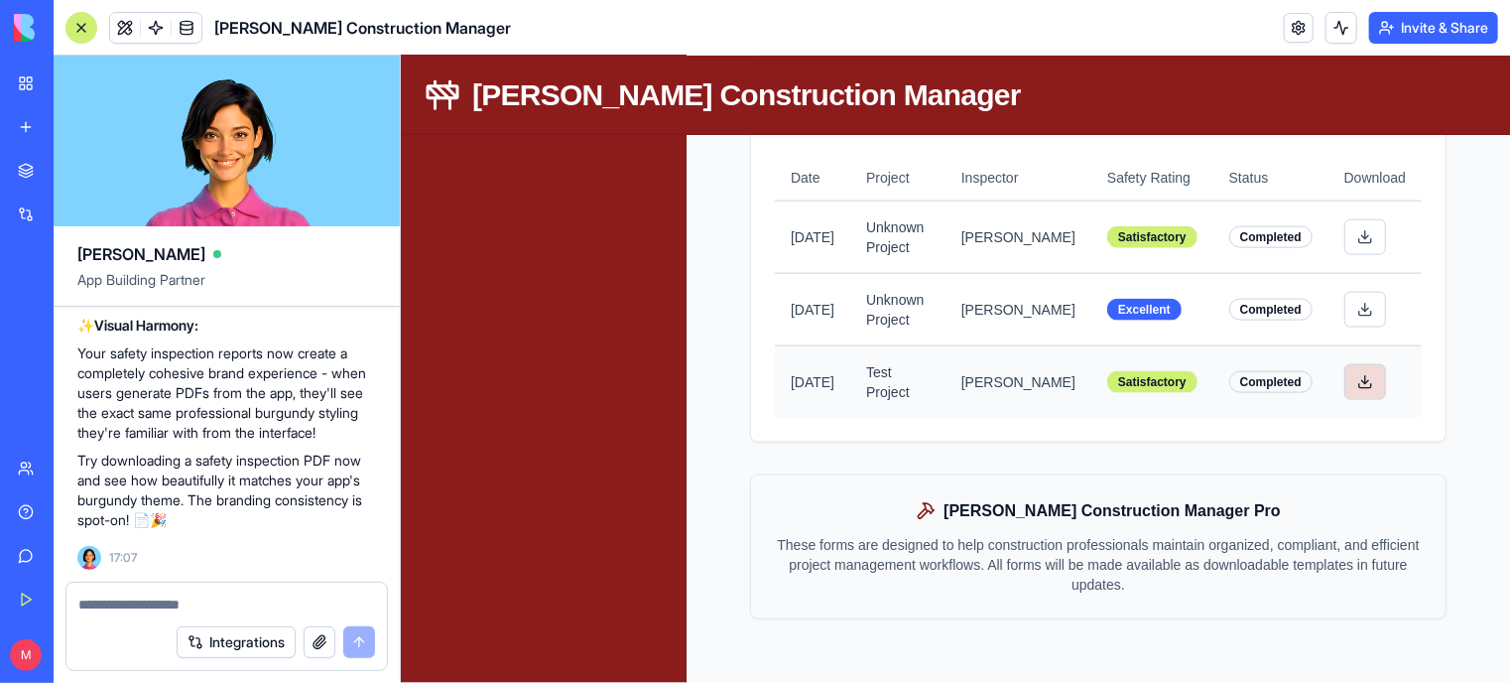
click at [1361, 390] on button at bounding box center [1364, 381] width 42 height 36
click at [148, 606] on textarea at bounding box center [227, 604] width 298 height 20
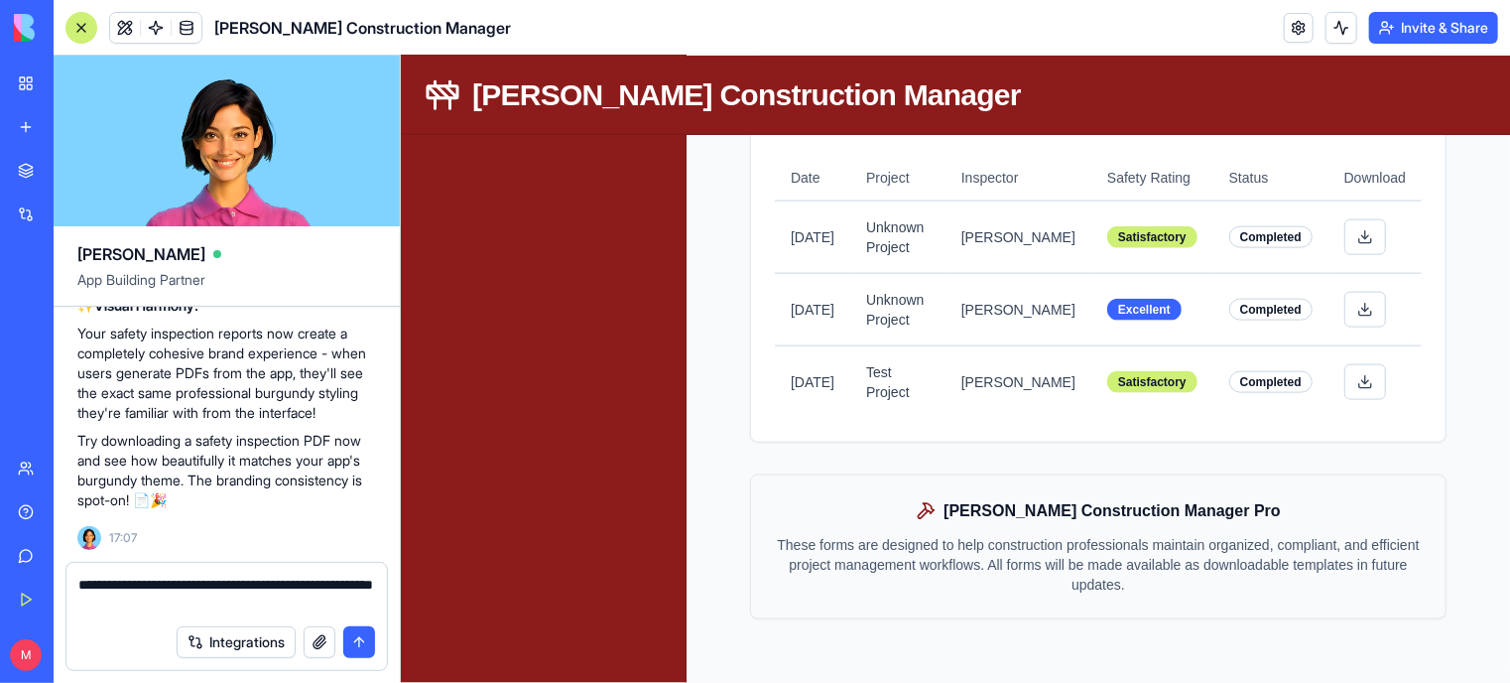
type textarea "**********"
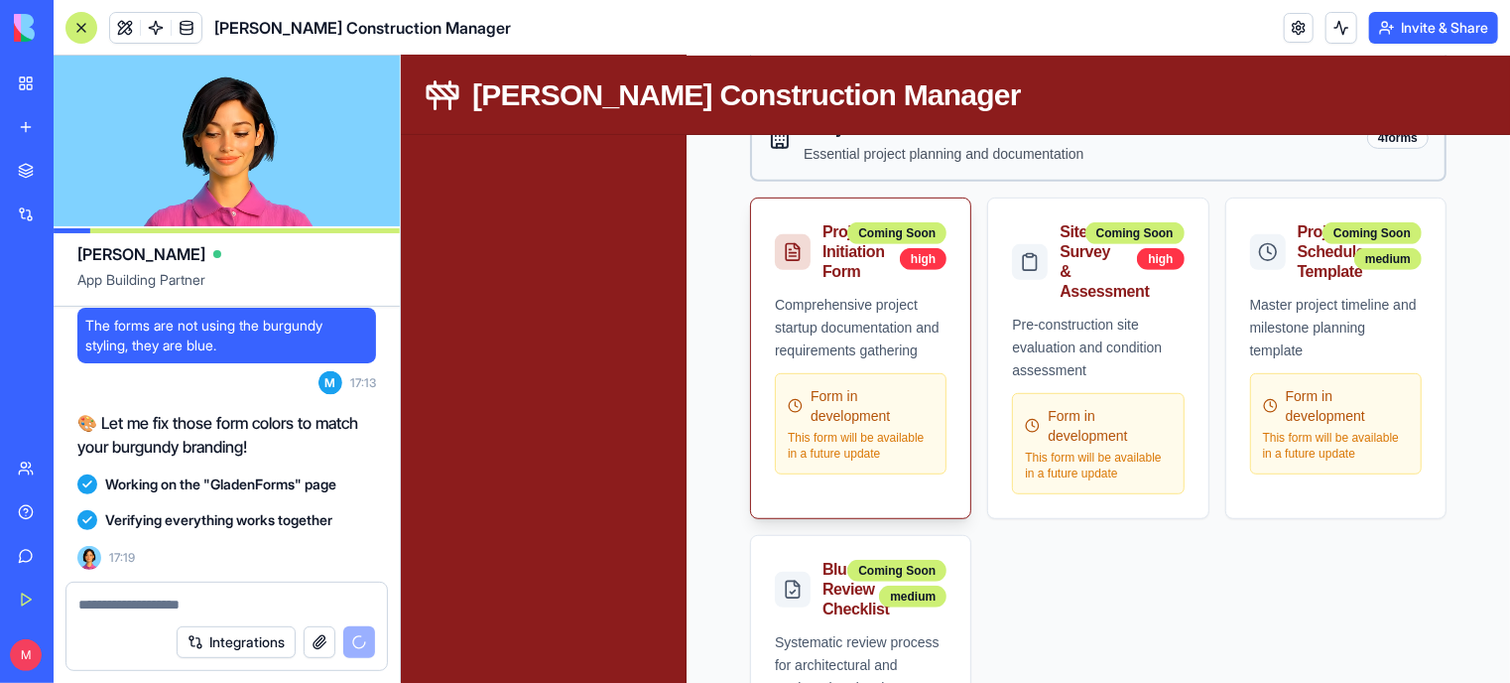
scroll to position [0, 0]
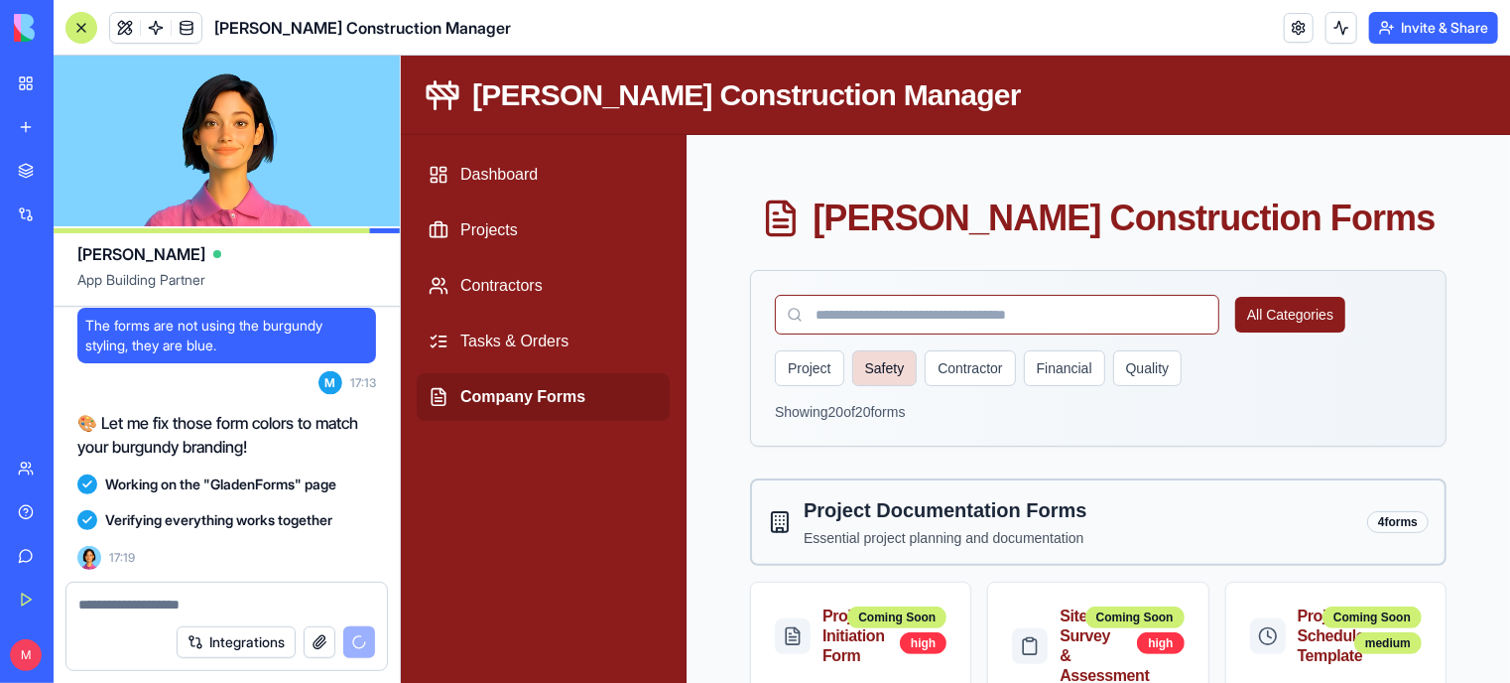
click at [885, 359] on button "Safety" at bounding box center [883, 367] width 65 height 36
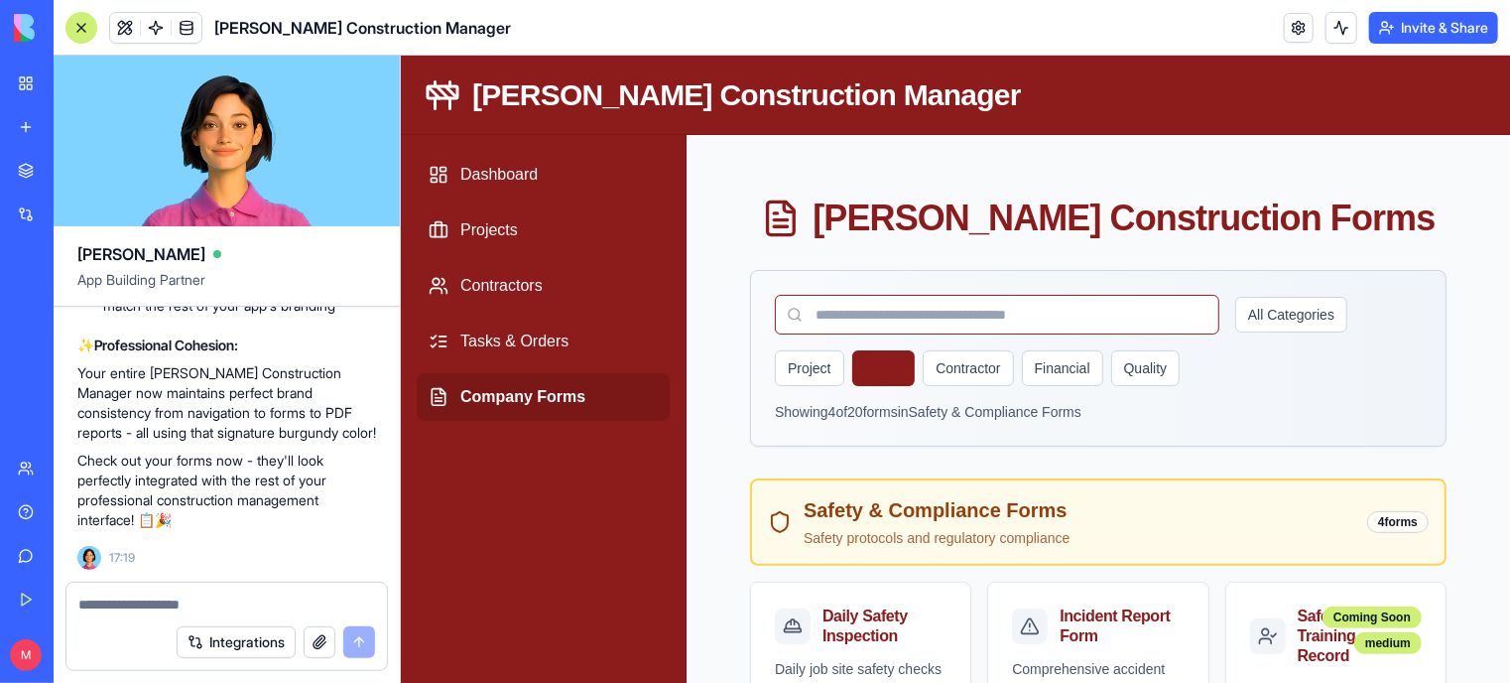
scroll to position [25733, 0]
click at [885, 359] on button "Safety" at bounding box center [882, 367] width 63 height 36
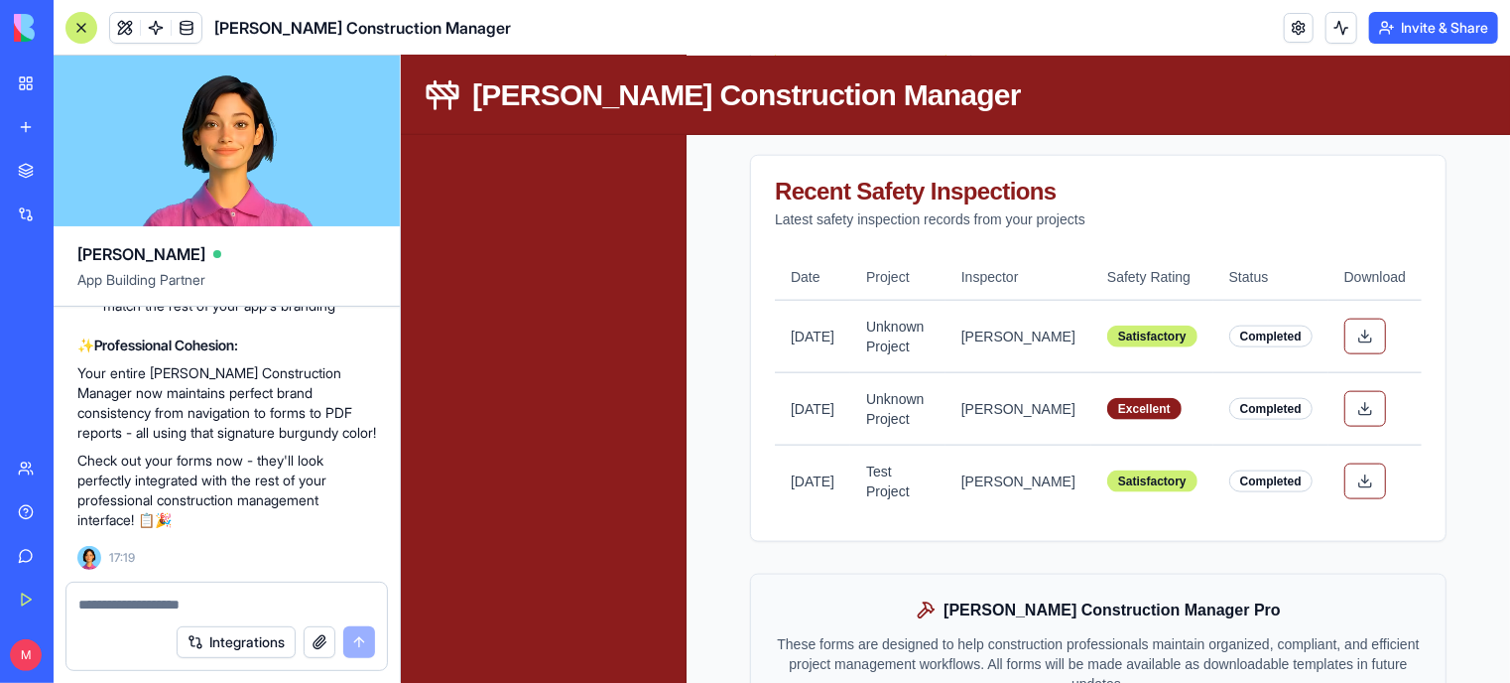
scroll to position [1075, 0]
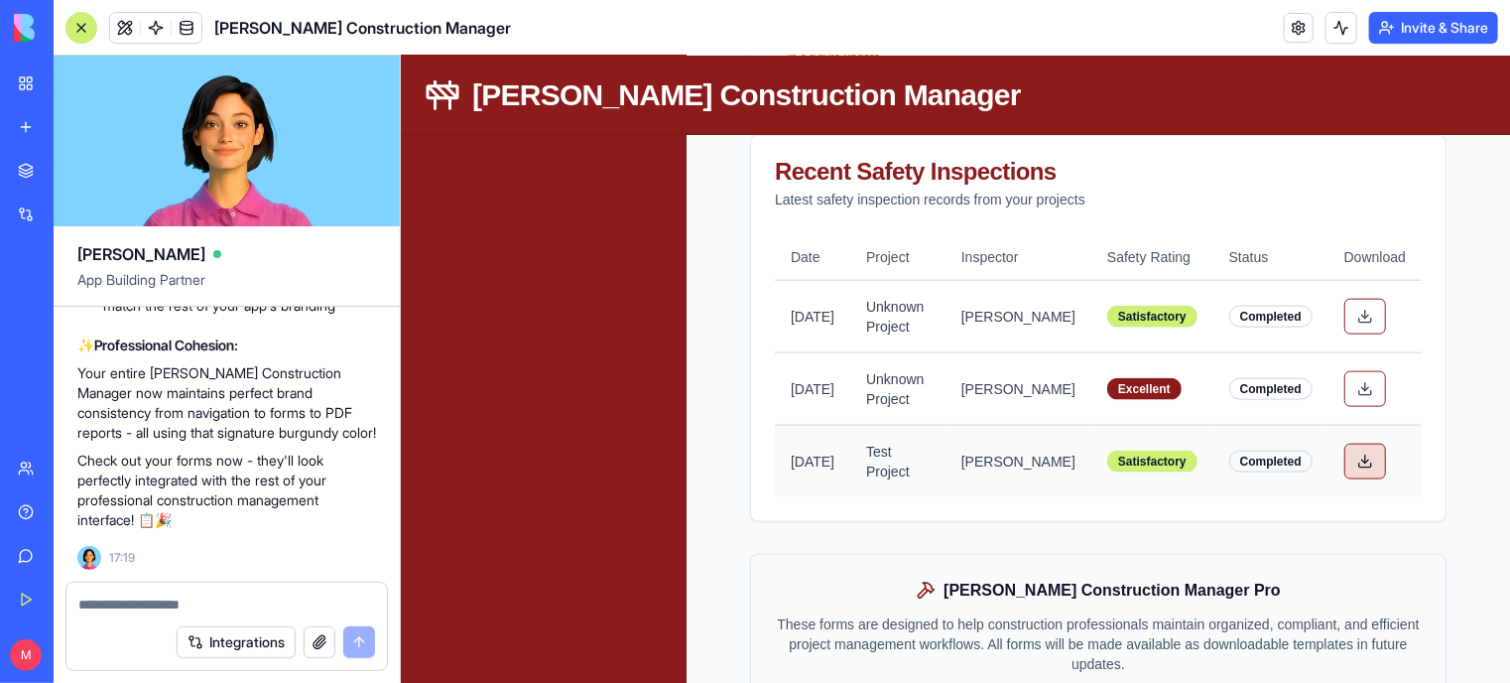
click at [1355, 478] on button at bounding box center [1364, 460] width 42 height 36
click at [153, 602] on textarea at bounding box center [227, 604] width 298 height 20
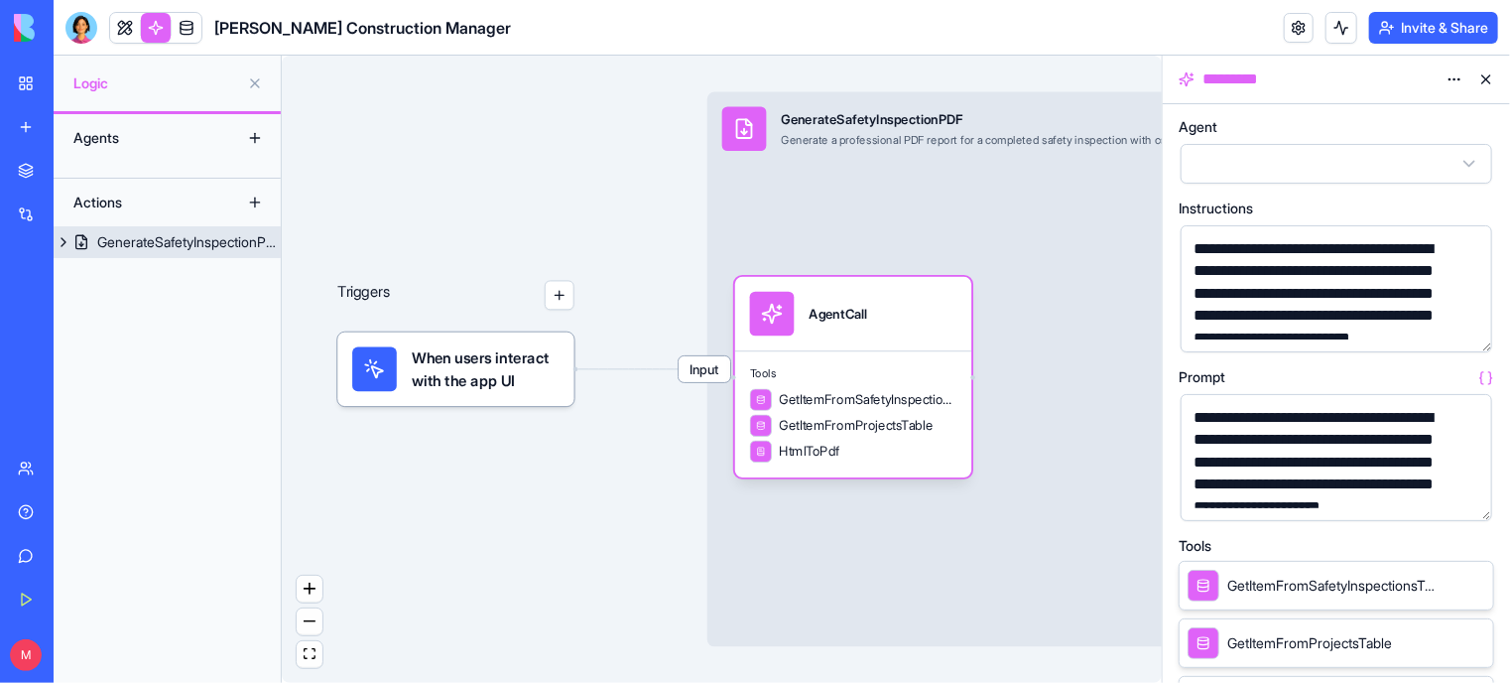
click at [62, 240] on button at bounding box center [64, 242] width 20 height 32
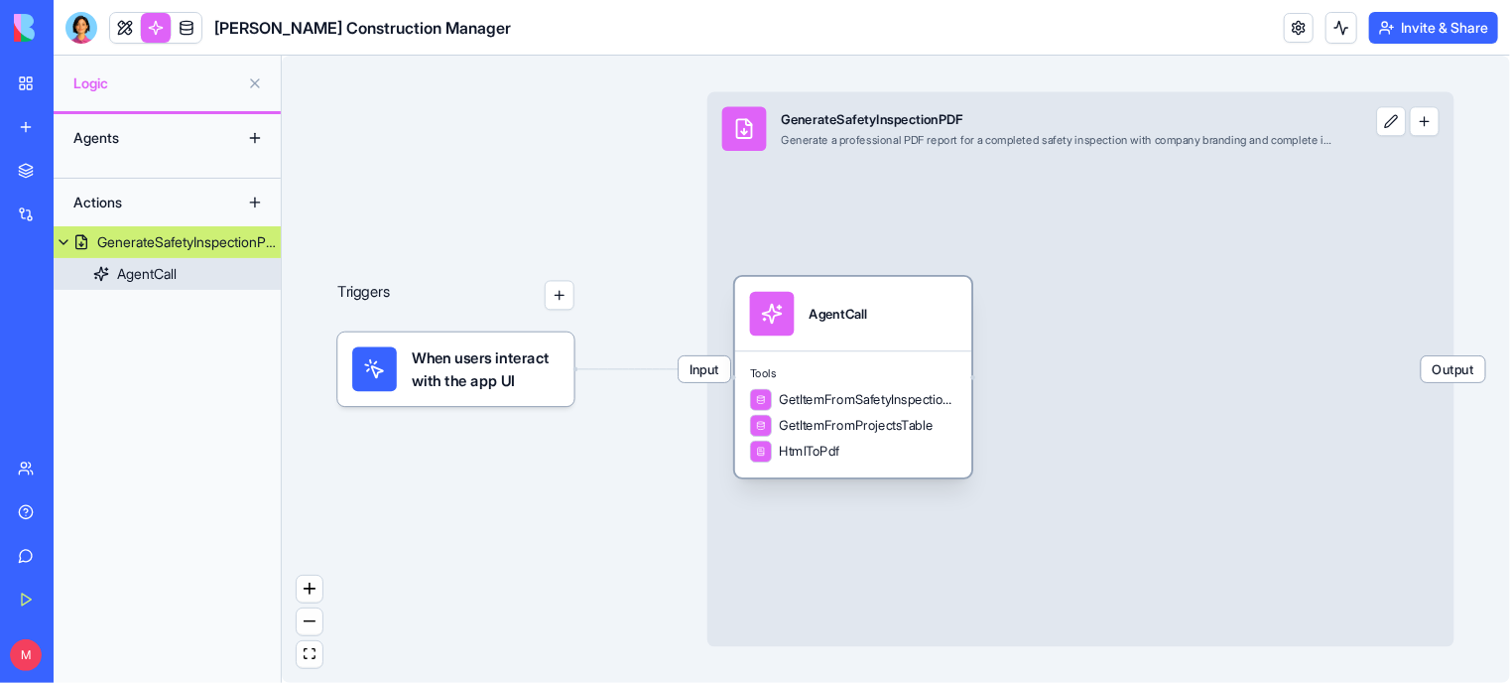
click at [104, 269] on link "AgentCall" at bounding box center [167, 274] width 227 height 32
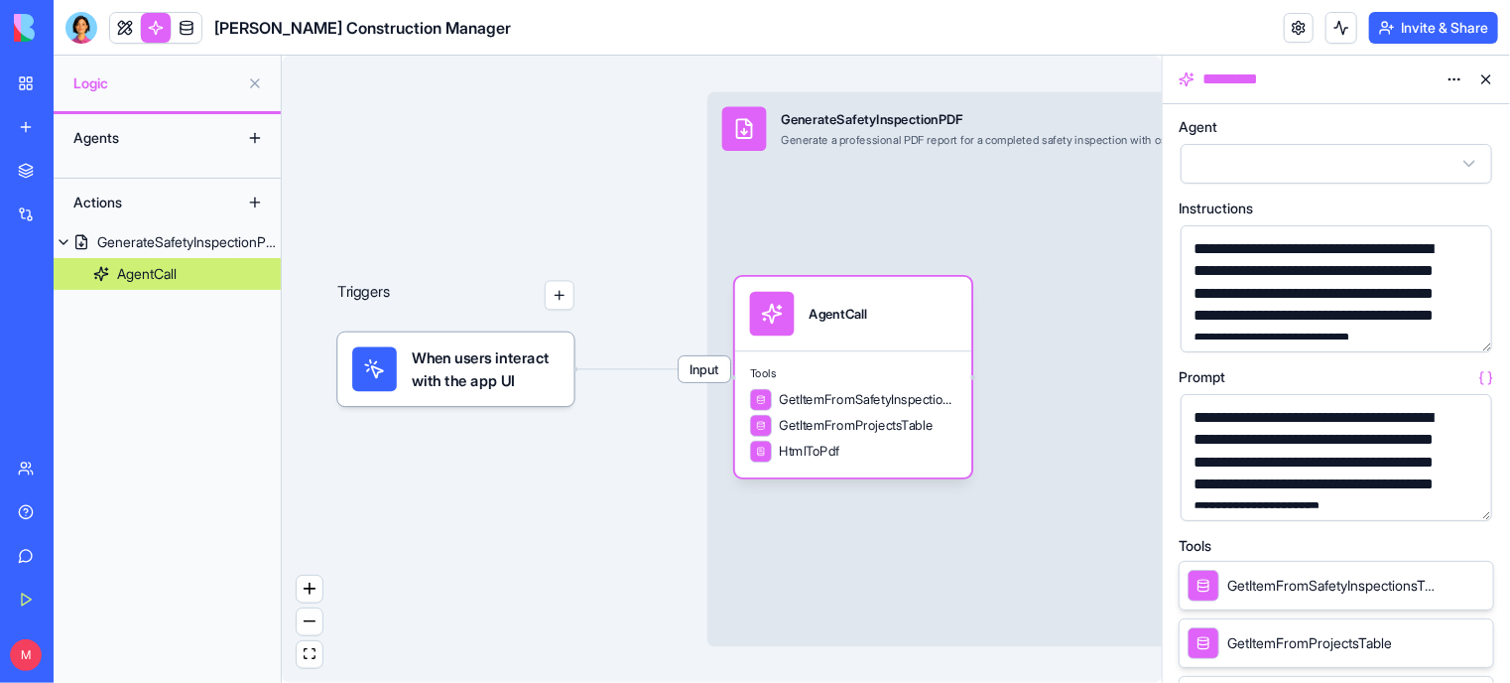
click at [93, 82] on span "Logic" at bounding box center [156, 83] width 166 height 20
click at [105, 142] on div "Agents" at bounding box center [142, 138] width 159 height 32
